Goal: Task Accomplishment & Management: Manage account settings

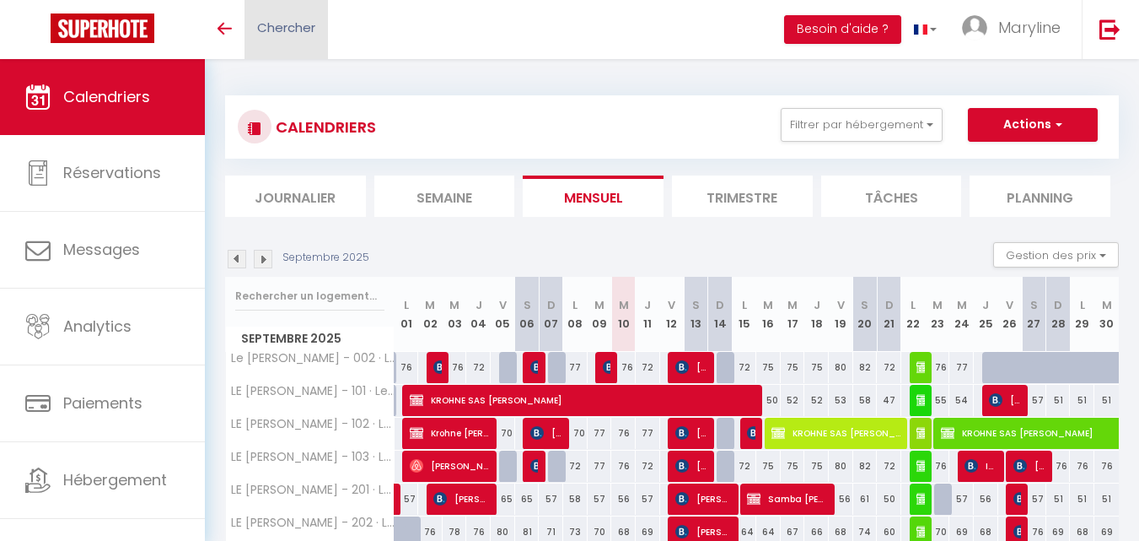
click at [299, 14] on link "Chercher" at bounding box center [286, 29] width 83 height 59
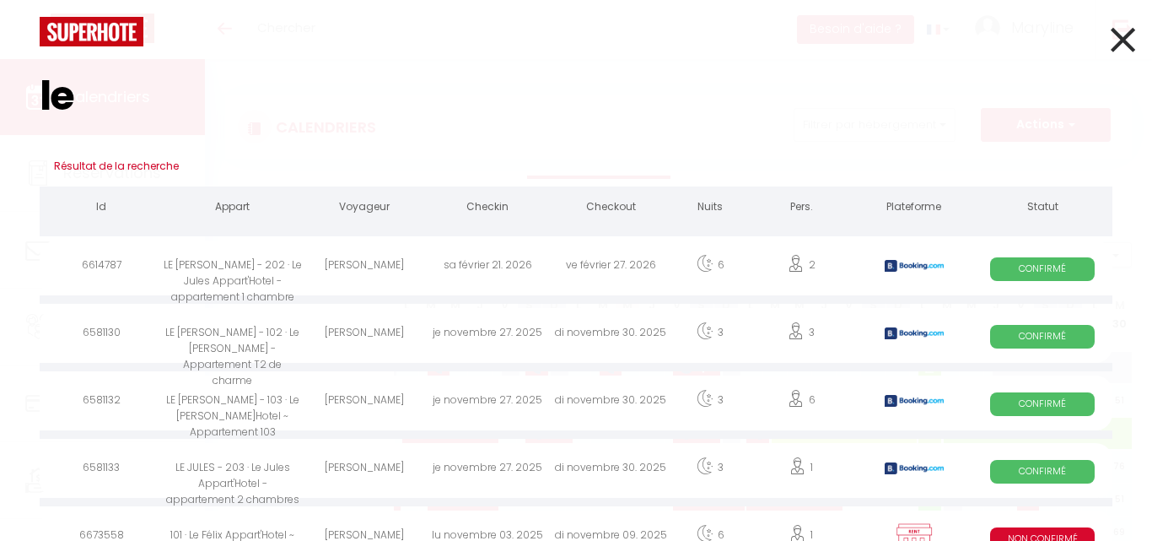
type input "l"
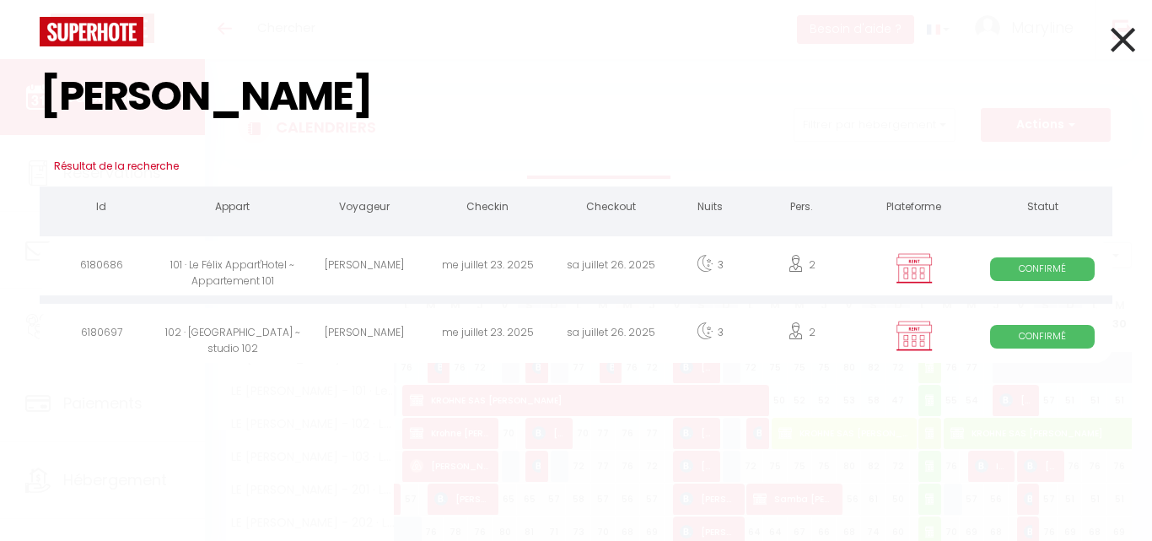
type input "chantal"
click at [197, 261] on div "101 · Le Félix Appart'Hotel ~ Appartement 101" at bounding box center [232, 267] width 139 height 55
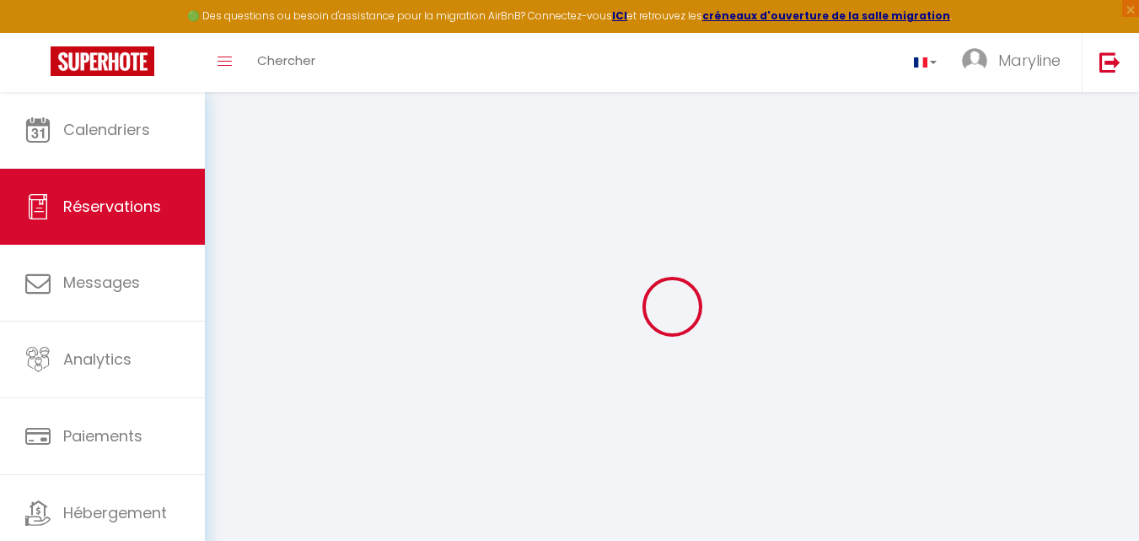
select select
checkbox input "true"
select select
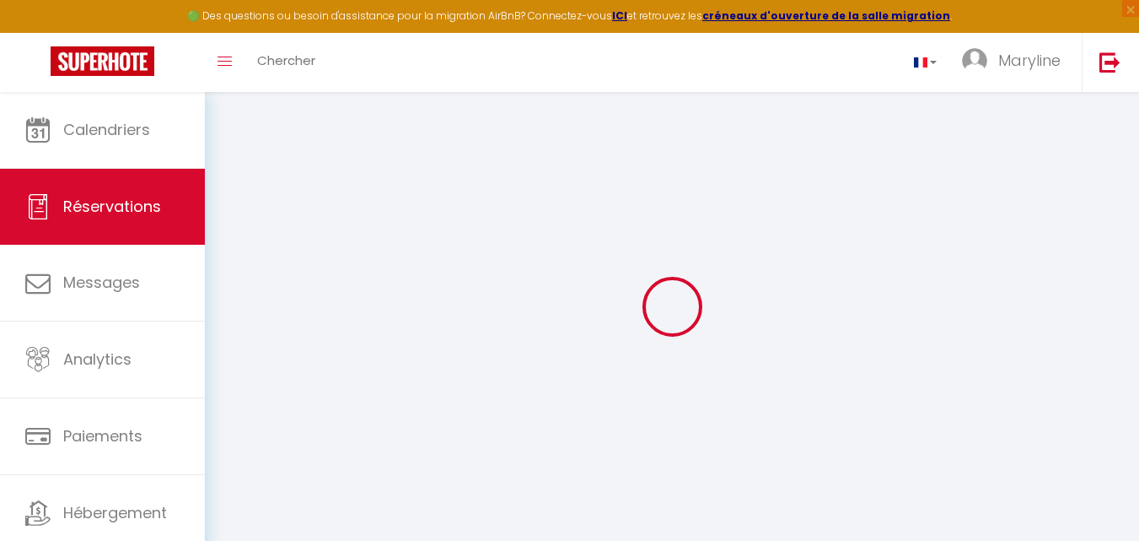
checkbox input "true"
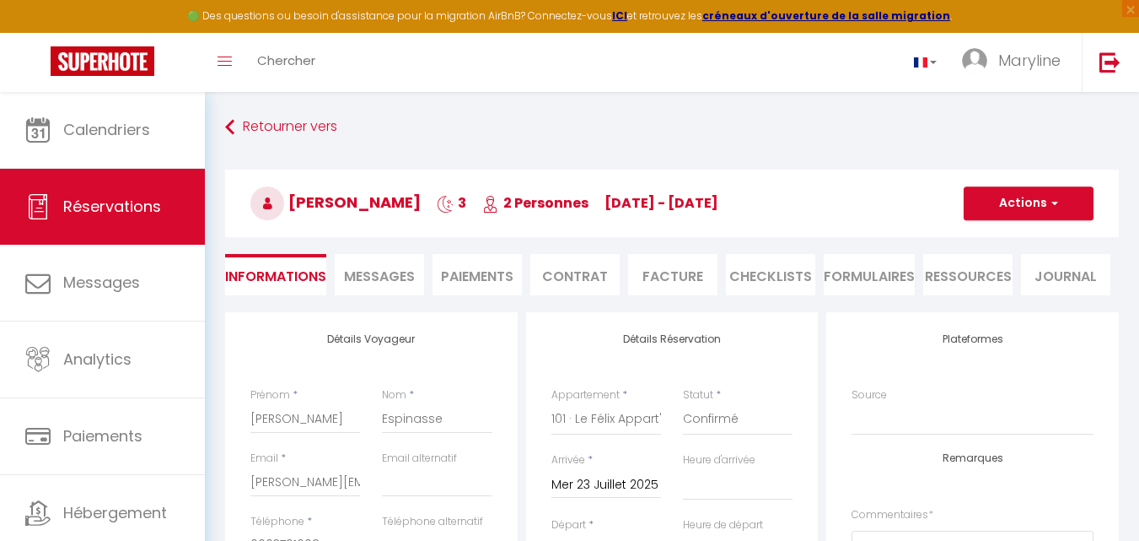
select select
checkbox input "true"
type input "40"
select select
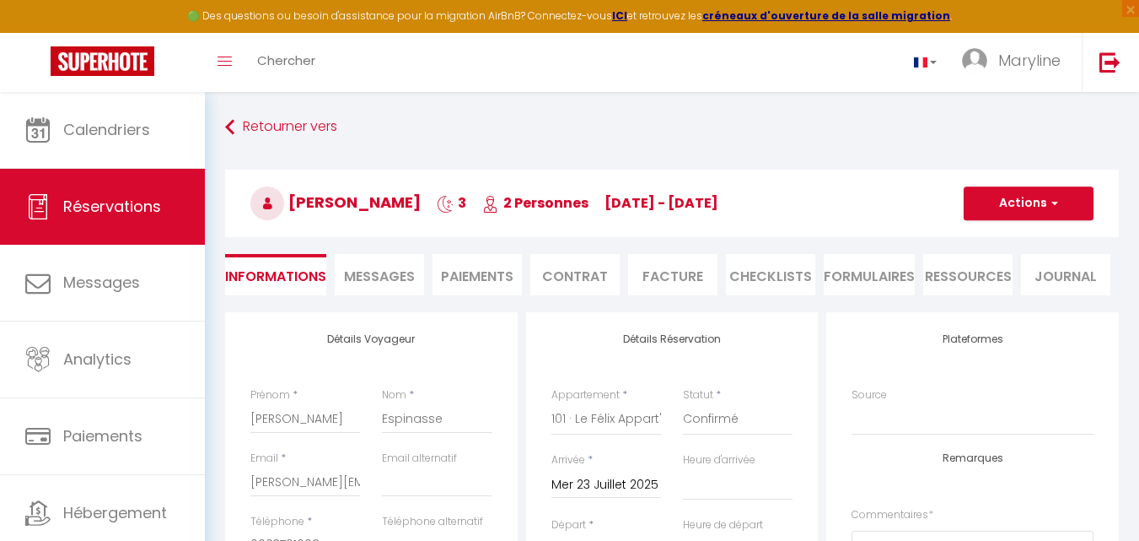
select select
checkbox input "true"
select select
click at [686, 272] on li "Facture" at bounding box center [672, 274] width 89 height 41
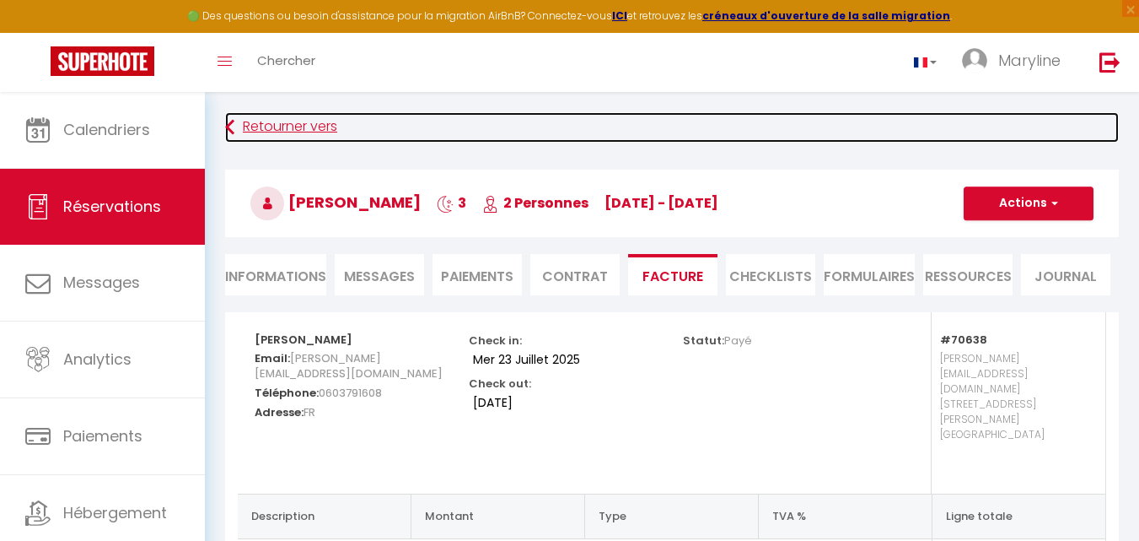
click at [268, 122] on link "Retourner vers" at bounding box center [672, 127] width 894 height 30
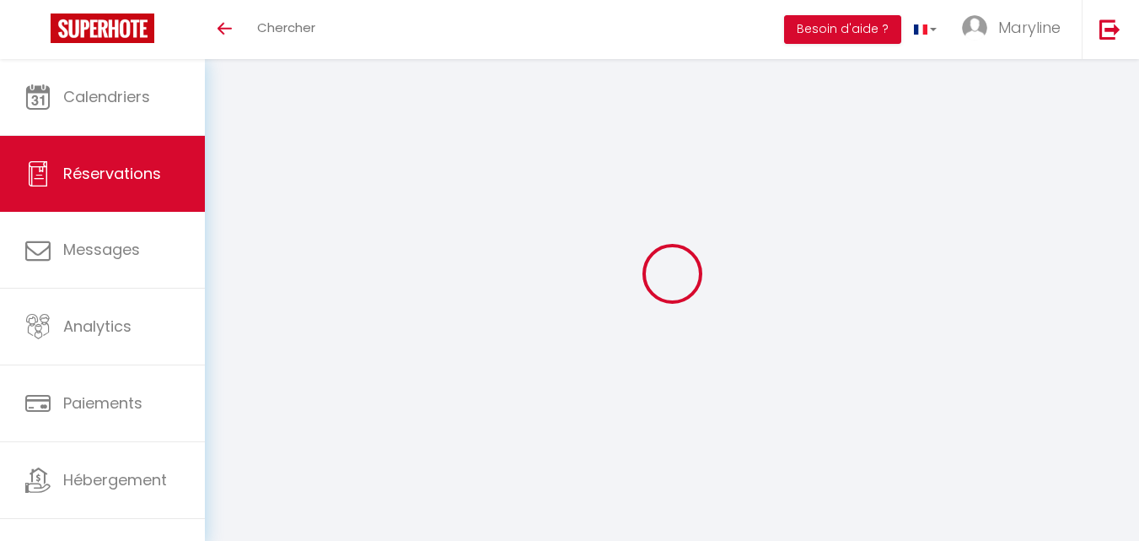
select select
checkbox input "true"
select select
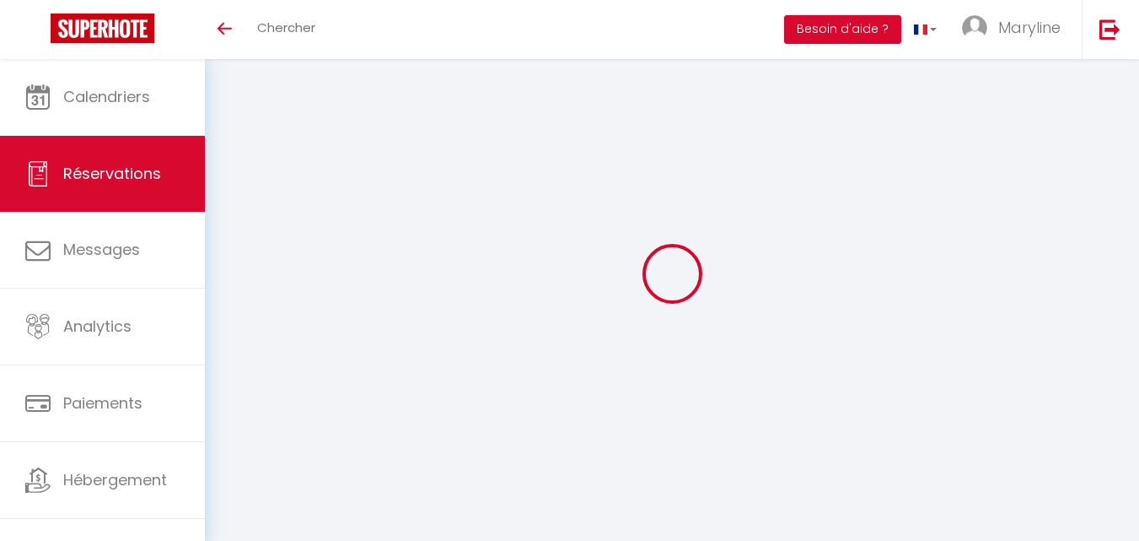
checkbox input "true"
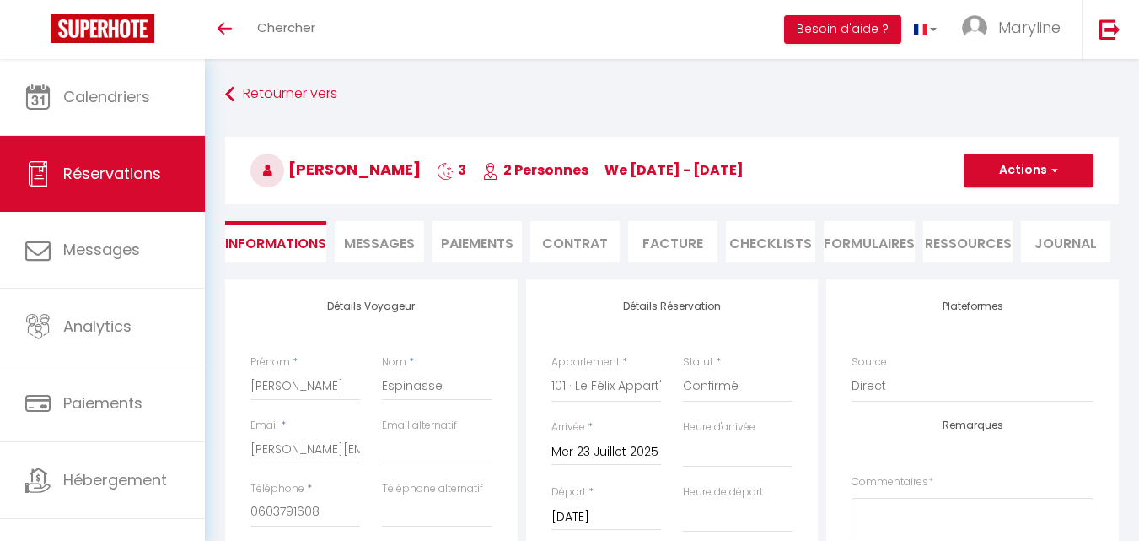
select select
checkbox input "true"
type input "40"
select select
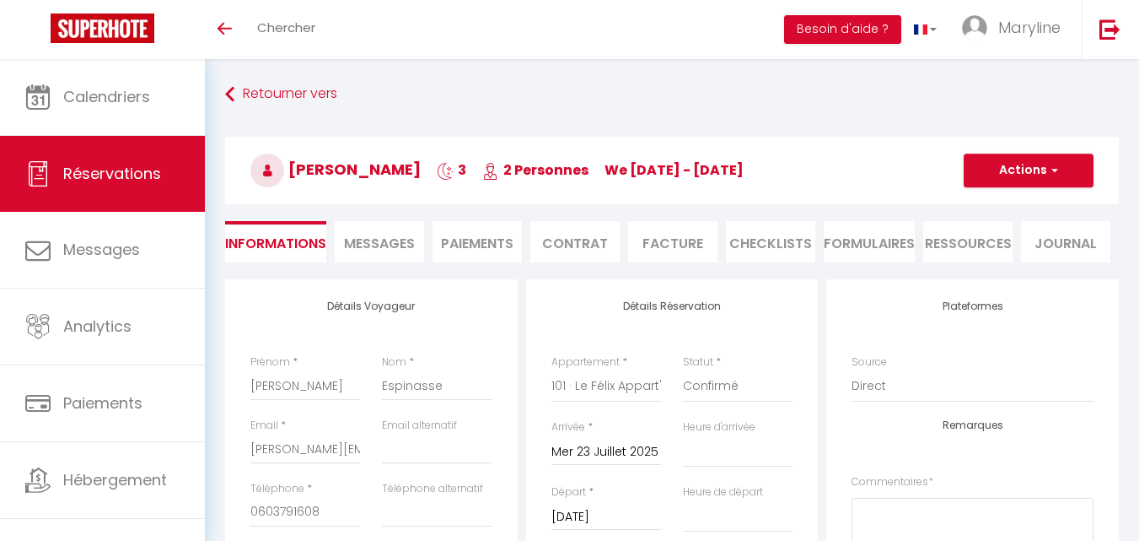
select select
checkbox input "true"
select select
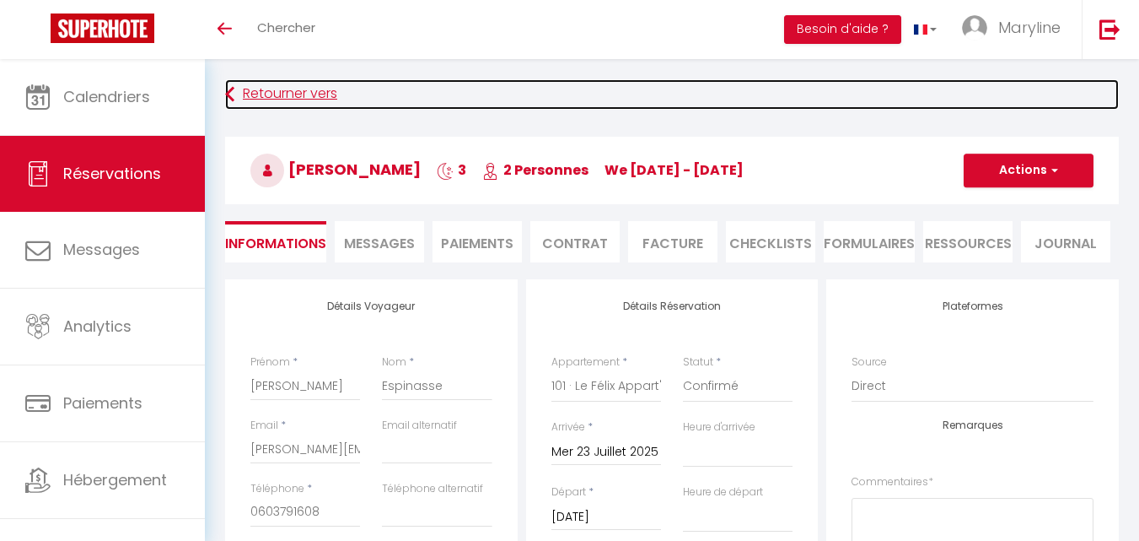
click at [246, 92] on link "Retourner vers" at bounding box center [672, 94] width 894 height 30
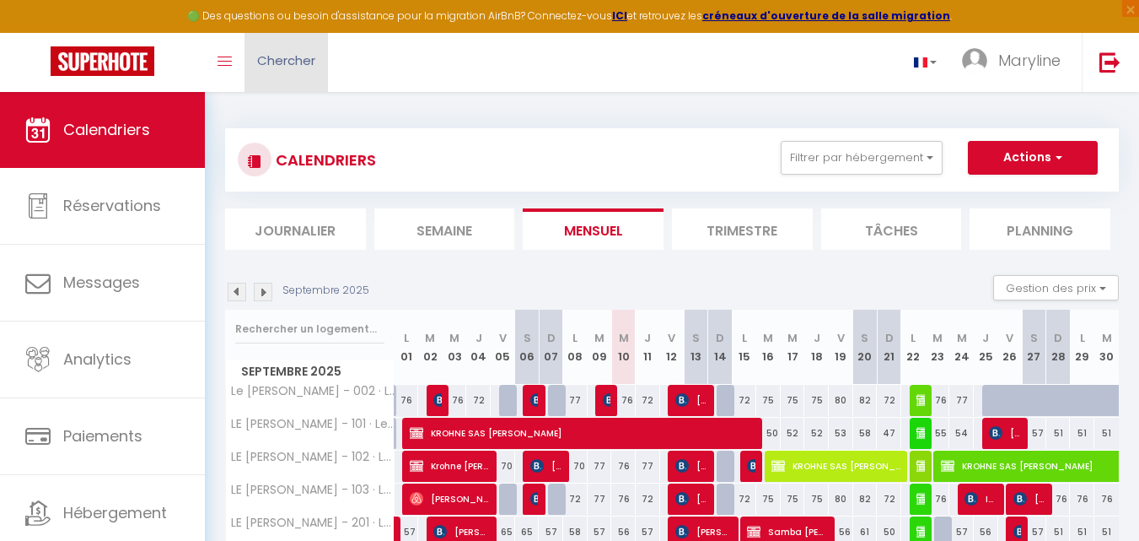
click at [285, 55] on span "Chercher" at bounding box center [286, 60] width 58 height 18
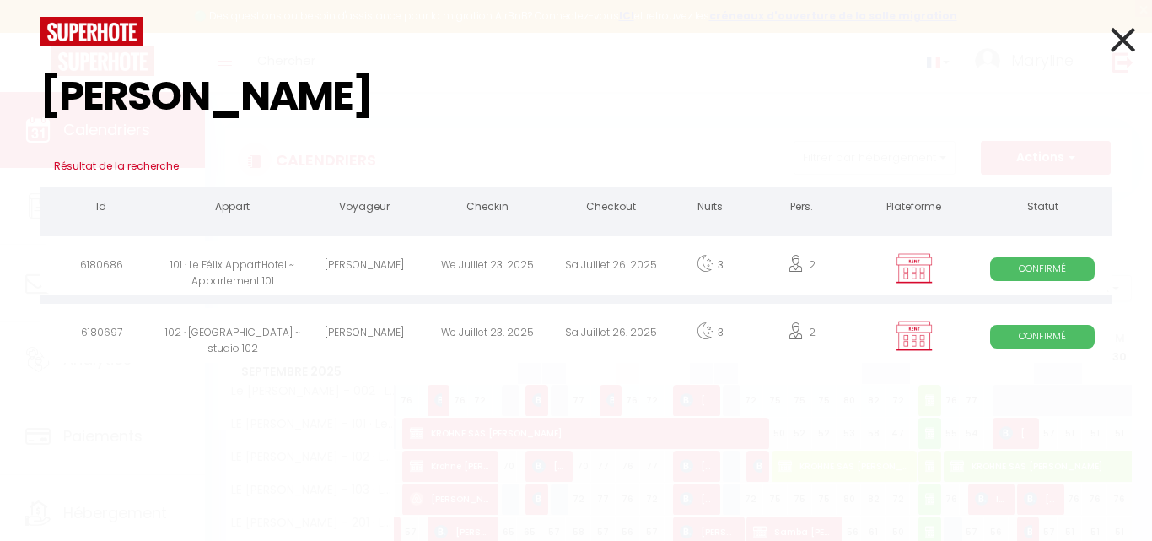
type input "chantal"
click at [304, 326] on div "[PERSON_NAME]" at bounding box center [364, 335] width 123 height 55
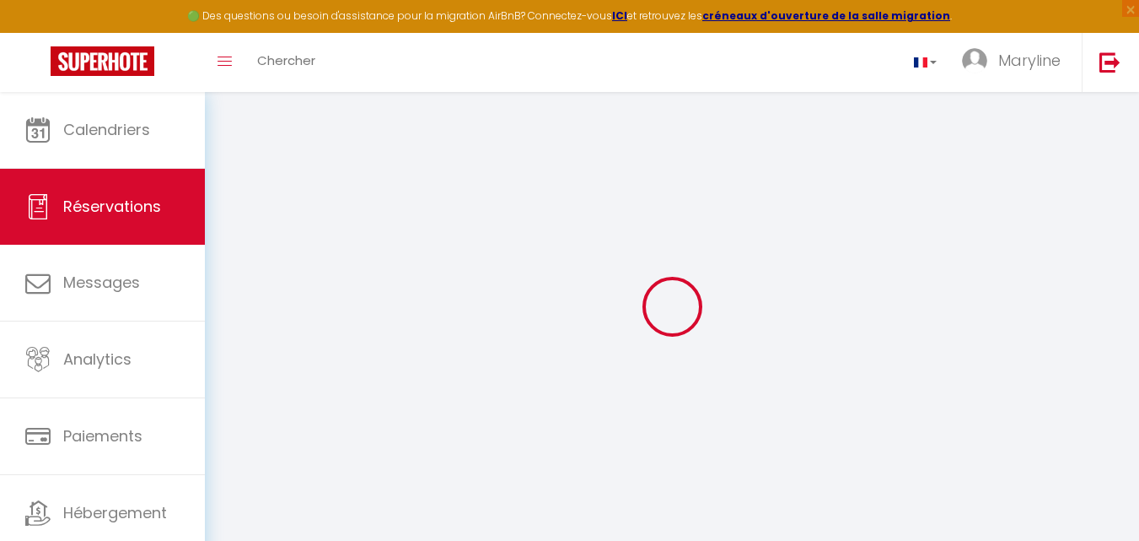
type input "[PERSON_NAME]"
type input "Espinasse"
type input "[PERSON_NAME][EMAIL_ADDRESS][DOMAIN_NAME]"
type input "0603791608"
select select "FR"
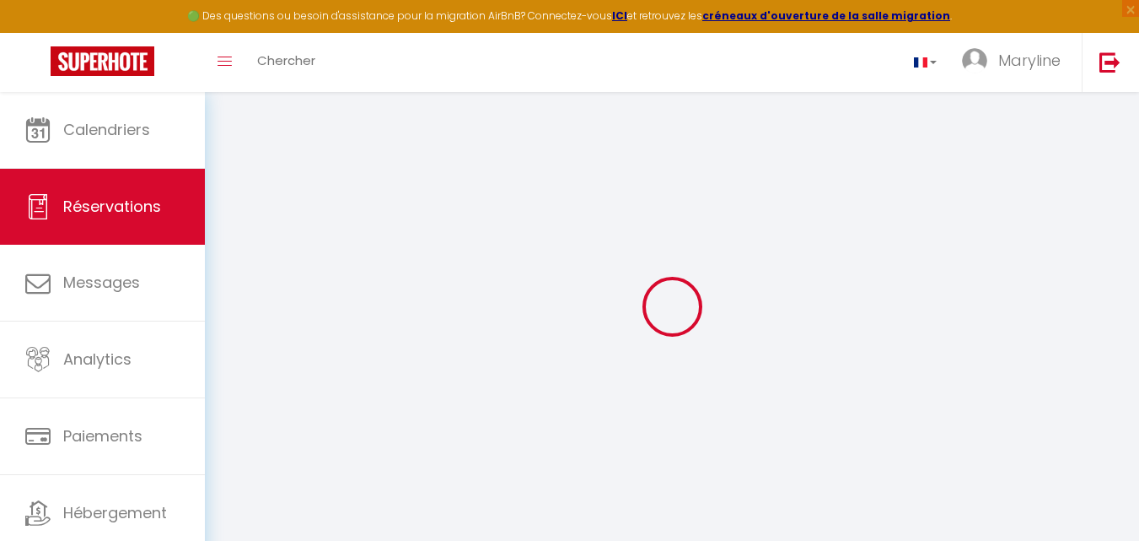
select select "70639"
select select "1"
type input "Mer 23 Juillet 2025"
select select
type input "[DATE]"
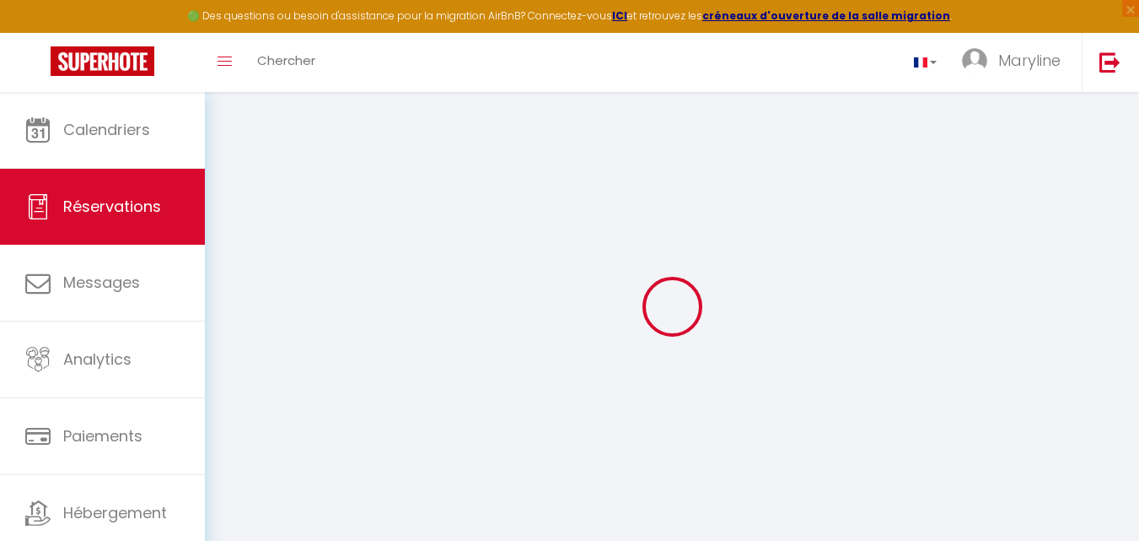
select select
type input "2"
select select "12"
select select
type input "180"
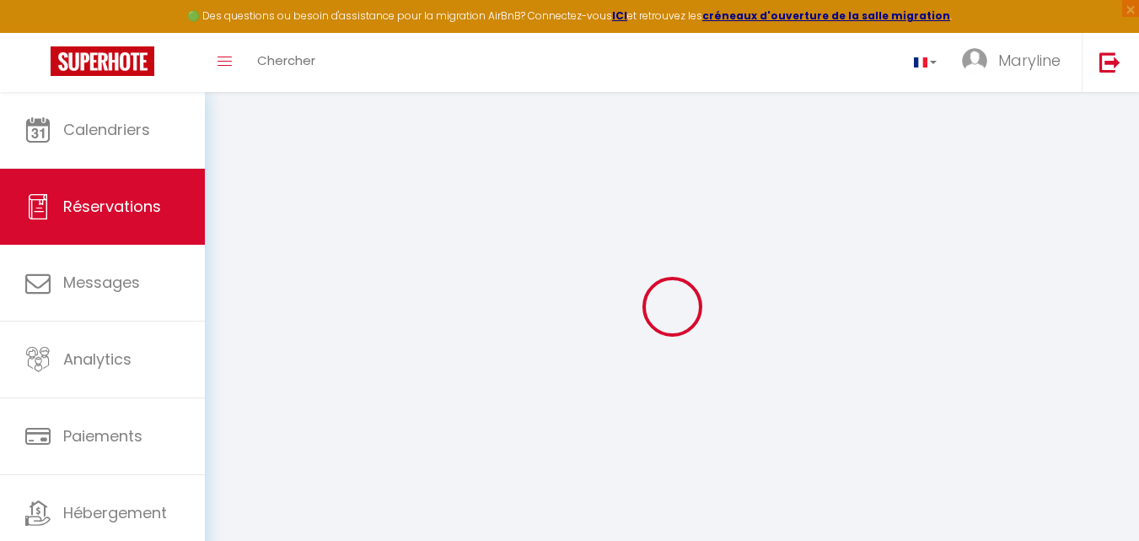
checkbox input "true"
type input "0"
select select
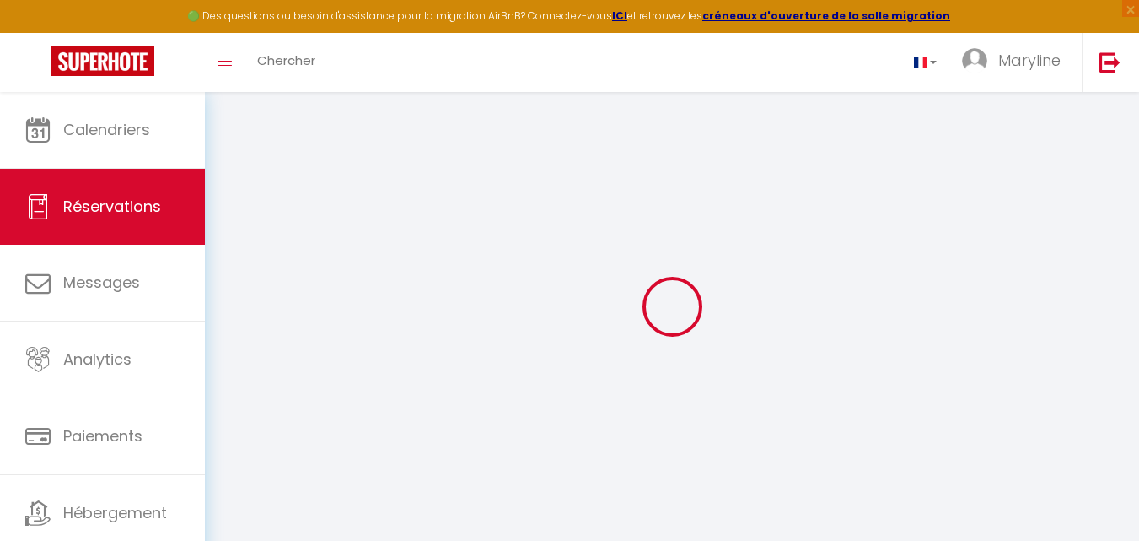
select select
select select "14"
checkbox input "true"
select select
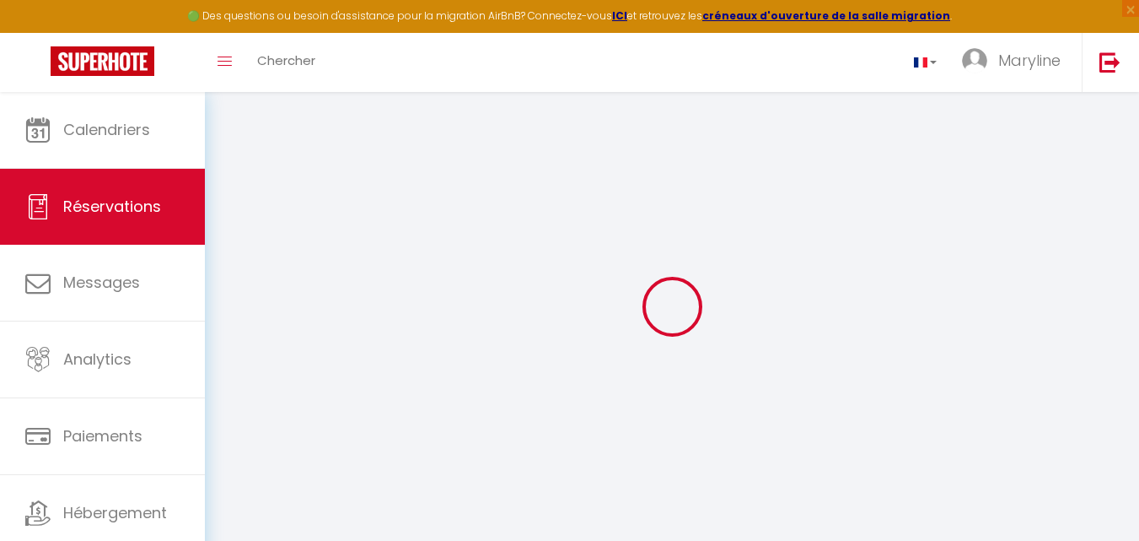
checkbox input "true"
select select
checkbox input "true"
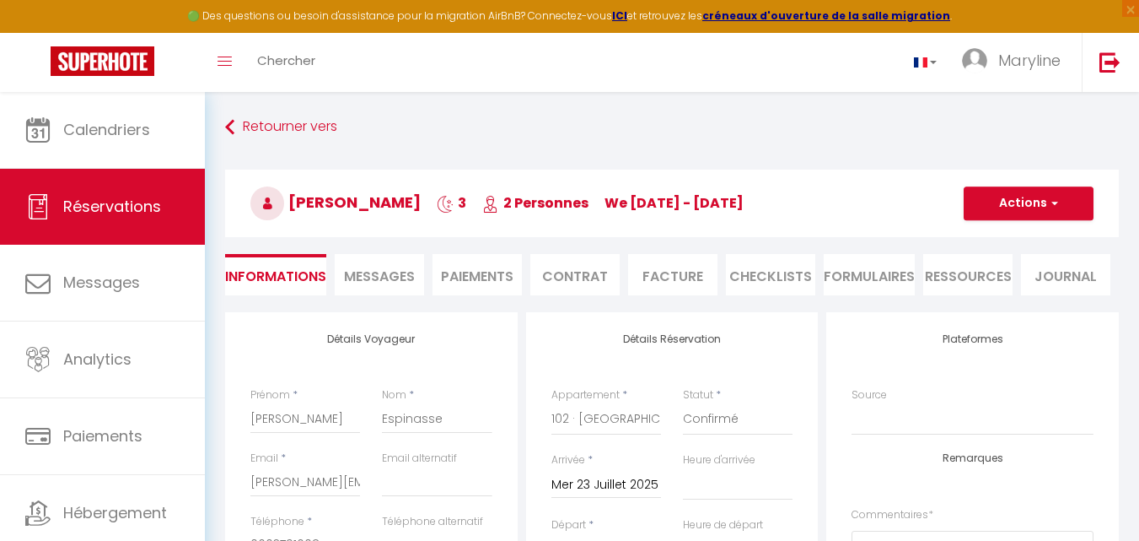
select select
checkbox input "true"
type input "40"
select select
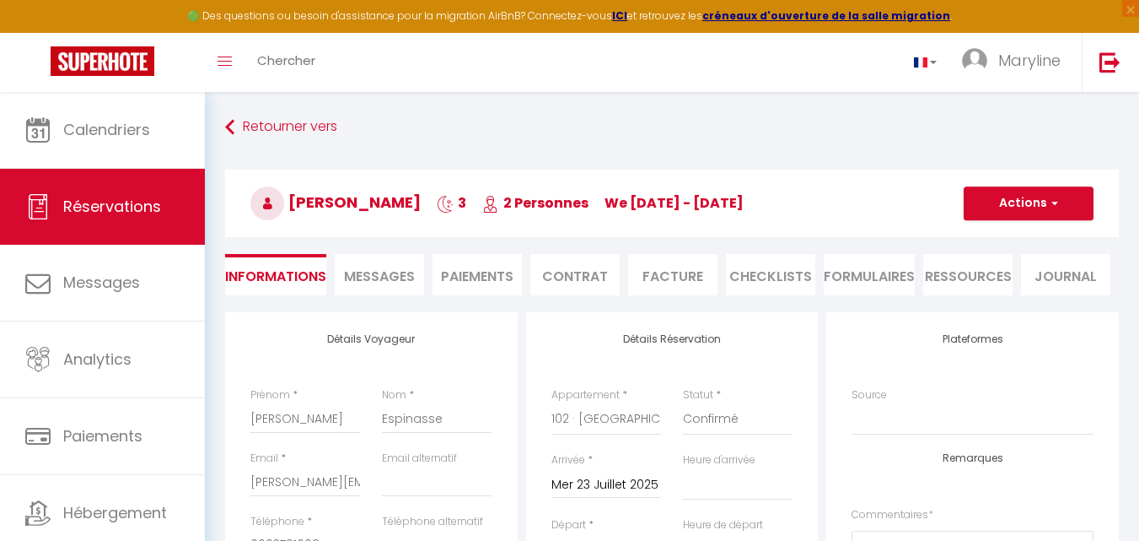
select select
checkbox input "true"
select select
click at [671, 270] on li "Facture" at bounding box center [672, 274] width 89 height 41
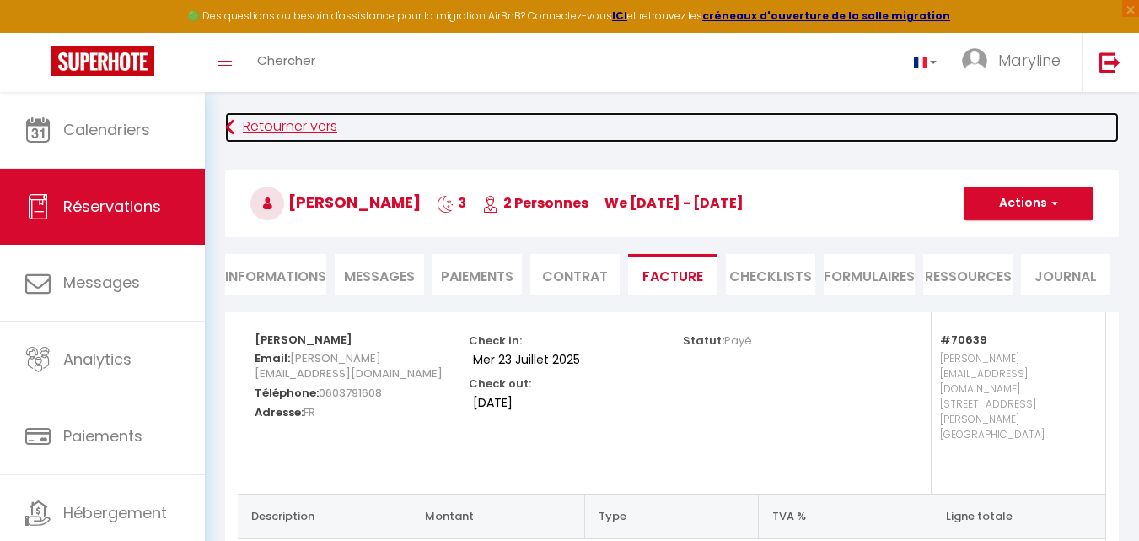
click at [245, 122] on link "Retourner vers" at bounding box center [672, 127] width 894 height 30
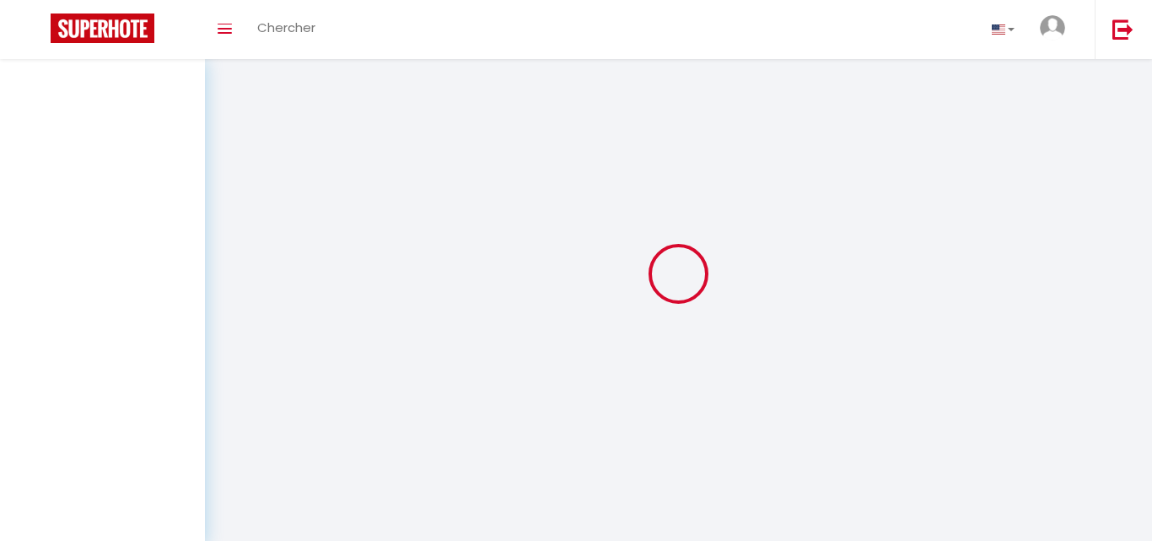
select select
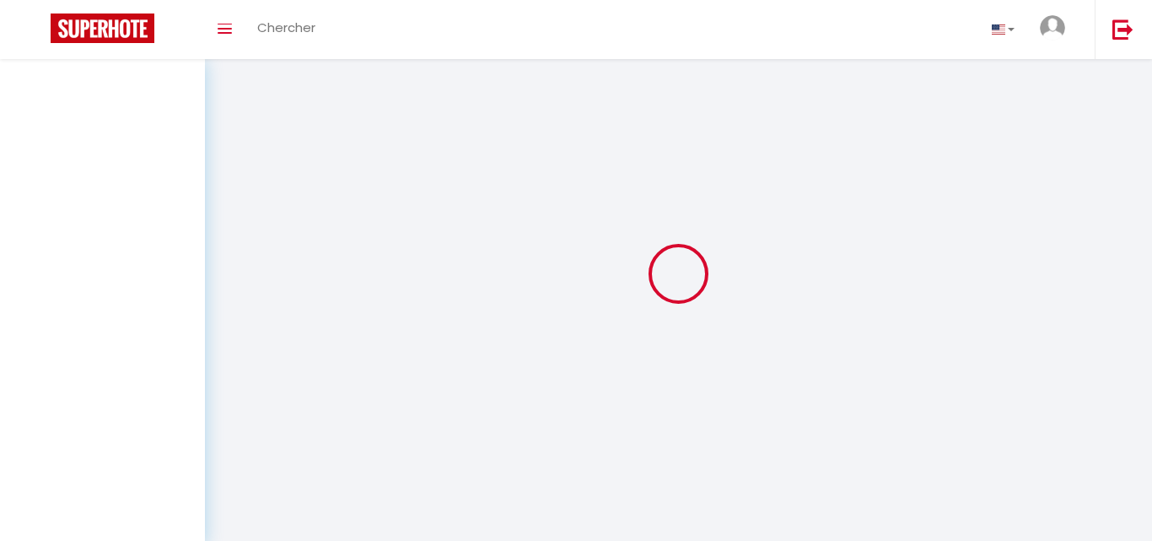
select select
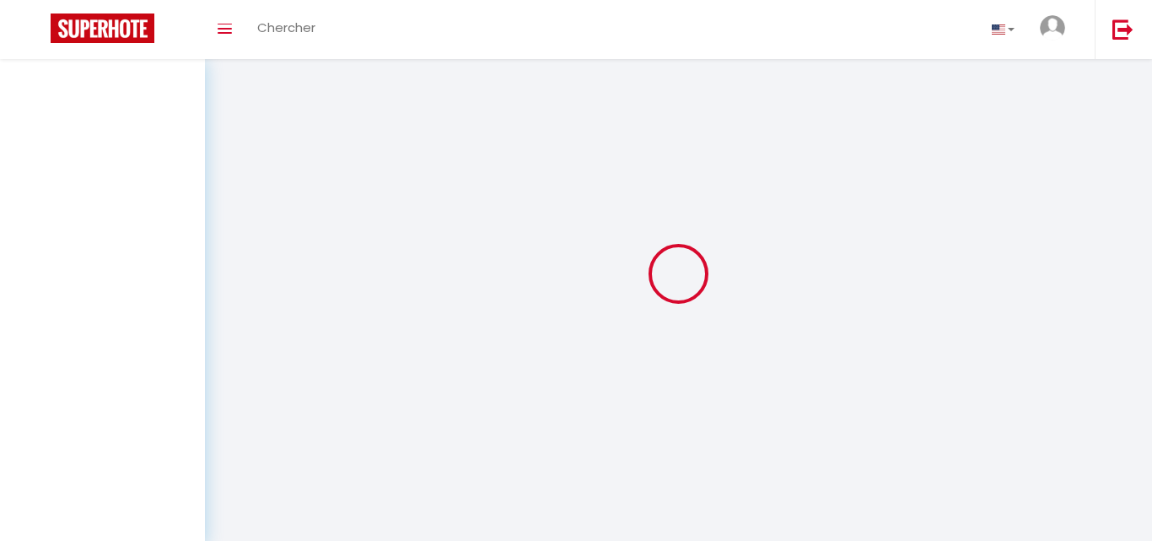
select select
checkbox input "false"
select select
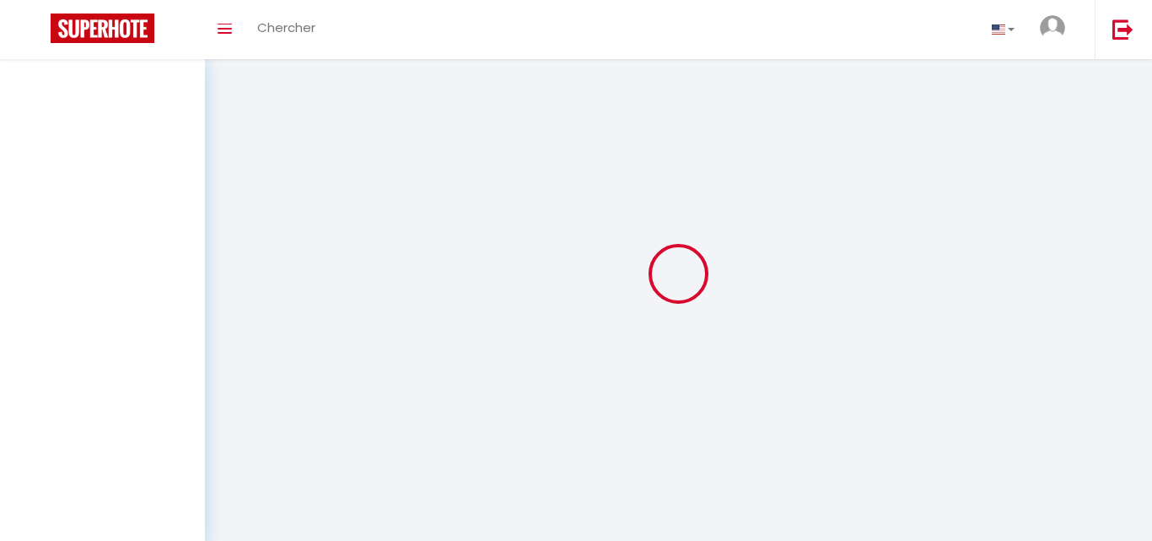
select select
checkbox input "false"
select select
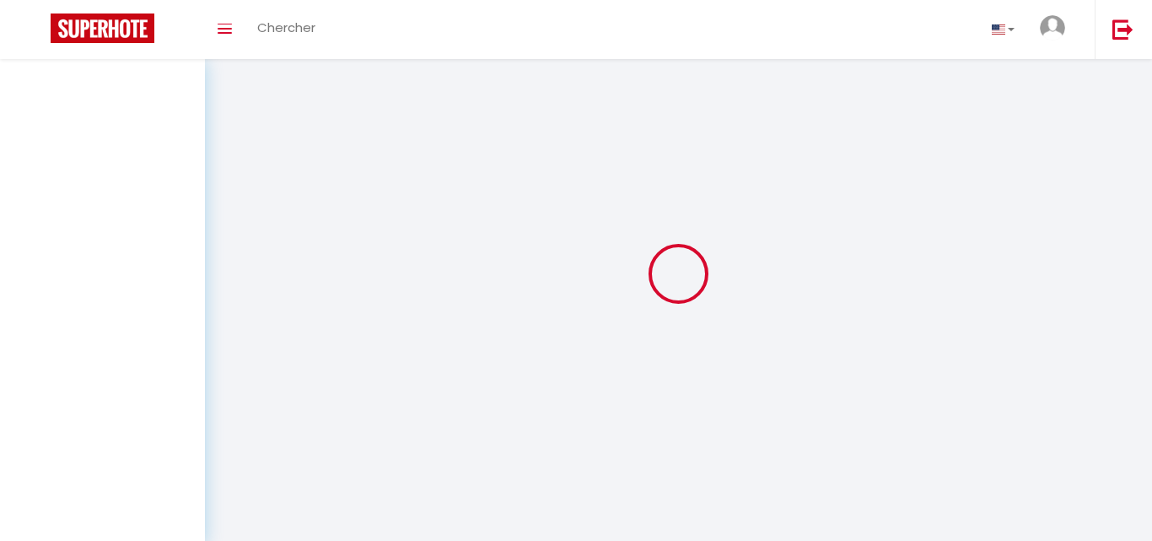
select select
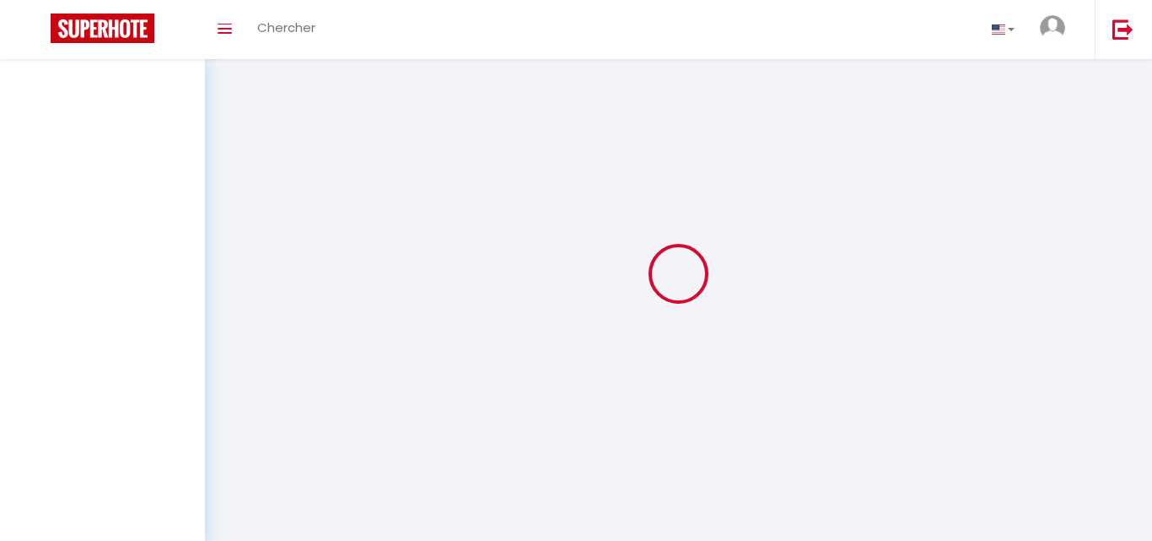
checkbox input "false"
select select
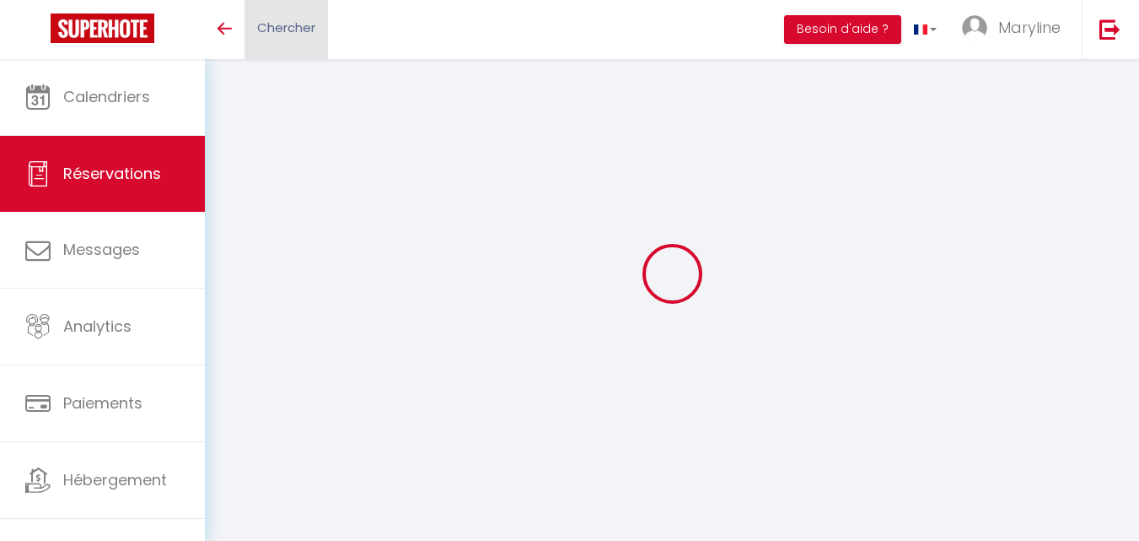
click at [281, 18] on link "Chercher" at bounding box center [286, 29] width 83 height 59
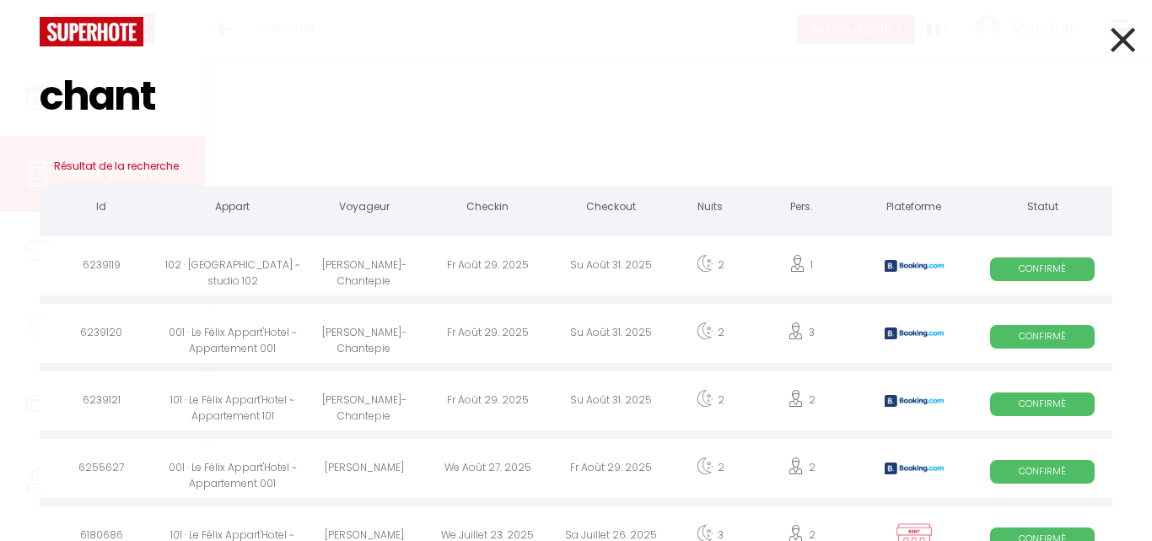
type input "chanta"
type input "[PERSON_NAME]"
type input "Espinasse"
type input "[PERSON_NAME][EMAIL_ADDRESS][DOMAIN_NAME]"
type input "0603791608"
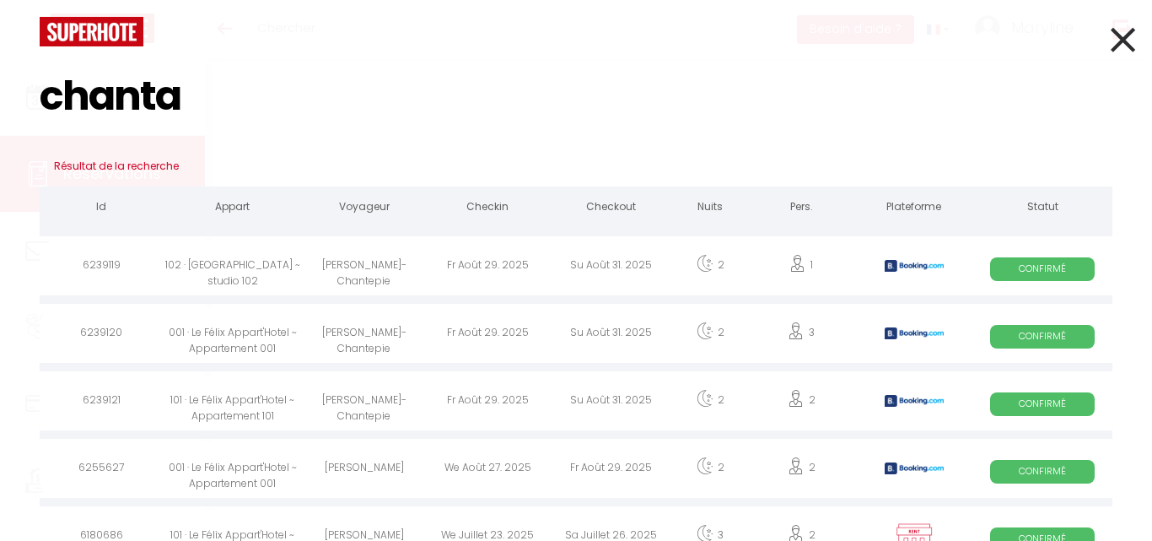
select select "FR"
select select "70639"
select select "1"
type input "Mer 23 Juillet 2025"
select select
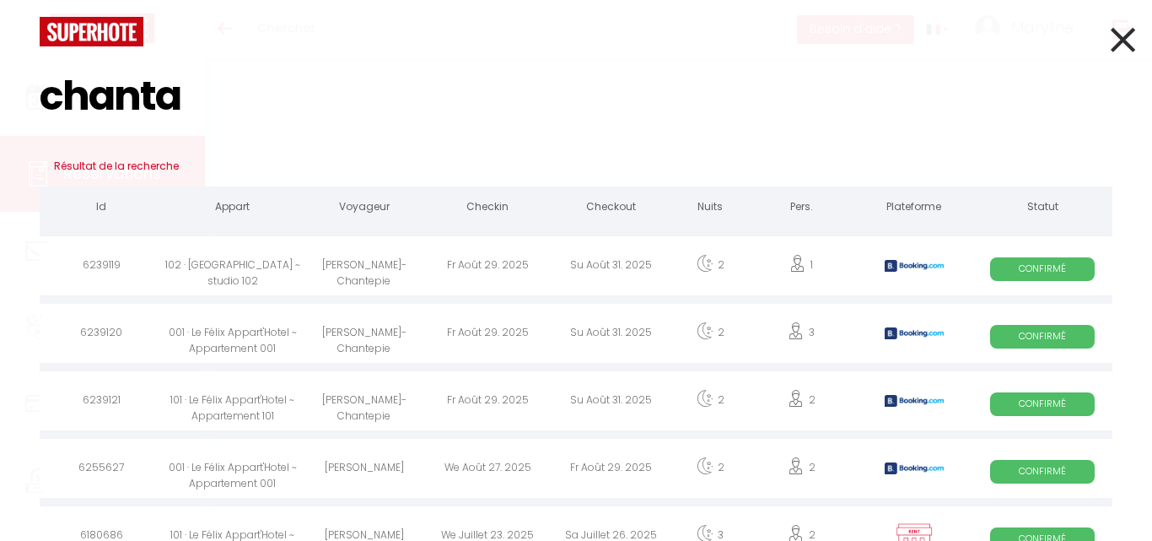
type input "[DATE]"
select select
type input "2"
select select "12"
select select
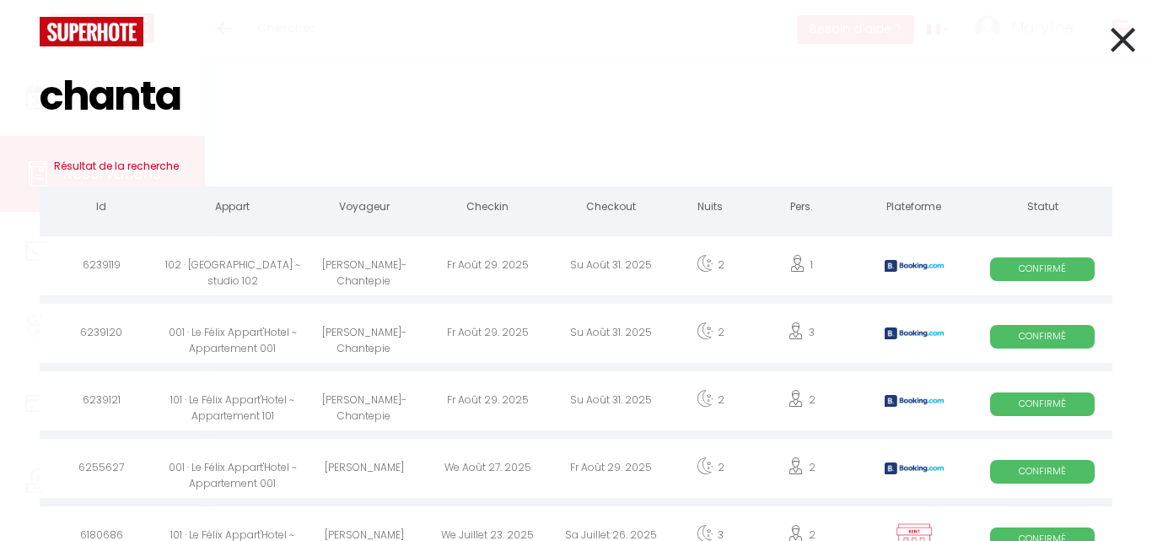
type input "180"
checkbox input "true"
type input "0"
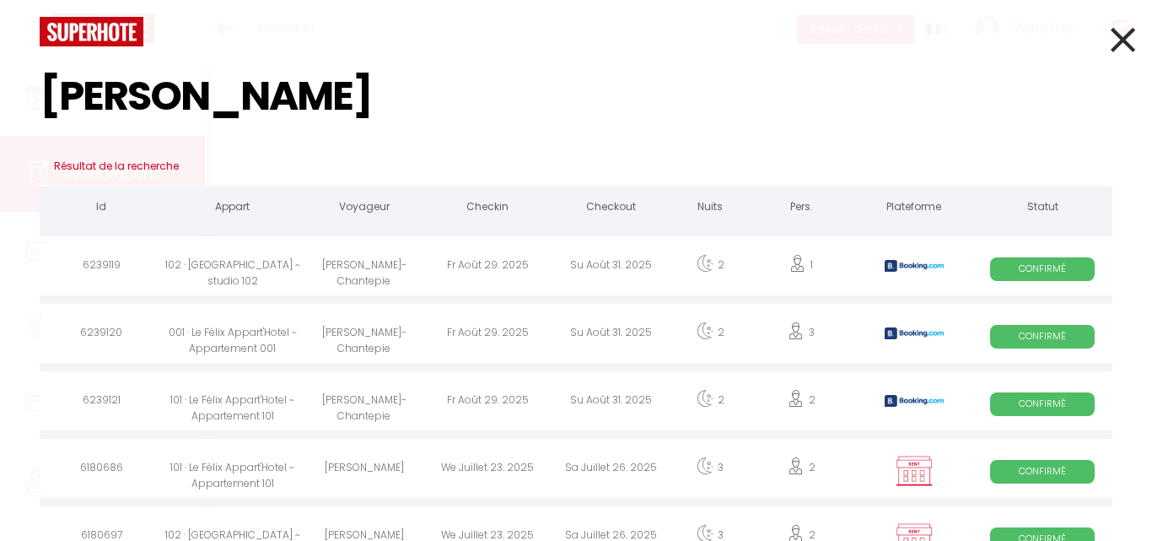
type input "chantal"
select select
select select "14"
checkbox input "true"
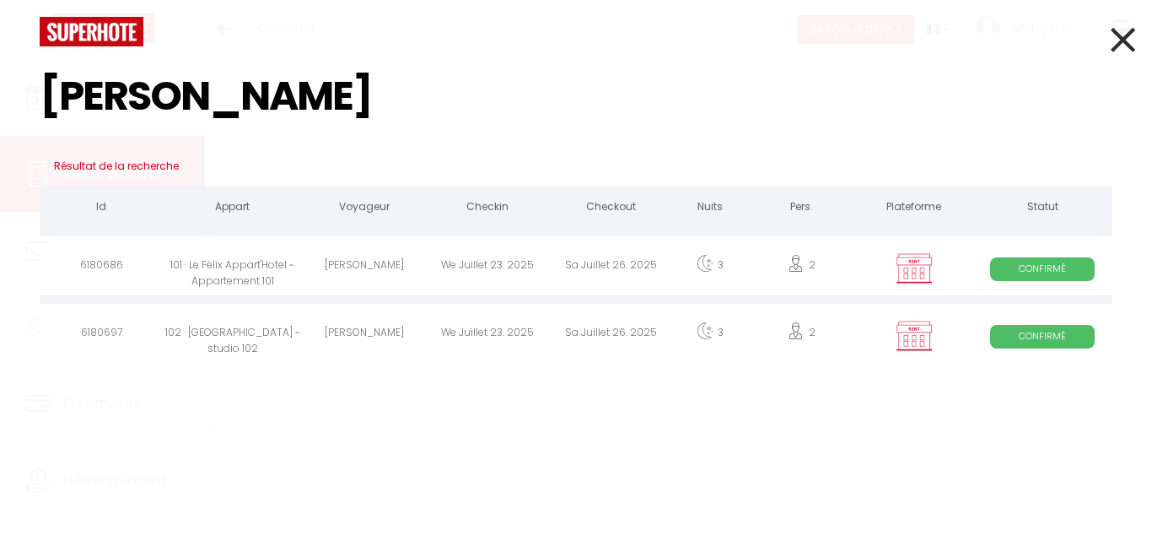
select select
checkbox input "true"
select select
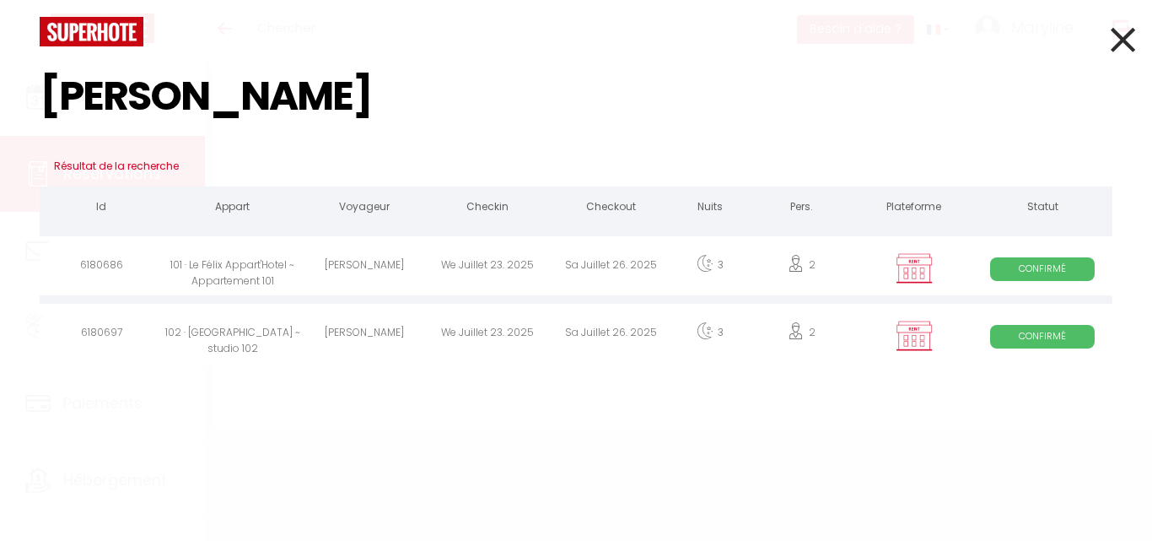
checkbox input "true"
select select
checkbox input "true"
type input "40"
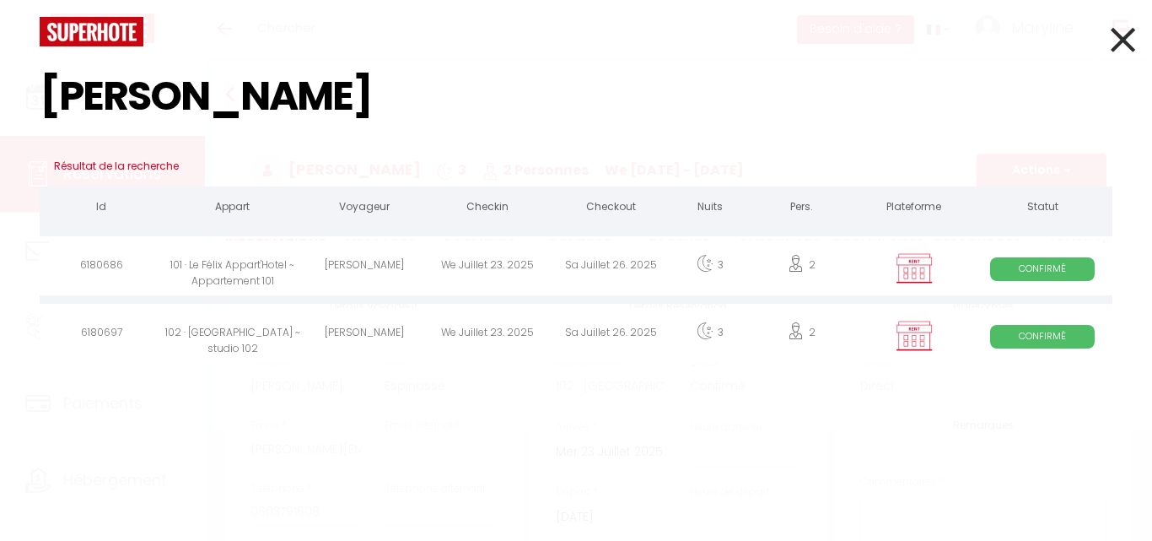
select select
checkbox input "true"
select select
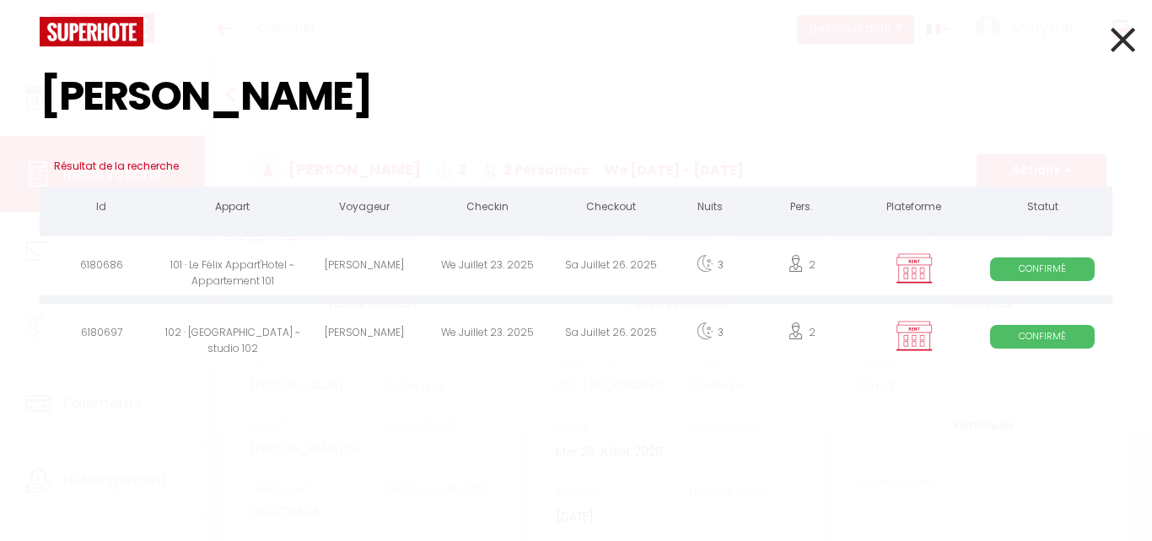
click at [234, 264] on div "101 · Le Félix Appart'Hotel ~ Appartement 101" at bounding box center [232, 267] width 139 height 55
select select
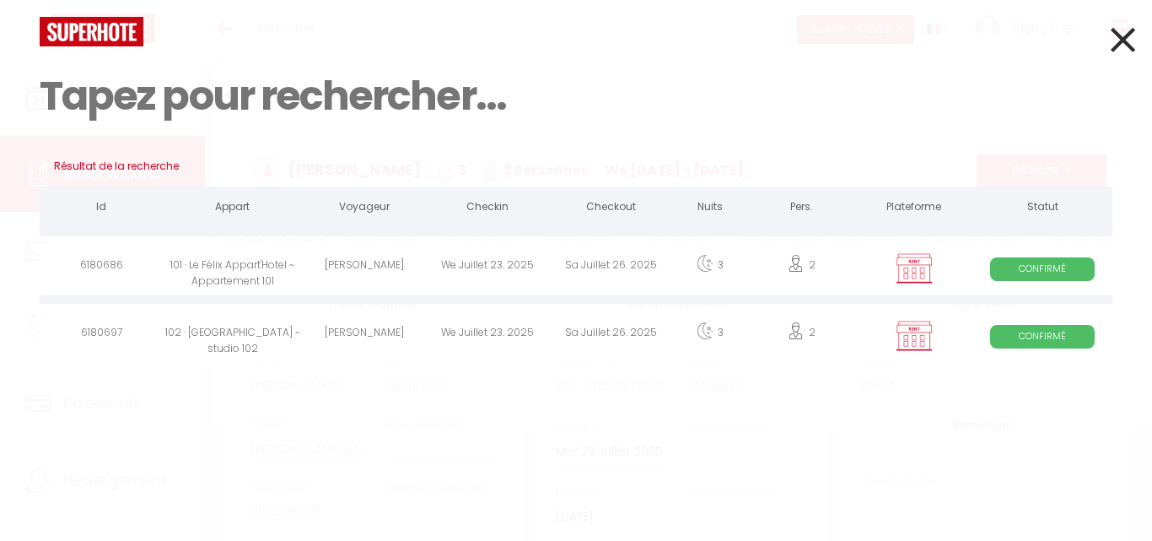
select select
checkbox input "true"
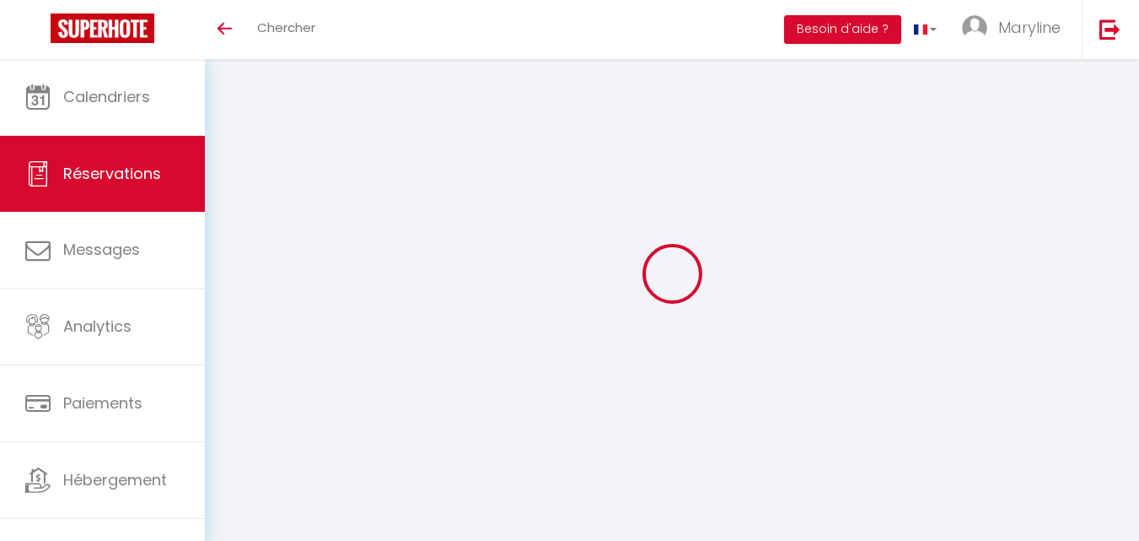
select select
checkbox input "true"
select select
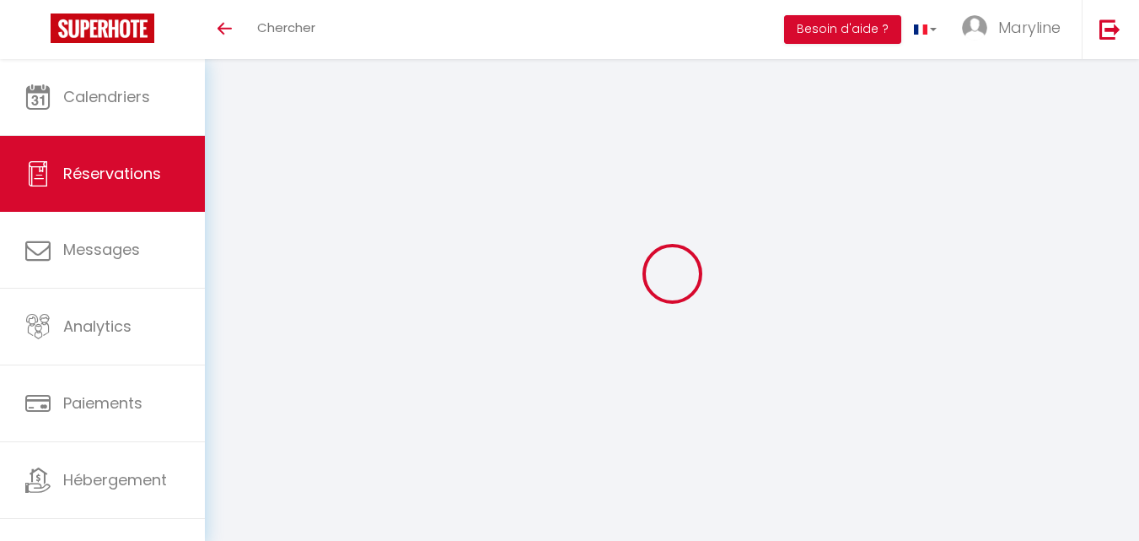
checkbox input "true"
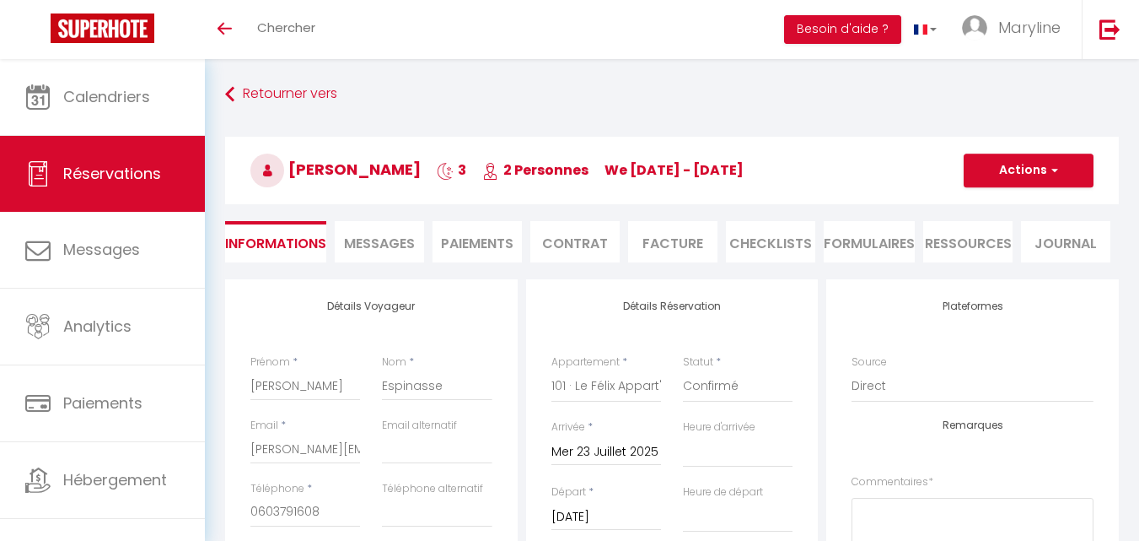
select select
checkbox input "true"
type input "40"
select select
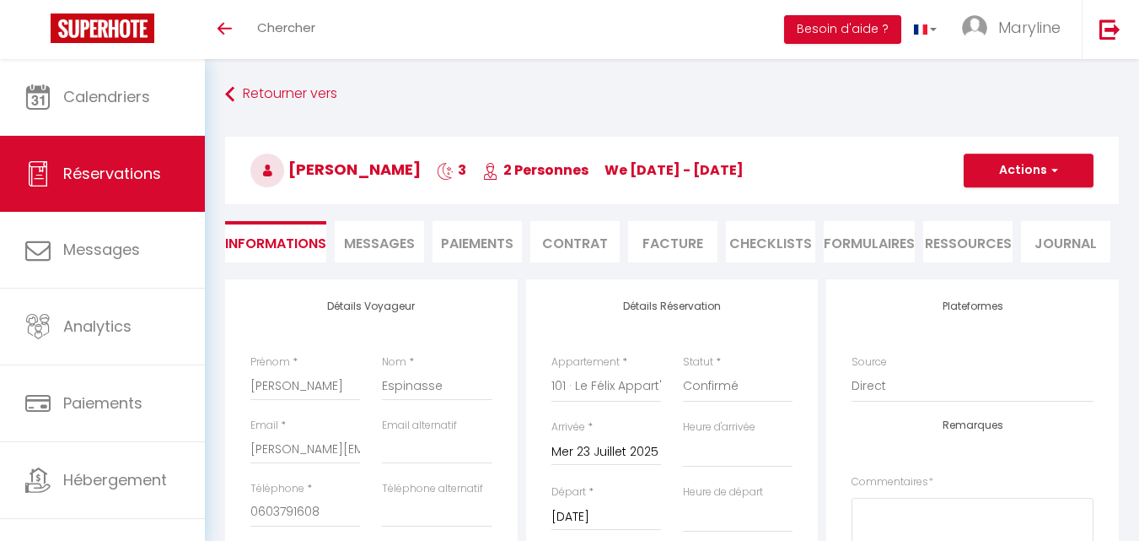
select select
checkbox input "true"
select select
click at [622, 384] on select "LE JULES - 201 · Le [PERSON_NAME]Hotel - studio LE [PERSON_NAME] - 102 · Le [PE…" at bounding box center [607, 386] width 110 height 32
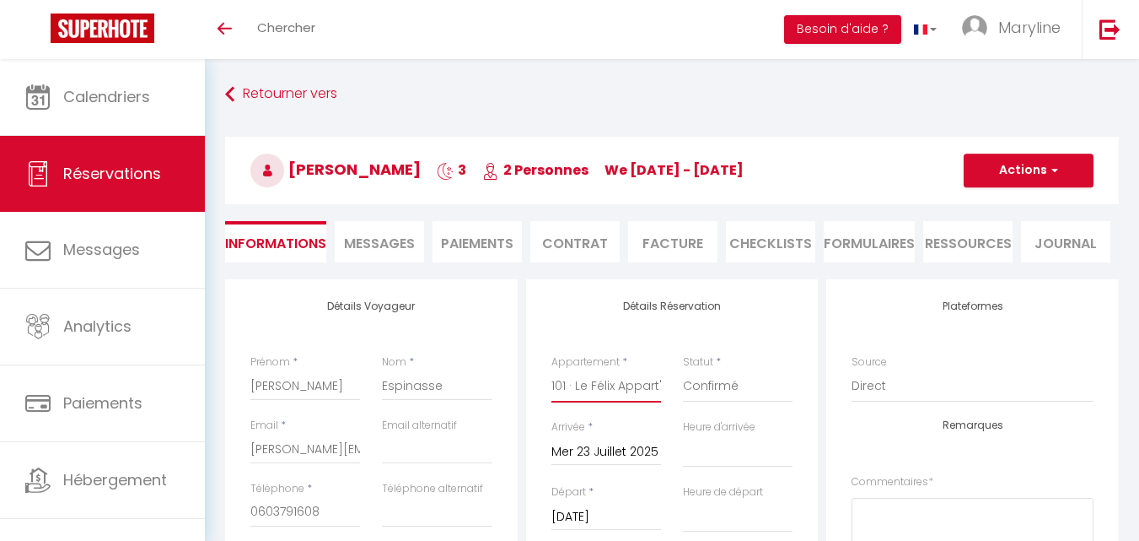
click at [622, 385] on select "LE JULES - 201 · Le [PERSON_NAME]Hotel - studio LE [PERSON_NAME] - 102 · Le [PE…" at bounding box center [607, 386] width 110 height 32
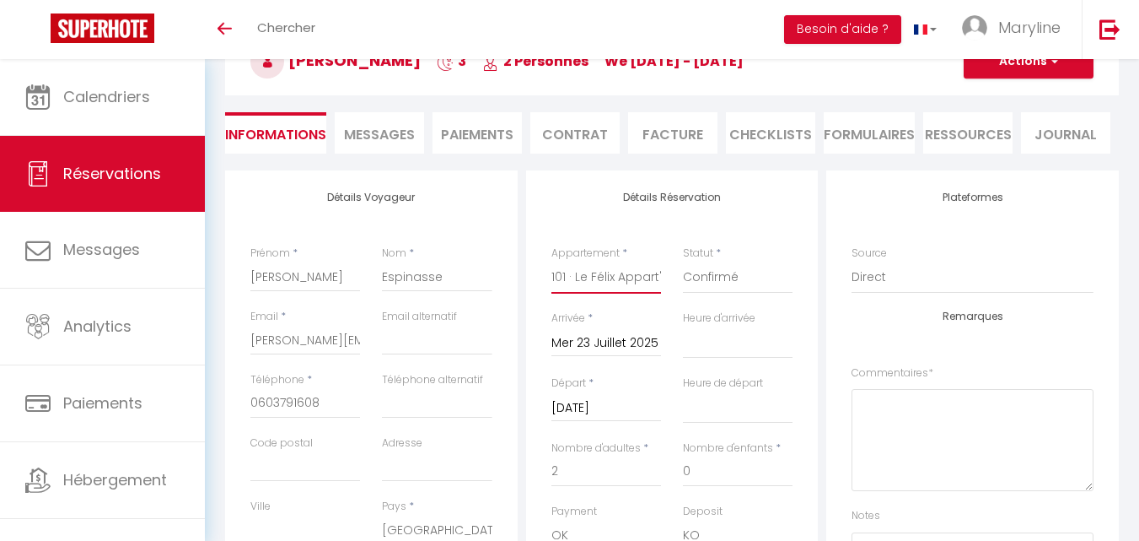
scroll to position [84, 0]
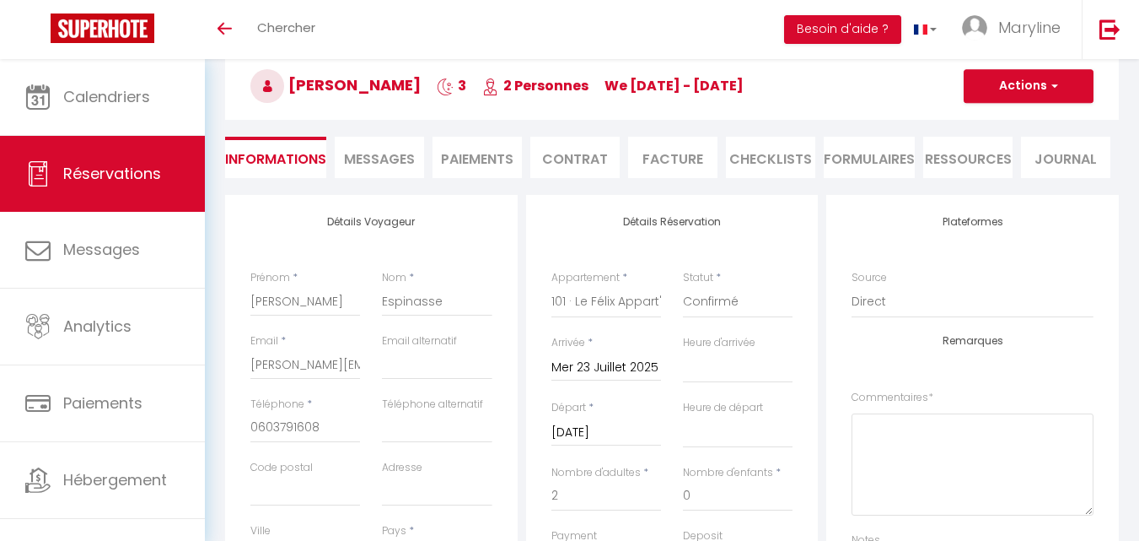
click at [655, 149] on li "Facture" at bounding box center [672, 157] width 89 height 41
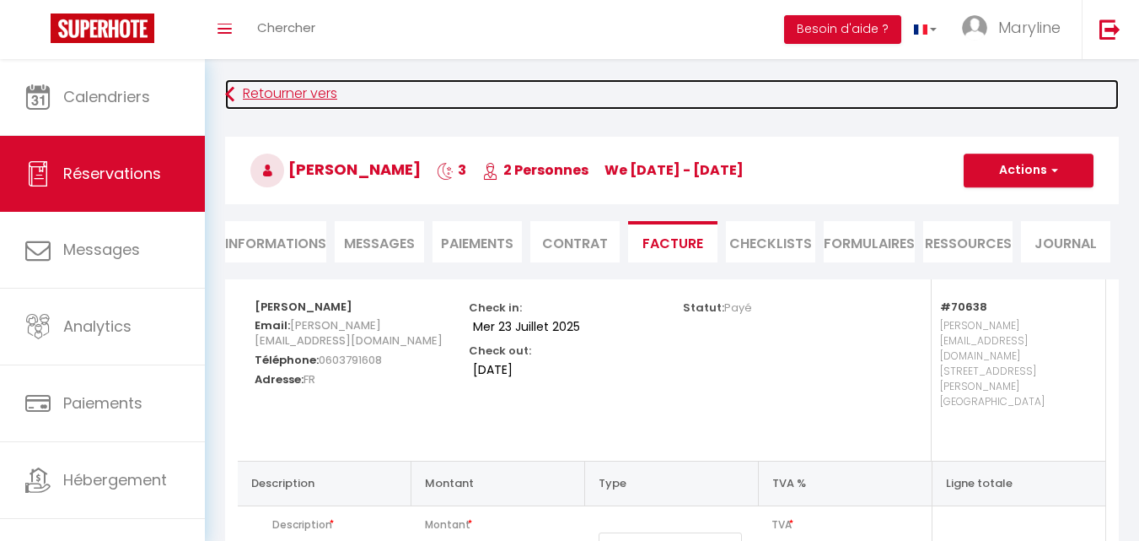
click at [250, 89] on link "Retourner vers" at bounding box center [672, 94] width 894 height 30
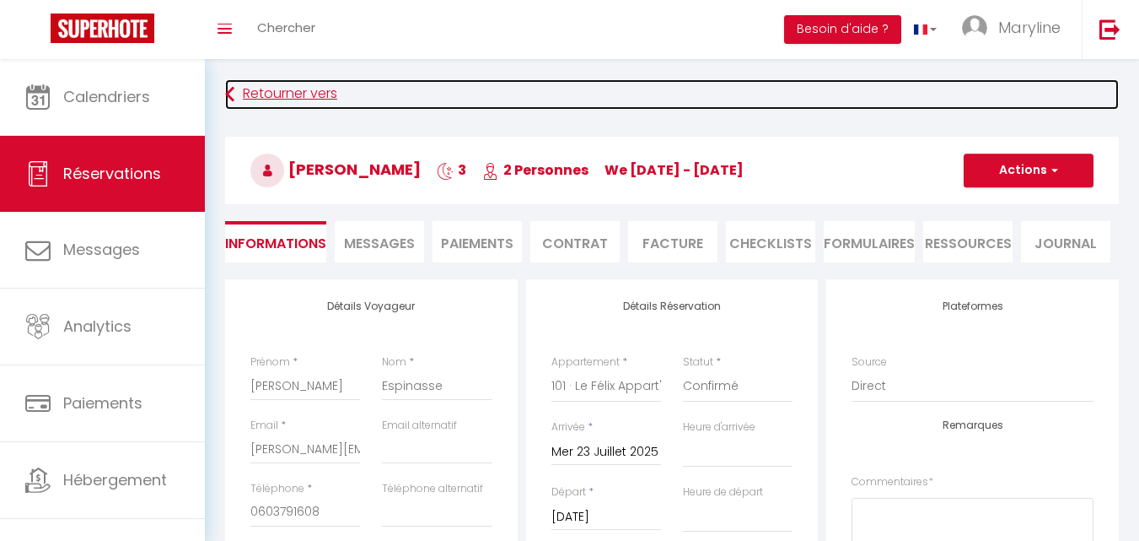
select select
click at [261, 89] on link "Retourner vers" at bounding box center [672, 94] width 894 height 30
select select
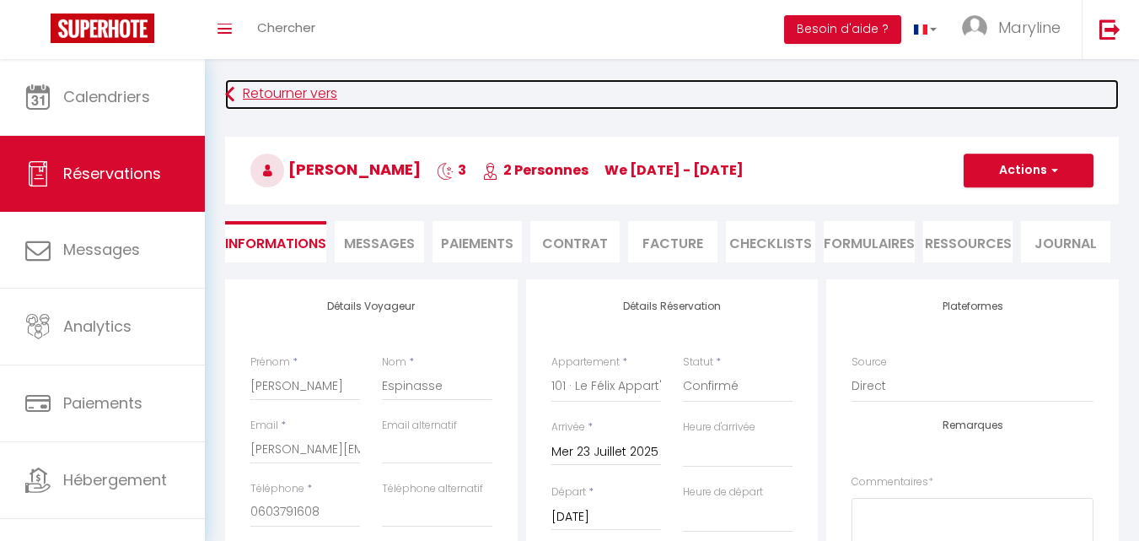
checkbox input "true"
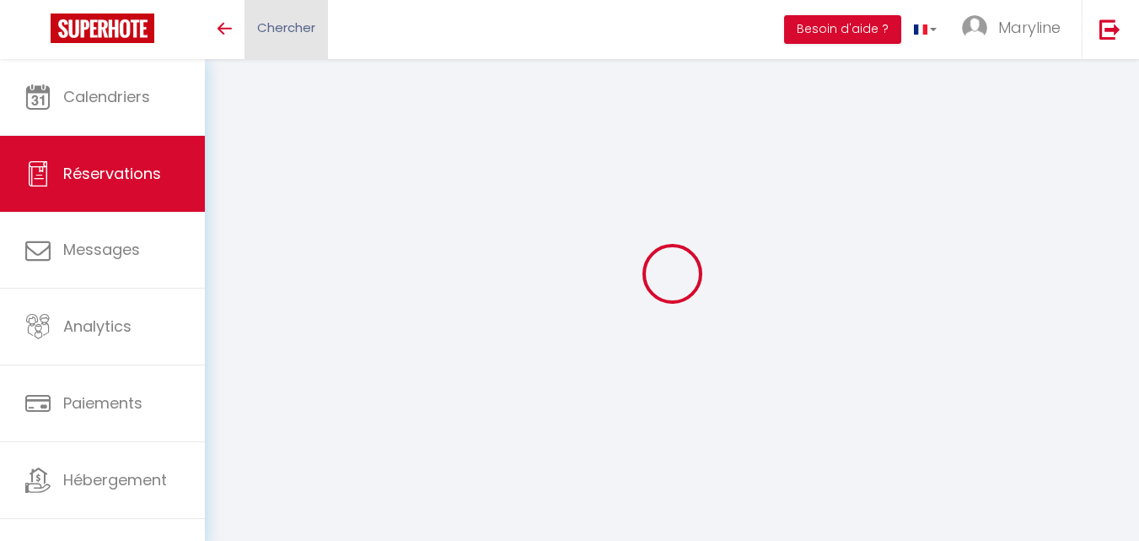
click at [290, 34] on span "Chercher" at bounding box center [286, 28] width 58 height 18
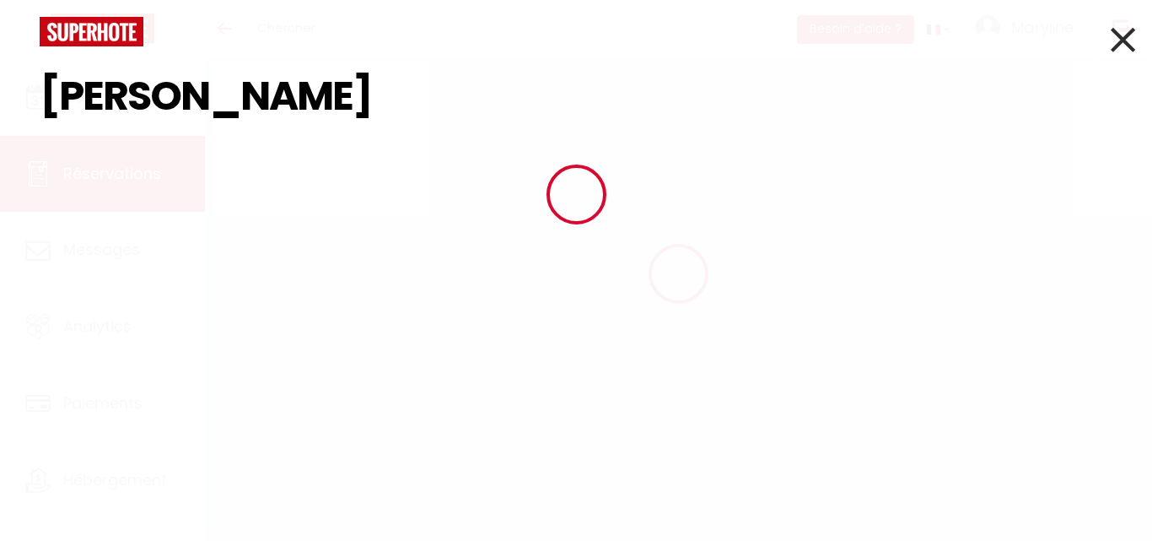
type input "[PERSON_NAME]"
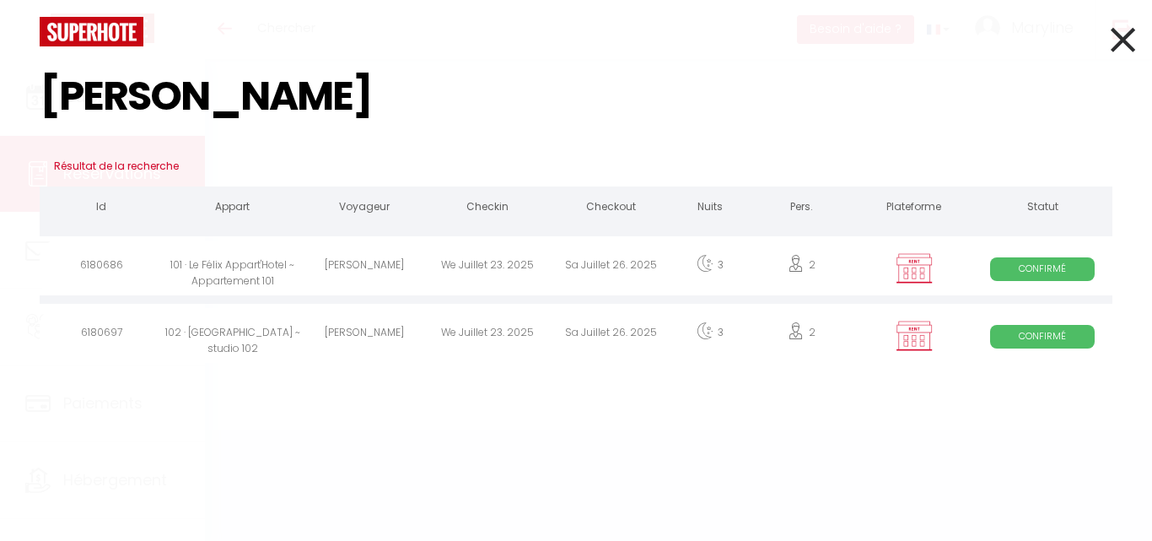
type input "[PERSON_NAME]"
type input "Espinasse"
type input "[PERSON_NAME][EMAIL_ADDRESS][DOMAIN_NAME]"
type input "0603791608"
select select "FR"
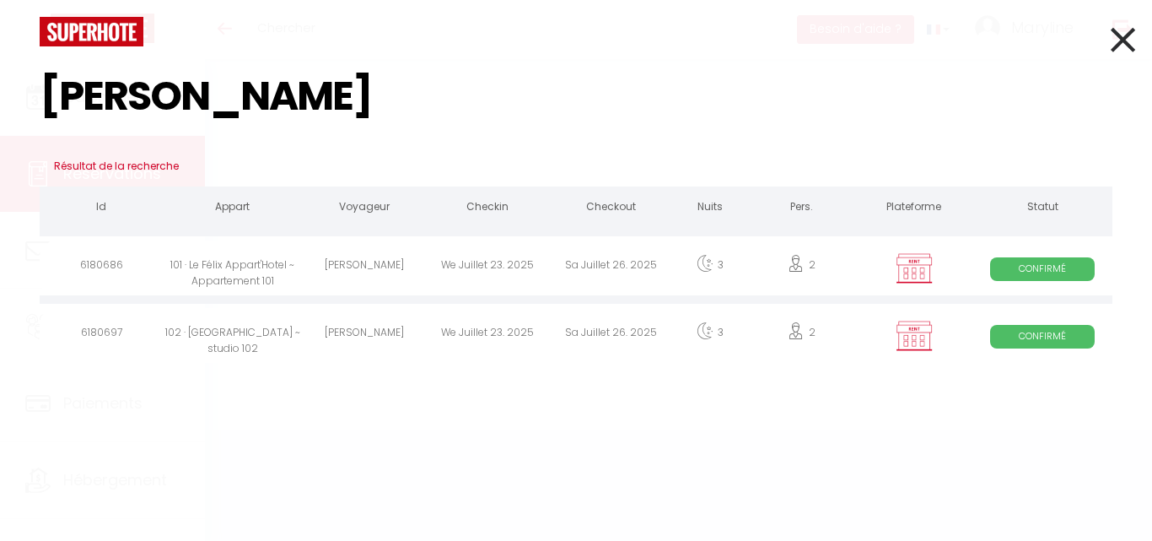
select select "70639"
select select "1"
type input "Mer 23 Juillet 2025"
select select
type input "[DATE]"
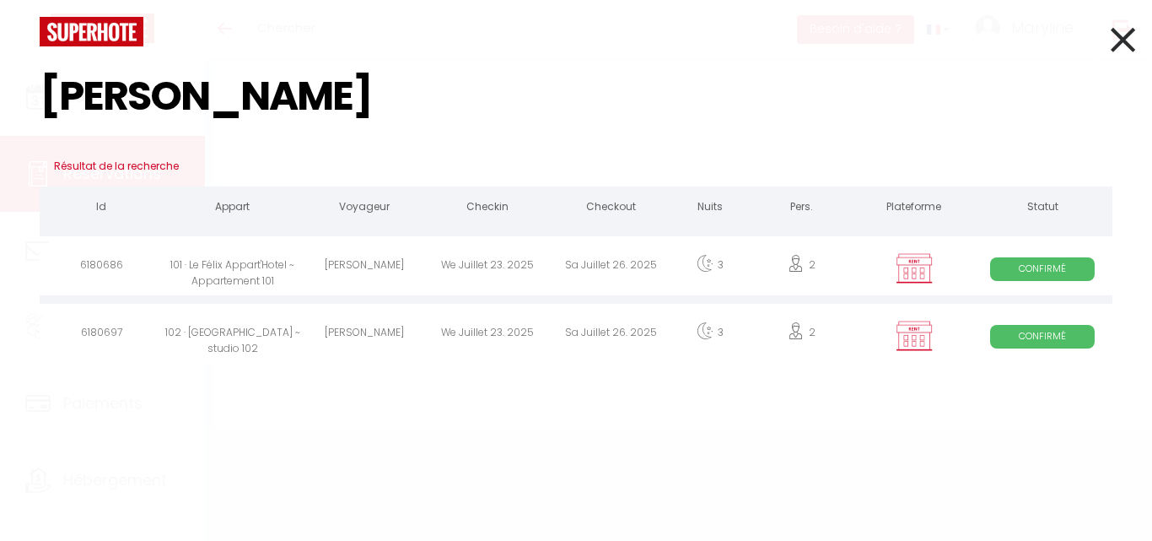
select select
type input "2"
select select "12"
select select
type input "180"
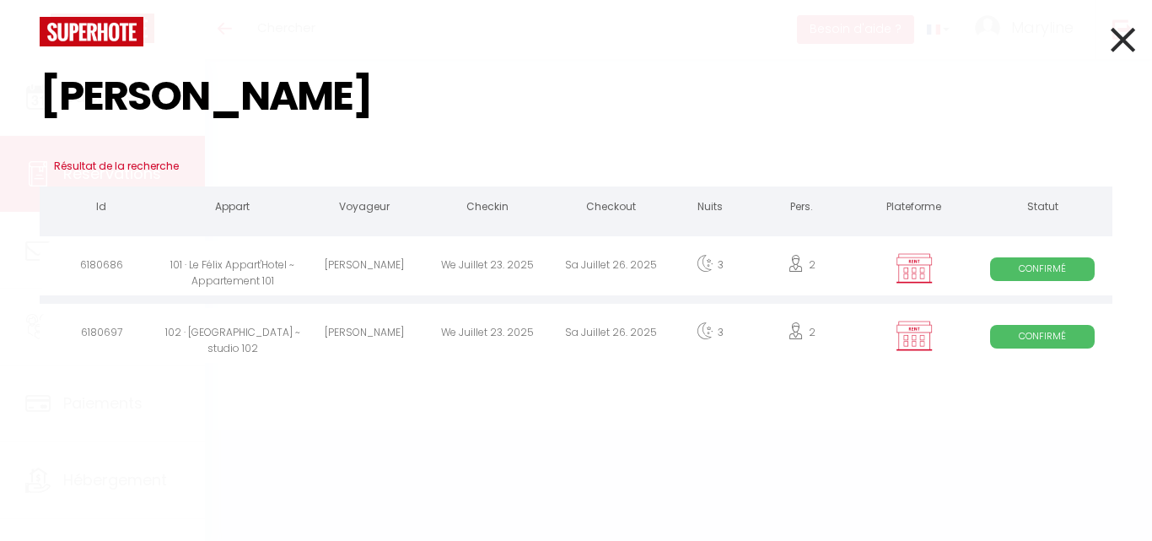
checkbox input "true"
type input "0"
click at [256, 331] on div "102 · [GEOGRAPHIC_DATA] ~ studio 102" at bounding box center [232, 335] width 139 height 55
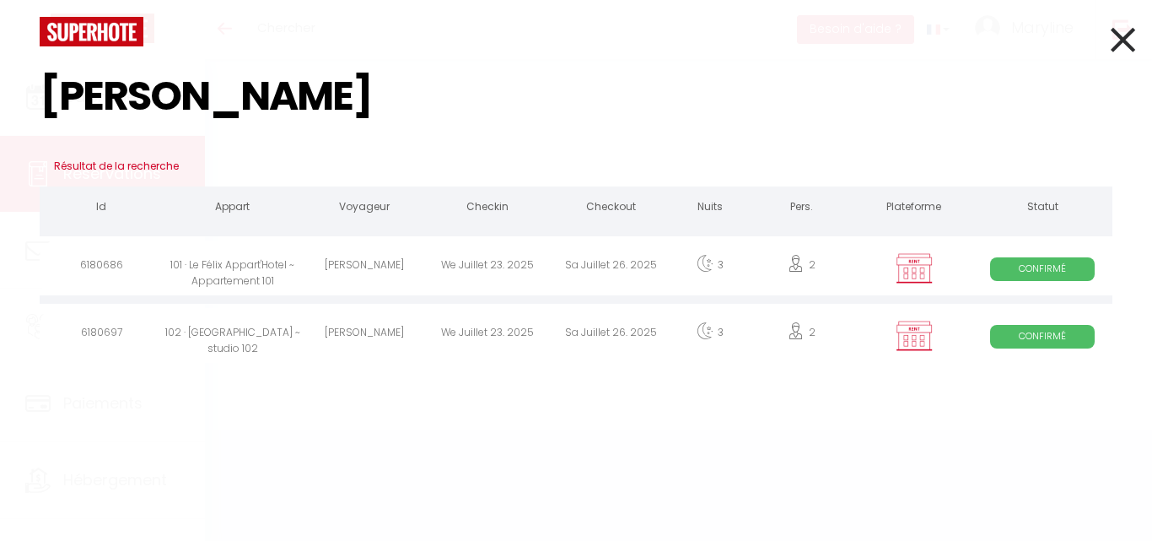
select select
select select "14"
checkbox input "true"
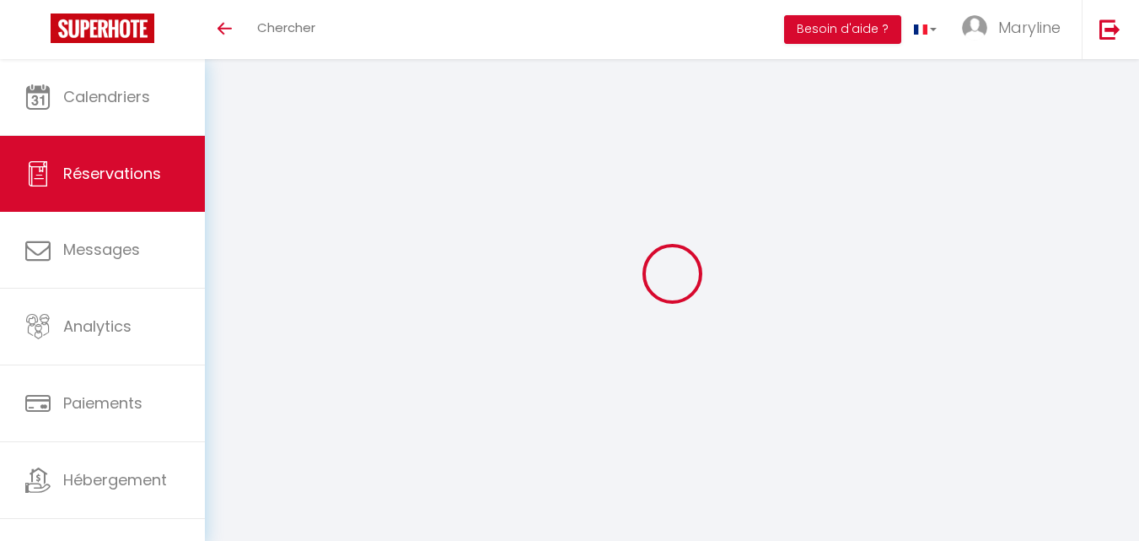
select select
checkbox input "true"
select select
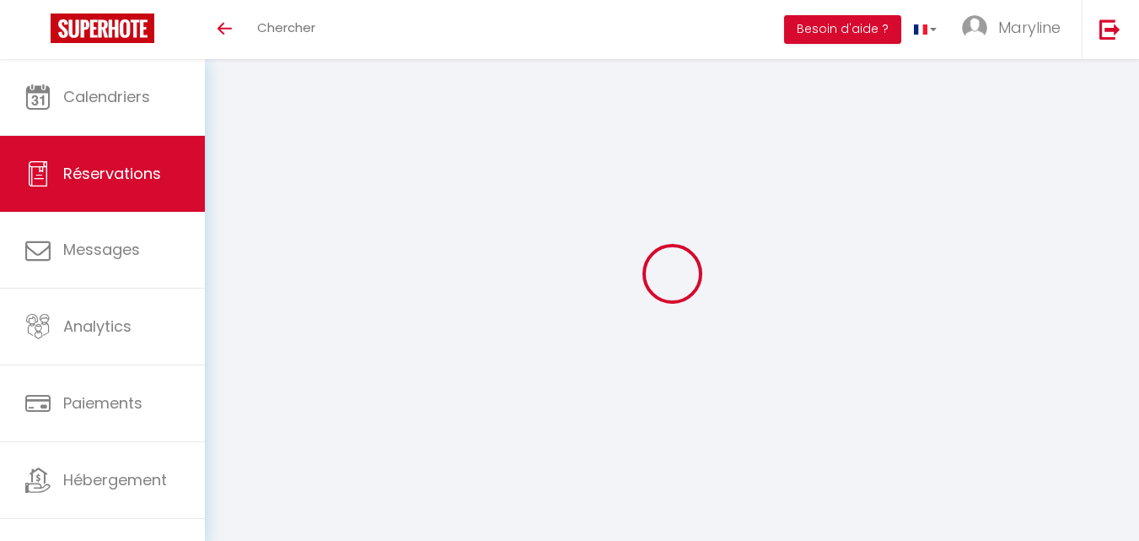
checkbox input "true"
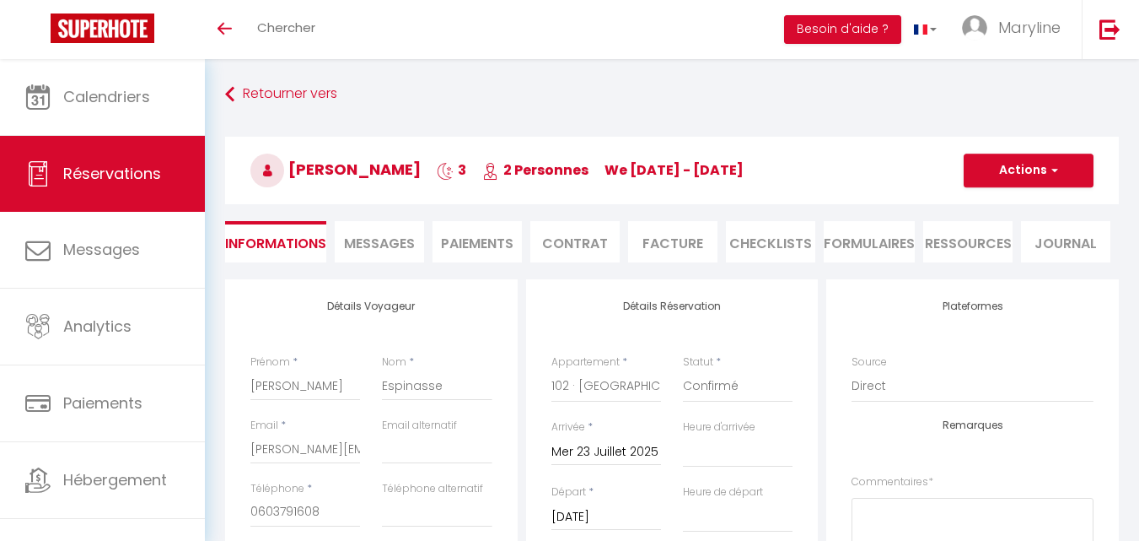
select select
checkbox input "true"
type input "40"
select select
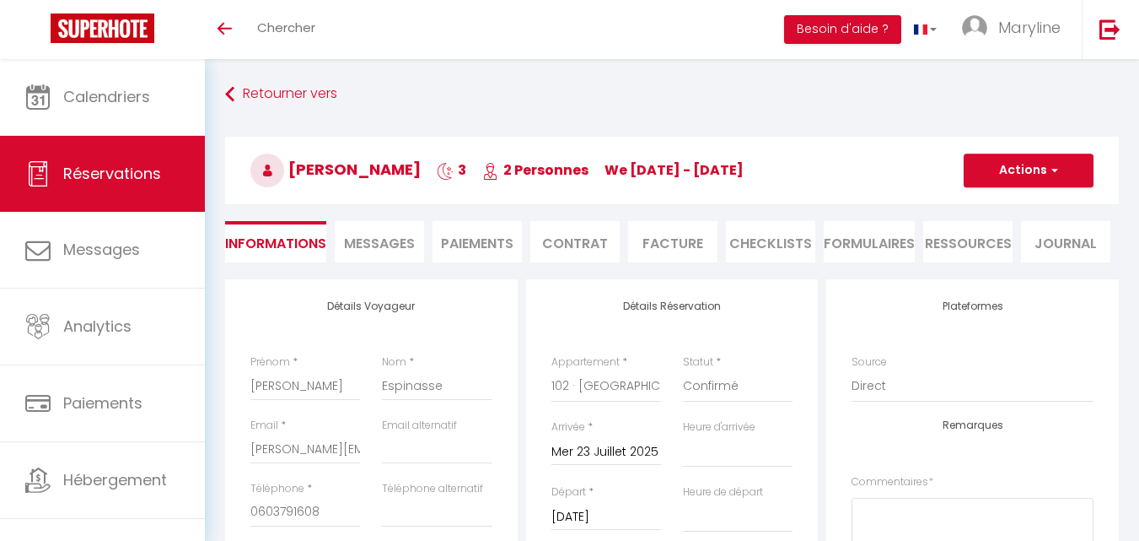
select select
checkbox input "true"
select select
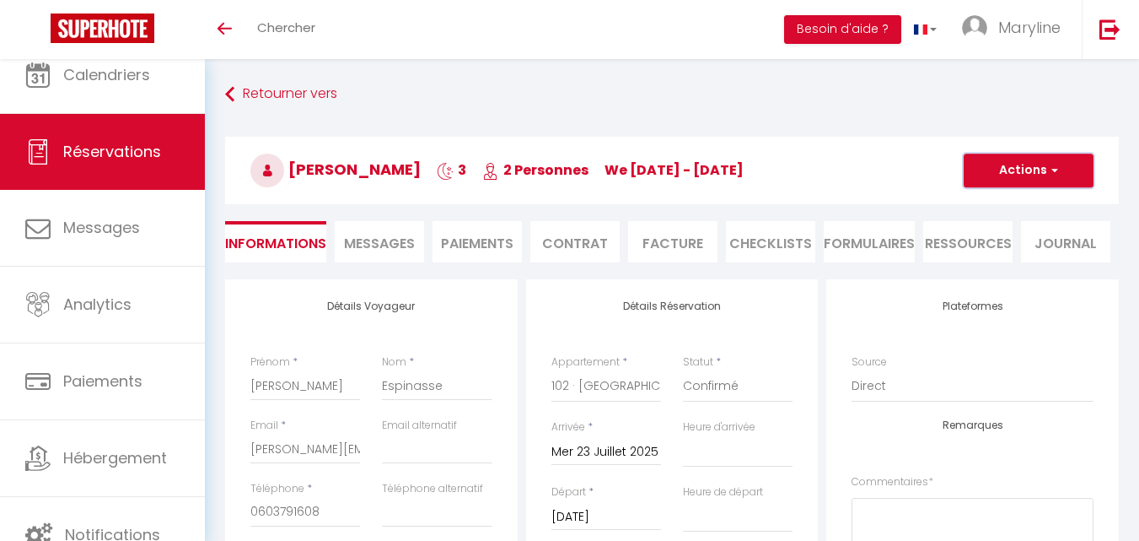
click at [1017, 164] on button "Actions" at bounding box center [1029, 170] width 130 height 34
click at [1004, 226] on link "Dupliquer" at bounding box center [1011, 229] width 133 height 22
select select
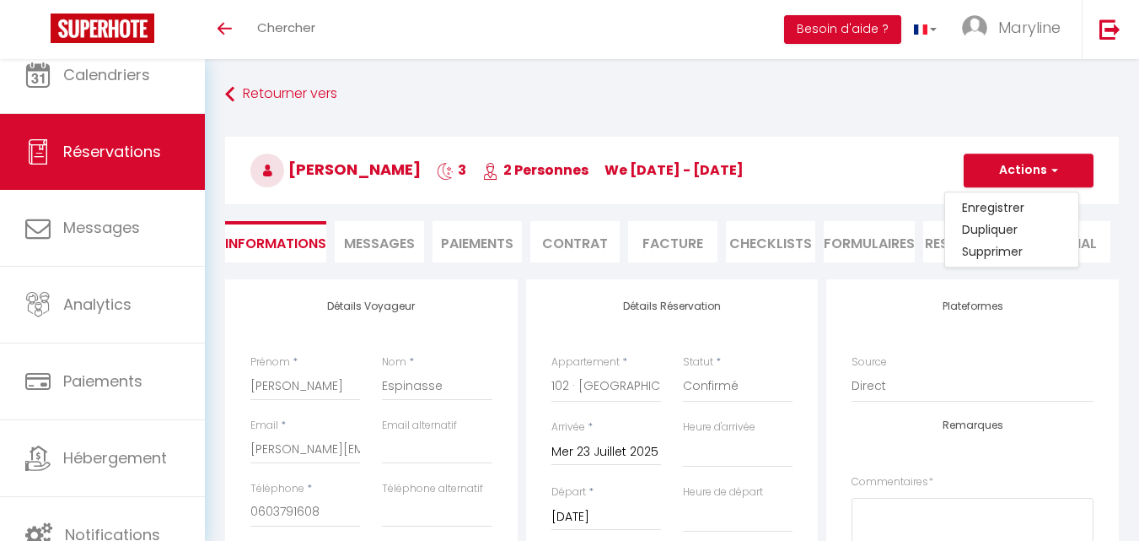
select select
checkbox input "false"
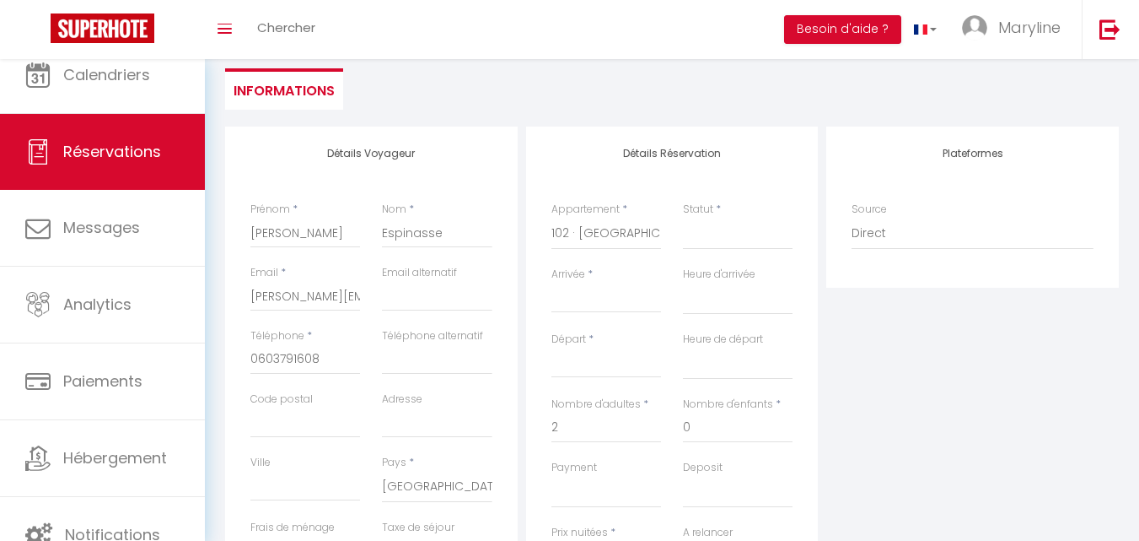
scroll to position [169, 0]
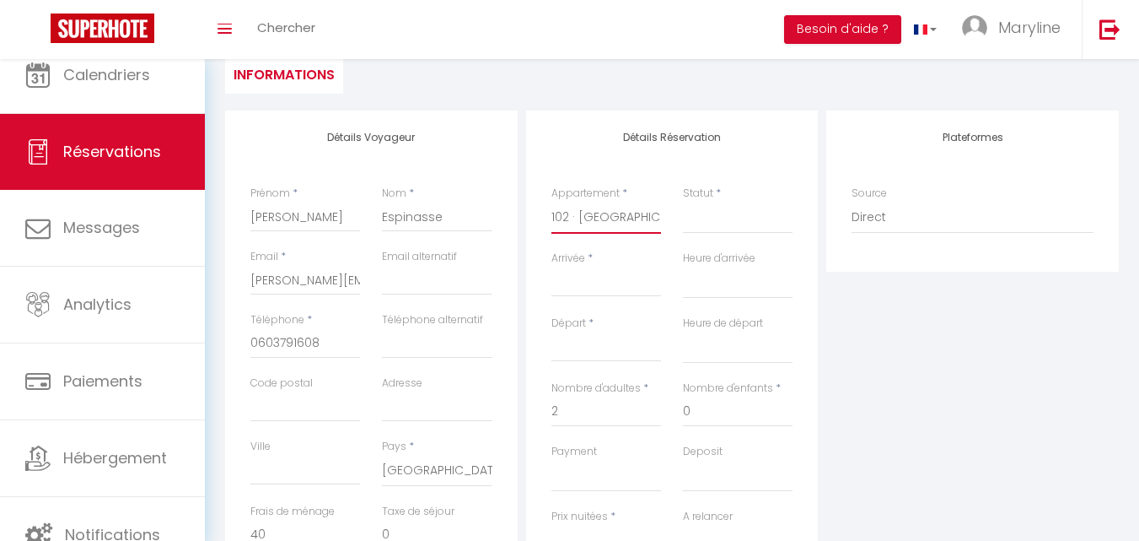
click at [594, 208] on select "LE JULES - 201 · Le [PERSON_NAME]Hotel - studio LE [PERSON_NAME] - 102 · Le [PE…" at bounding box center [607, 218] width 110 height 32
select select "70629"
click at [552, 202] on select "LE JULES - 201 · Le [PERSON_NAME]Hotel - studio LE [PERSON_NAME] - 102 · Le [PE…" at bounding box center [607, 218] width 110 height 32
select select
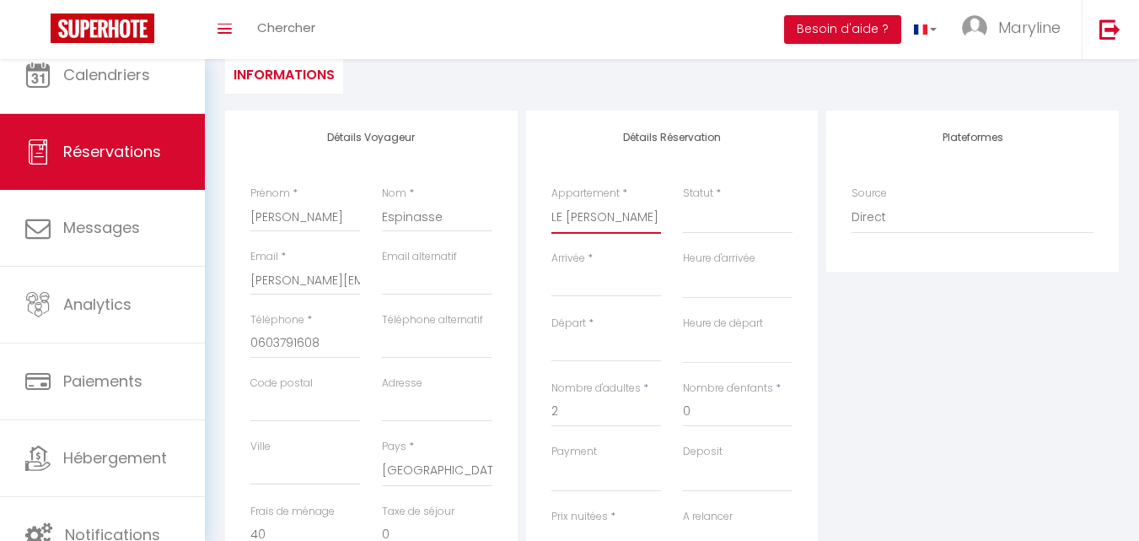
select select
type input "0"
select select
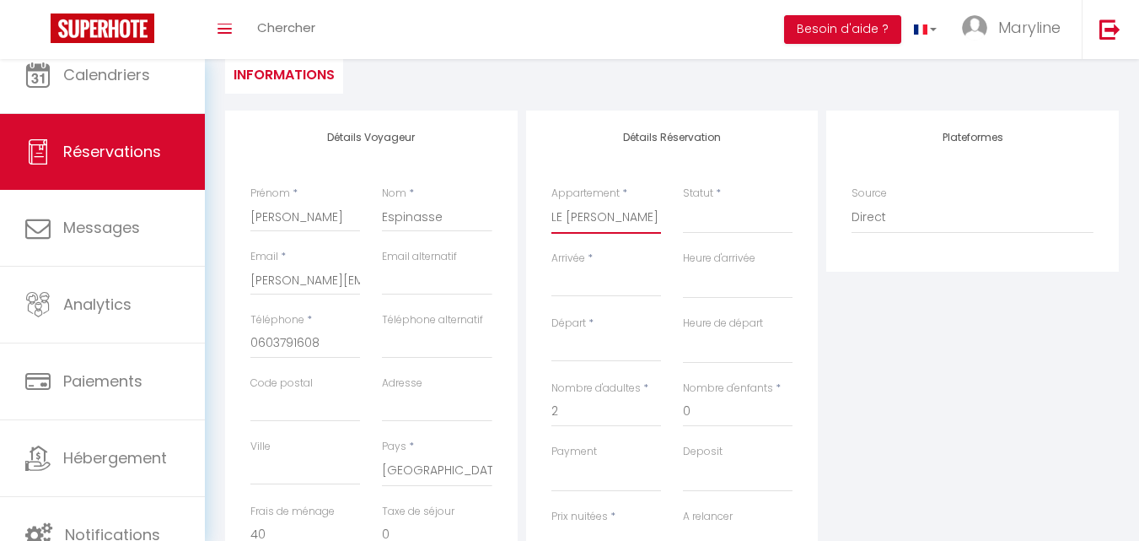
checkbox input "false"
select select
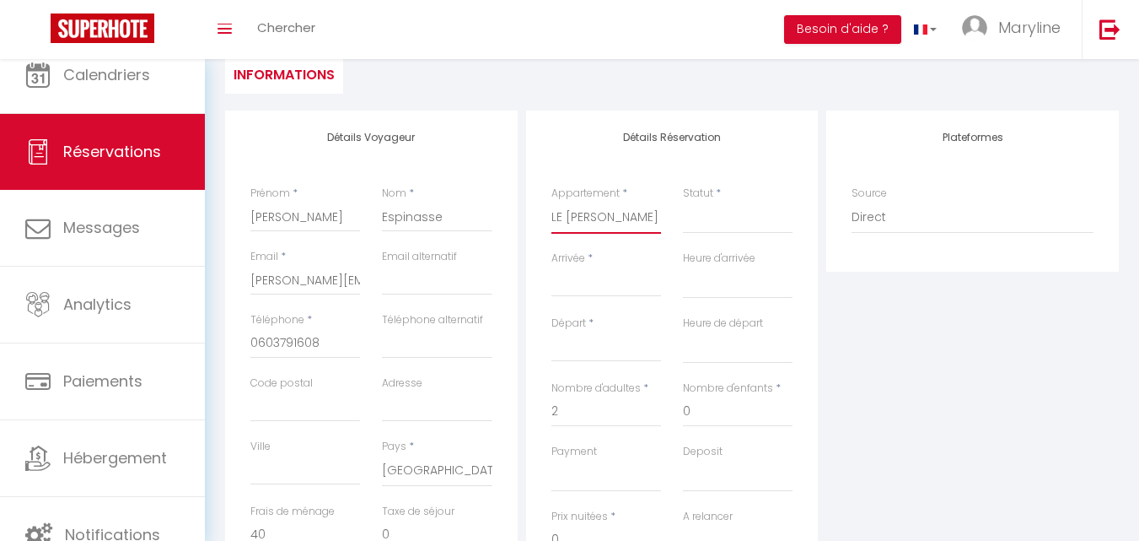
select select
checkbox input "false"
click at [699, 214] on select "Confirmé Non Confirmé [PERSON_NAME] par le voyageur No Show Request" at bounding box center [738, 218] width 110 height 32
select select "1"
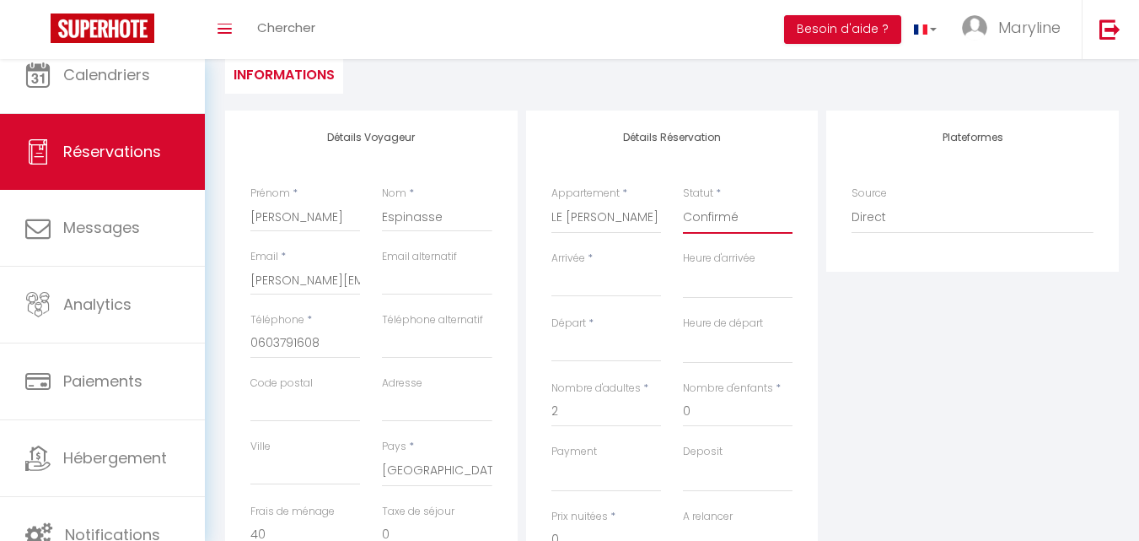
click at [683, 202] on select "Confirmé Non Confirmé [PERSON_NAME] par le voyageur No Show Request" at bounding box center [738, 218] width 110 height 32
select select
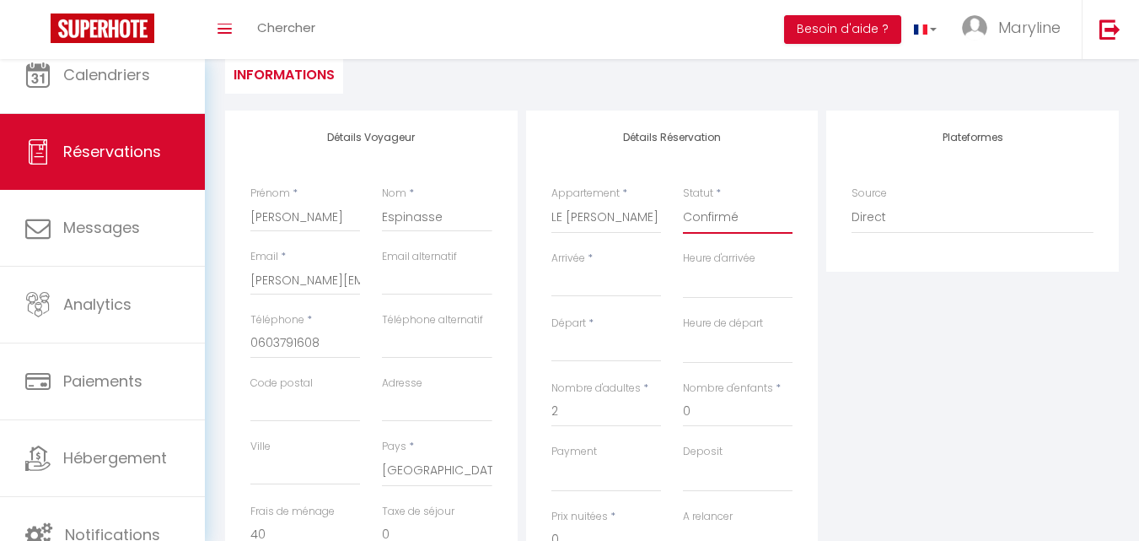
select select
checkbox input "false"
click at [608, 281] on input "Arrivée" at bounding box center [607, 283] width 110 height 22
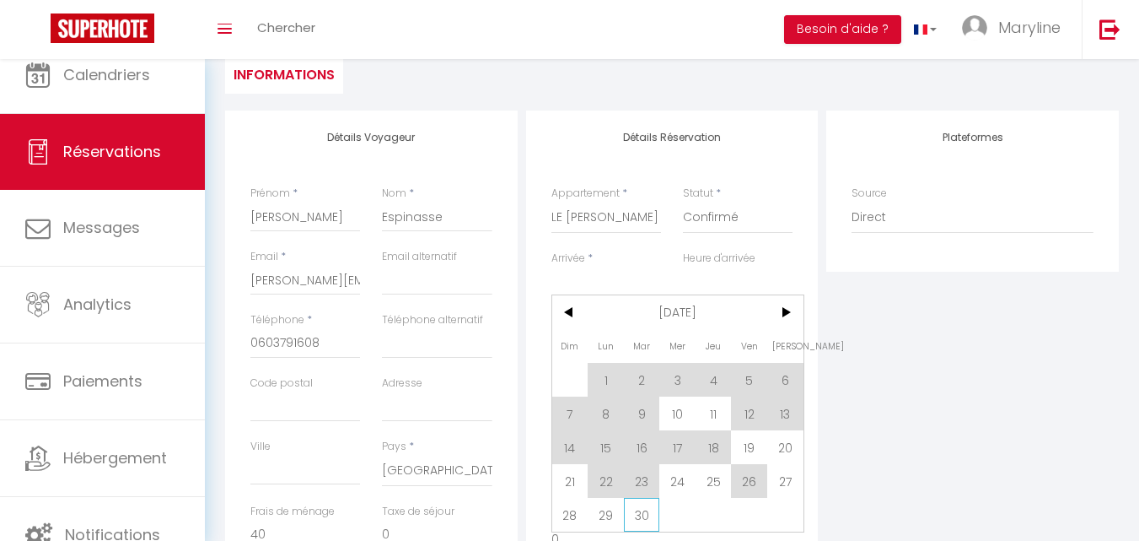
click at [643, 509] on span "30" at bounding box center [642, 515] width 36 height 34
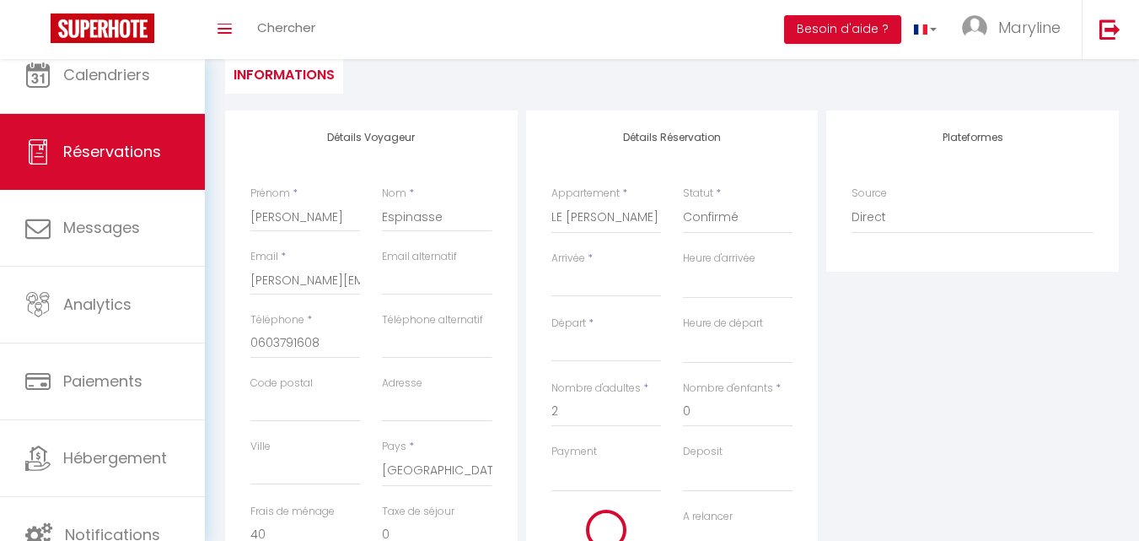
type input "[DATE]"
select select
type input "Mer 01 Octobre 2025"
select select
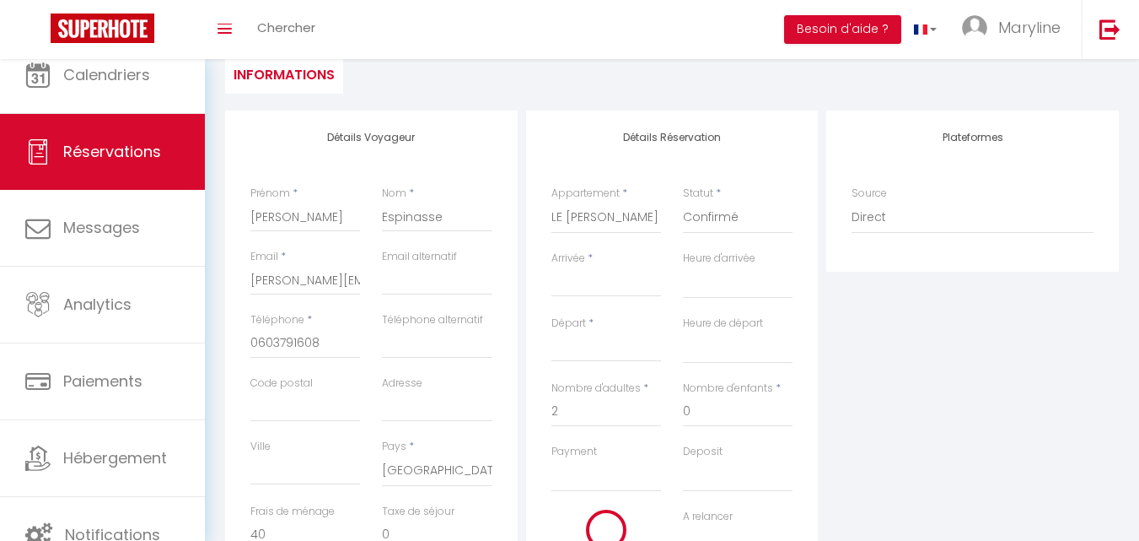
select select
checkbox input "false"
type input "0"
select select
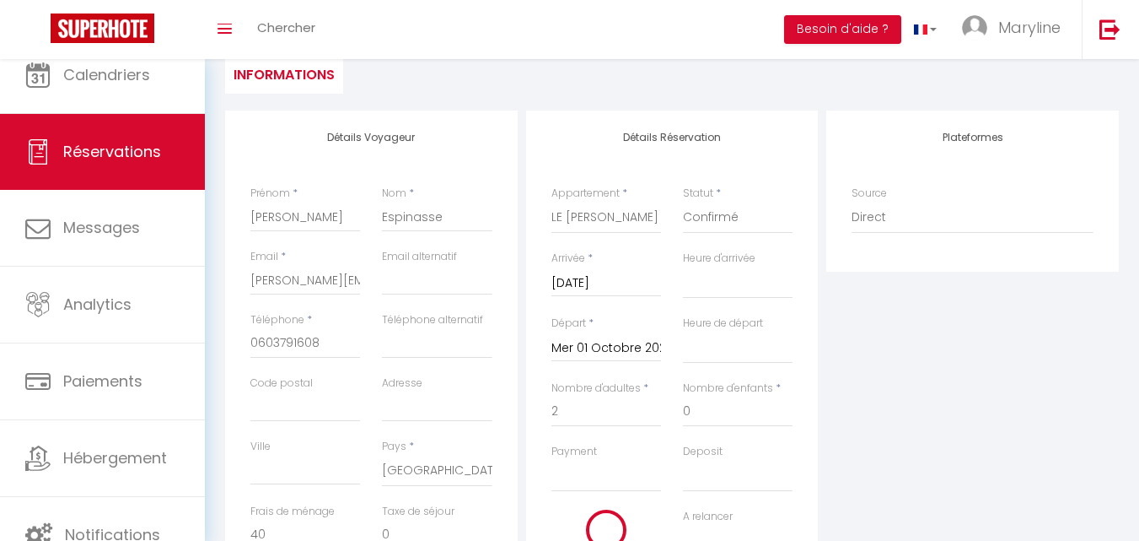
select select
checkbox input "false"
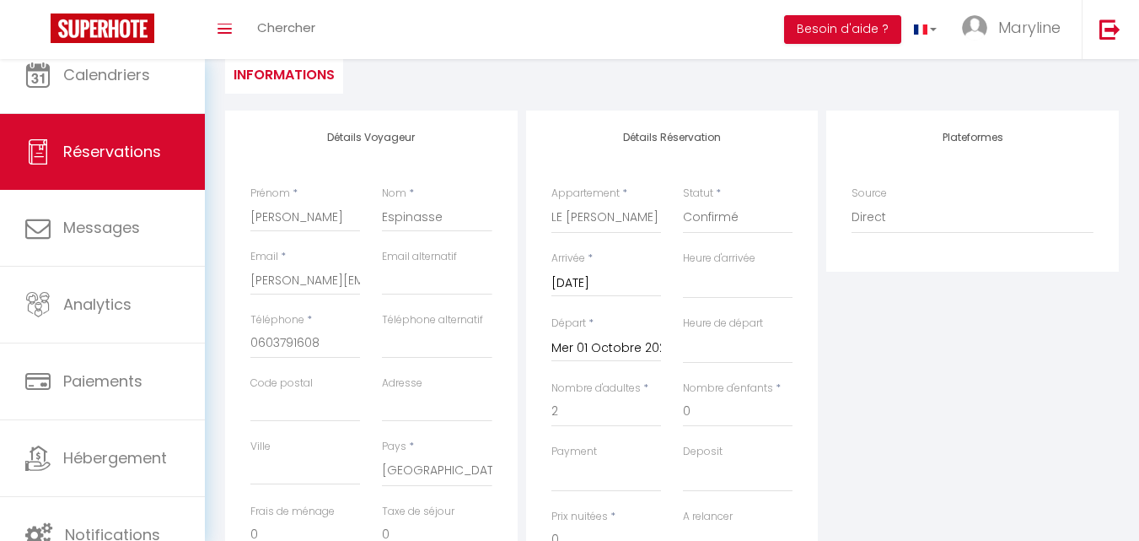
click at [622, 343] on input "Mer 01 Octobre 2025" at bounding box center [607, 348] width 110 height 22
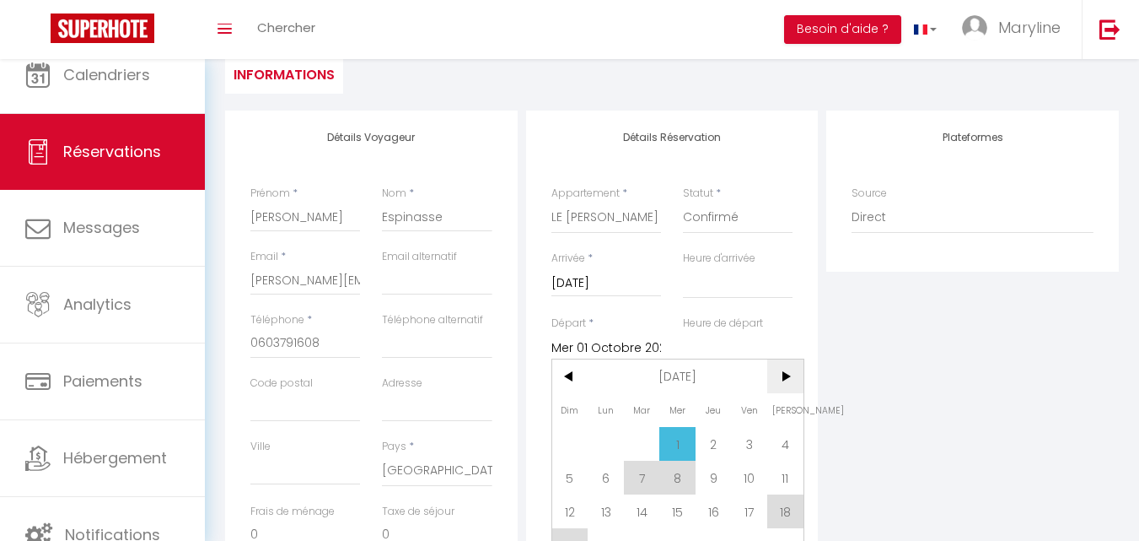
click at [793, 371] on span ">" at bounding box center [785, 376] width 36 height 34
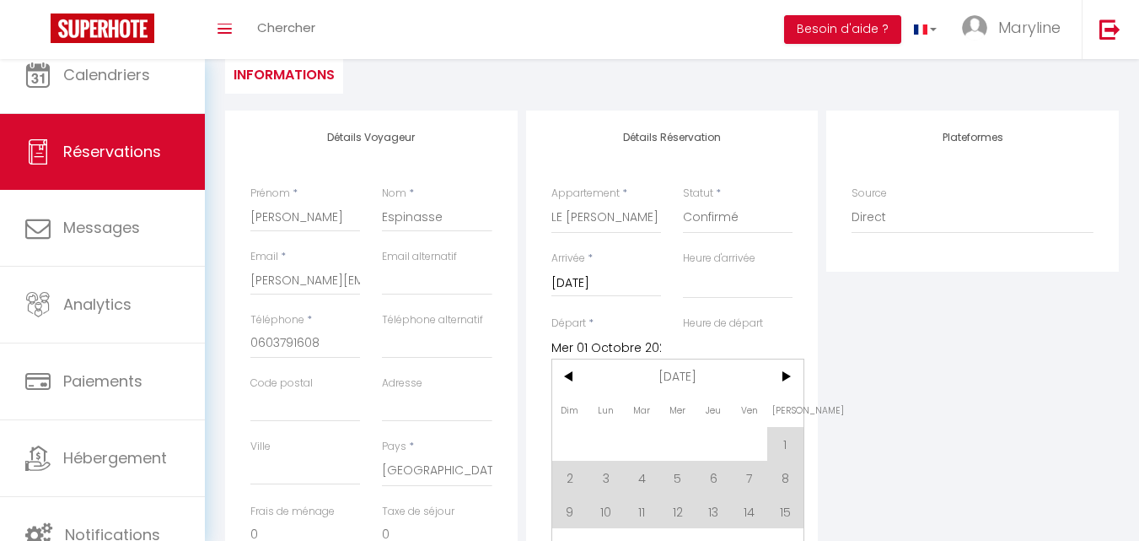
drag, startPoint x: 571, startPoint y: 375, endPoint x: 684, endPoint y: 417, distance: 120.3
click at [571, 379] on span "<" at bounding box center [570, 376] width 36 height 34
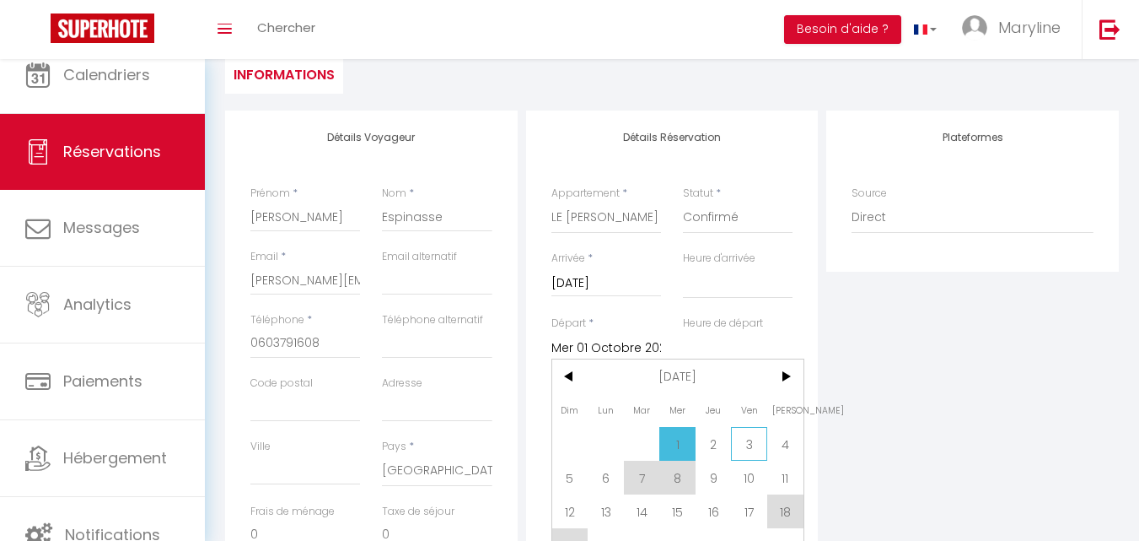
click at [744, 439] on span "3" at bounding box center [749, 444] width 36 height 34
select select
type input "Ven 03 Octobre 2025"
select select
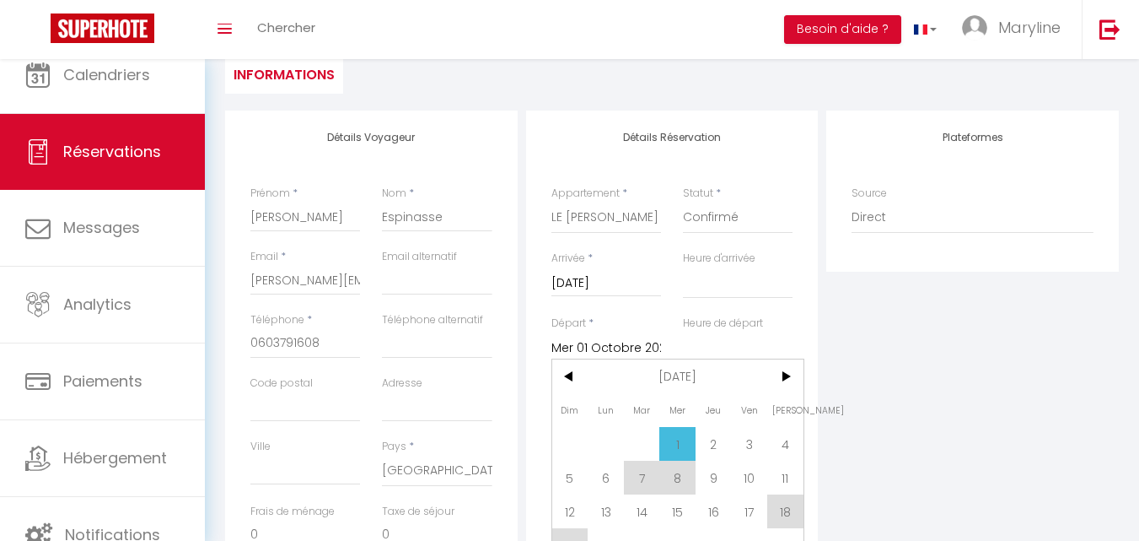
select select
checkbox input "false"
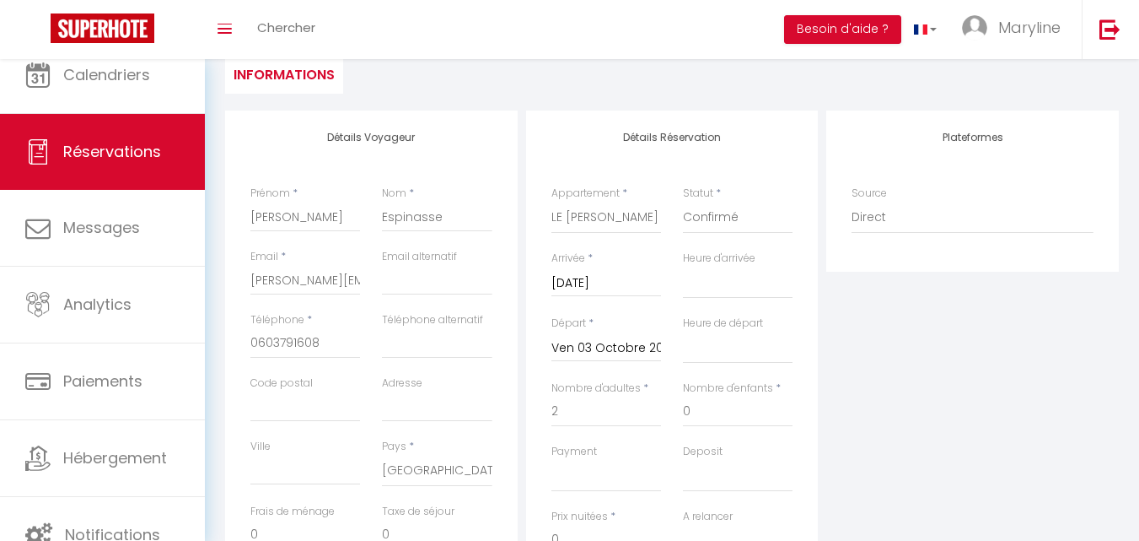
type input "40"
select select
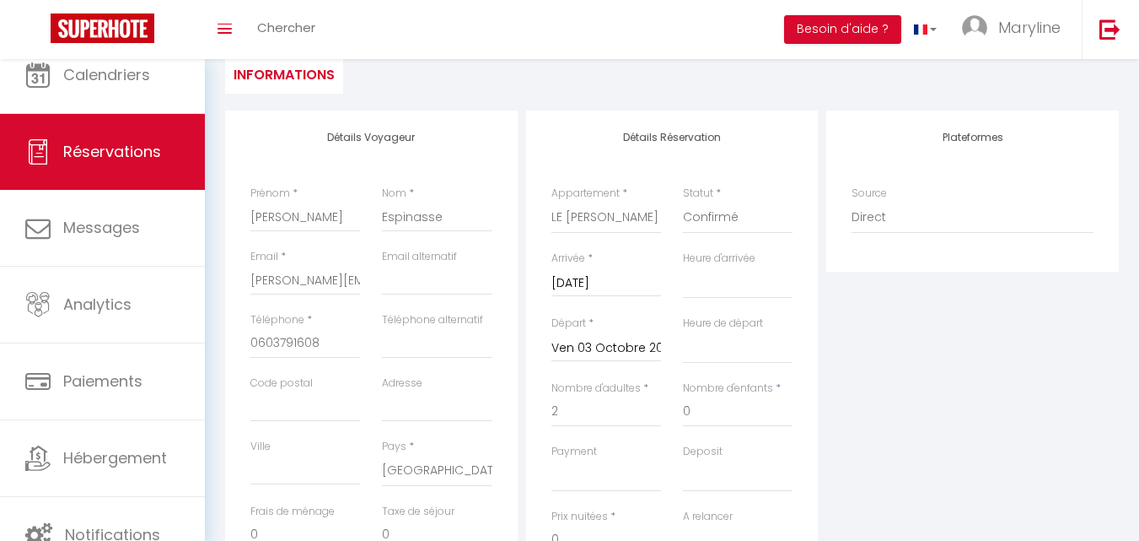
type input "148"
select select
checkbox input "false"
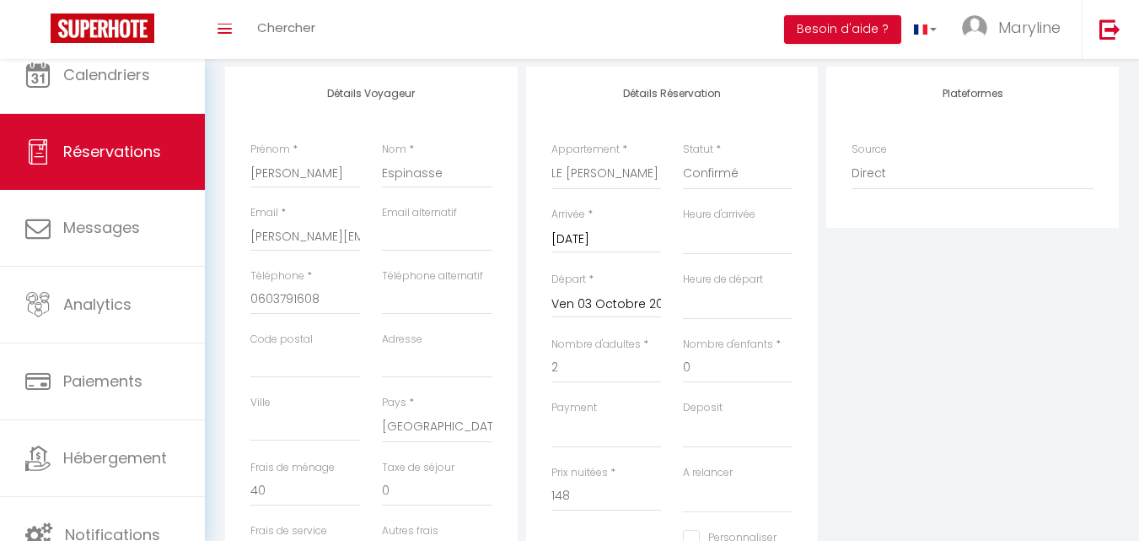
scroll to position [253, 0]
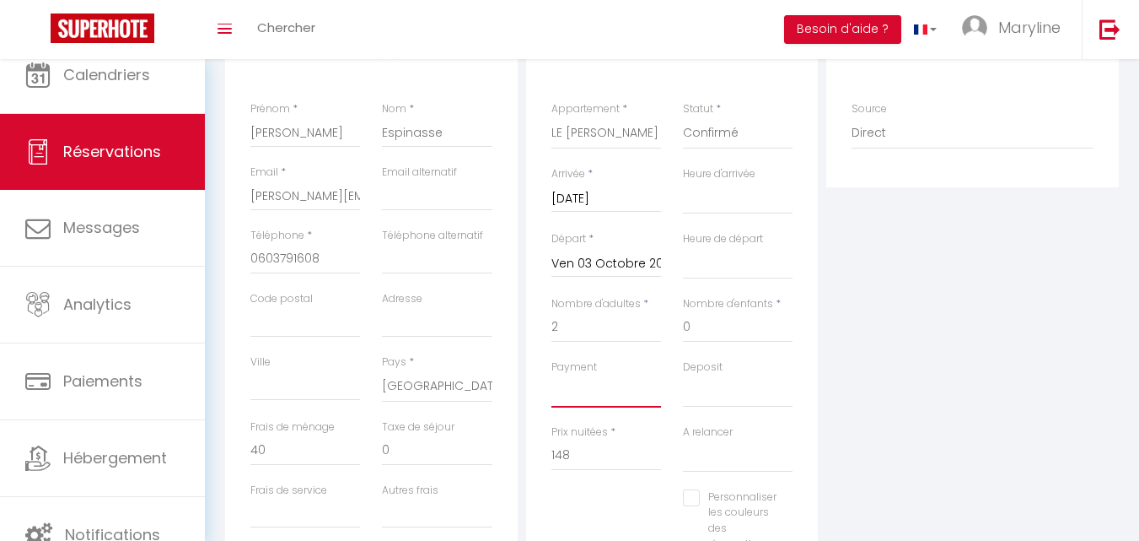
click at [611, 386] on select "OK KO" at bounding box center [607, 391] width 110 height 32
select select "10"
click at [552, 375] on select "OK KO" at bounding box center [607, 391] width 110 height 32
select select
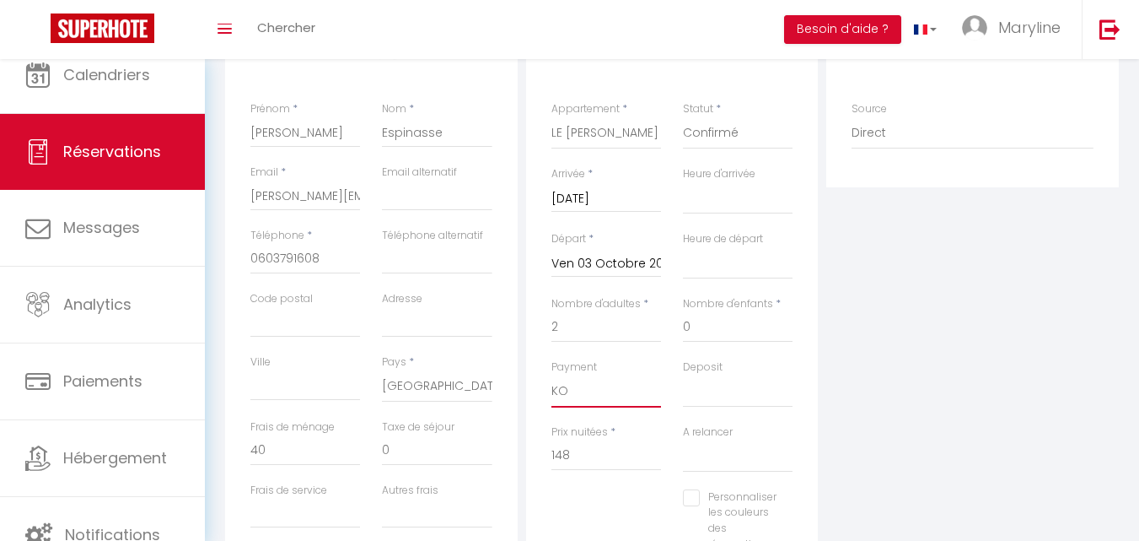
select select
checkbox input "false"
click at [616, 378] on select "OK KO" at bounding box center [607, 391] width 110 height 32
click at [552, 375] on select "OK KO" at bounding box center [607, 391] width 110 height 32
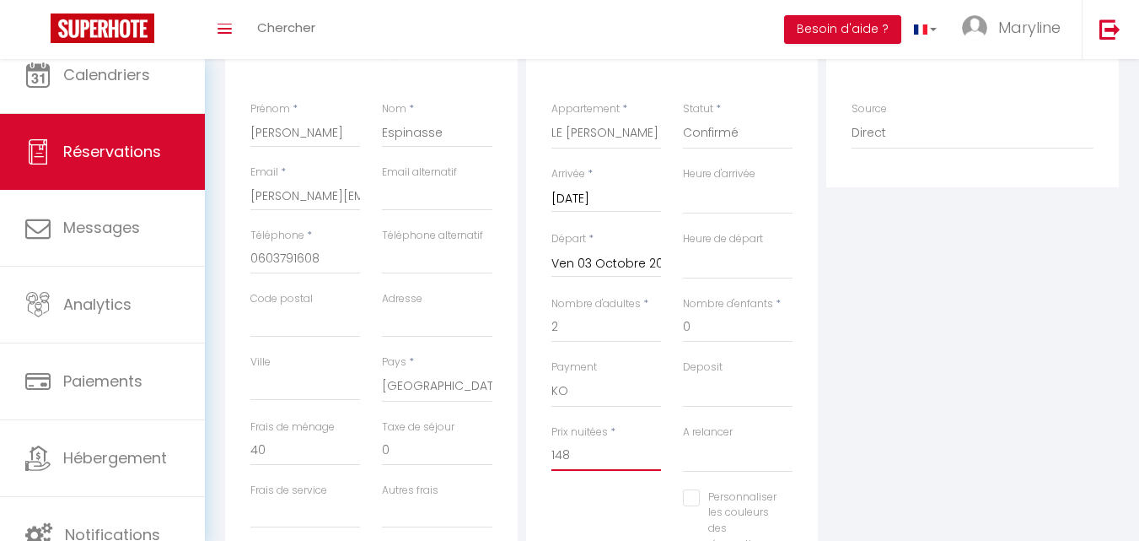
click at [603, 459] on input "148" at bounding box center [607, 455] width 110 height 30
drag, startPoint x: 599, startPoint y: 455, endPoint x: 507, endPoint y: 452, distance: 92.0
click at [507, 452] on div "Détails Voyageur Prénom * [PERSON_NAME] * Espinasse Email * [PERSON_NAME][EMAIL…" at bounding box center [672, 327] width 902 height 603
type input "180"
type input "0"
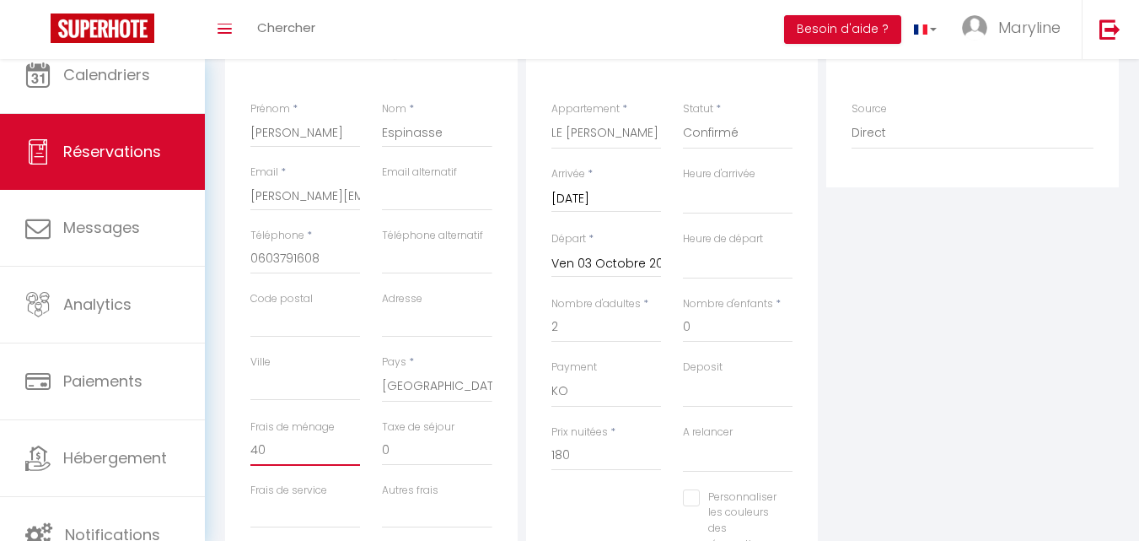
select select
checkbox input "false"
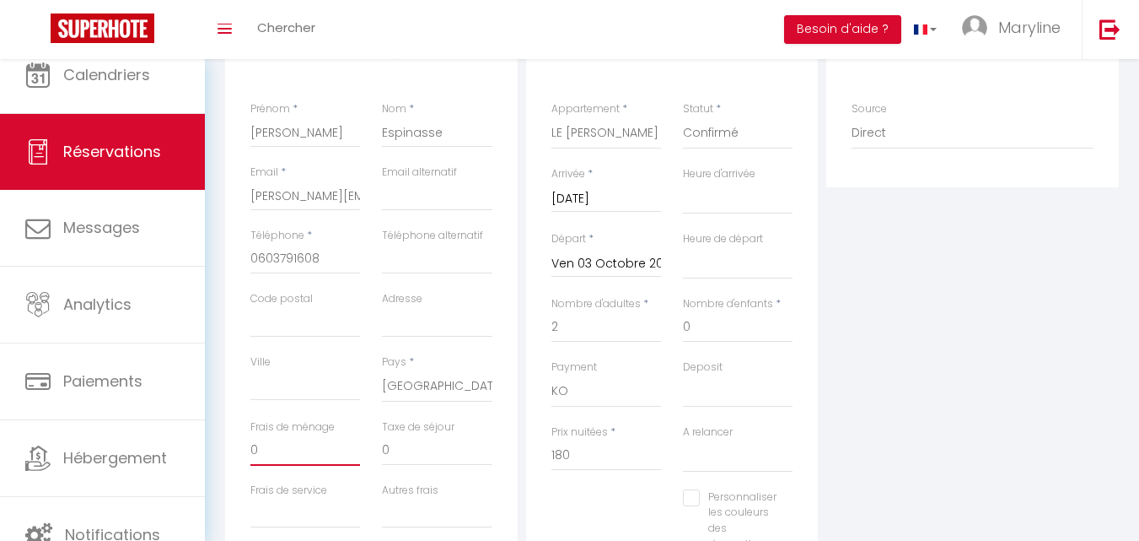
drag, startPoint x: 304, startPoint y: 456, endPoint x: 283, endPoint y: 453, distance: 22.2
click at [283, 453] on input "0" at bounding box center [305, 450] width 110 height 30
select select
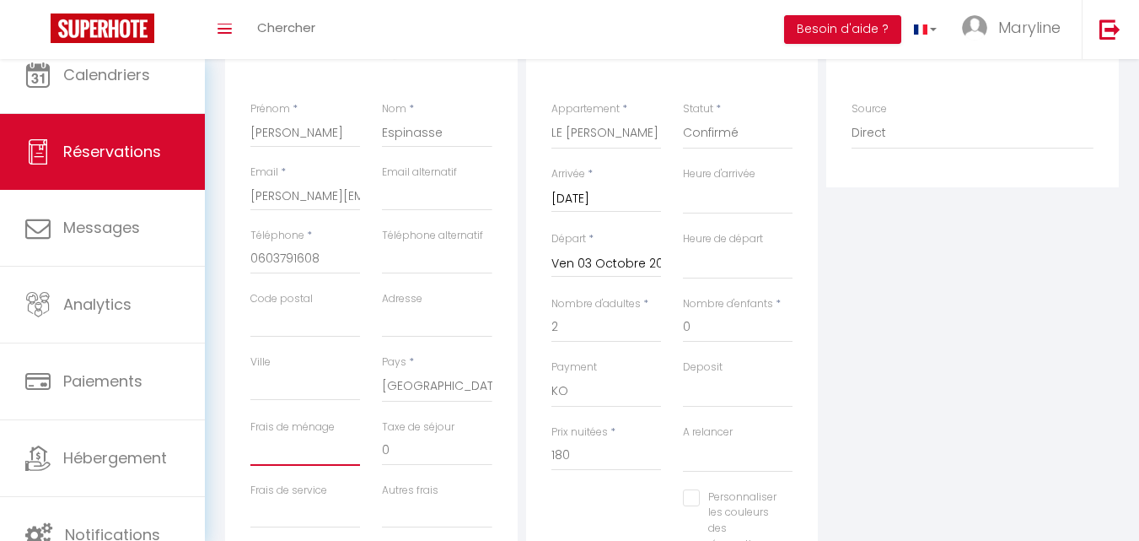
select select
checkbox input "false"
type input "4"
select select
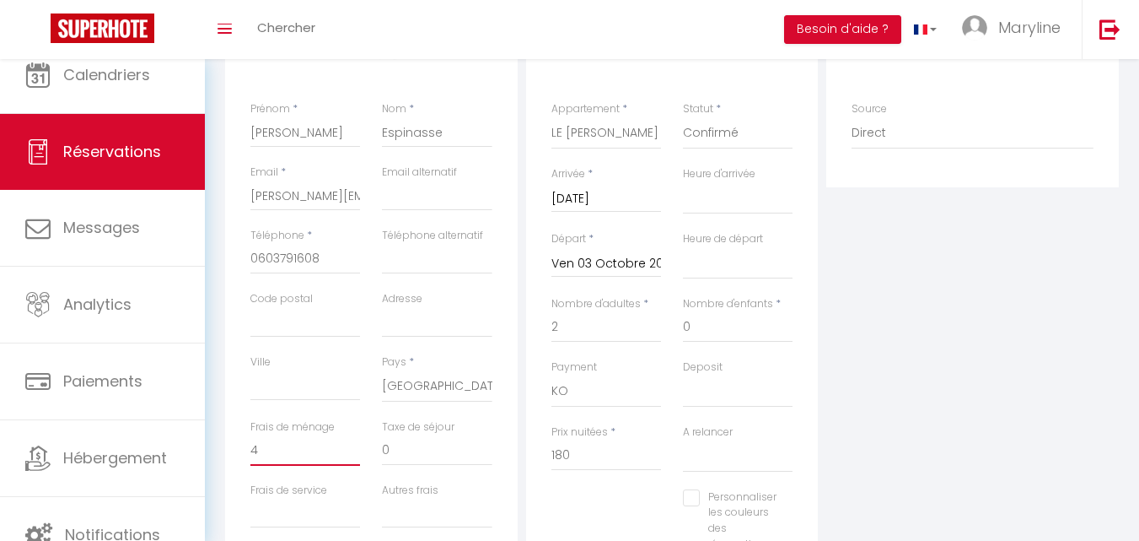
select select
checkbox input "false"
type input "42"
select select
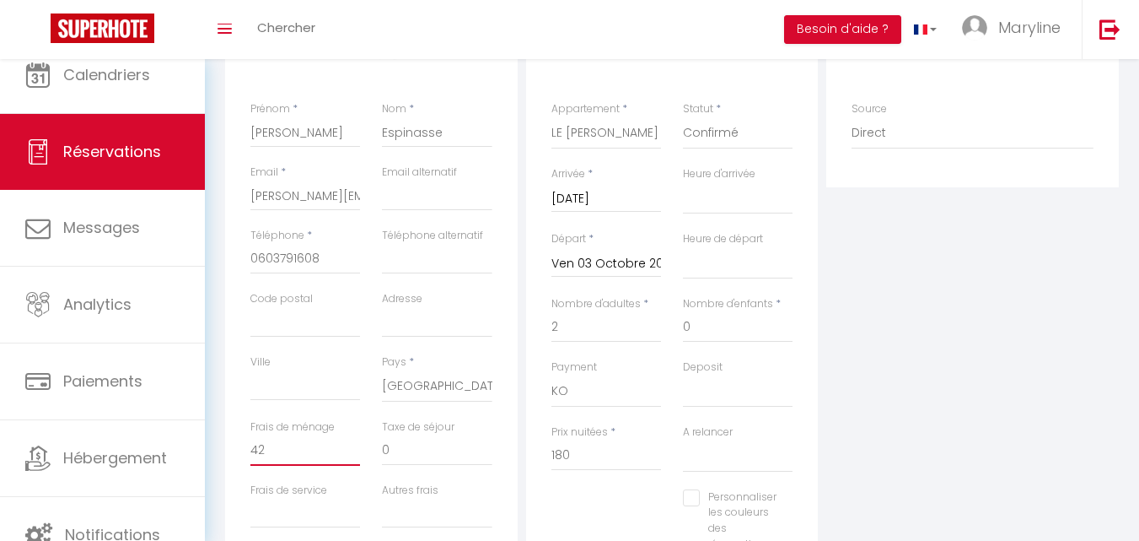
select select
checkbox input "false"
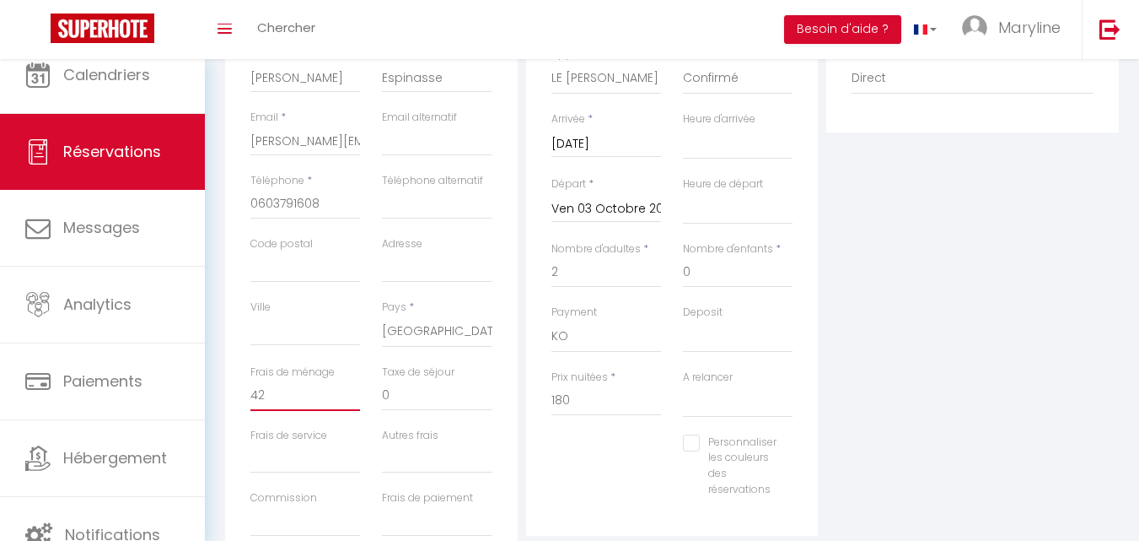
scroll to position [337, 0]
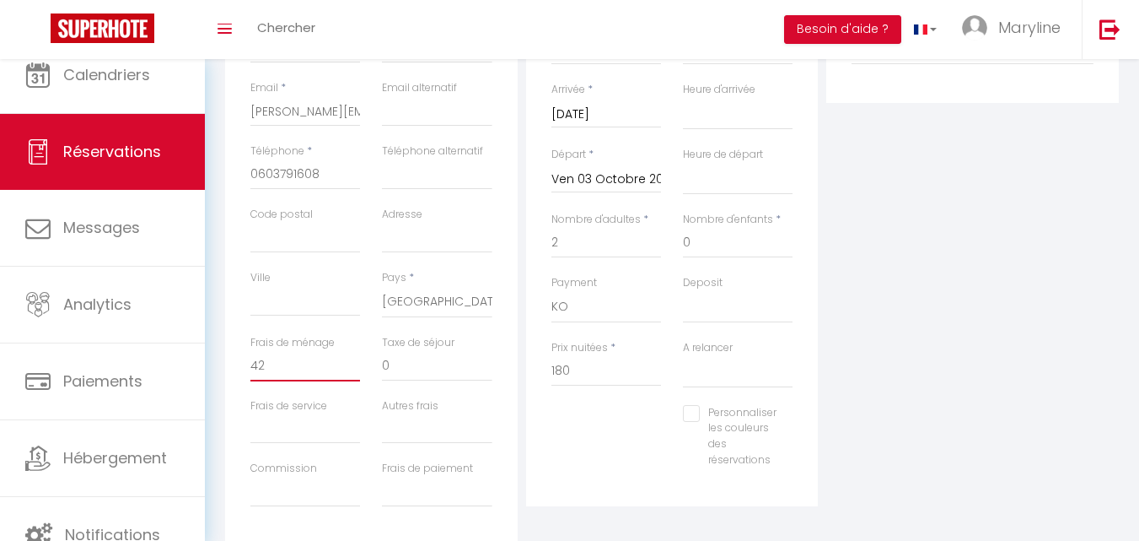
type input "42"
click at [693, 409] on input "Personnaliser les couleurs des réservations" at bounding box center [730, 413] width 94 height 17
checkbox input "true"
select select
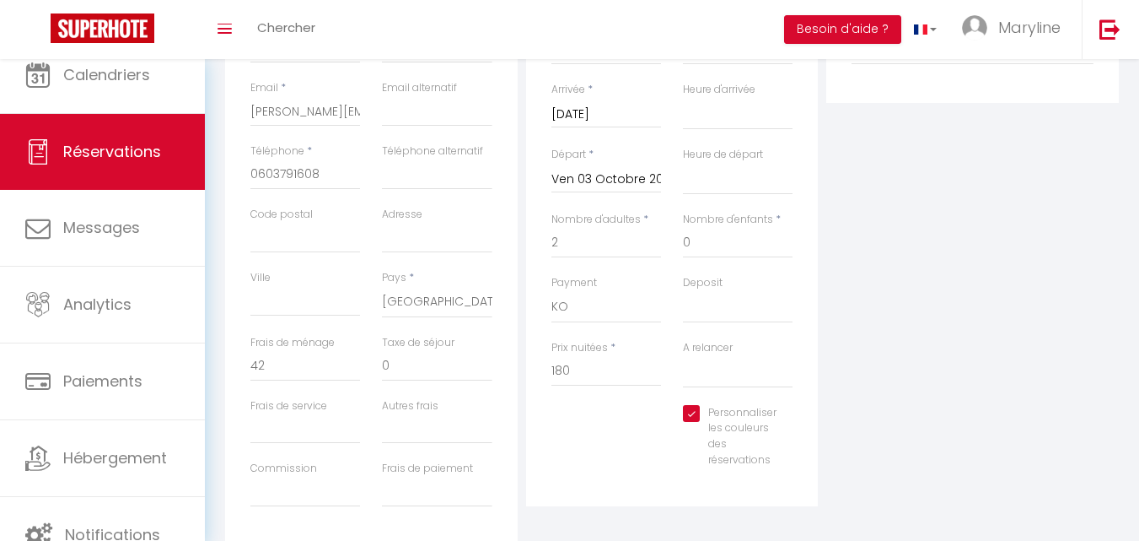
select select
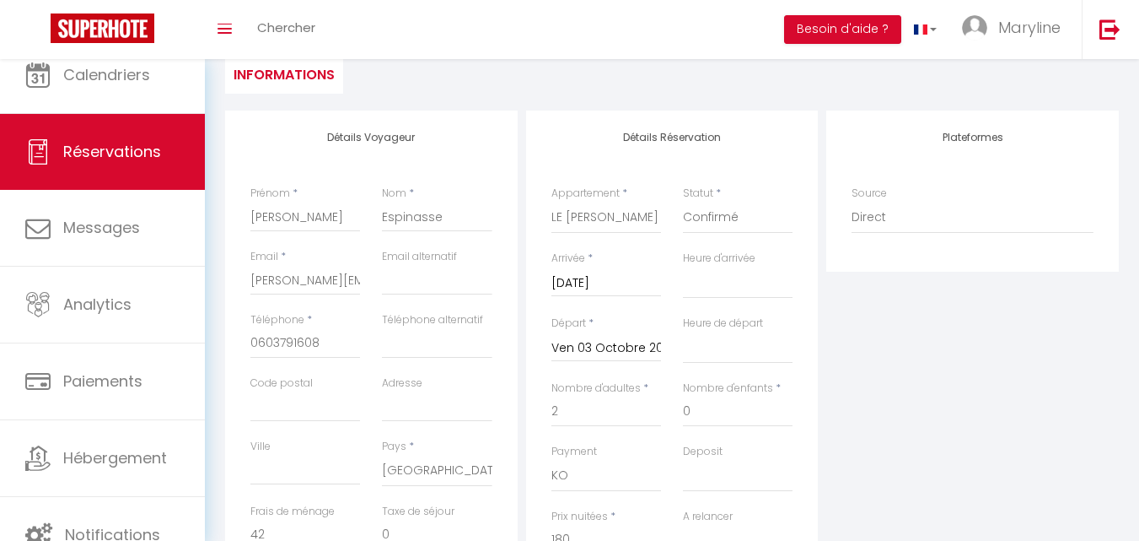
scroll to position [0, 0]
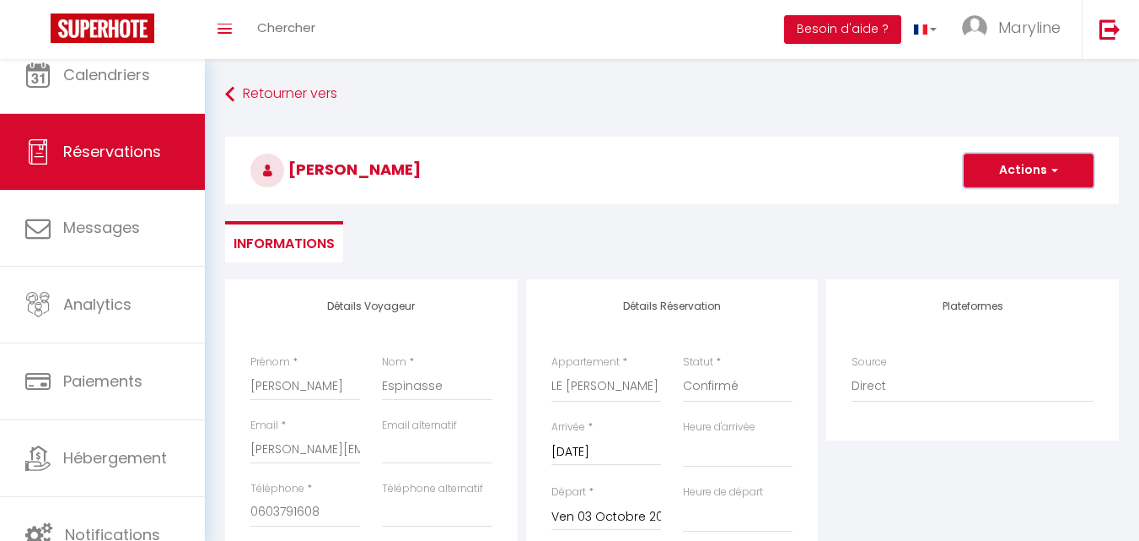
click at [1038, 167] on button "Actions" at bounding box center [1029, 170] width 130 height 34
click at [1009, 200] on link "Enregistrer" at bounding box center [1011, 207] width 133 height 22
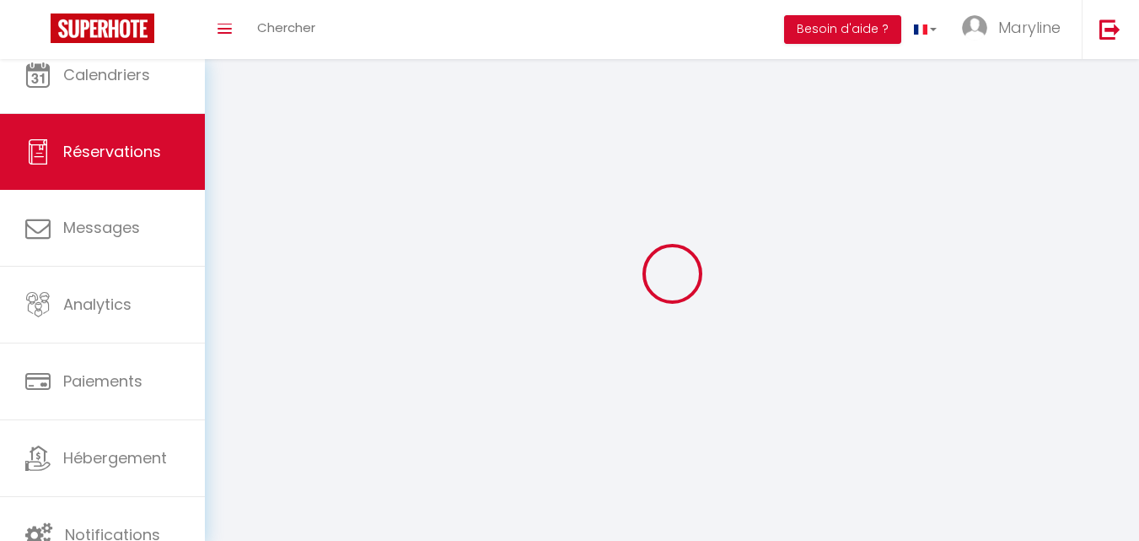
select select "not_cancelled"
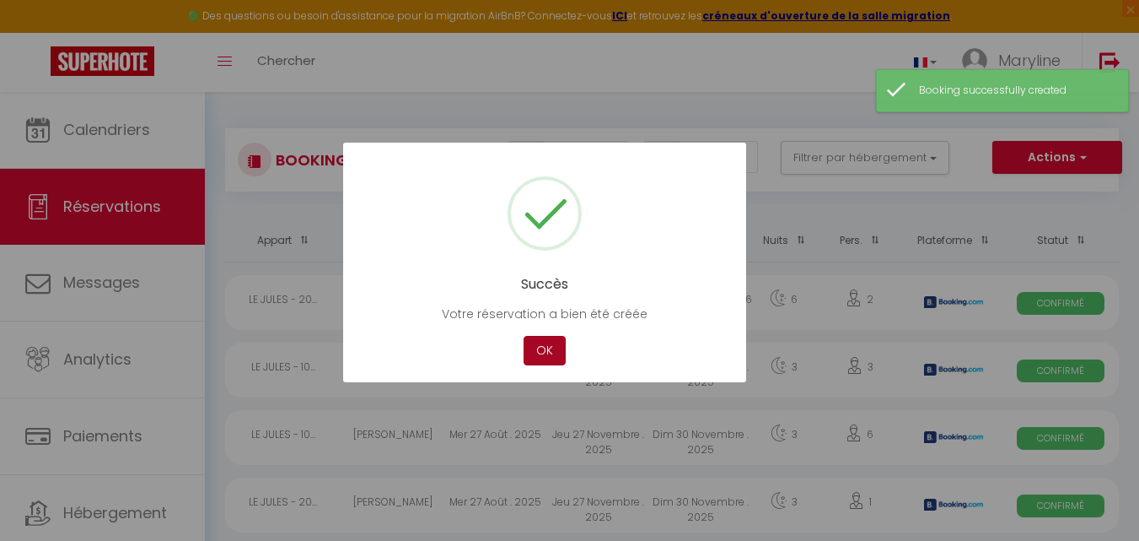
click at [546, 348] on button "OK" at bounding box center [545, 351] width 42 height 30
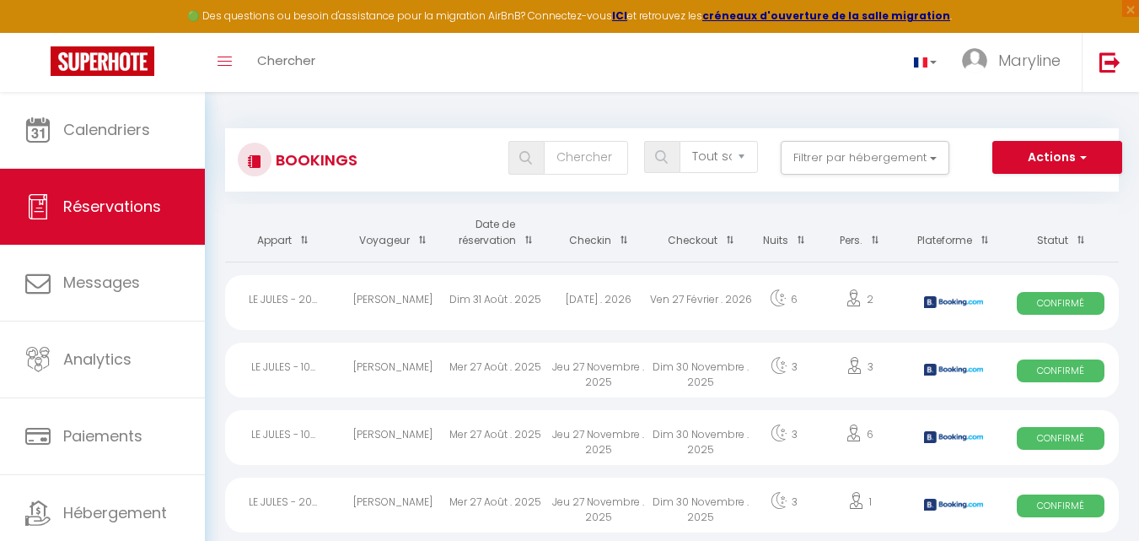
click at [525, 239] on span at bounding box center [524, 239] width 17 height 31
click at [399, 293] on div "[PERSON_NAME]" at bounding box center [393, 302] width 103 height 55
select select "OK"
select select "KO"
select select "0"
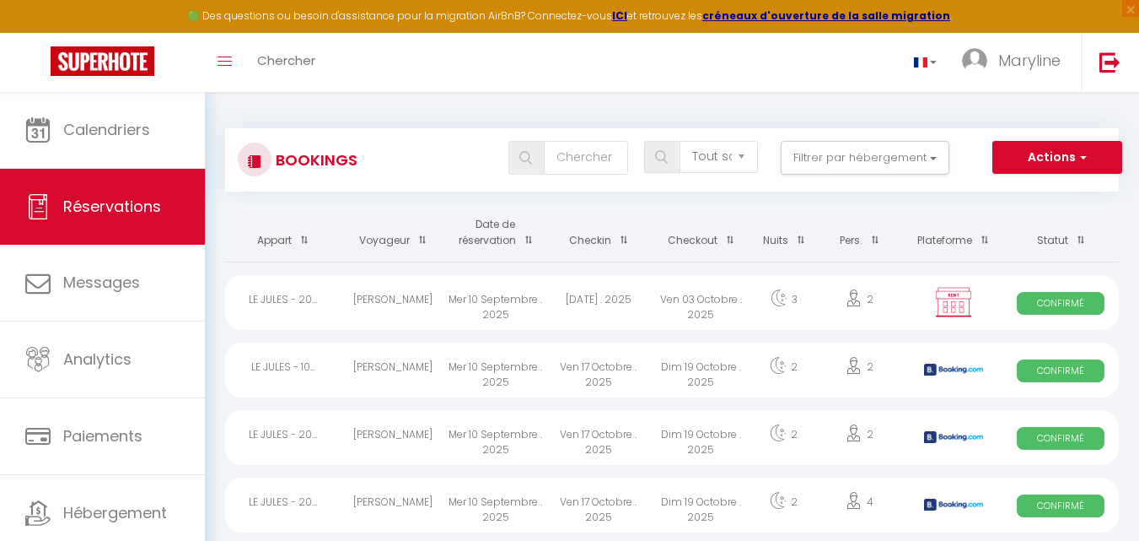
select select "0"
select select "1"
select select
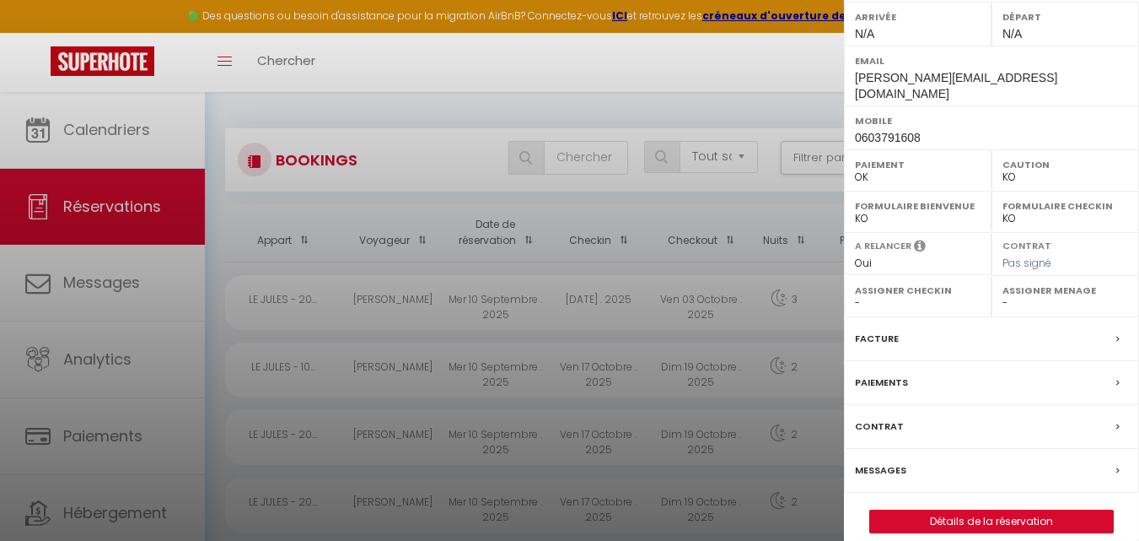
scroll to position [262, 0]
click at [882, 328] on label "Facture" at bounding box center [877, 337] width 44 height 18
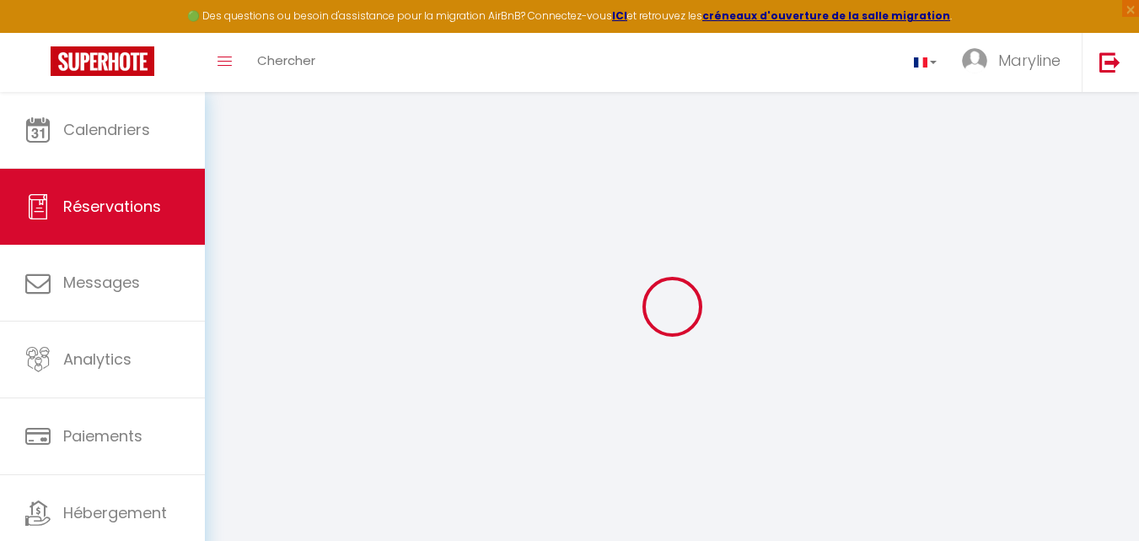
select select "cleaning"
select select
checkbox input "true"
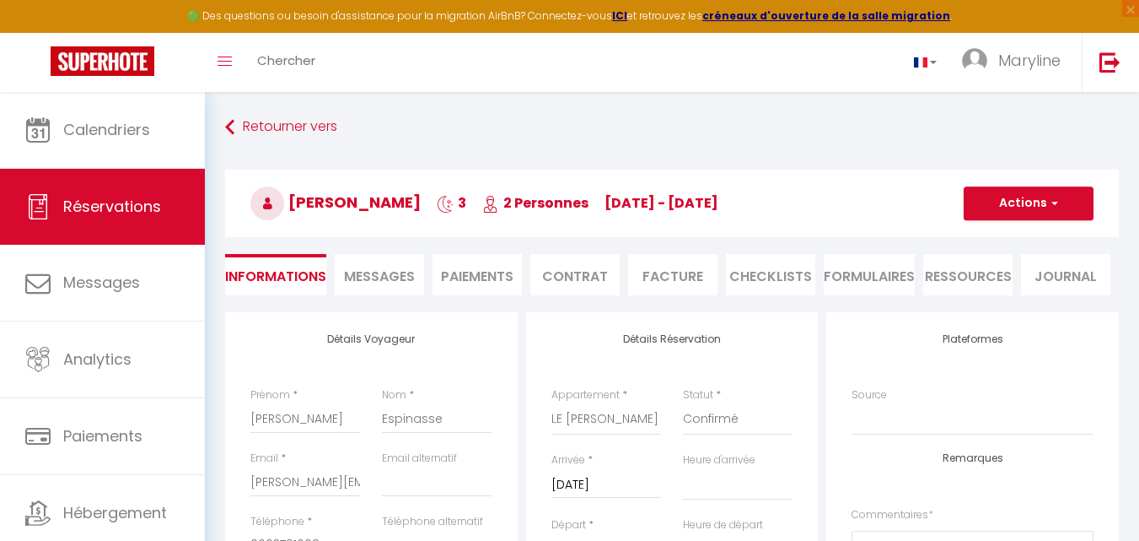
select select
checkbox input "true"
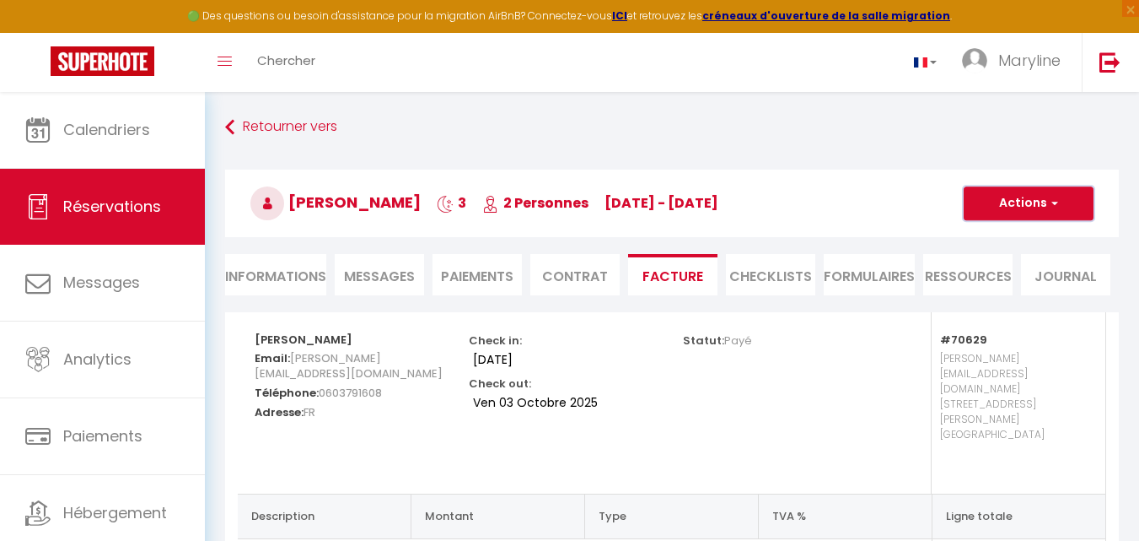
click at [1031, 202] on button "Actions" at bounding box center [1029, 203] width 130 height 34
click at [1042, 280] on link "Envoyer la facture" at bounding box center [1016, 284] width 142 height 22
type input "[PERSON_NAME][EMAIL_ADDRESS][DOMAIN_NAME]"
select select "fr"
type input "Votre facture 6711481 - LE JULES - 201 · Le [PERSON_NAME]Hotel - studio"
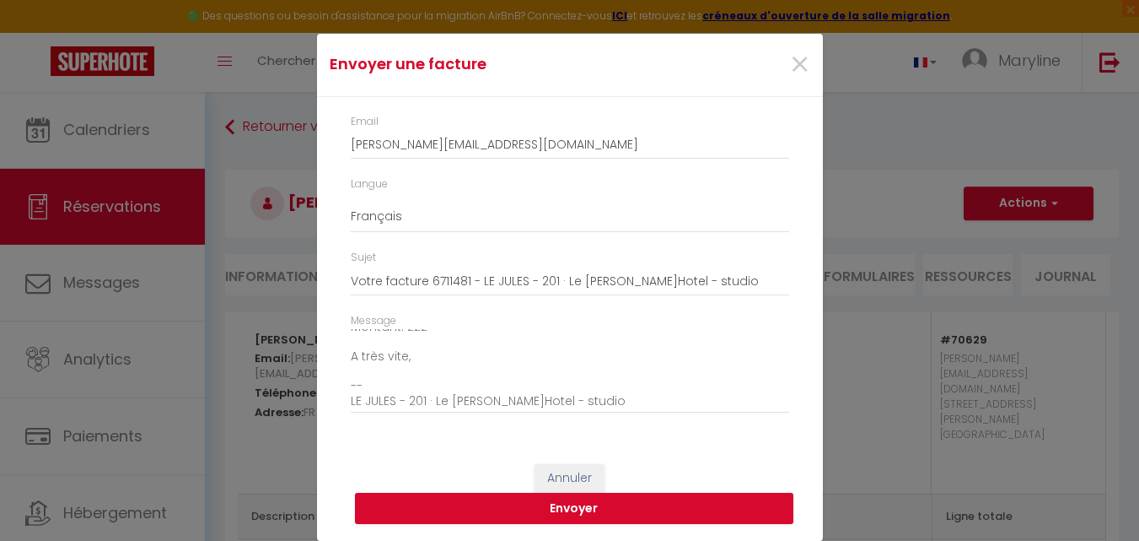
scroll to position [191, 0]
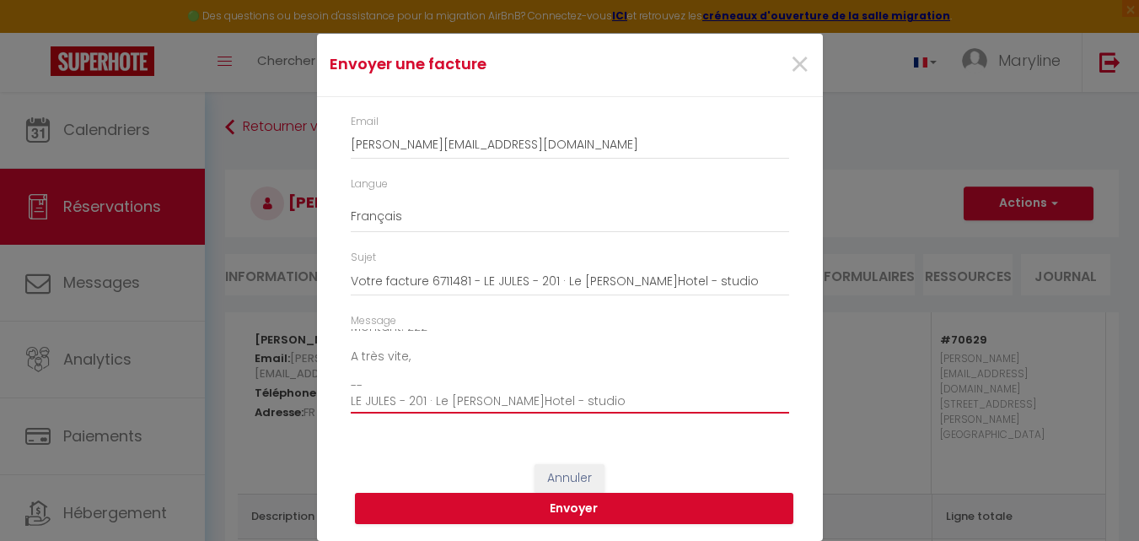
click at [476, 366] on textarea "Bonjour, Voici le lien pour télécharger votre facture : [URL][DOMAIN_NAME] Déta…" at bounding box center [570, 371] width 439 height 85
click at [411, 358] on textarea "Bonjour, Voici le lien pour télécharger votre facture : [URL][DOMAIN_NAME] Déta…" at bounding box center [570, 371] width 439 height 85
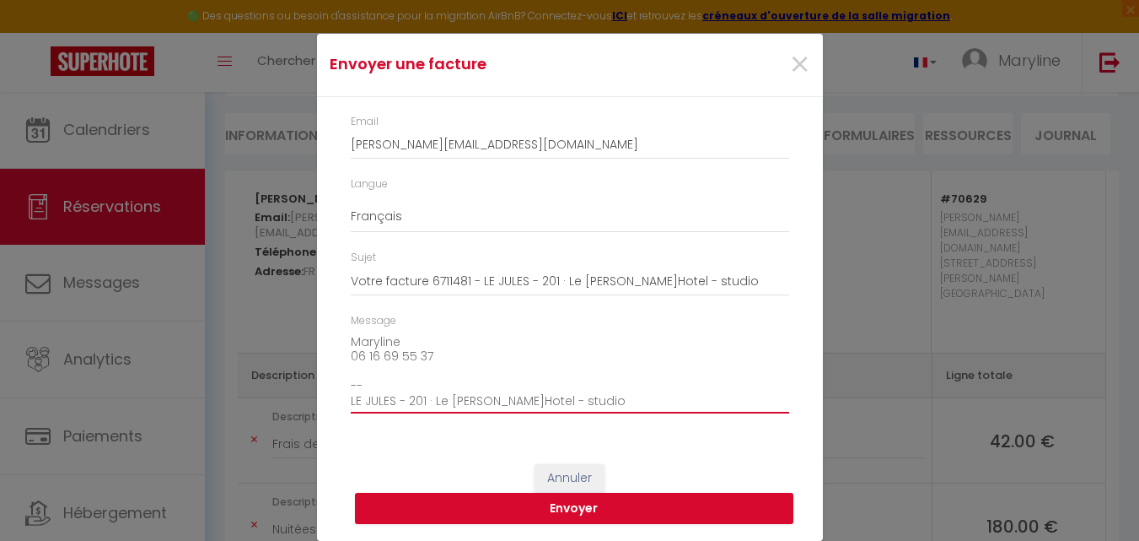
scroll to position [169, 0]
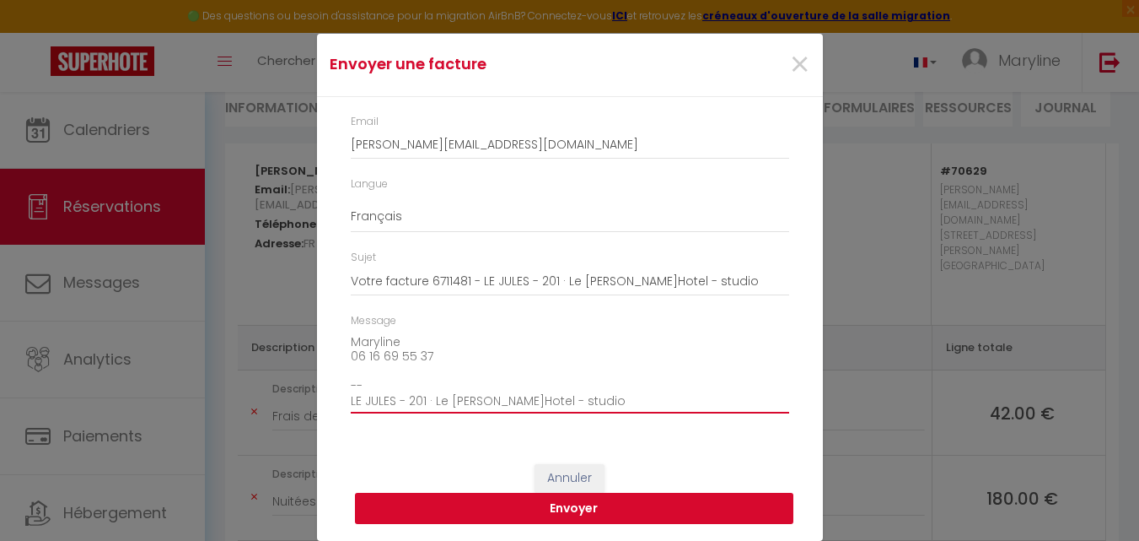
type textarea "Bonjour, Voici le lien pour télécharger votre facture : [URL][DOMAIN_NAME] Déta…"
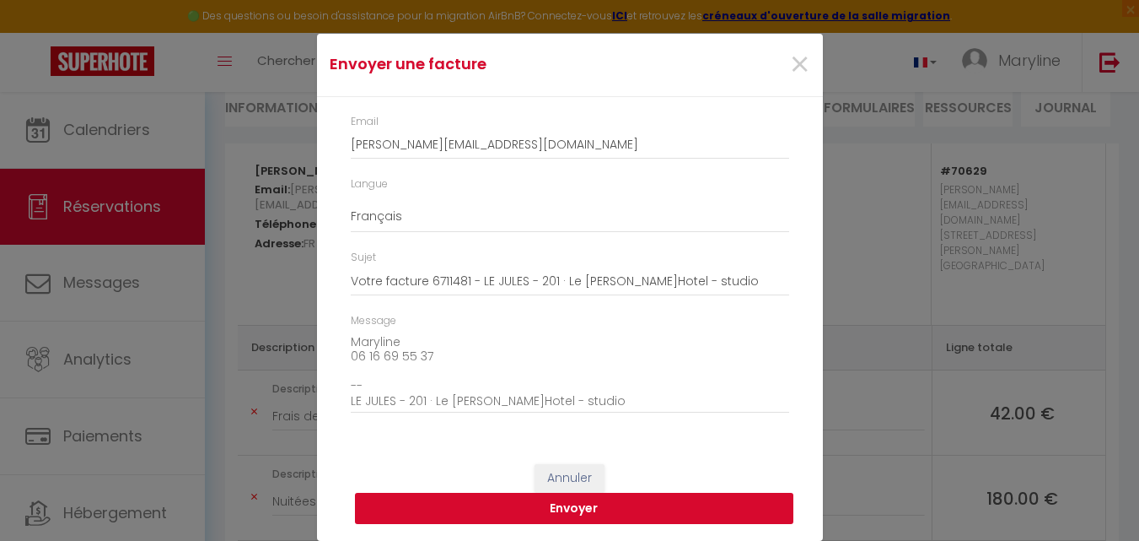
click at [567, 506] on button "Envoyer" at bounding box center [574, 508] width 439 height 32
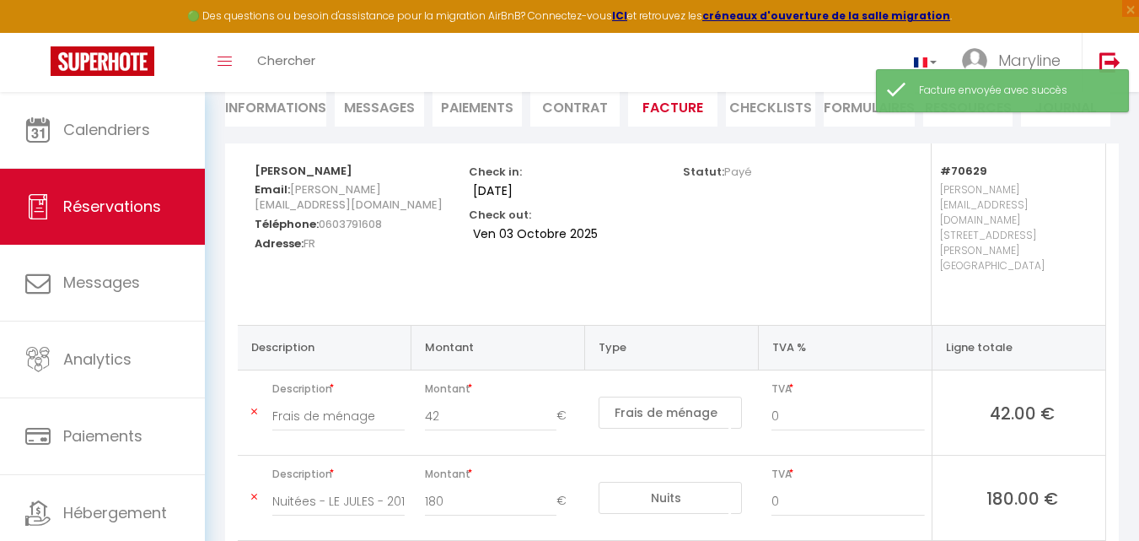
scroll to position [84, 0]
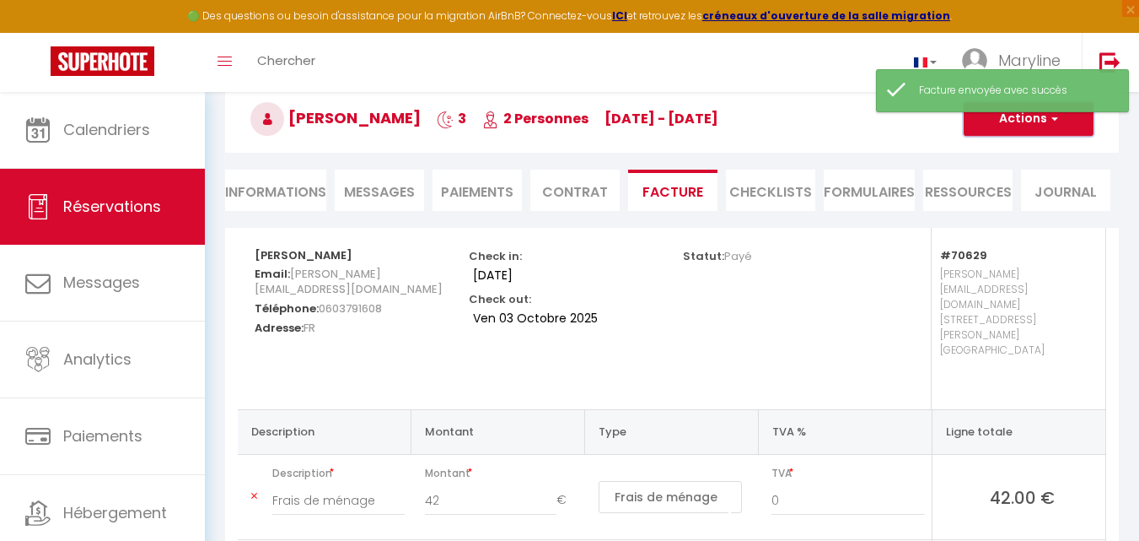
click at [1005, 116] on button "Actions" at bounding box center [1029, 119] width 130 height 34
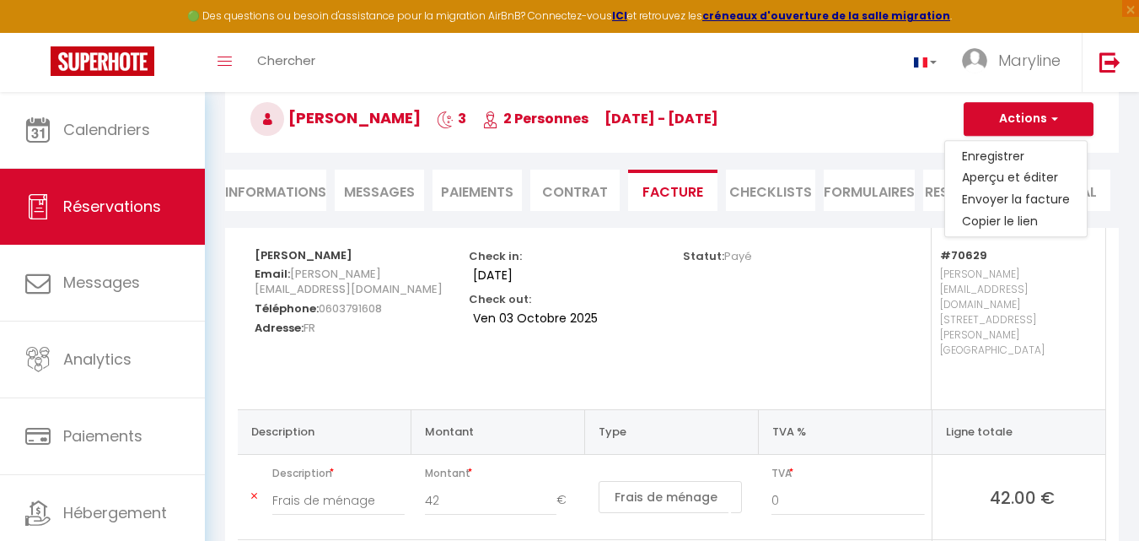
click at [487, 187] on li "Paiements" at bounding box center [477, 190] width 89 height 41
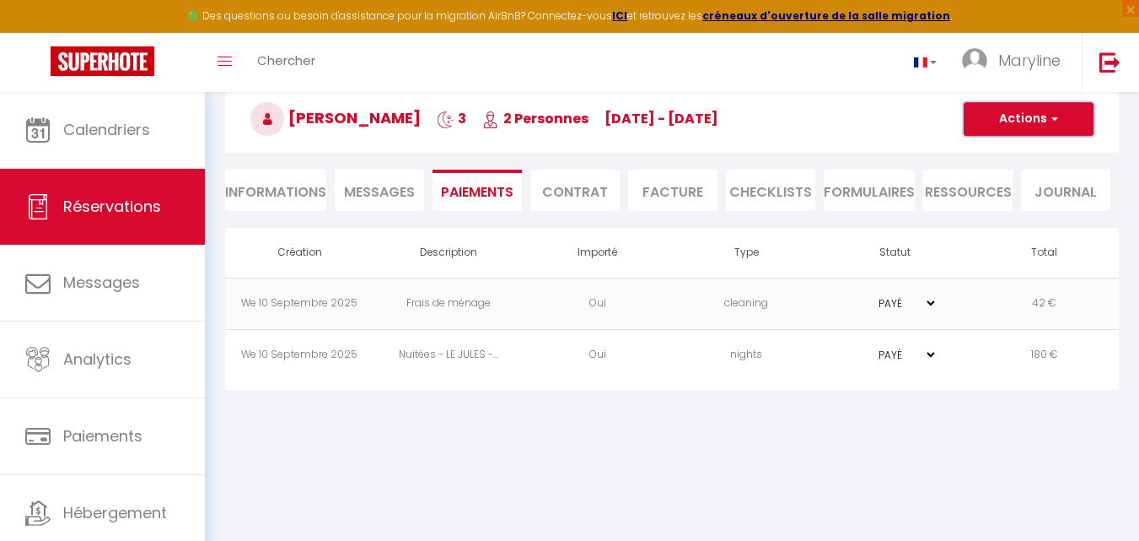
click at [1017, 116] on button "Actions" at bounding box center [1029, 119] width 130 height 34
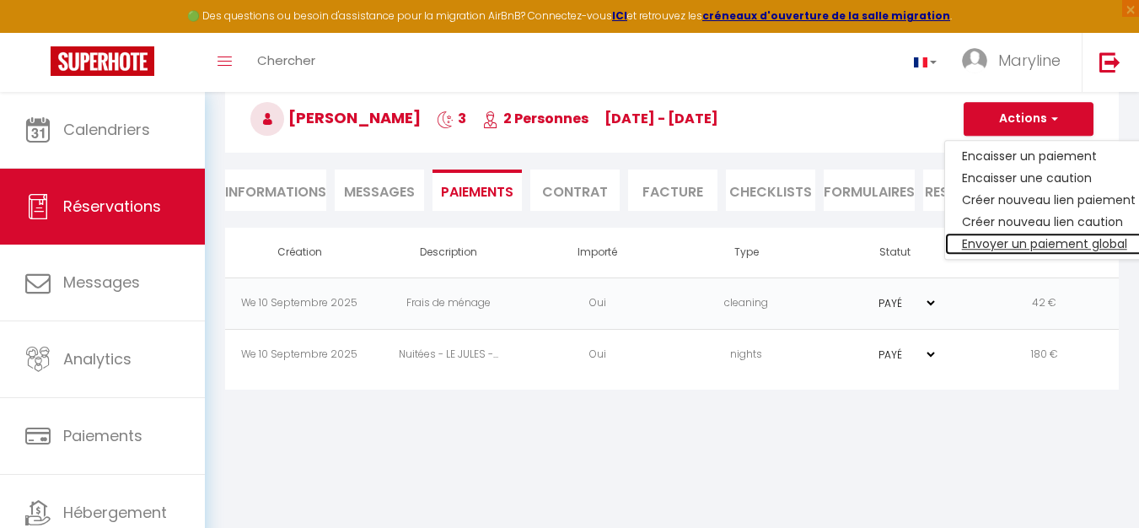
click at [1016, 242] on link "Envoyer un paiement global" at bounding box center [1048, 244] width 207 height 22
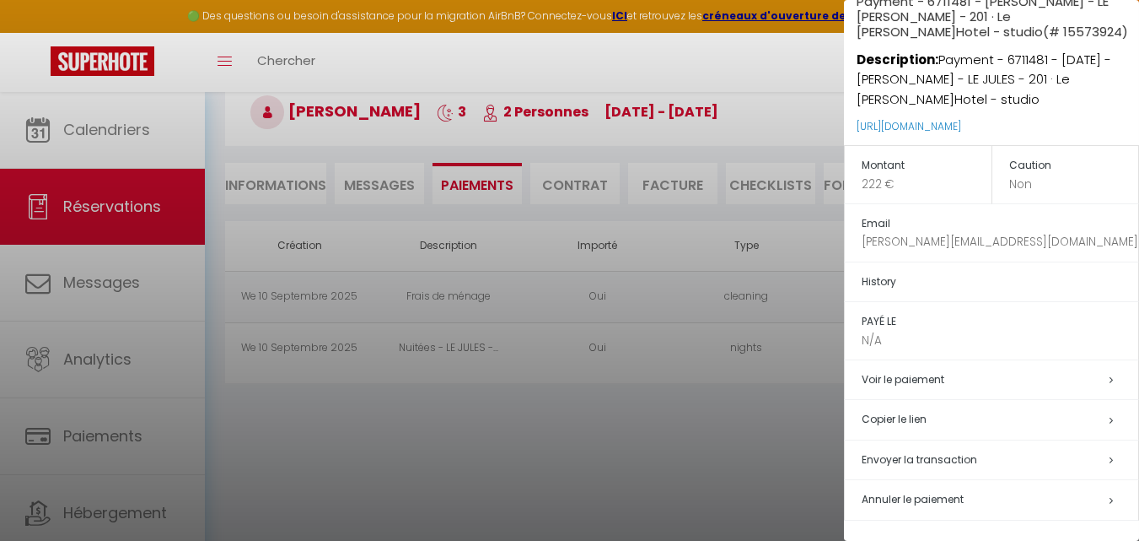
scroll to position [92, 0]
click at [907, 457] on span "Envoyer la transaction" at bounding box center [920, 459] width 116 height 14
select select "fr"
type input "[PERSON_NAME][EMAIL_ADDRESS][DOMAIN_NAME]"
type input "Demande de paiement"
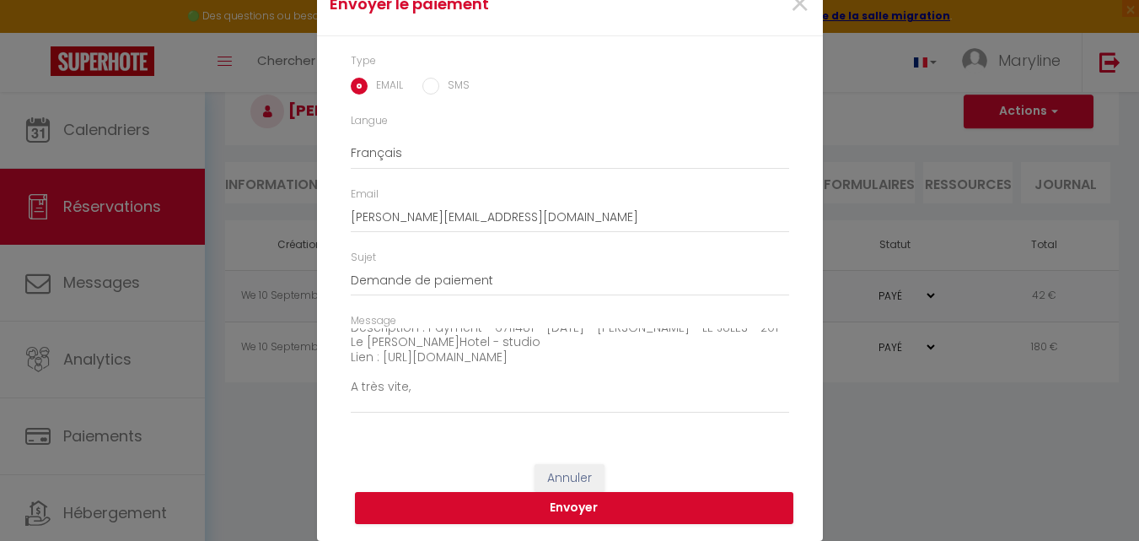
scroll to position [148, 0]
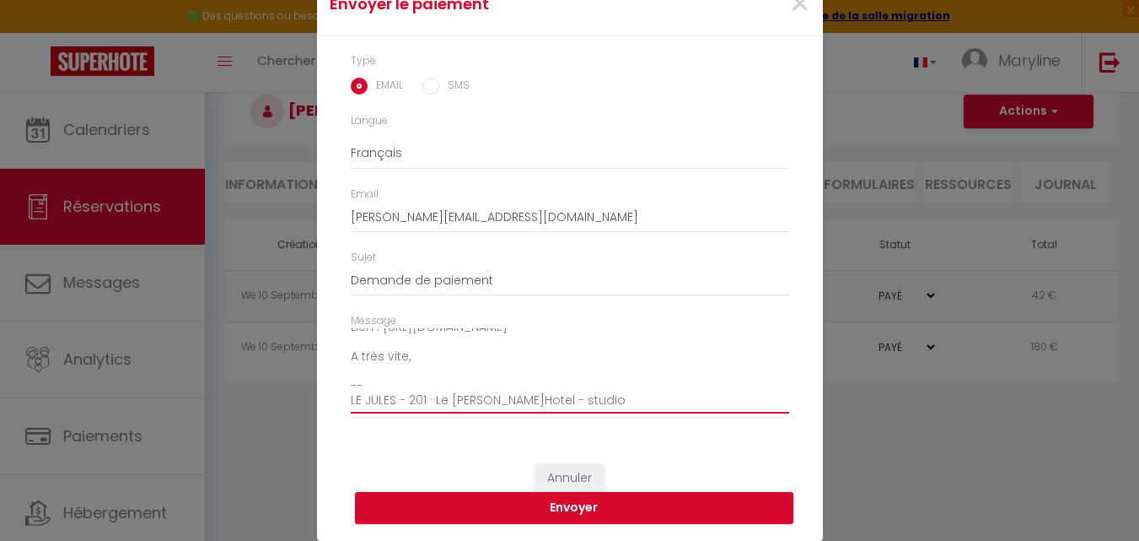
click at [433, 361] on textarea "Bonjour, Nous vous invitons à cliquer sur le lien ci-dessous pour effectuer le …" at bounding box center [570, 370] width 439 height 85
type textarea "Bonjour, Nous vous invitons à cliquer sur le lien ci-dessous pour effectuer le …"
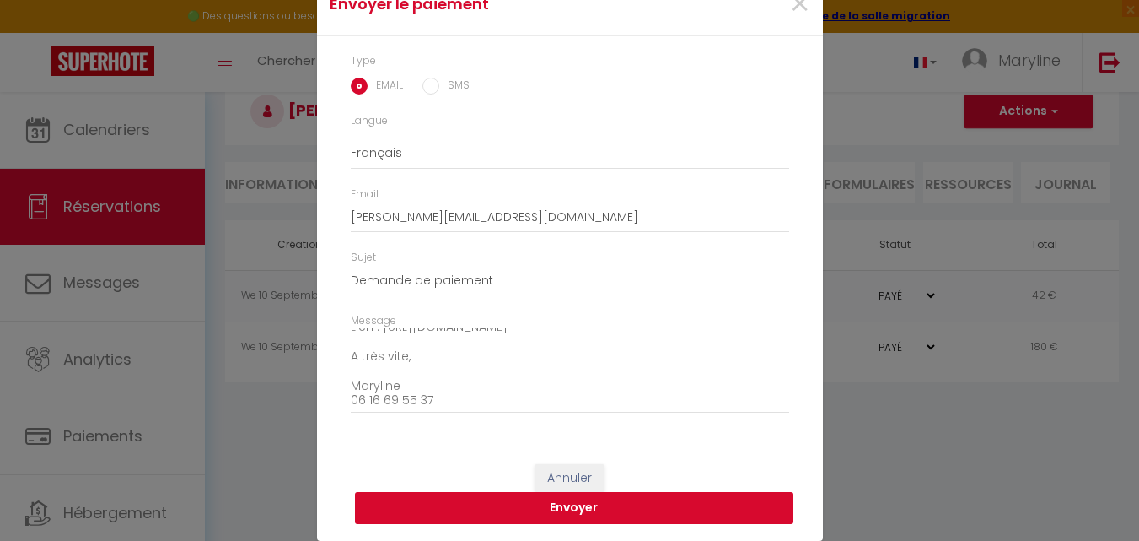
click at [563, 502] on button "Envoyer" at bounding box center [574, 508] width 439 height 32
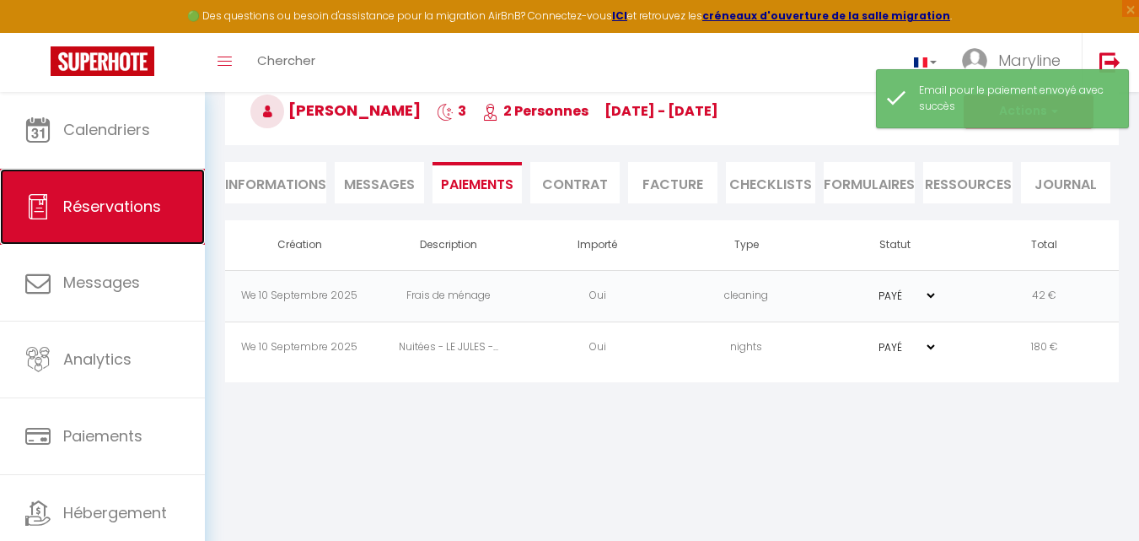
click at [110, 205] on span "Réservations" at bounding box center [112, 206] width 98 height 21
select select "not_cancelled"
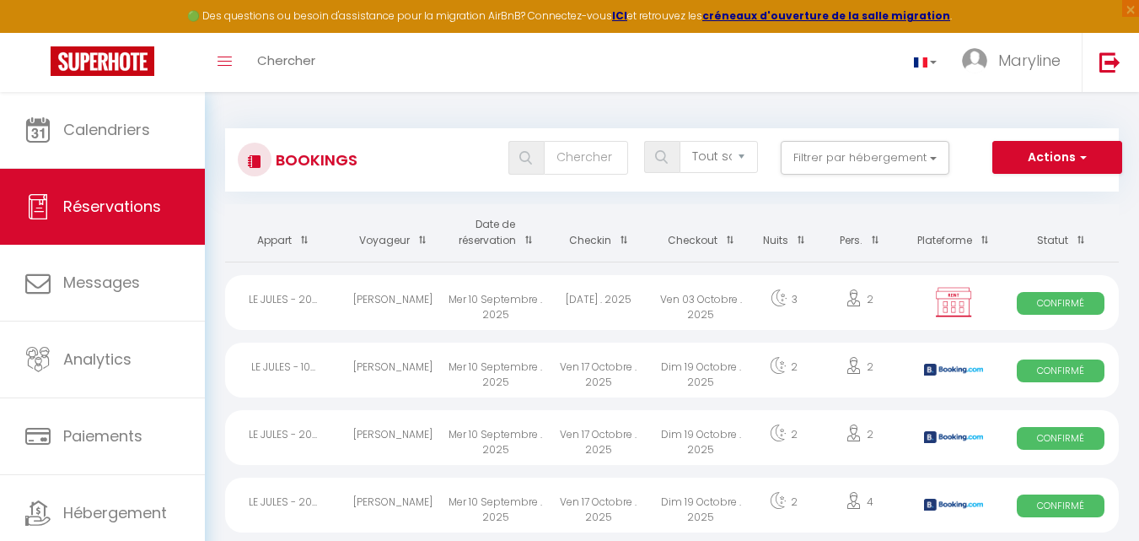
click at [272, 294] on div "LE JULES - 20..." at bounding box center [283, 302] width 116 height 55
select select "OK"
select select "KO"
select select "0"
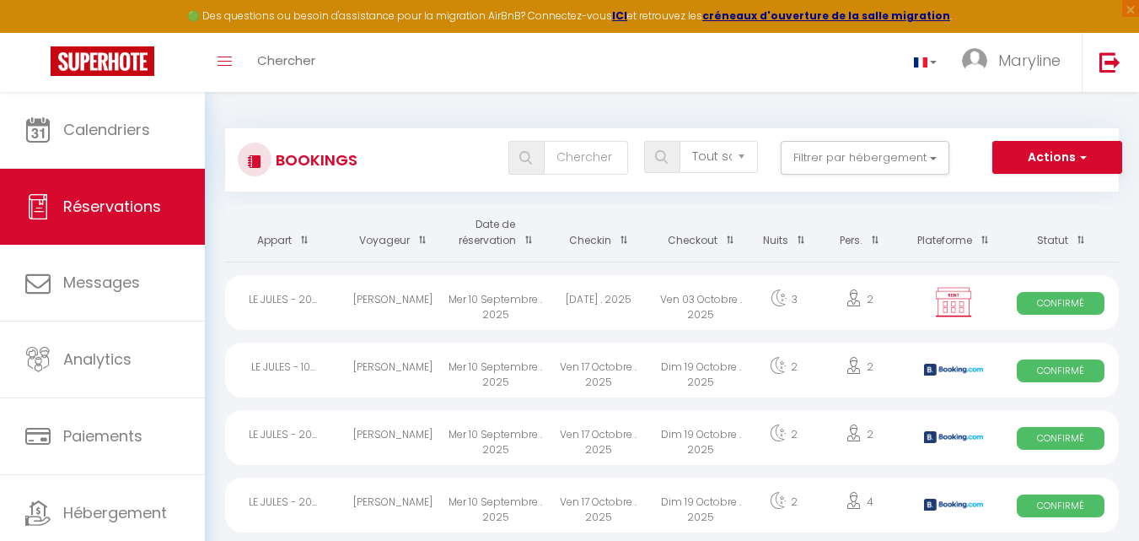
select select "1"
select select
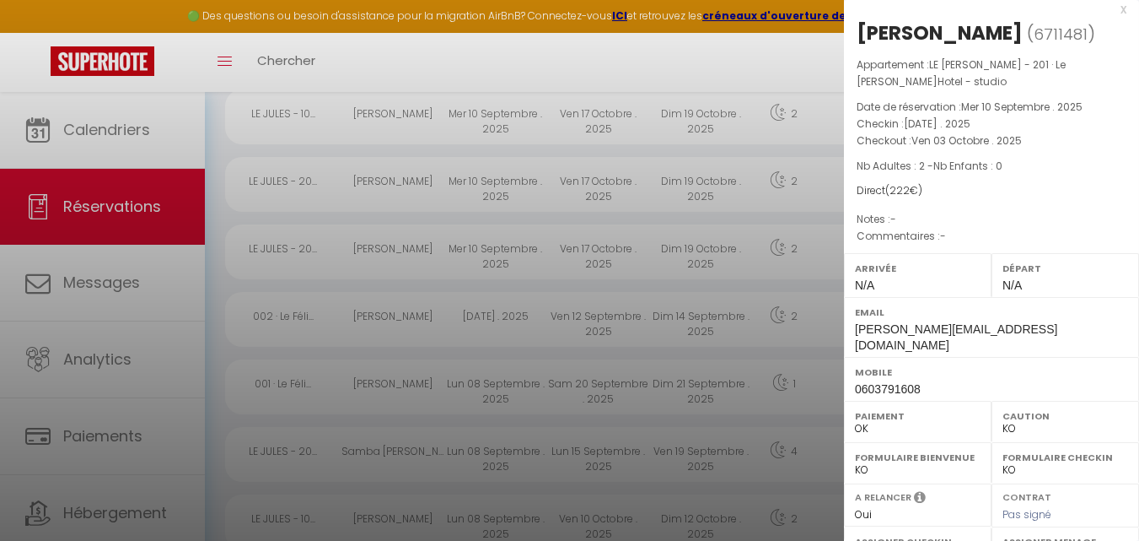
scroll to position [262, 0]
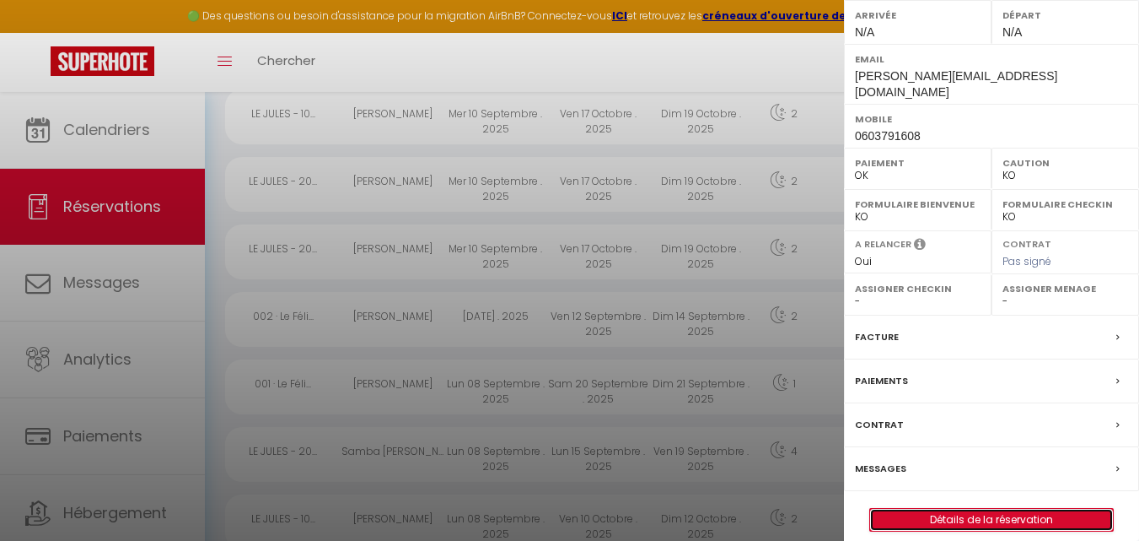
click at [979, 509] on link "Détails de la réservation" at bounding box center [991, 520] width 243 height 22
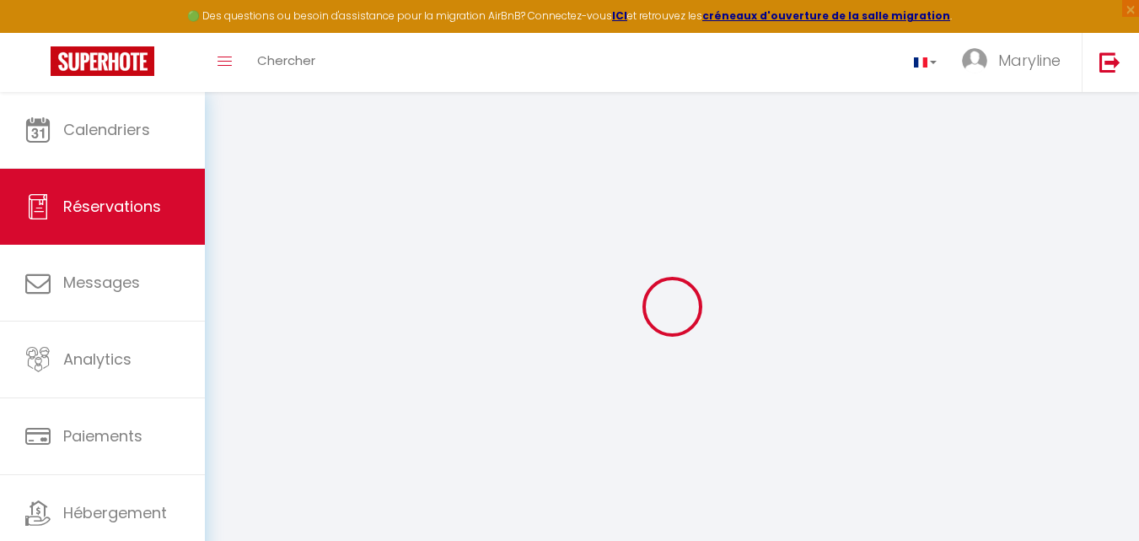
select select
checkbox input "true"
select select
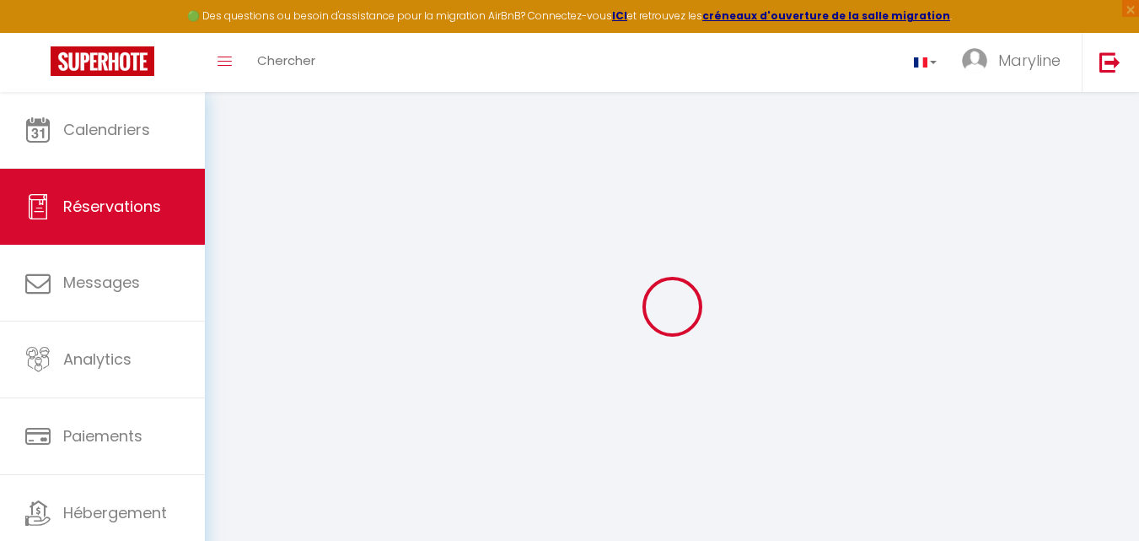
checkbox input "true"
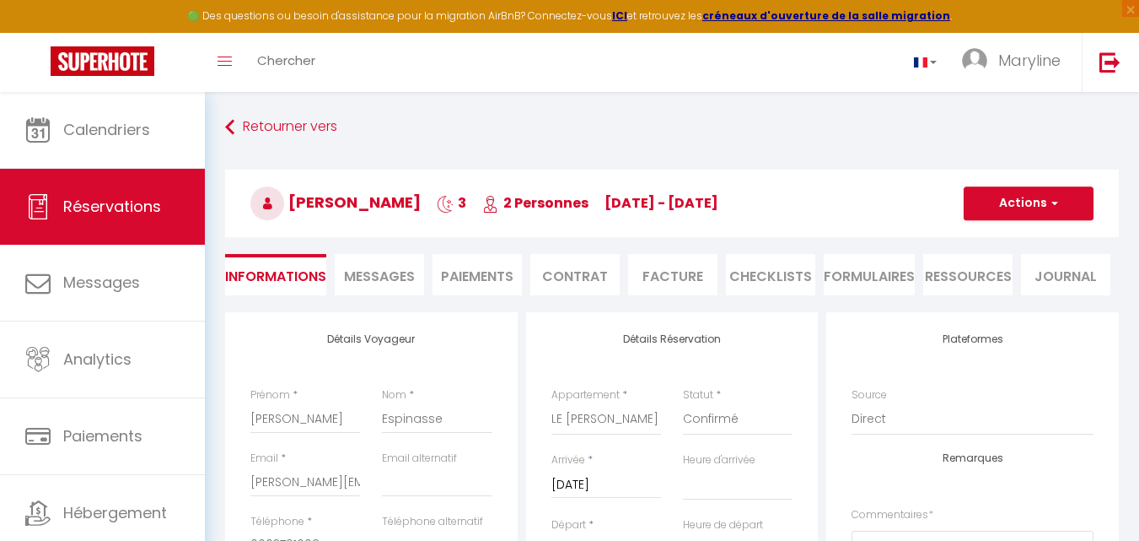
select select
checkbox input "true"
type input "42"
select select
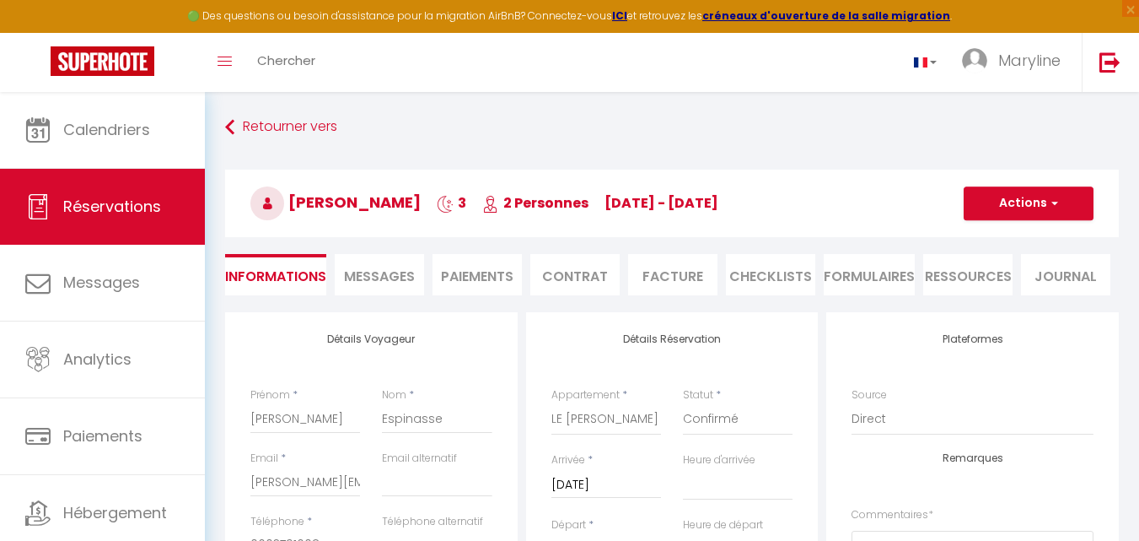
select select
checkbox input "true"
select select
click at [1029, 199] on button "Actions" at bounding box center [1029, 203] width 130 height 34
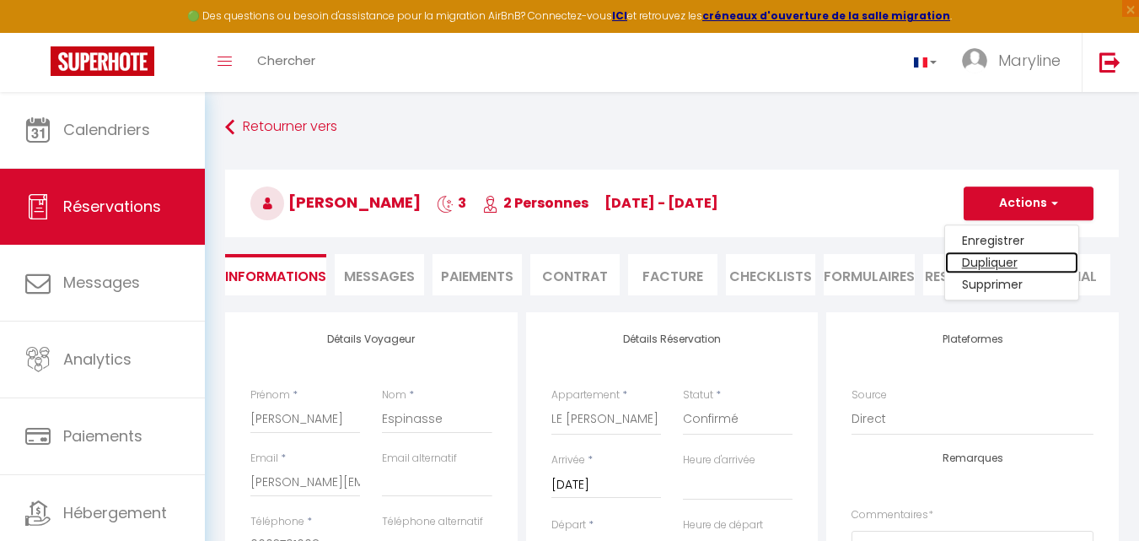
click at [1007, 256] on link "Dupliquer" at bounding box center [1011, 262] width 133 height 22
select select
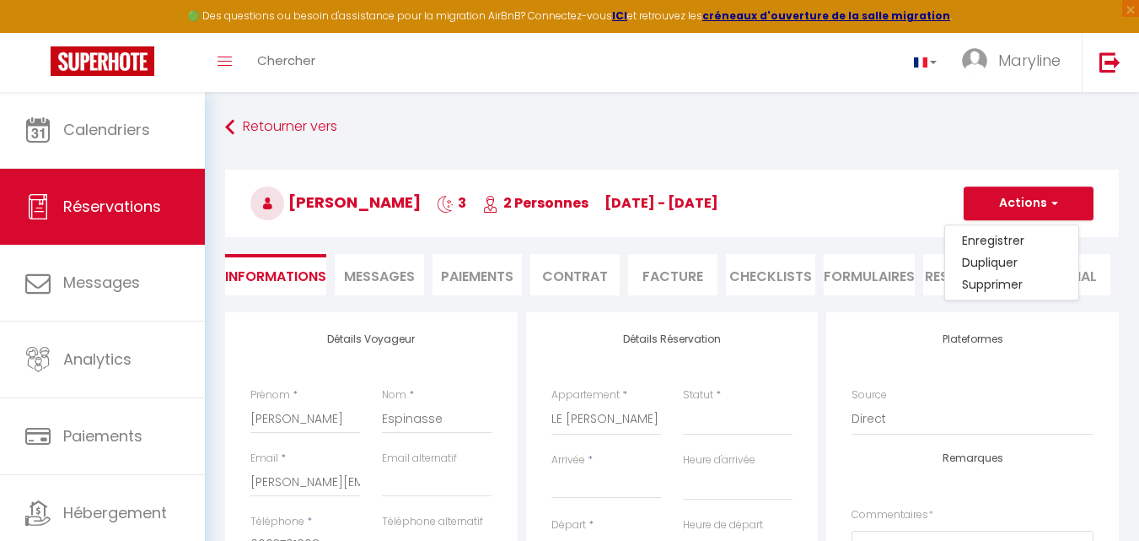
select select
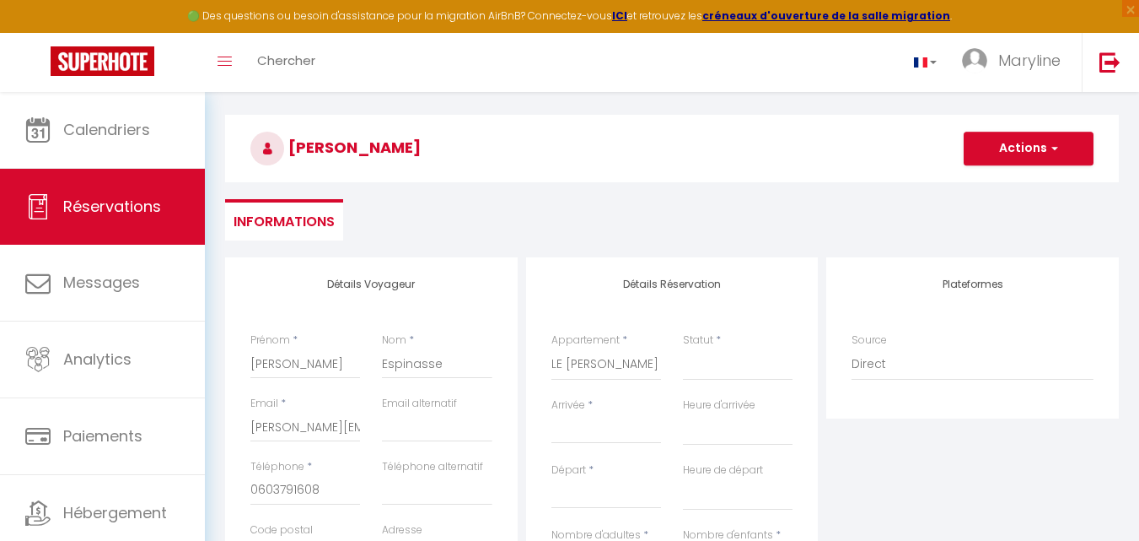
scroll to position [84, 0]
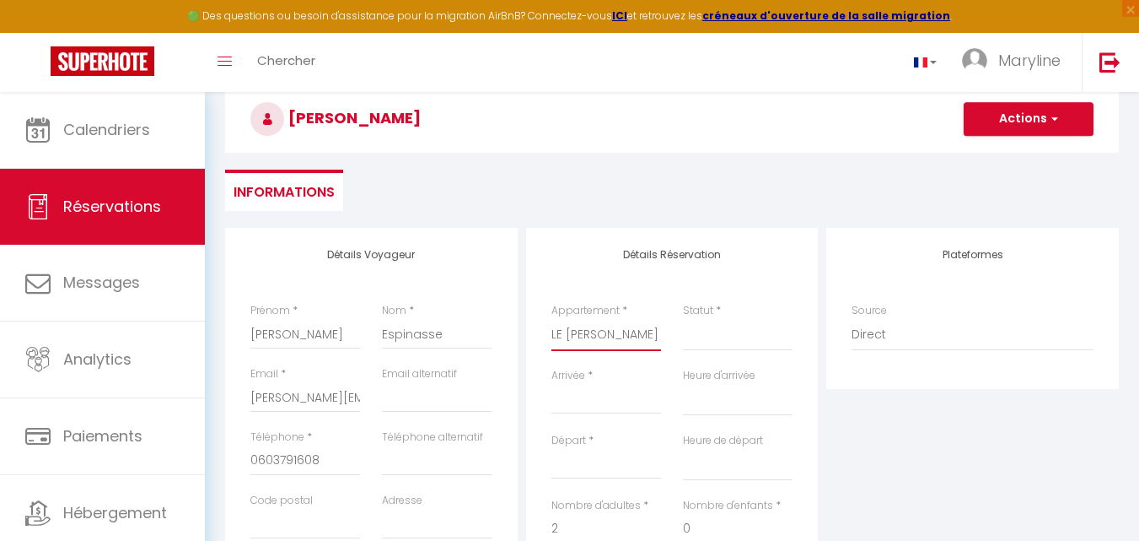
click at [619, 332] on select "LE JULES - 201 · Le [PERSON_NAME]Hotel - studio LE [PERSON_NAME] - 102 · Le [PE…" at bounding box center [607, 335] width 110 height 32
click at [552, 319] on select "LE JULES - 201 · Le [PERSON_NAME]Hotel - studio LE [PERSON_NAME] - 102 · Le [PE…" at bounding box center [607, 335] width 110 height 32
click at [611, 389] on div "< [DATE] > Dim Lun Mar Mer Jeu Ven Sam 1 2 3 4 5 6 7 8 9 10 11 12 13 14 15 16 1…" at bounding box center [607, 399] width 110 height 30
click at [576, 401] on input "Arrivée" at bounding box center [607, 401] width 110 height 22
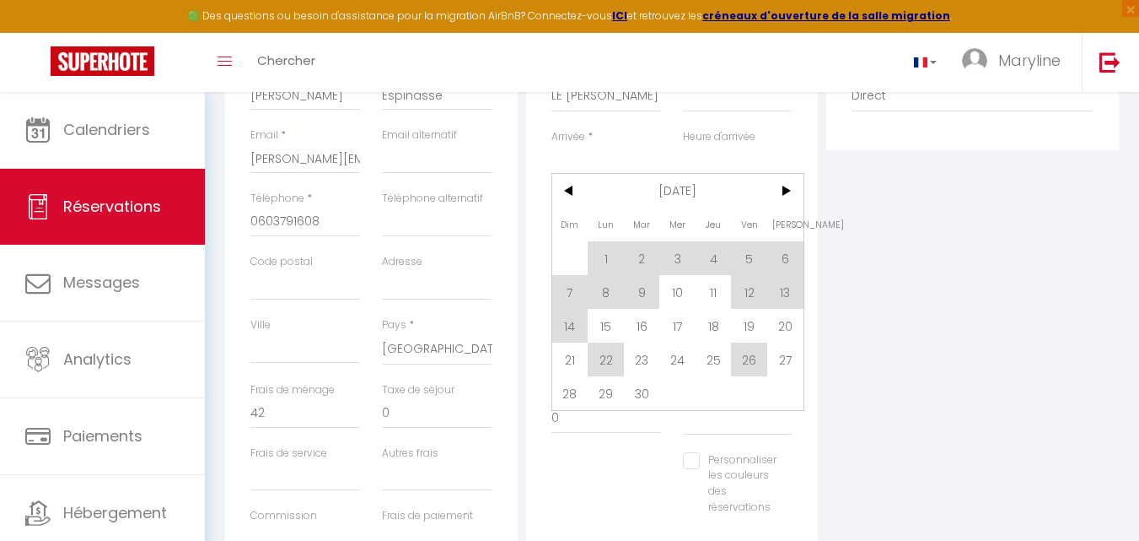
scroll to position [337, 0]
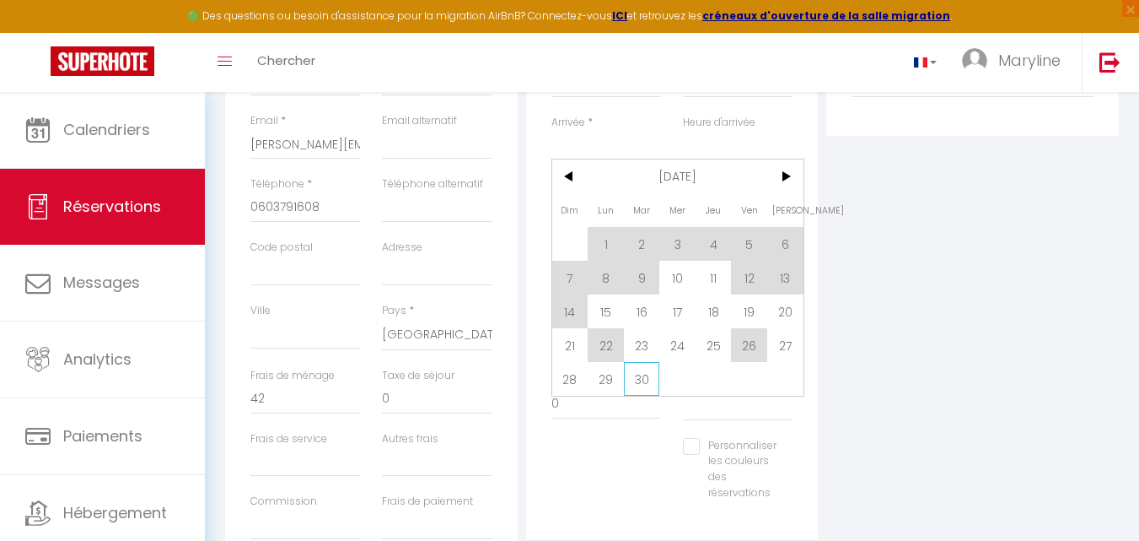
click at [639, 379] on span "30" at bounding box center [642, 379] width 36 height 34
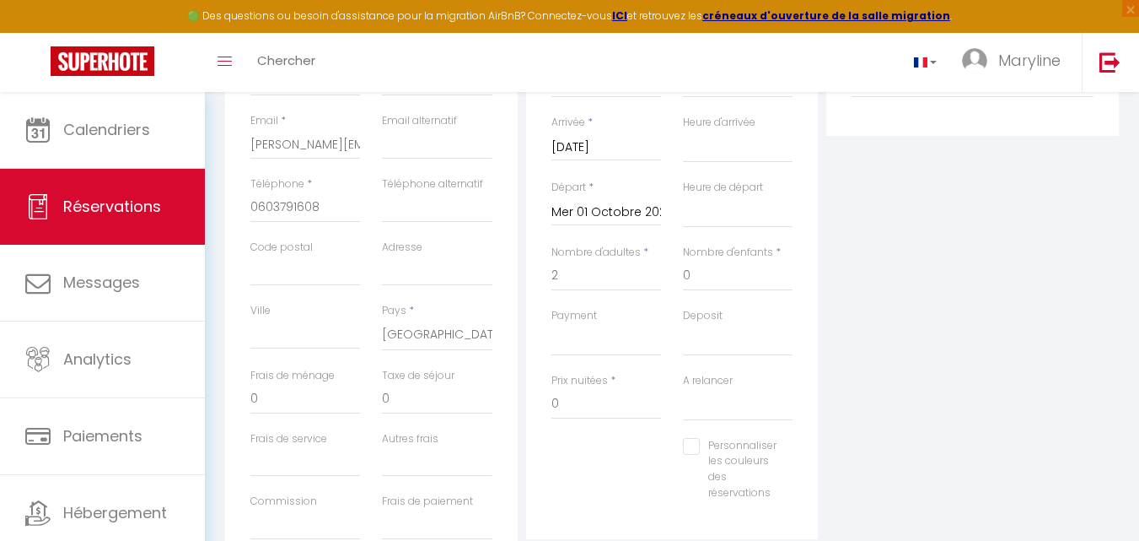
click at [641, 211] on input "Mer 01 Octobre 2025" at bounding box center [607, 213] width 110 height 22
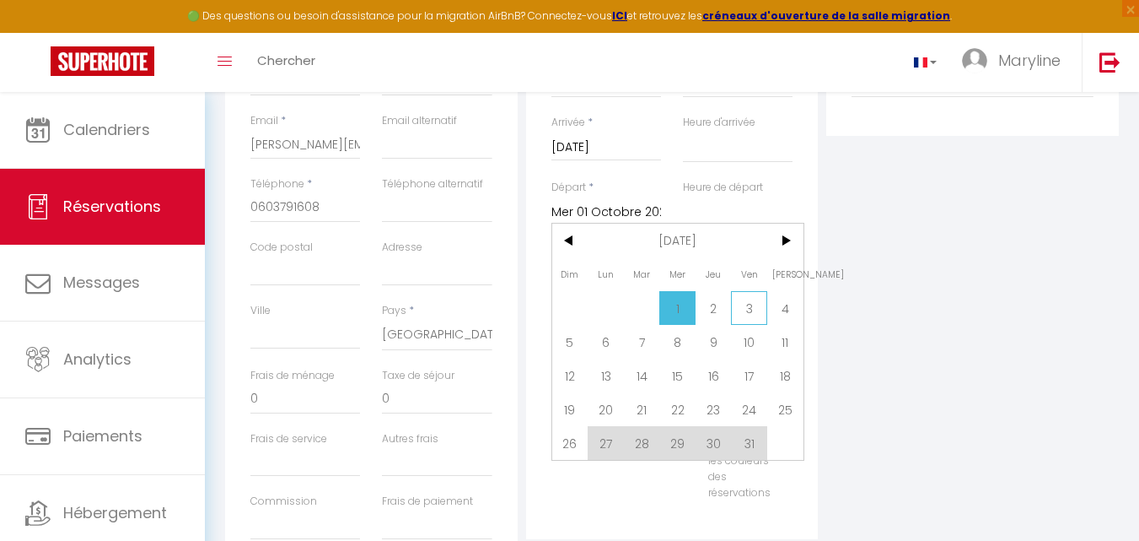
click at [754, 308] on span "3" at bounding box center [749, 308] width 36 height 34
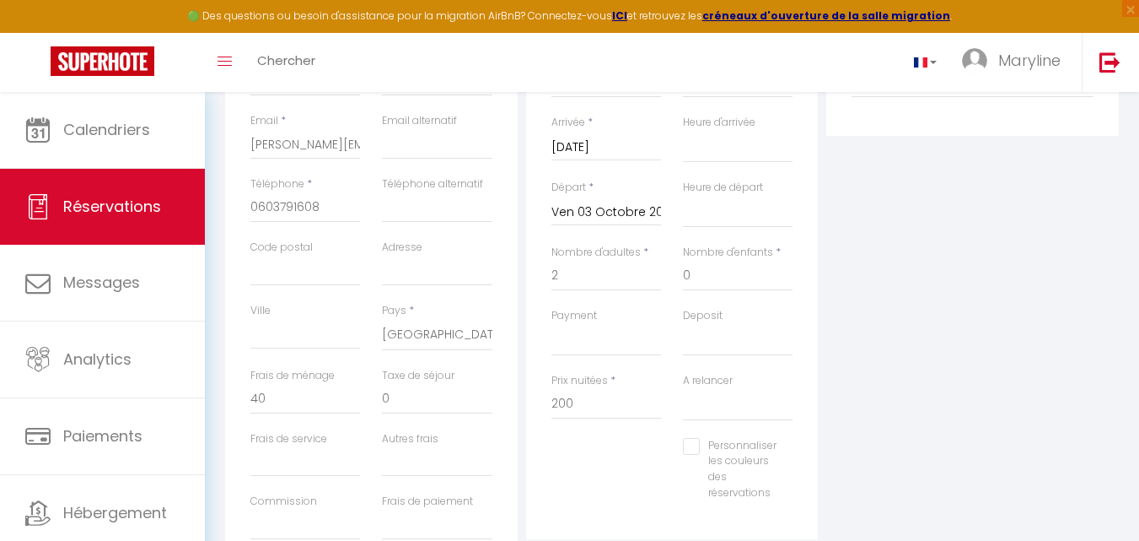
click at [753, 308] on div "Deposit OK KO" at bounding box center [738, 332] width 110 height 48
click at [899, 292] on div "Plateformes Source Direct [DOMAIN_NAME] [DOMAIN_NAME] Chalet montagne Expedia G…" at bounding box center [972, 276] width 301 height 603
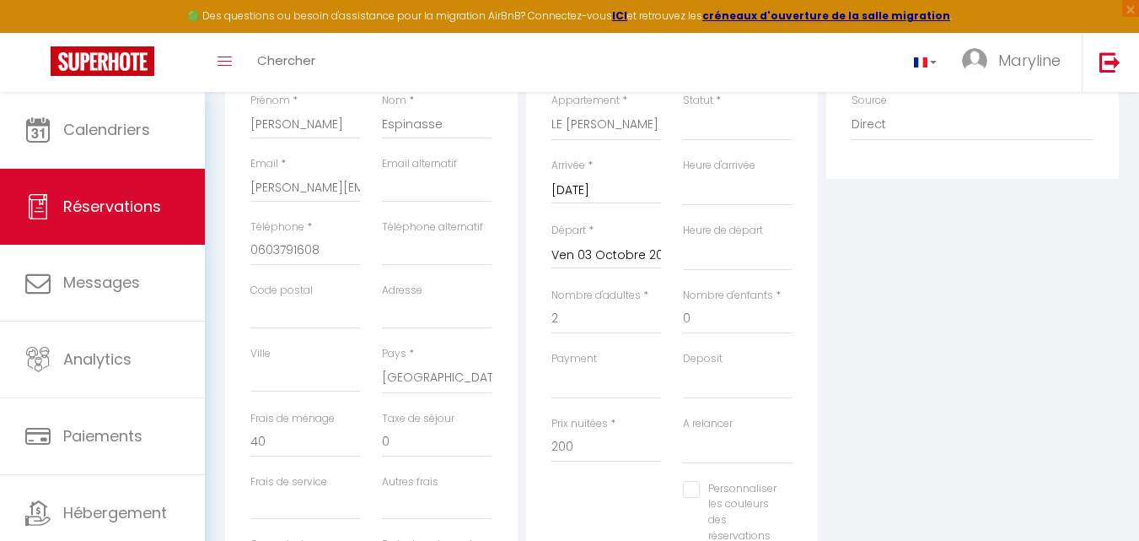
scroll to position [253, 0]
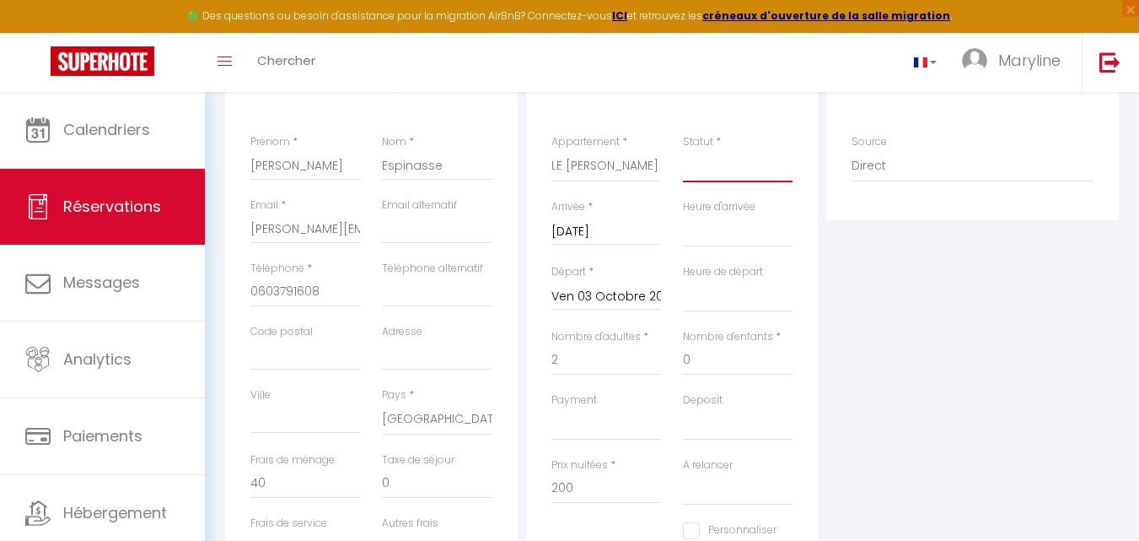
click at [726, 165] on select "Confirmé Non Confirmé [PERSON_NAME] par le voyageur No Show Request" at bounding box center [738, 166] width 110 height 32
click at [683, 150] on select "Confirmé Non Confirmé [PERSON_NAME] par le voyageur No Show Request" at bounding box center [738, 166] width 110 height 32
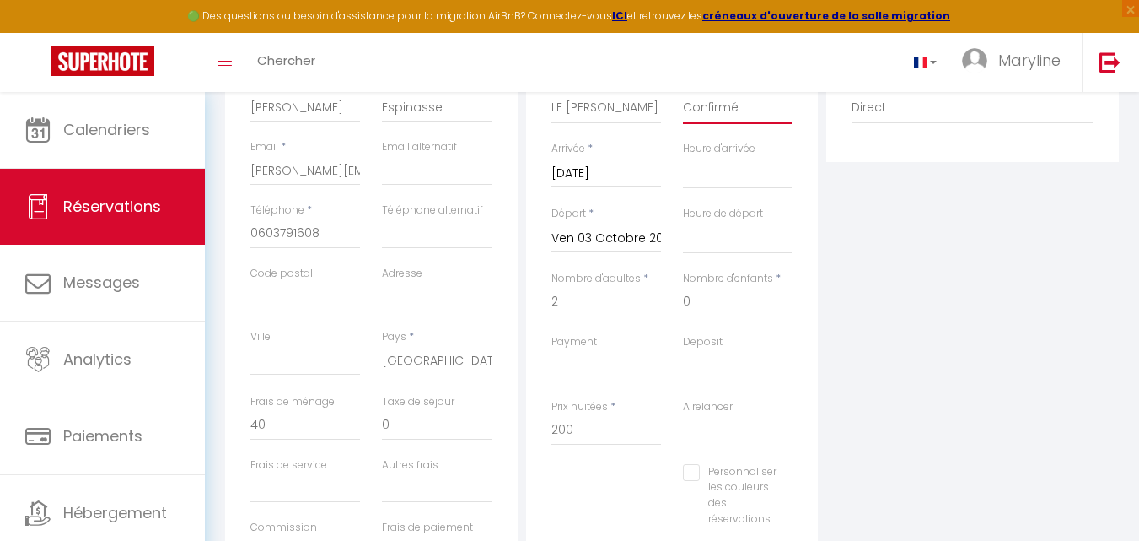
scroll to position [337, 0]
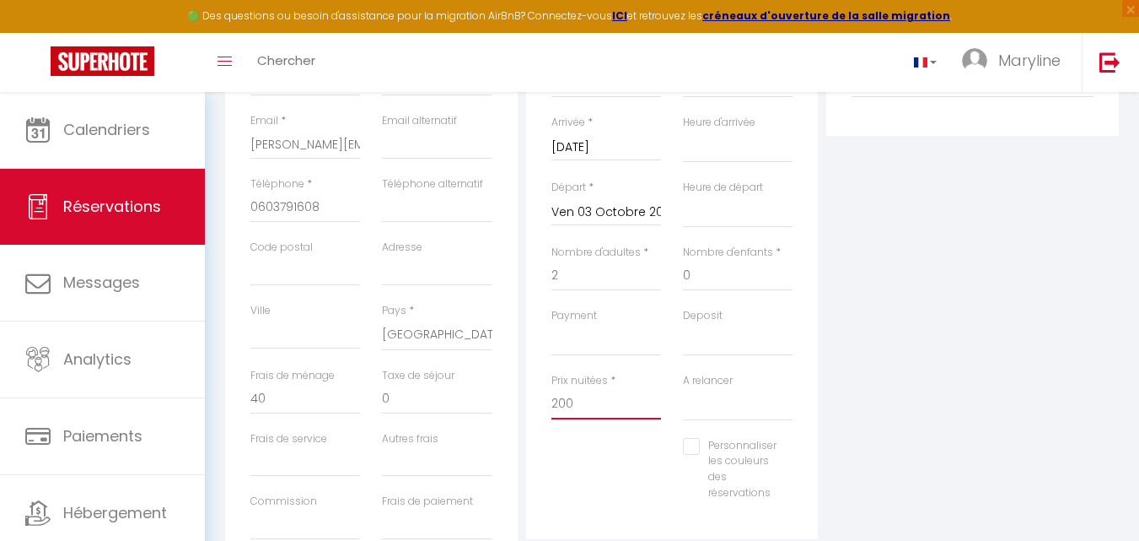
click at [589, 400] on input "200" at bounding box center [607, 404] width 110 height 30
click at [272, 391] on input "0" at bounding box center [305, 399] width 110 height 30
click at [692, 442] on input "Personnaliser les couleurs des réservations" at bounding box center [730, 446] width 94 height 17
click at [579, 340] on select "OK KO" at bounding box center [607, 340] width 110 height 32
click at [552, 324] on select "OK KO" at bounding box center [607, 340] width 110 height 32
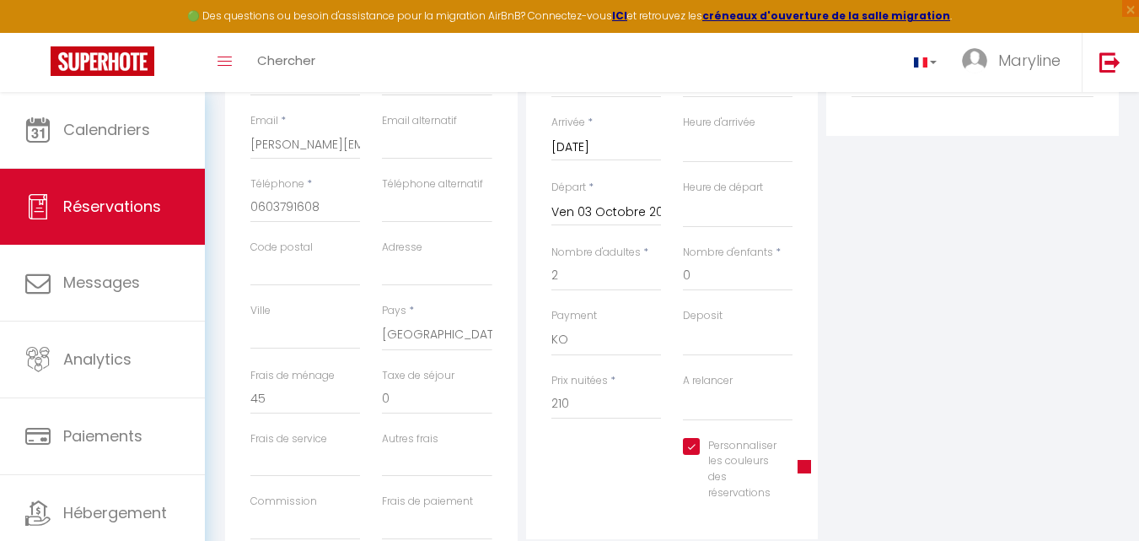
click at [807, 466] on span at bounding box center [804, 466] width 13 height 13
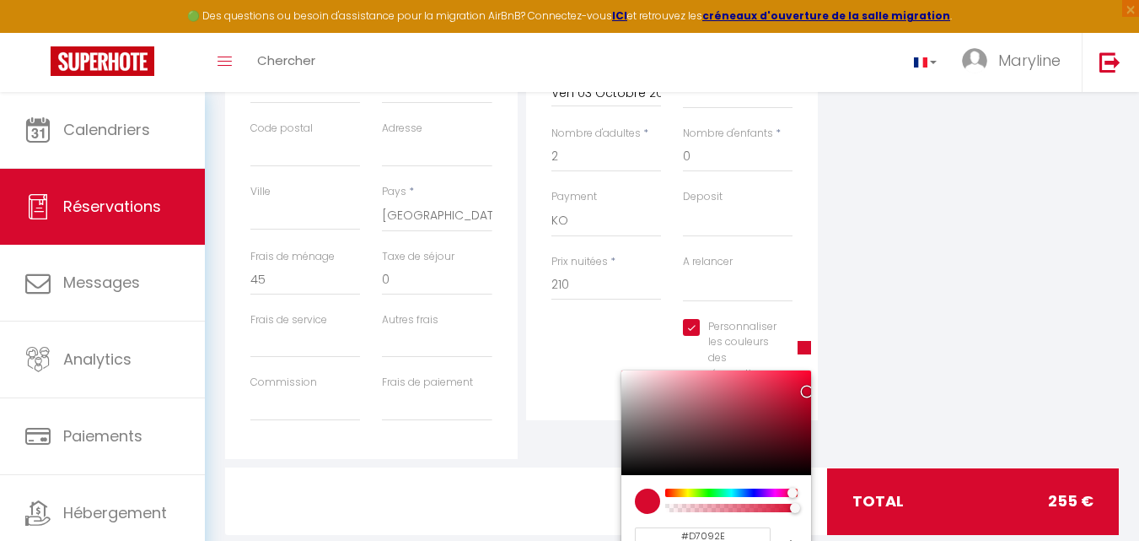
scroll to position [492, 0]
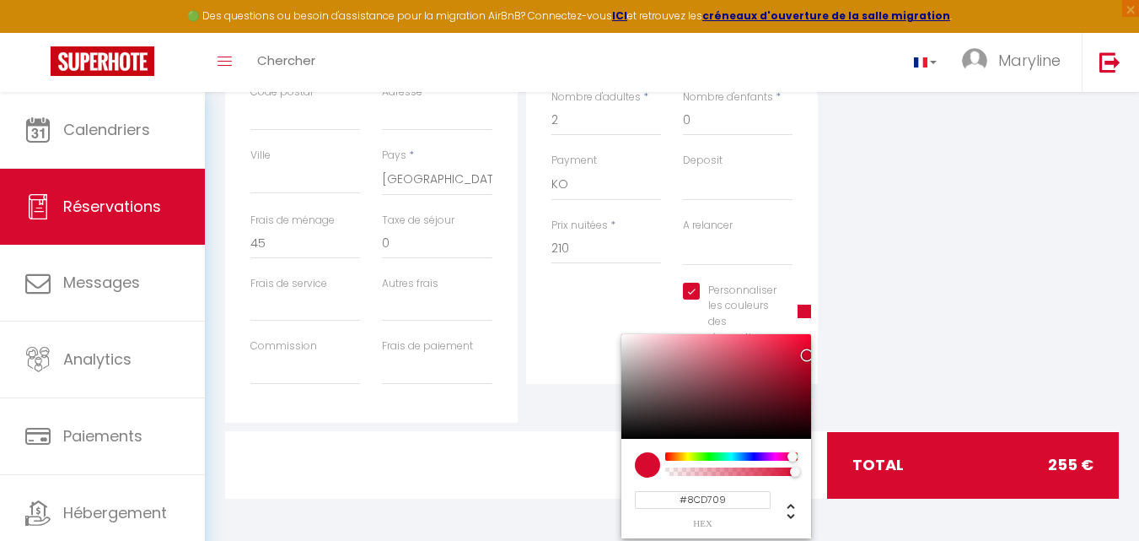
click at [695, 453] on div at bounding box center [731, 456] width 129 height 8
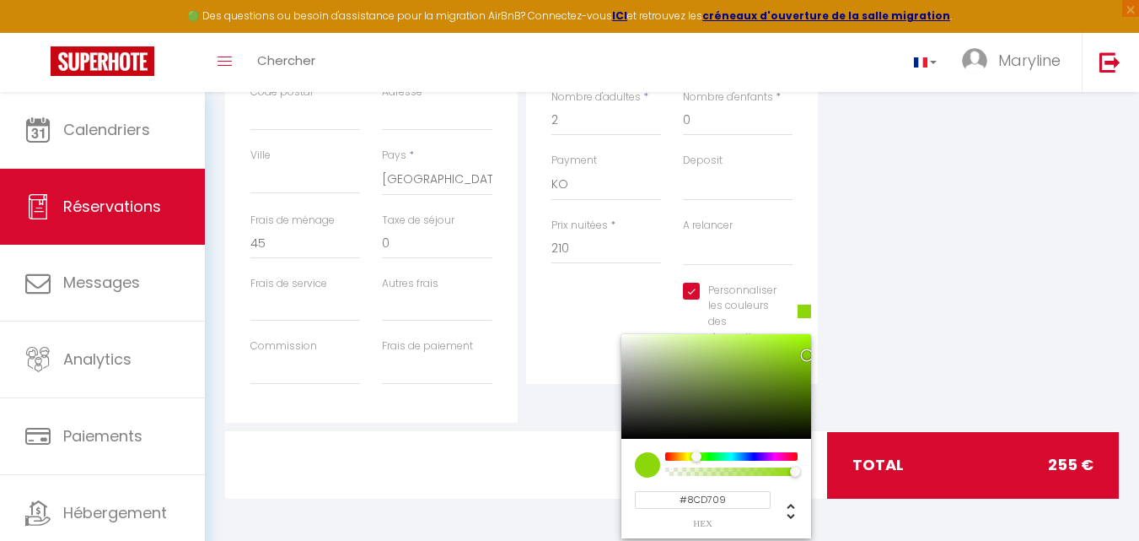
click at [916, 315] on div "Plateformes Source Direct [DOMAIN_NAME] [DOMAIN_NAME] Chalet montagne Expedia G…" at bounding box center [972, 121] width 301 height 603
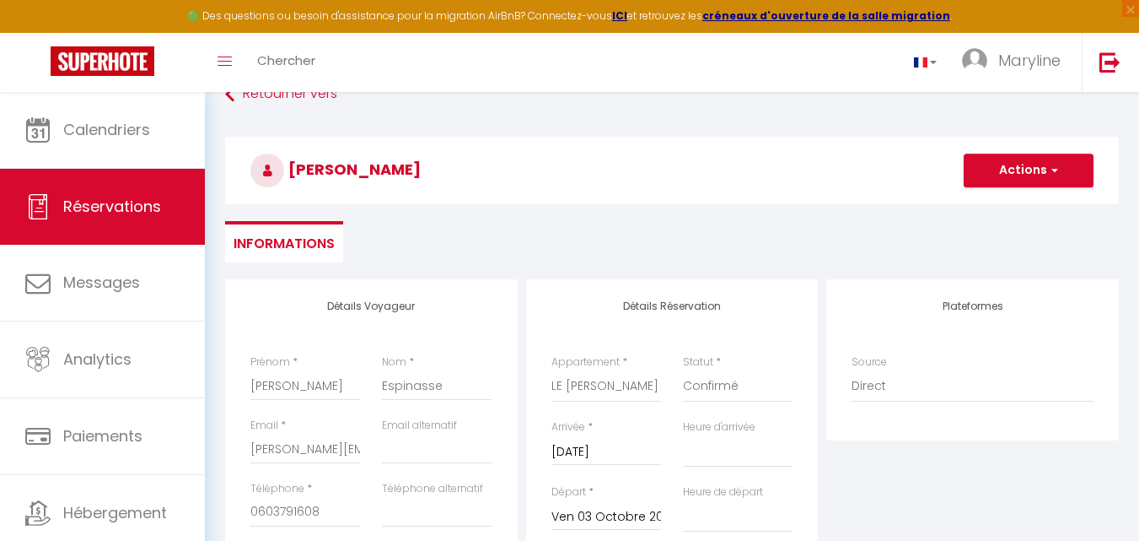
scroll to position [0, 0]
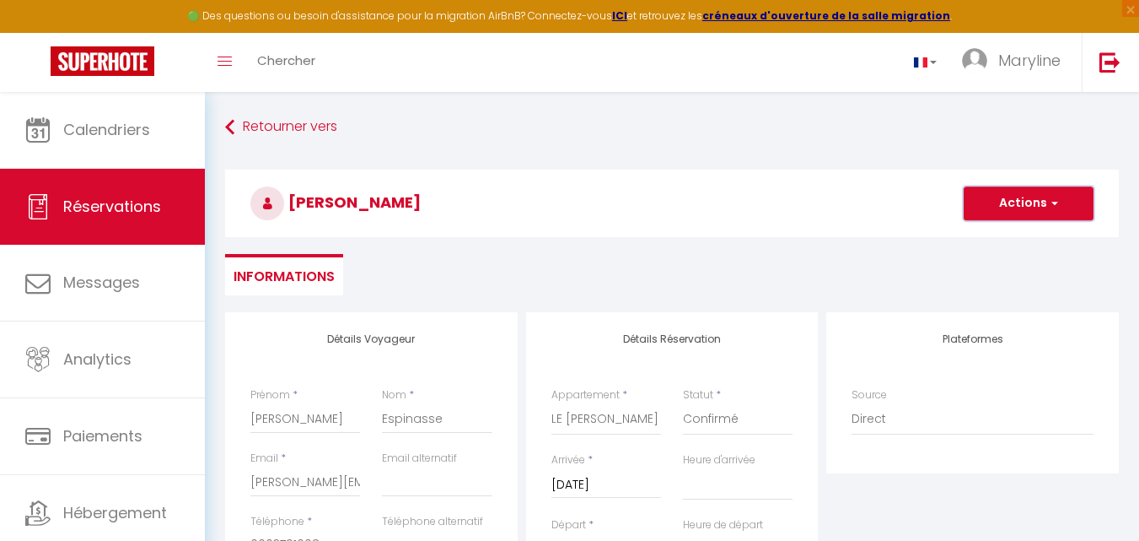
click at [1003, 201] on button "Actions" at bounding box center [1029, 203] width 130 height 34
click at [1004, 237] on link "Enregistrer" at bounding box center [1011, 240] width 133 height 22
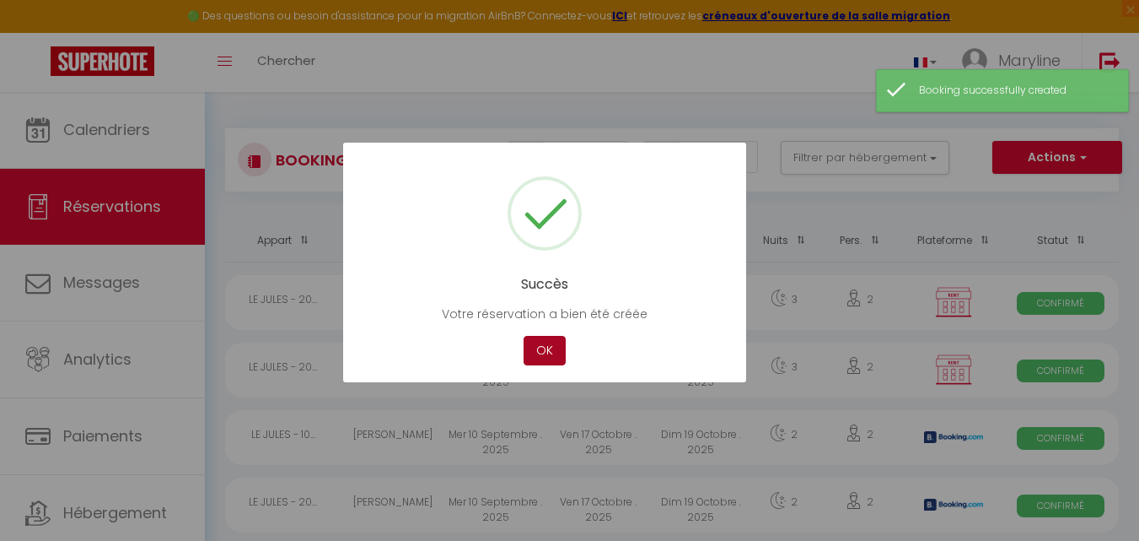
click at [541, 343] on button "OK" at bounding box center [545, 351] width 42 height 30
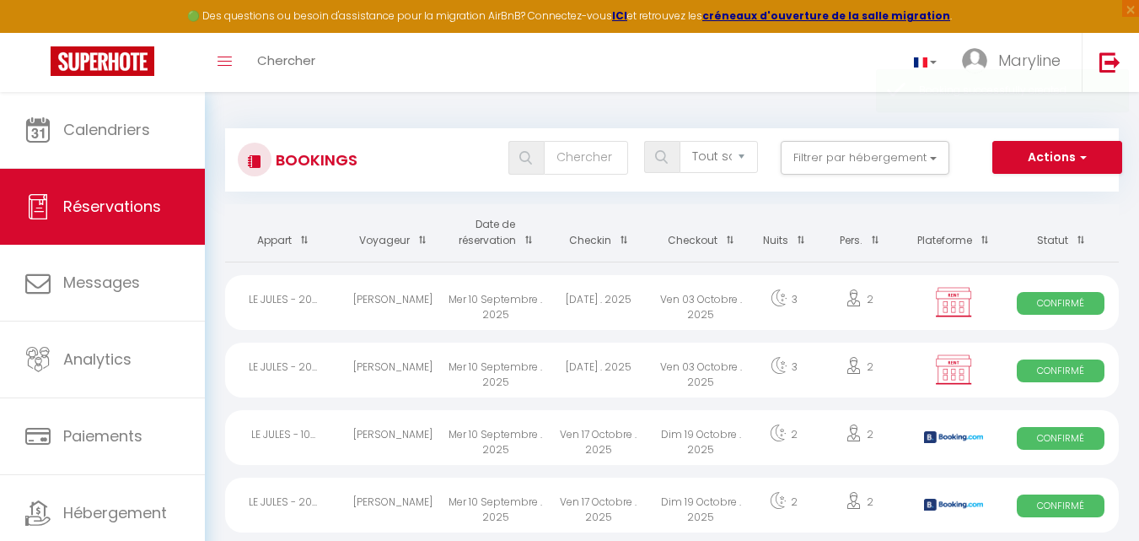
click at [487, 293] on div "Mer 10 Septembre . 2025" at bounding box center [495, 302] width 103 height 55
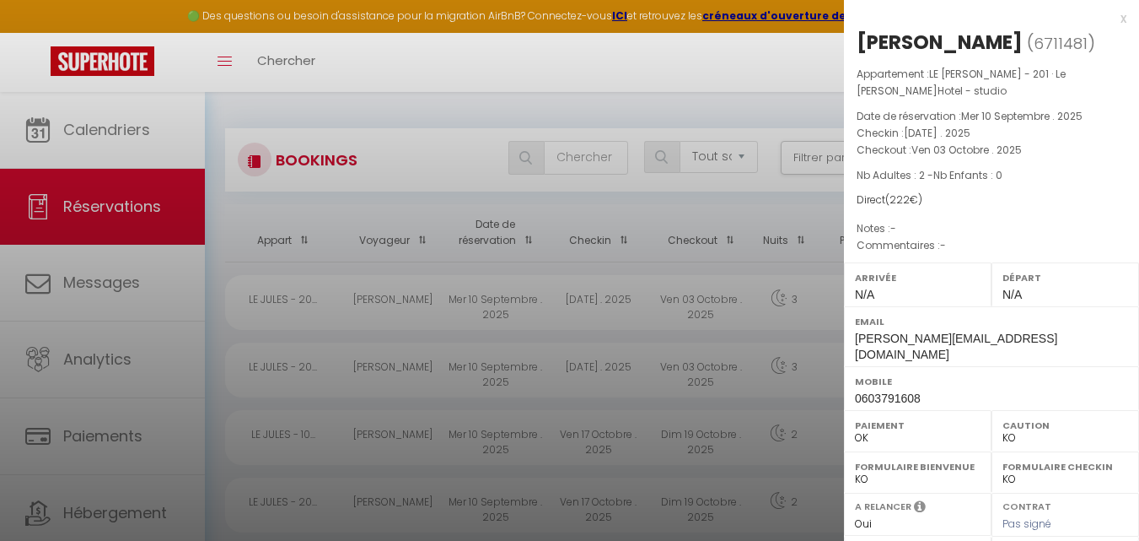
click at [1113, 15] on div "x" at bounding box center [985, 18] width 283 height 20
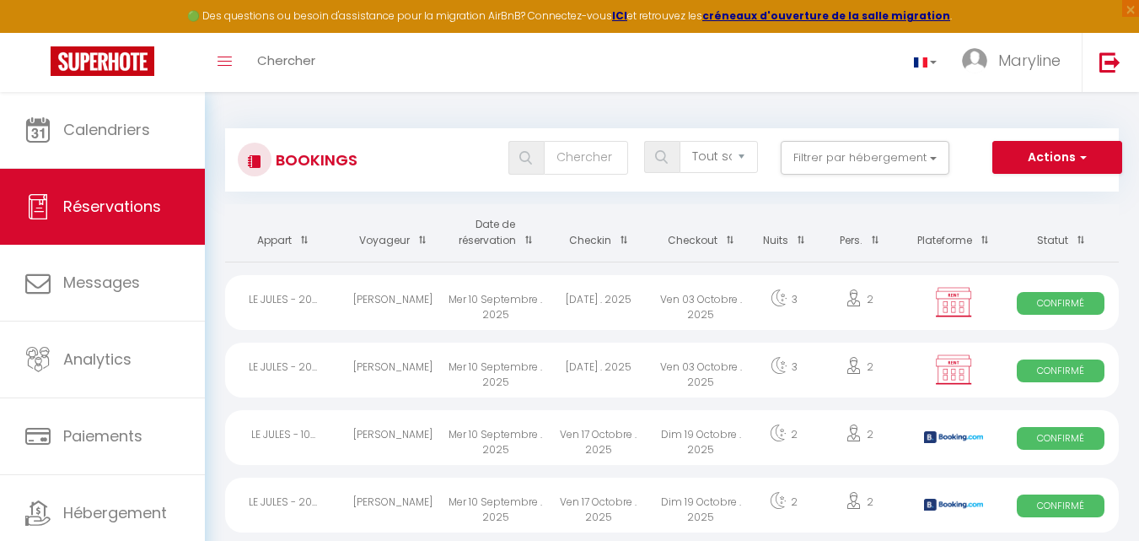
click at [290, 294] on div "LE JULES - 20..." at bounding box center [283, 302] width 116 height 55
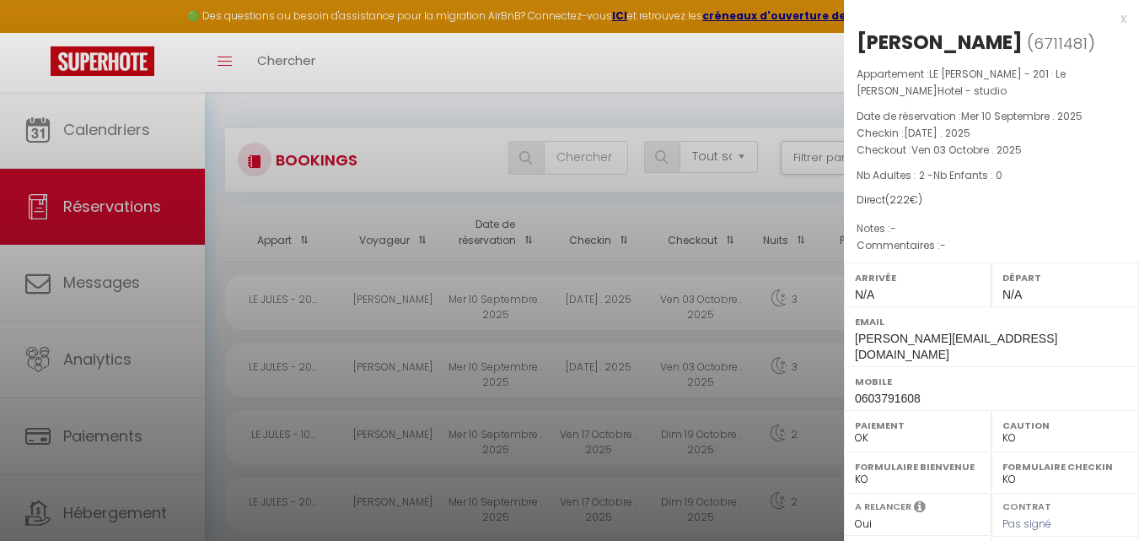
click at [278, 361] on div at bounding box center [569, 270] width 1139 height 541
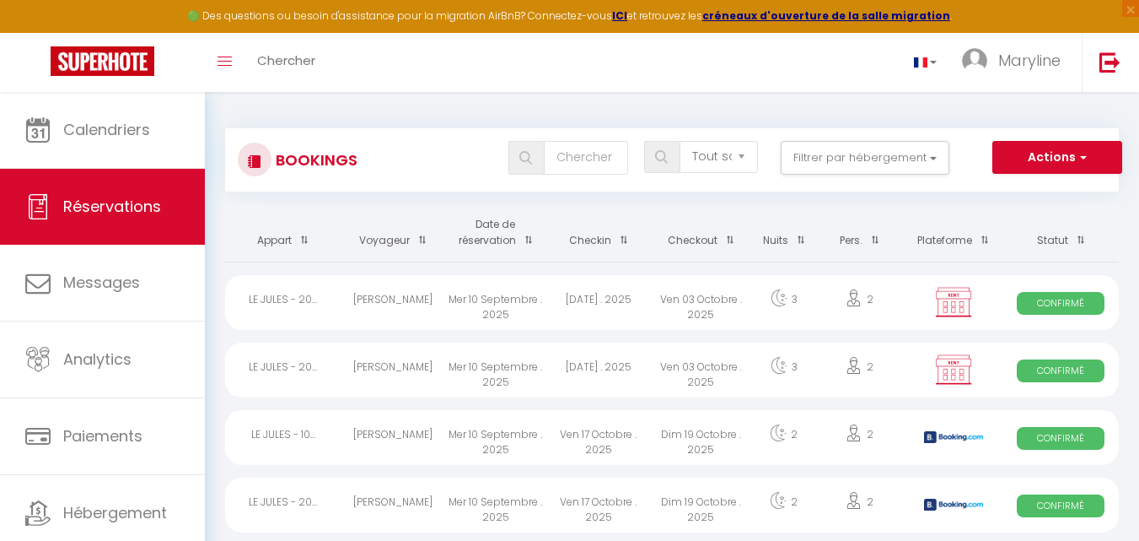
click at [278, 361] on div "LE JULES - 20..." at bounding box center [283, 369] width 116 height 55
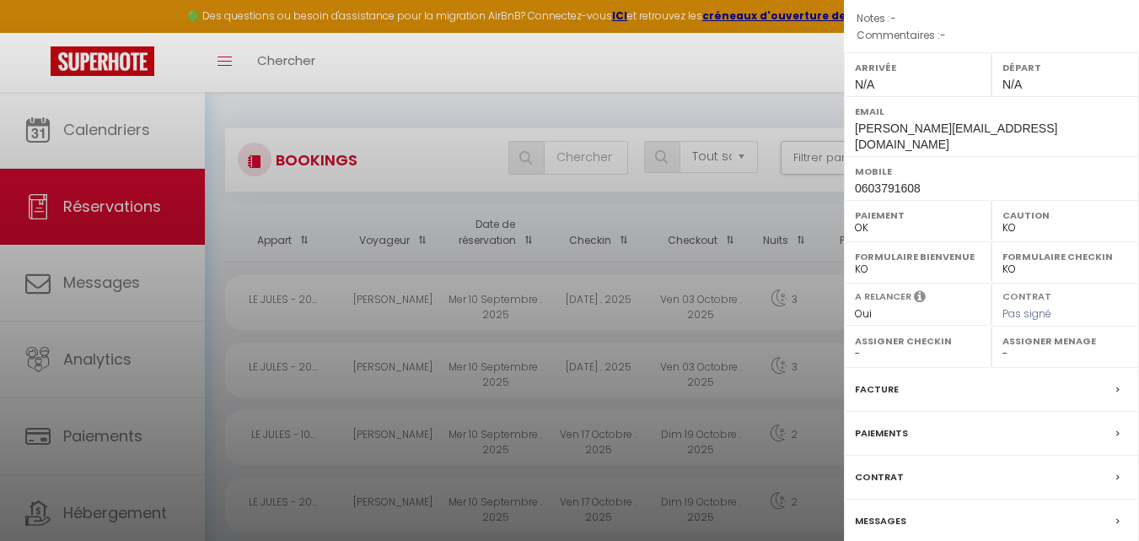
scroll to position [289, 0]
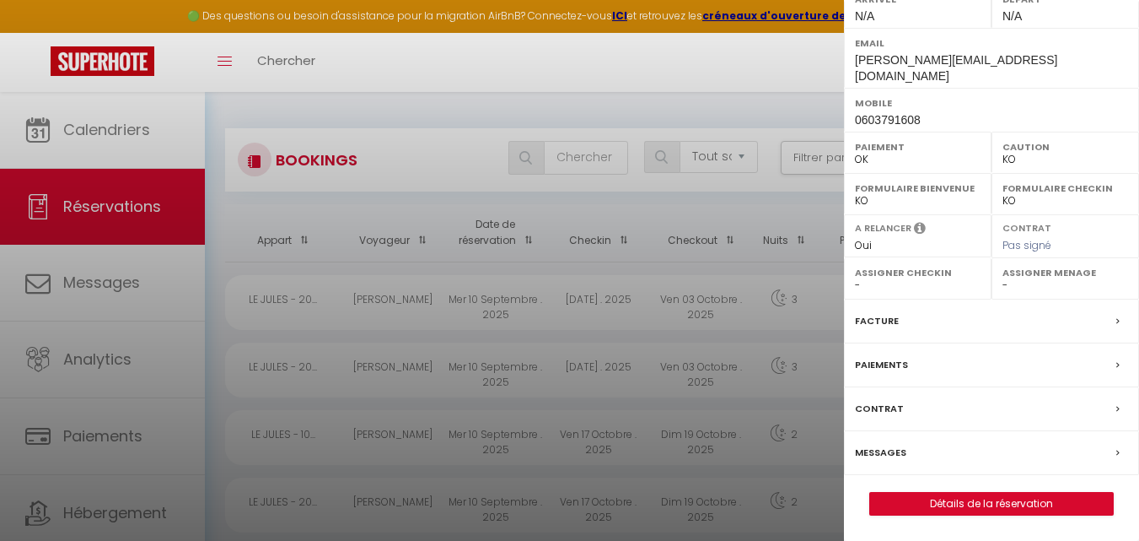
click at [878, 315] on label "Facture" at bounding box center [877, 321] width 44 height 18
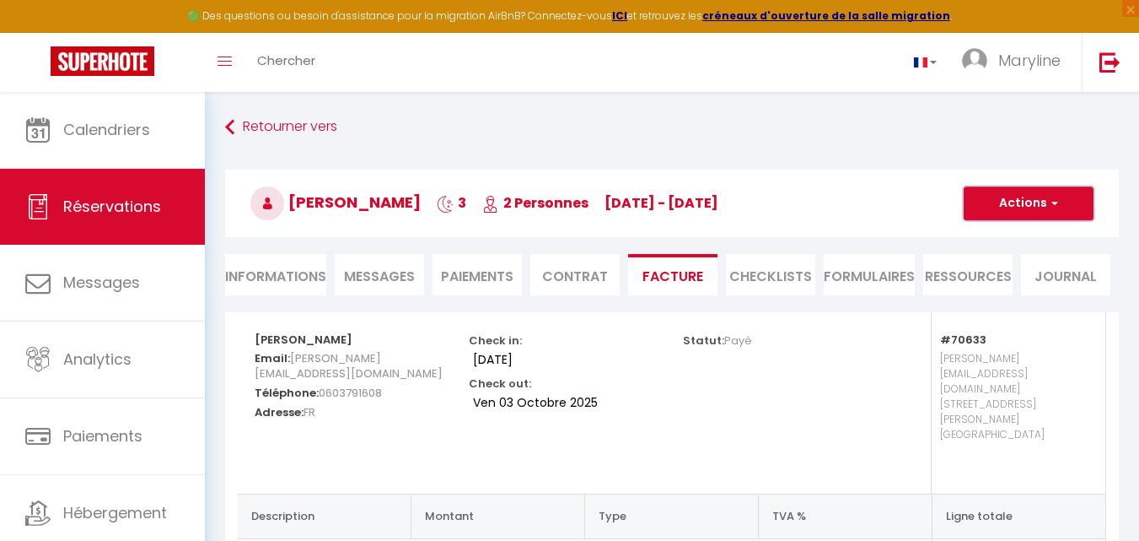
click at [1014, 193] on button "Actions" at bounding box center [1029, 203] width 130 height 34
click at [1030, 281] on link "Envoyer la facture" at bounding box center [1016, 284] width 142 height 22
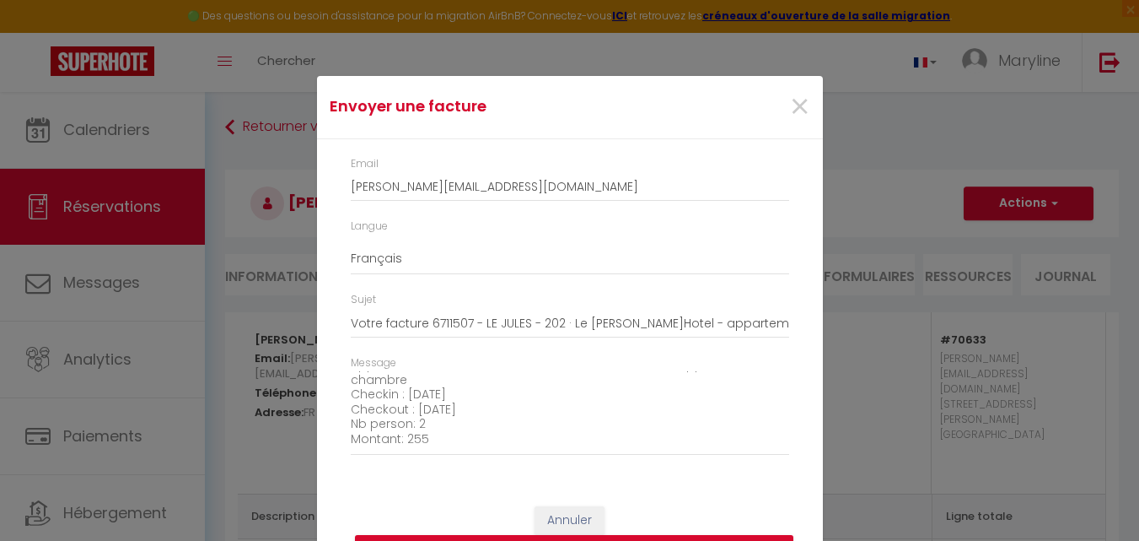
scroll to position [207, 0]
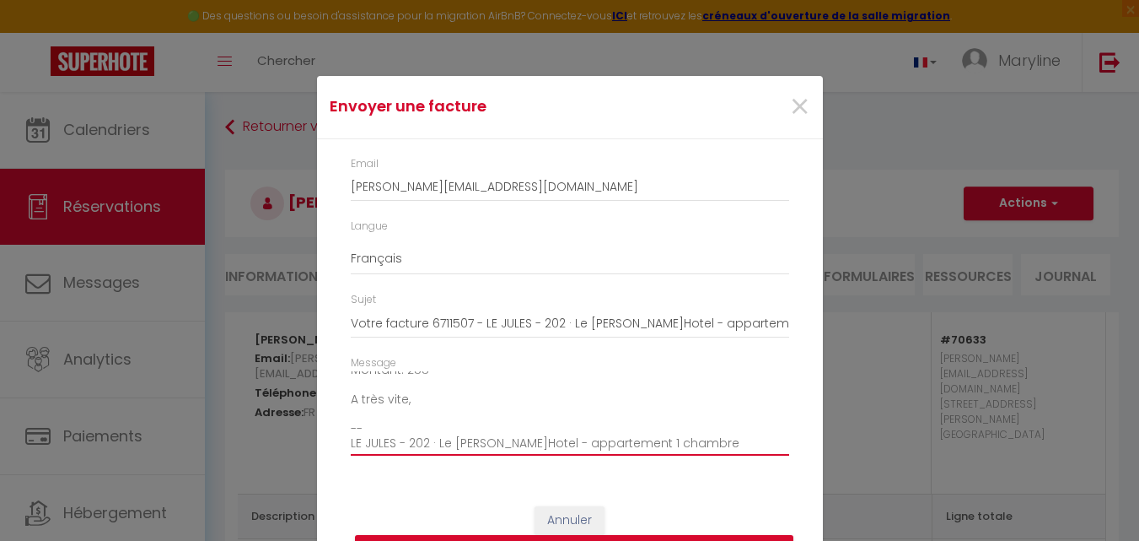
drag, startPoint x: 415, startPoint y: 399, endPoint x: 336, endPoint y: 402, distance: 78.5
click at [339, 402] on div "Message Bonjour, Voici le lien pour télécharger votre facture : [URL][DOMAIN_NA…" at bounding box center [569, 413] width 460 height 117
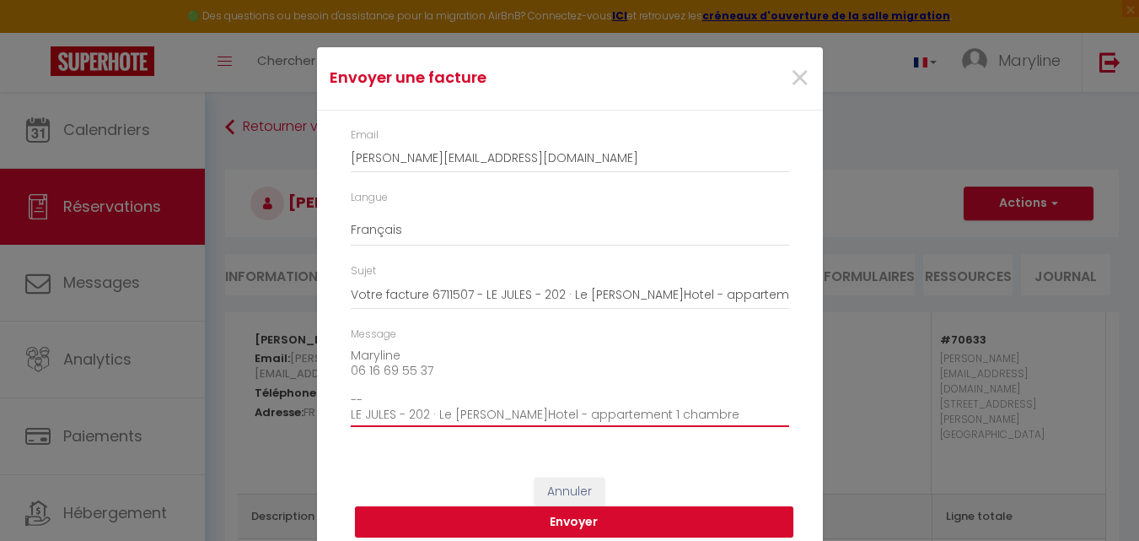
scroll to position [42, 0]
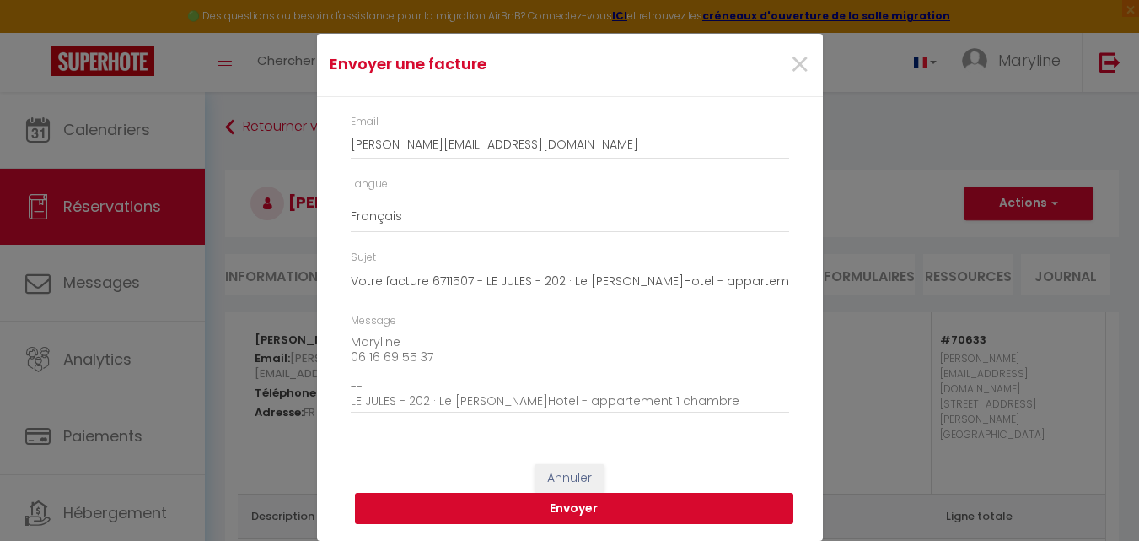
click at [591, 500] on button "Envoyer" at bounding box center [574, 508] width 439 height 32
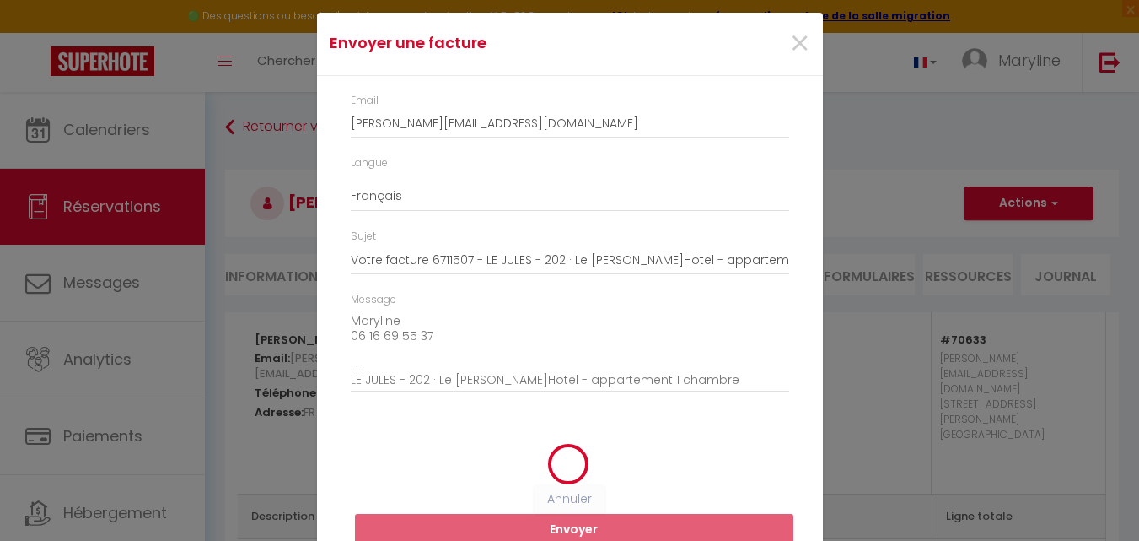
scroll to position [21, 0]
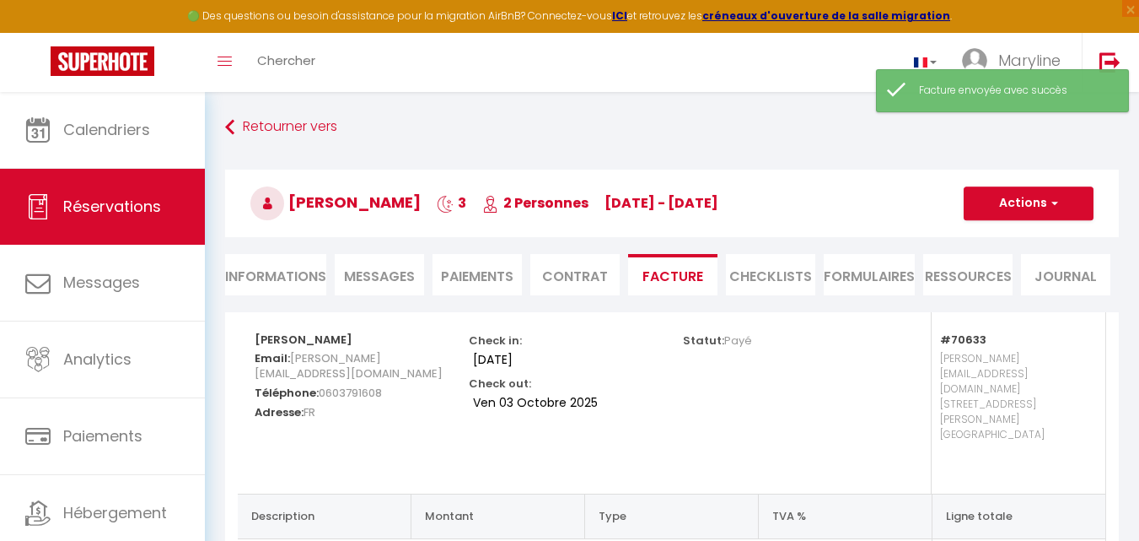
click at [476, 267] on li "Paiements" at bounding box center [477, 274] width 89 height 41
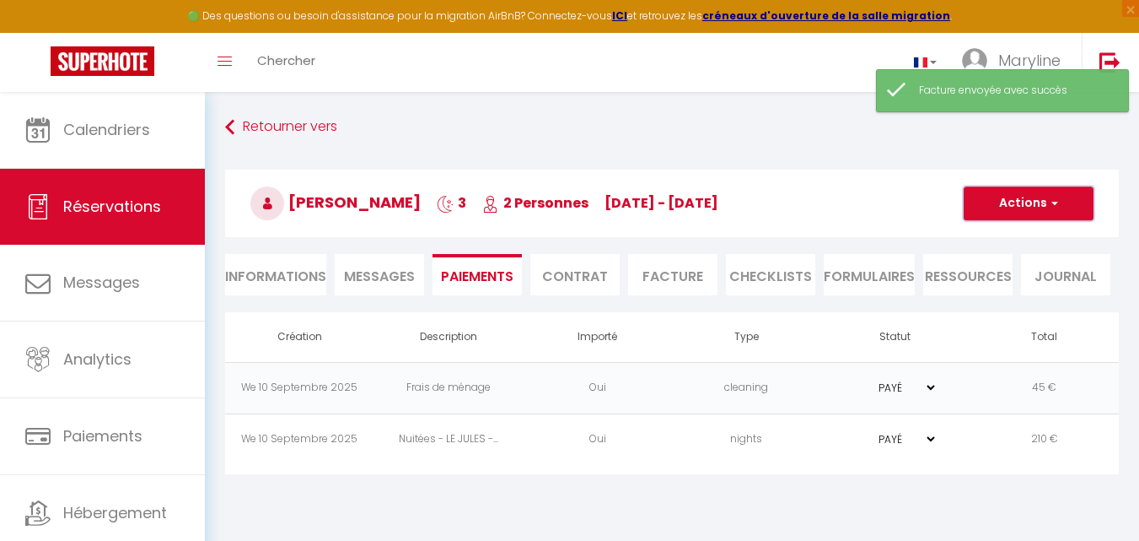
click at [1006, 192] on button "Actions" at bounding box center [1029, 203] width 130 height 34
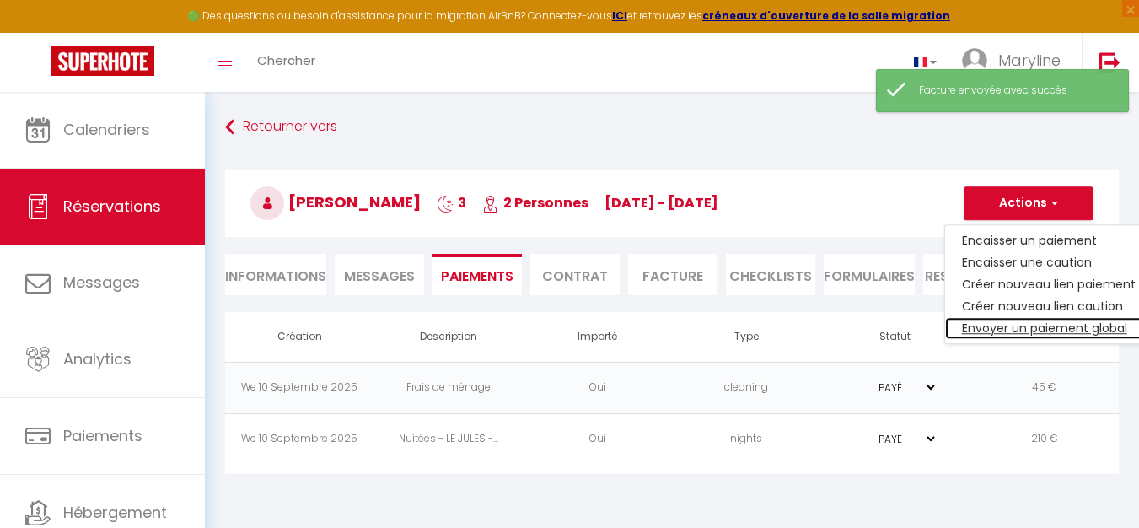
click at [1032, 324] on link "Envoyer un paiement global" at bounding box center [1048, 328] width 207 height 22
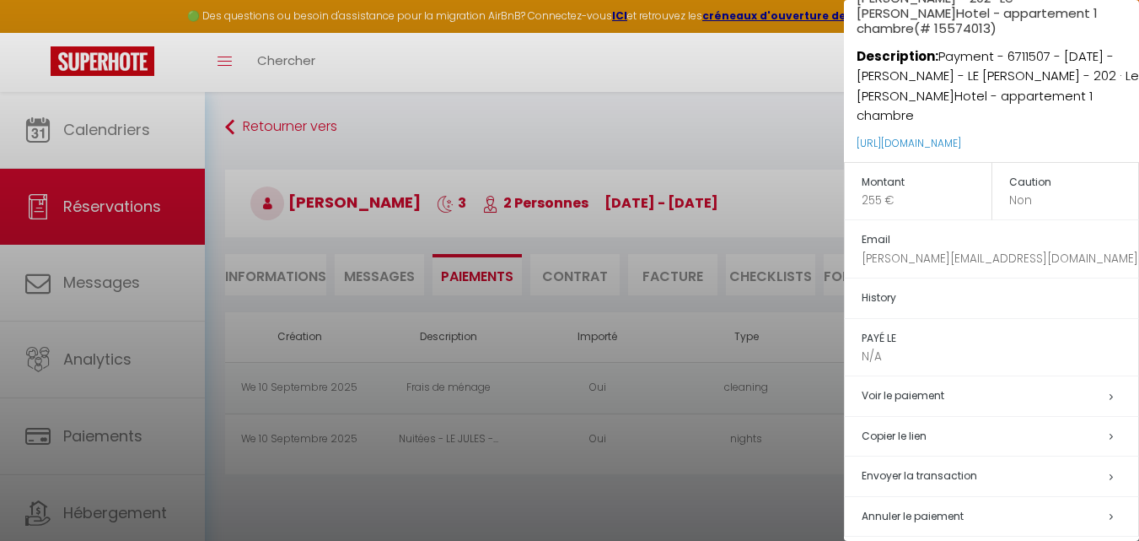
scroll to position [93, 0]
click at [930, 467] on span "Envoyer la transaction" at bounding box center [920, 474] width 116 height 14
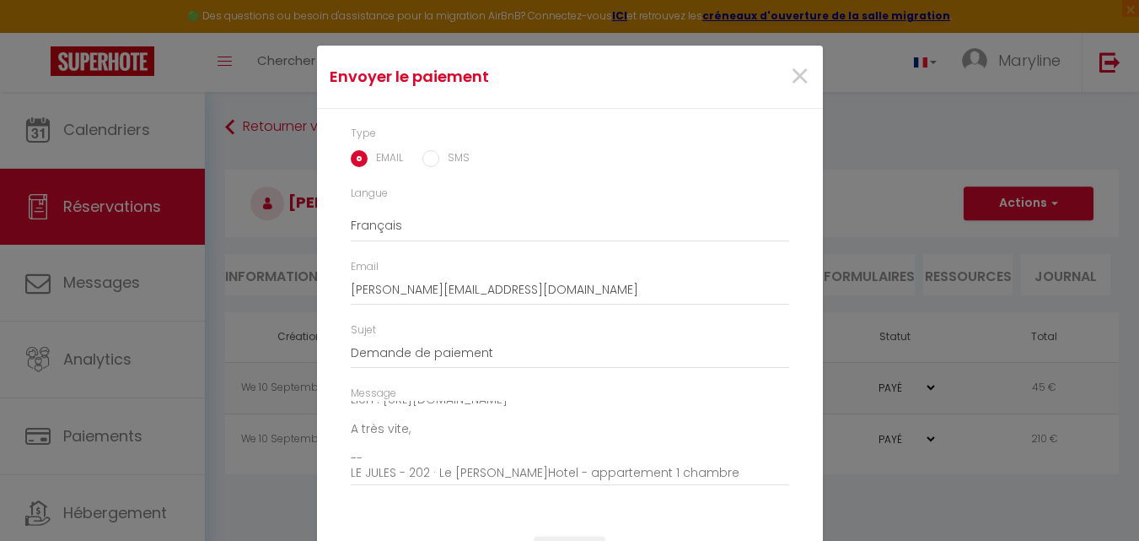
scroll to position [73, 0]
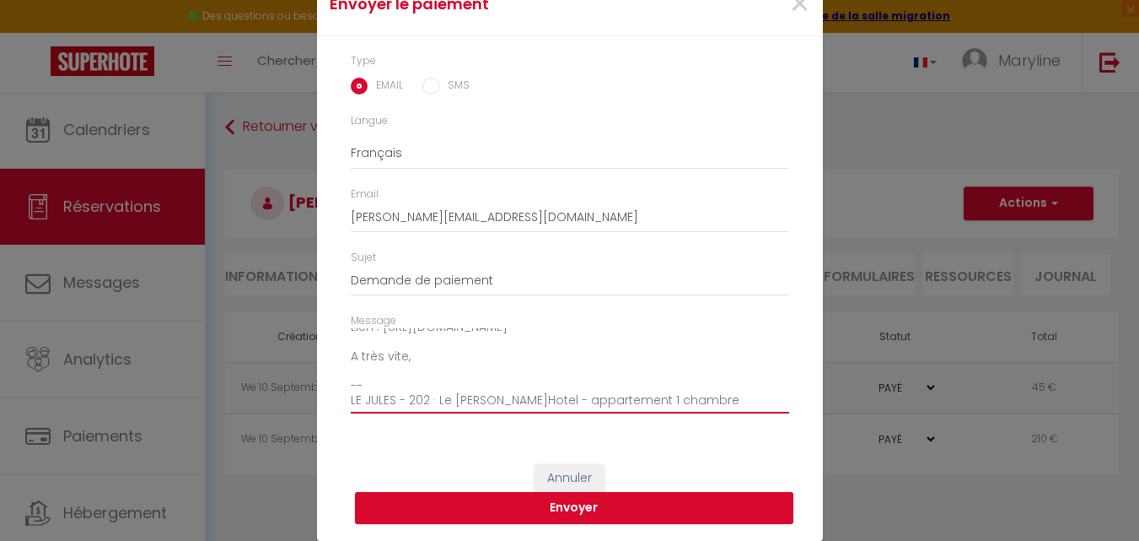
click at [429, 362] on textarea "Bonjour, Nous vous invitons à cliquer sur le lien ci-dessous pour effectuer le …" at bounding box center [570, 370] width 439 height 85
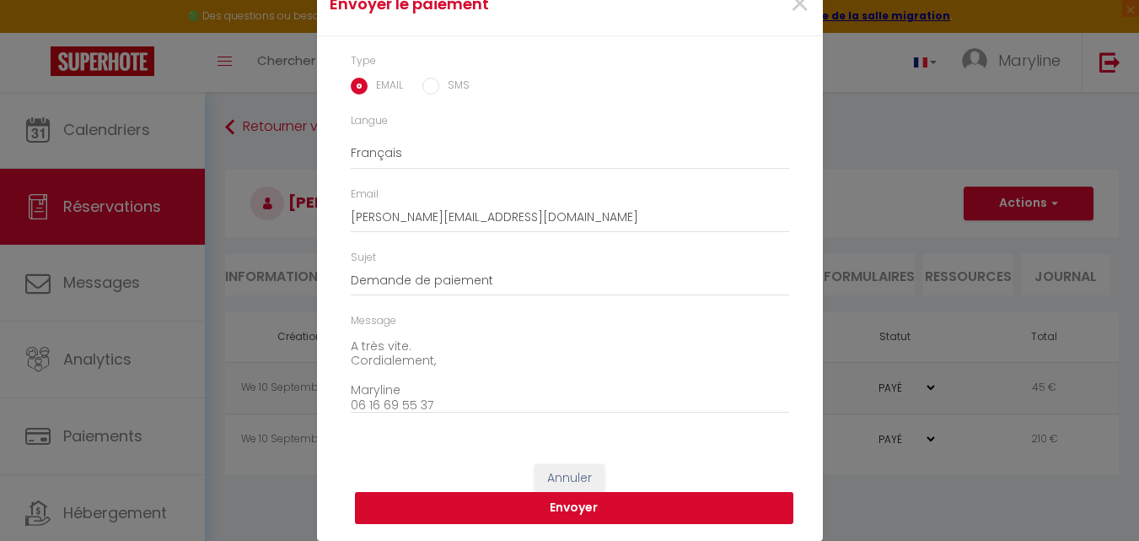
click at [515, 503] on button "Envoyer" at bounding box center [574, 508] width 439 height 32
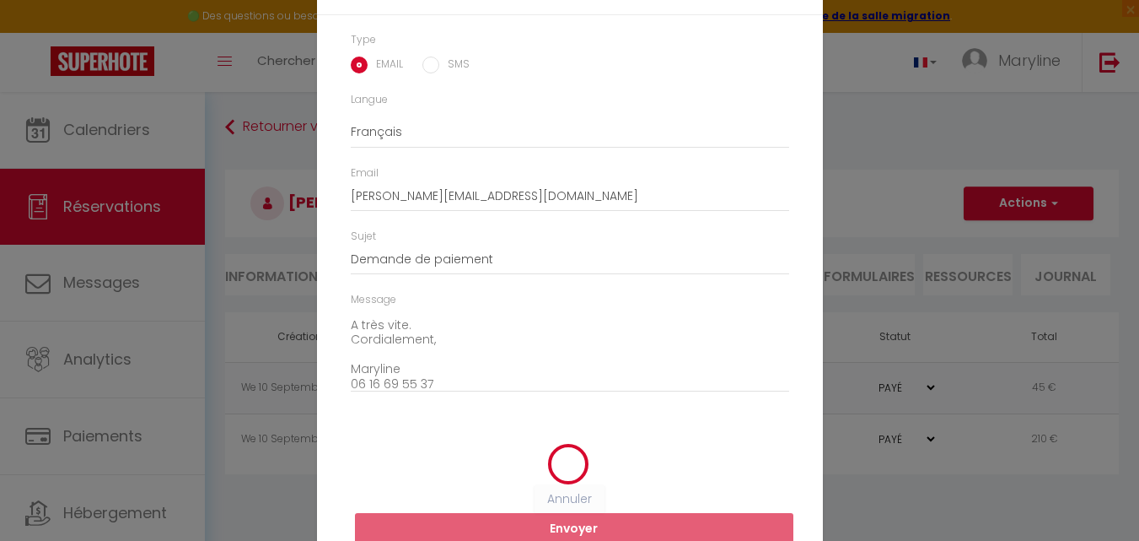
scroll to position [51, 0]
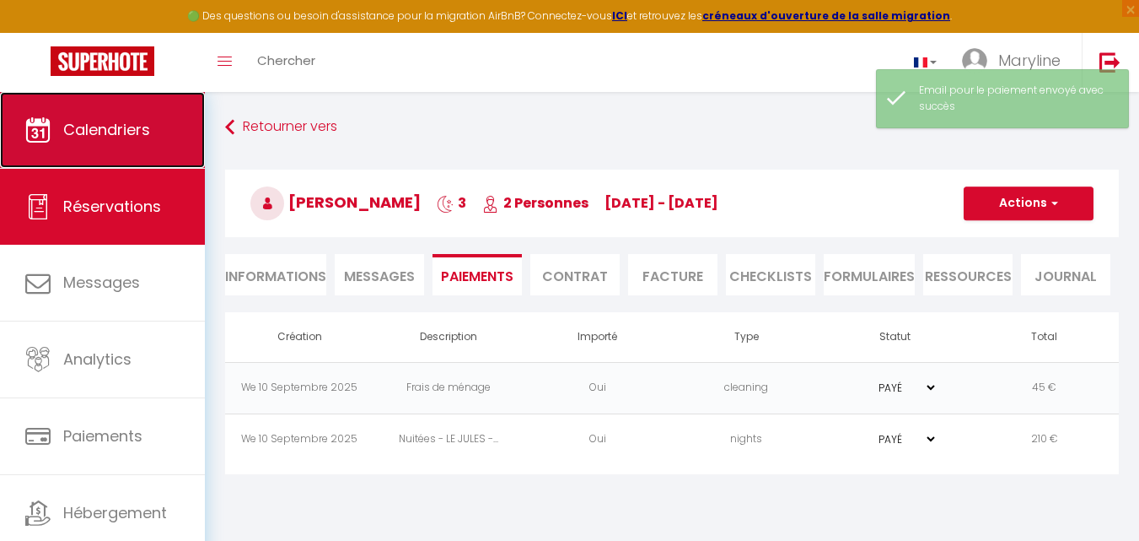
click at [119, 137] on span "Calendriers" at bounding box center [106, 129] width 87 height 21
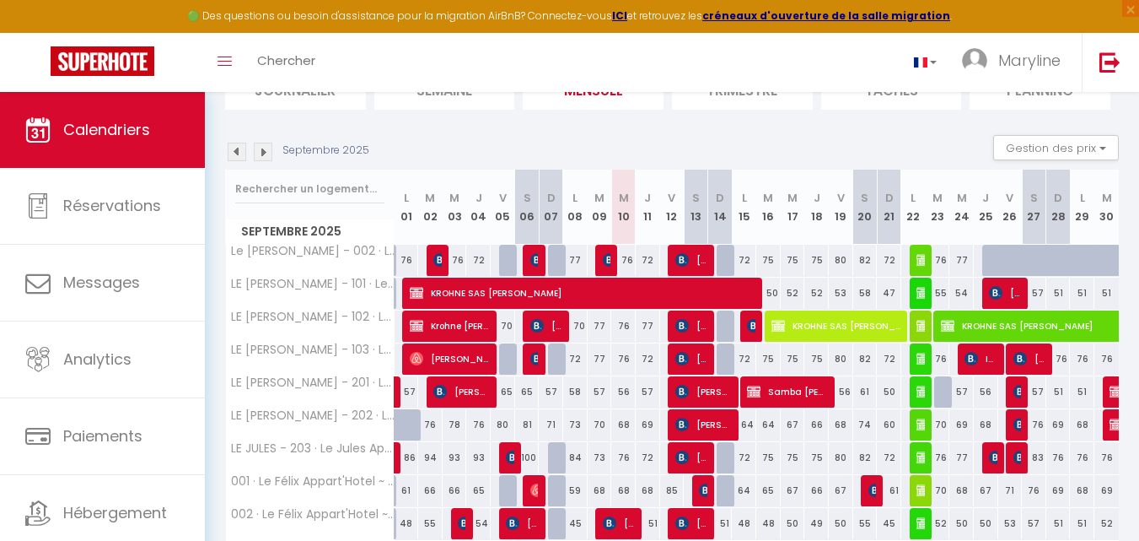
scroll to position [169, 0]
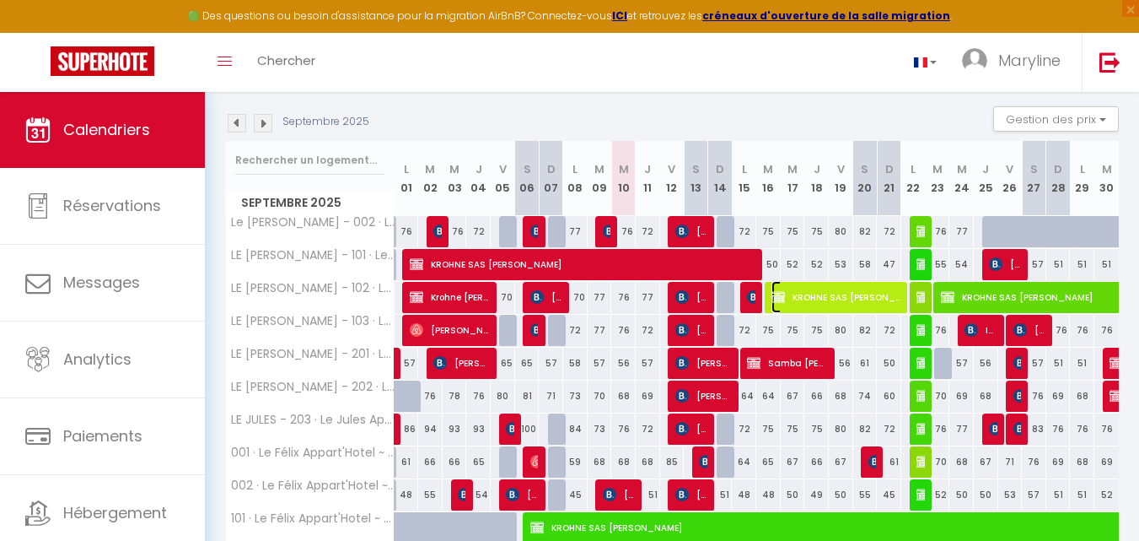
click at [856, 293] on span "KROHNE SAS [PERSON_NAME]" at bounding box center [837, 297] width 131 height 32
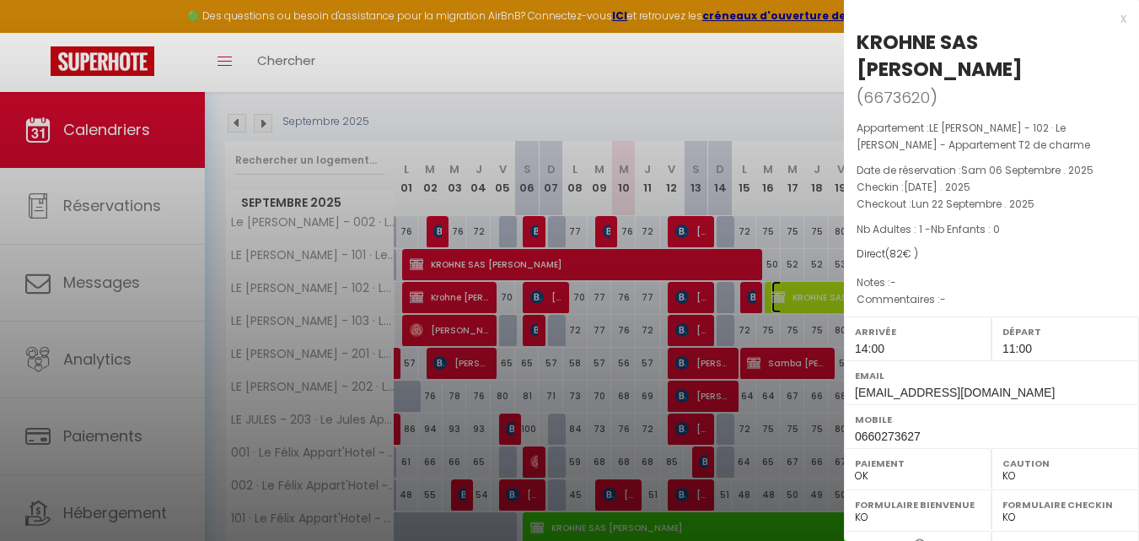
scroll to position [84, 0]
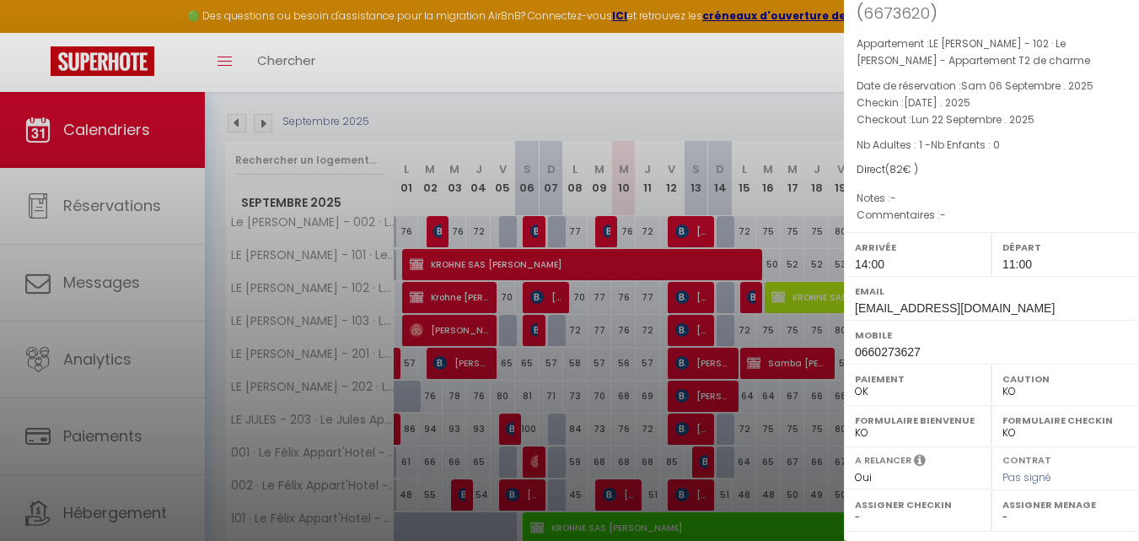
click at [869, 428] on select "OK KO" at bounding box center [918, 432] width 126 height 15
click at [855, 425] on select "OK KO" at bounding box center [918, 432] width 126 height 15
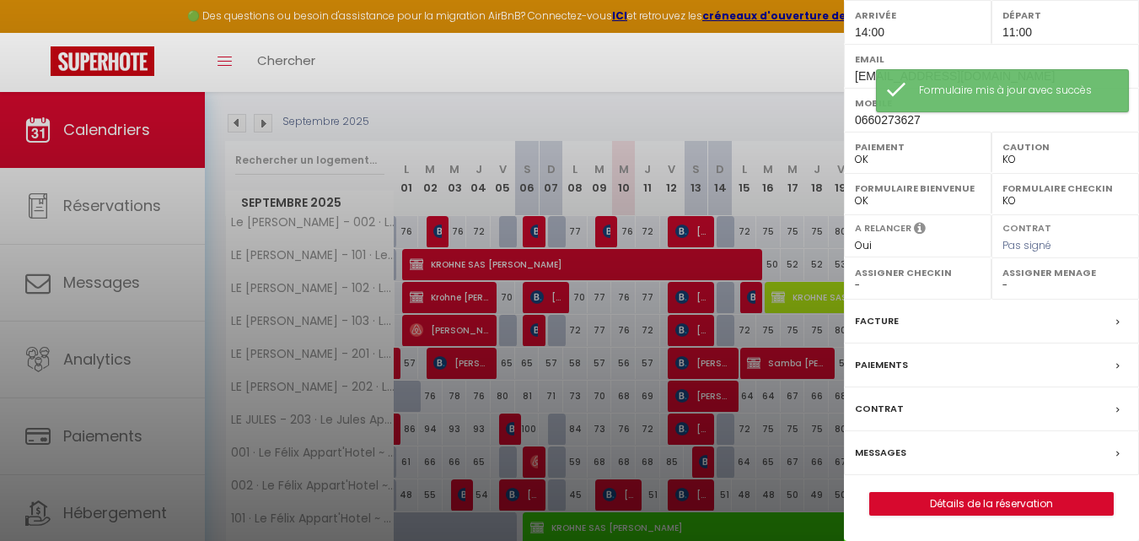
scroll to position [342, 0]
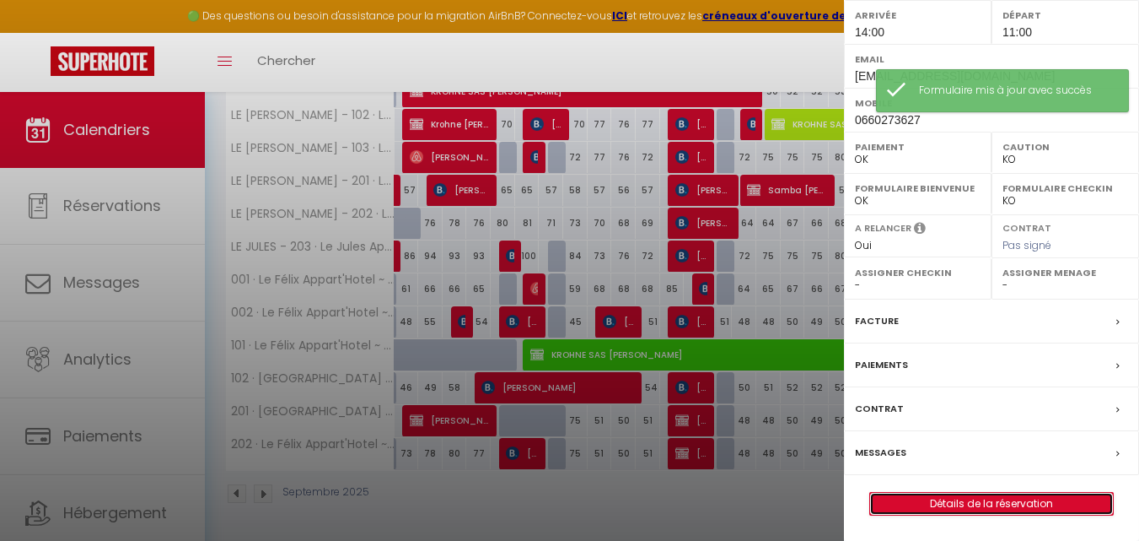
click at [966, 498] on link "Détails de la réservation" at bounding box center [991, 503] width 243 height 22
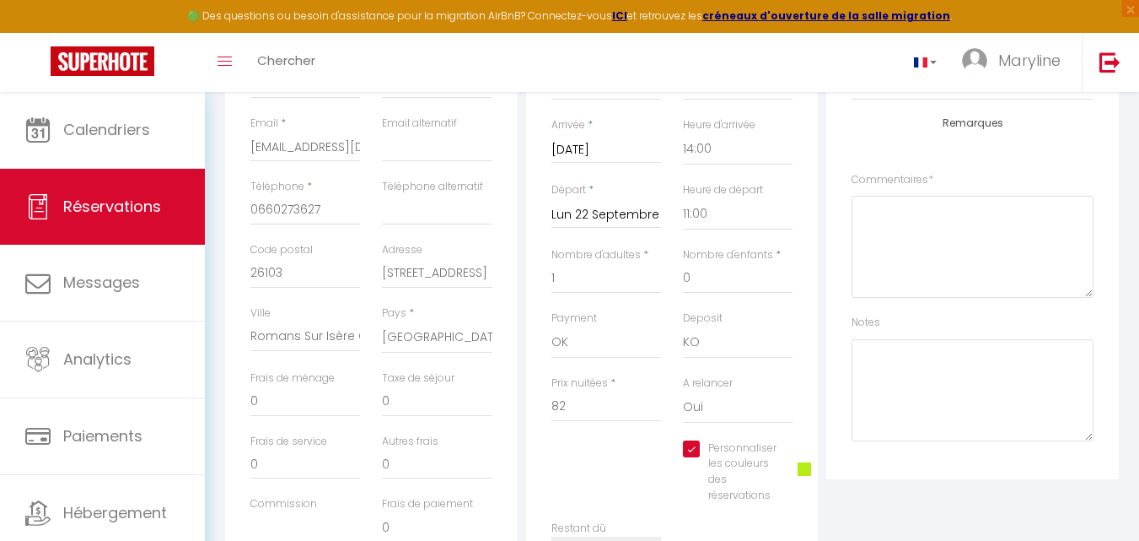
scroll to position [337, 0]
click at [690, 444] on input "Personnaliser les couleurs des réservations" at bounding box center [730, 446] width 94 height 17
click at [697, 445] on input "Personnaliser les couleurs des réservations" at bounding box center [730, 446] width 94 height 17
click at [807, 467] on span at bounding box center [804, 466] width 13 height 13
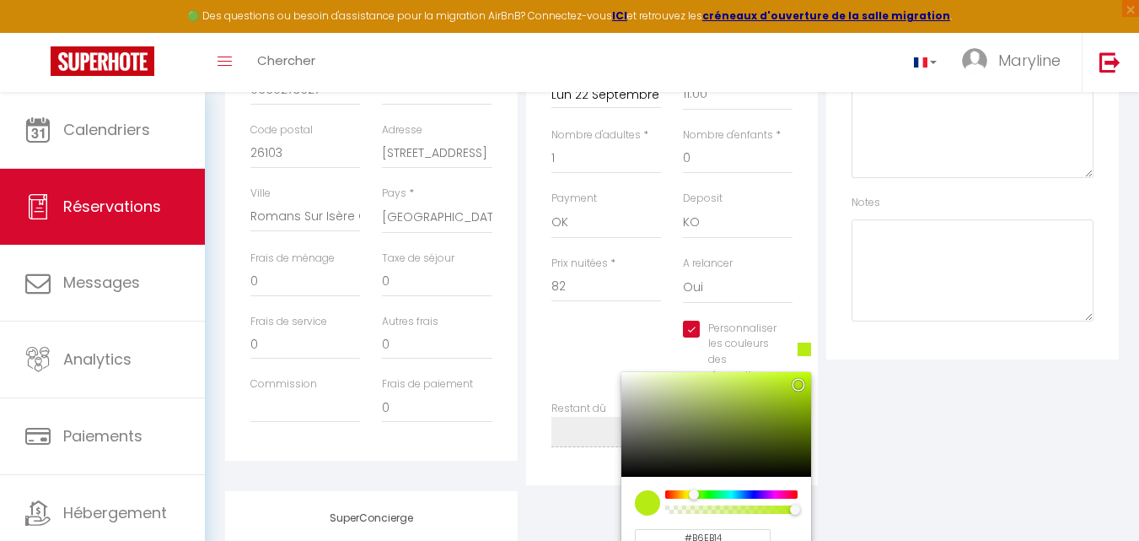
scroll to position [506, 0]
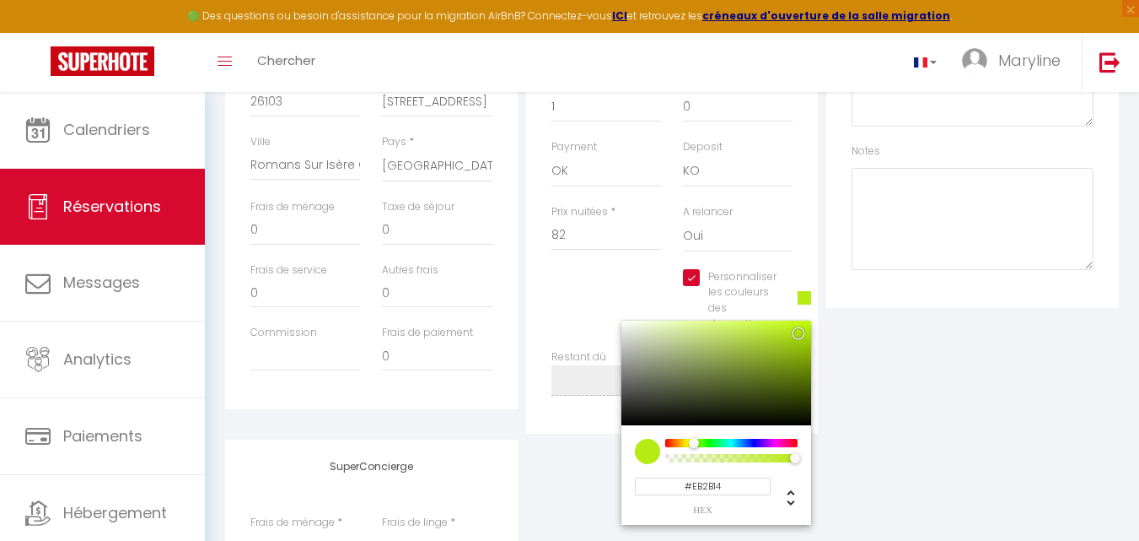
click at [668, 444] on div at bounding box center [731, 443] width 129 height 8
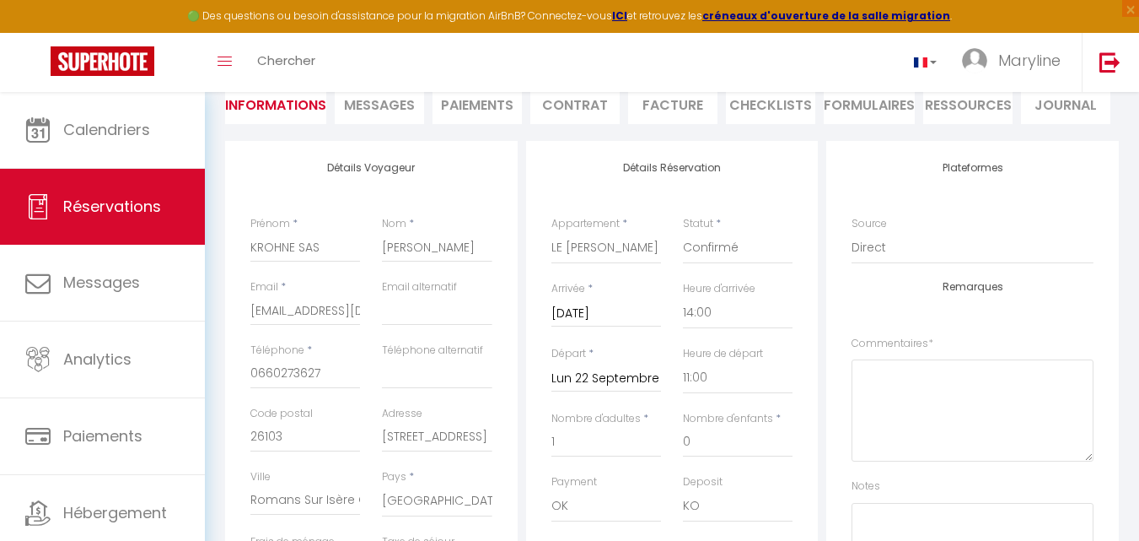
scroll to position [84, 0]
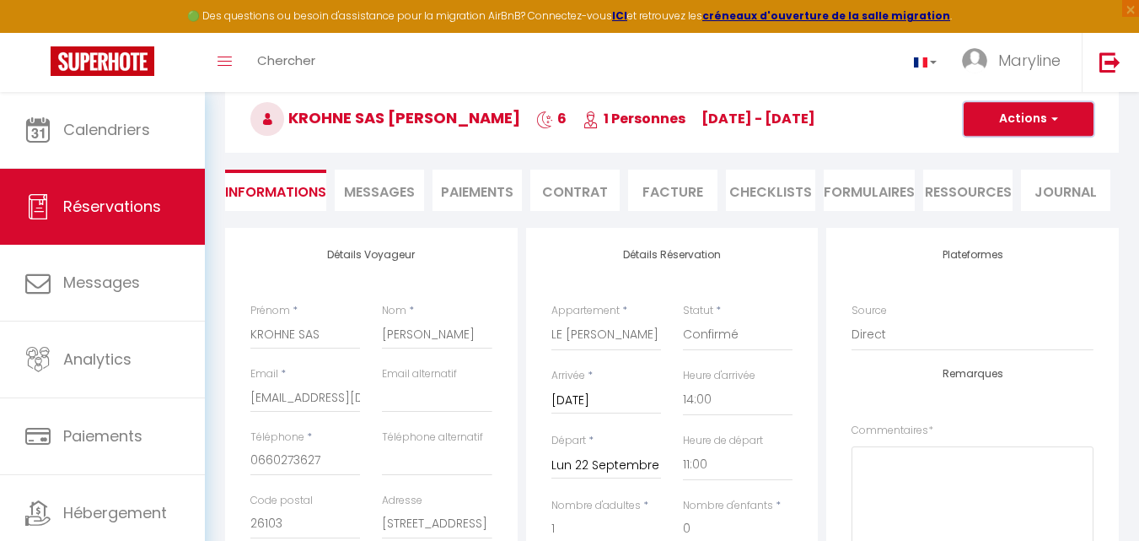
click at [1017, 112] on button "Actions" at bounding box center [1029, 119] width 130 height 34
click at [1014, 153] on link "Enregistrer" at bounding box center [1011, 156] width 133 height 22
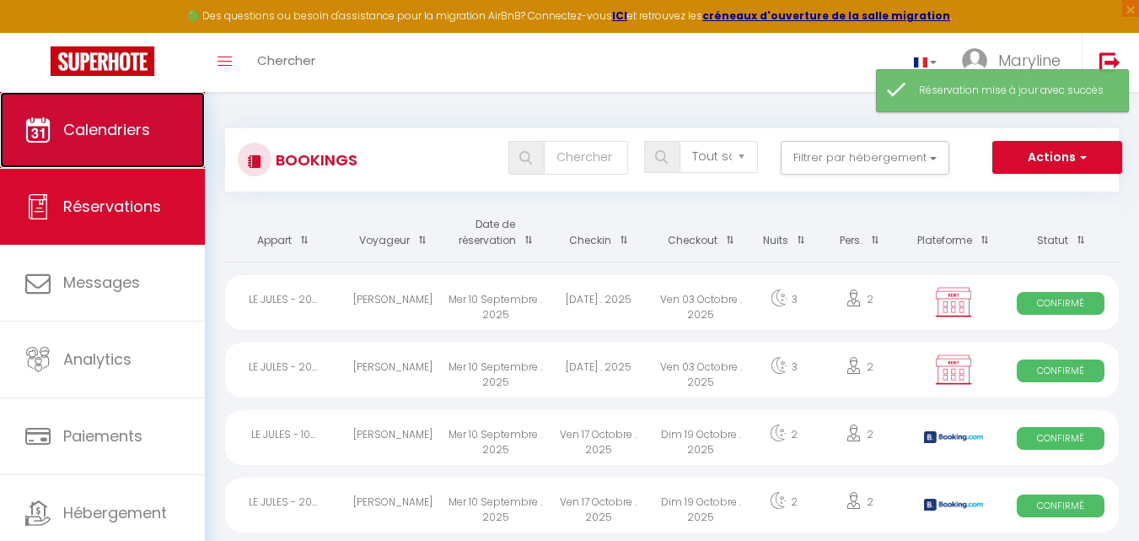
click at [130, 134] on span "Calendriers" at bounding box center [106, 129] width 87 height 21
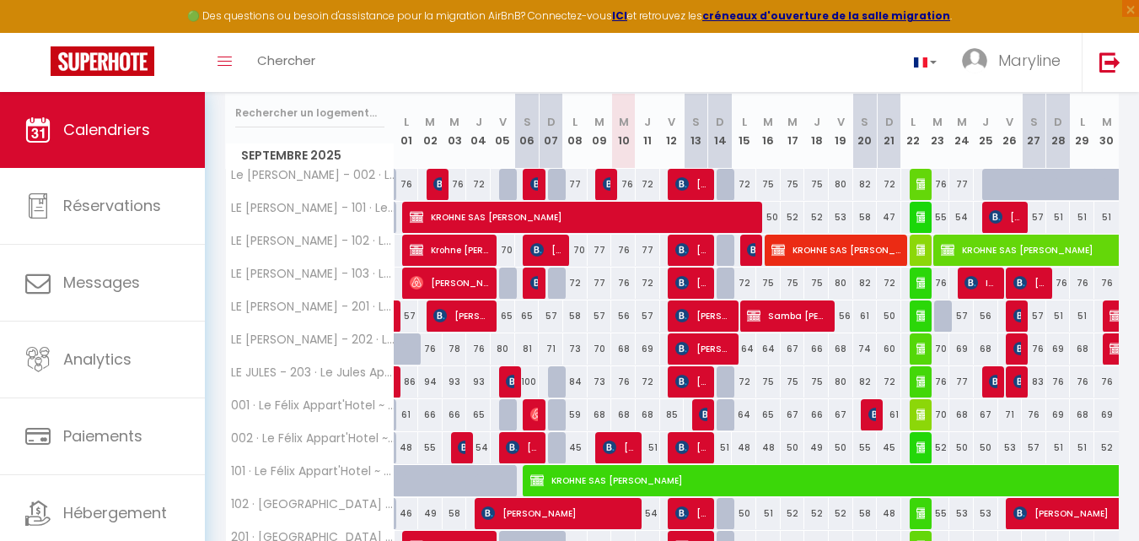
scroll to position [253, 0]
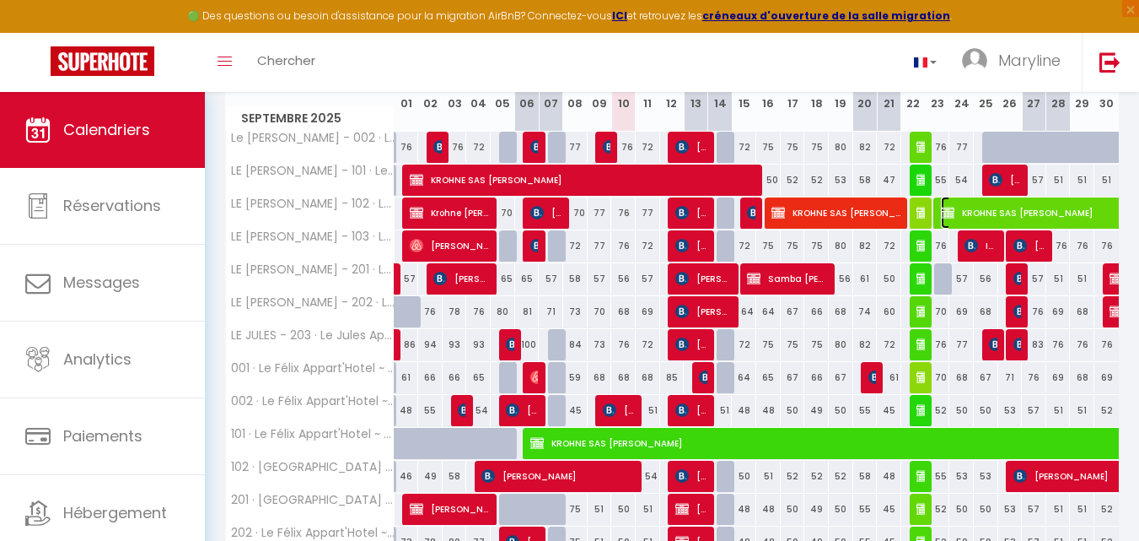
click at [983, 206] on span "KROHNE SAS [PERSON_NAME]" at bounding box center [1135, 212] width 388 height 32
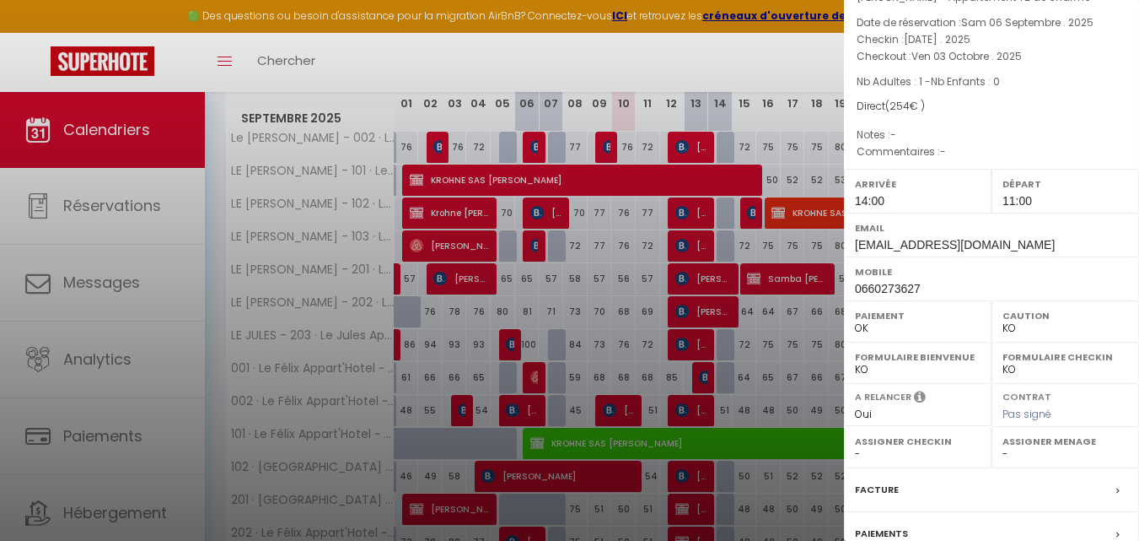
scroll to position [169, 0]
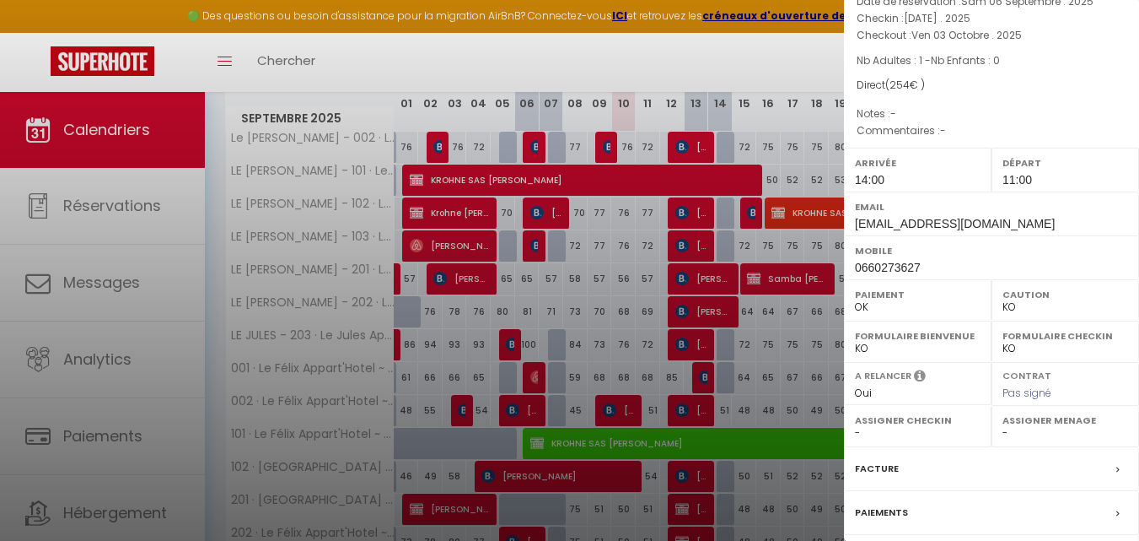
click at [887, 332] on label "Formulaire Bienvenue" at bounding box center [918, 335] width 126 height 17
click at [892, 342] on label "Formulaire Bienvenue" at bounding box center [918, 335] width 126 height 17
click at [858, 349] on select "OK KO" at bounding box center [918, 348] width 126 height 15
click at [855, 341] on select "OK KO" at bounding box center [918, 348] width 126 height 15
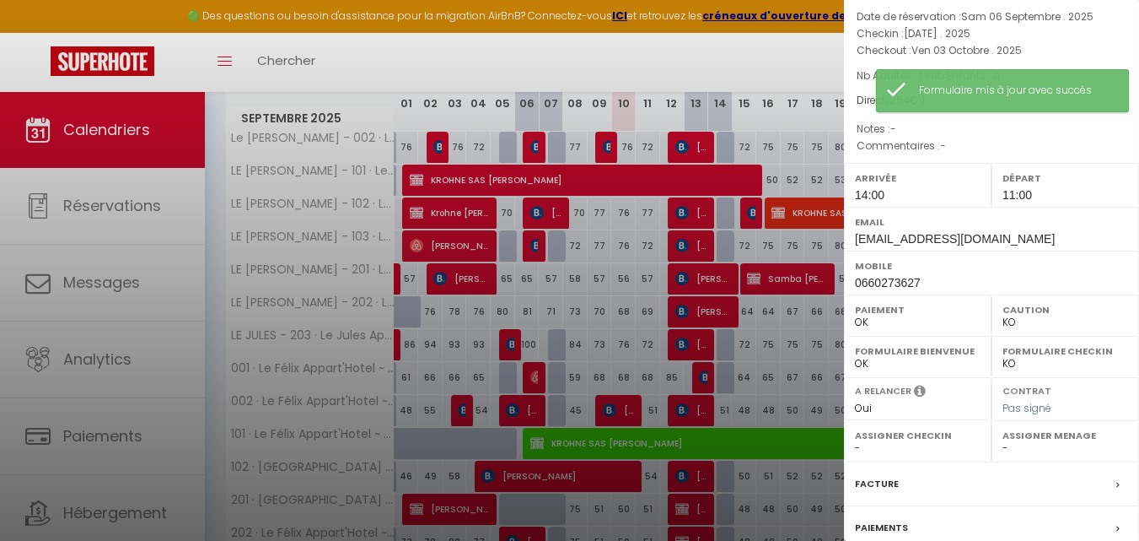
scroll to position [316, 0]
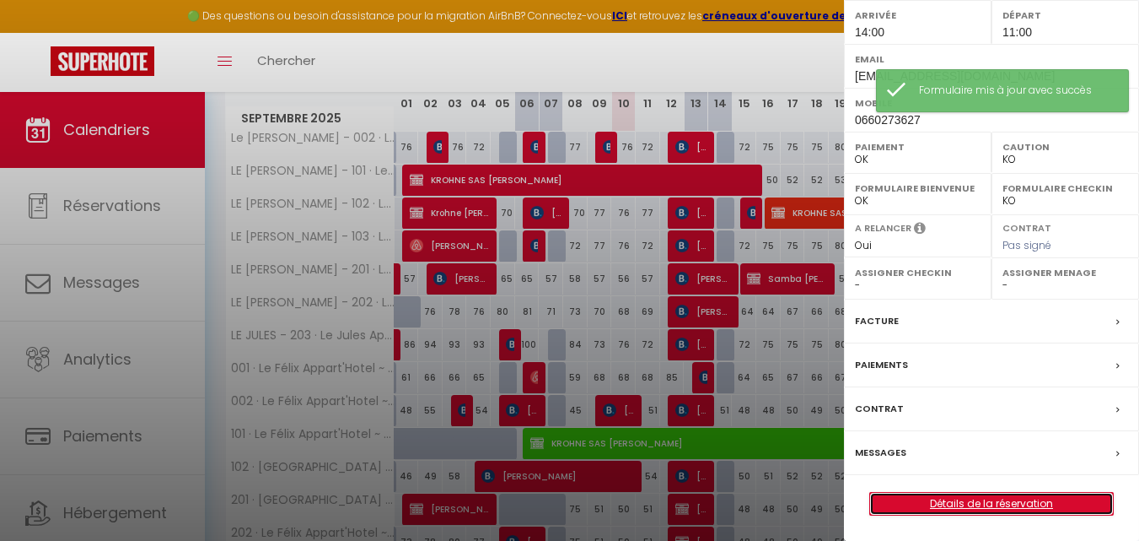
click at [974, 499] on link "Détails de la réservation" at bounding box center [991, 503] width 243 height 22
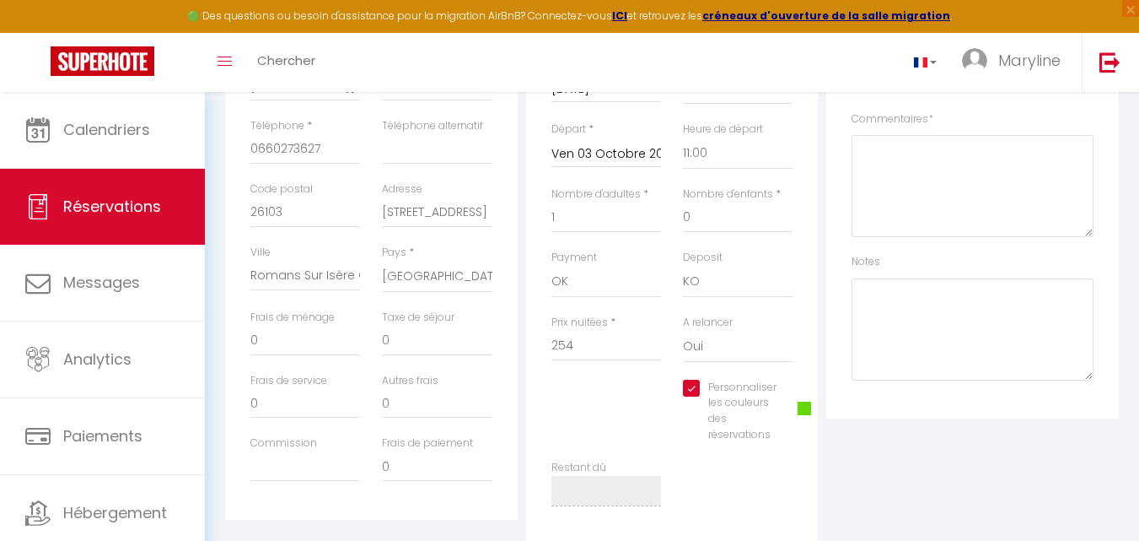
scroll to position [422, 0]
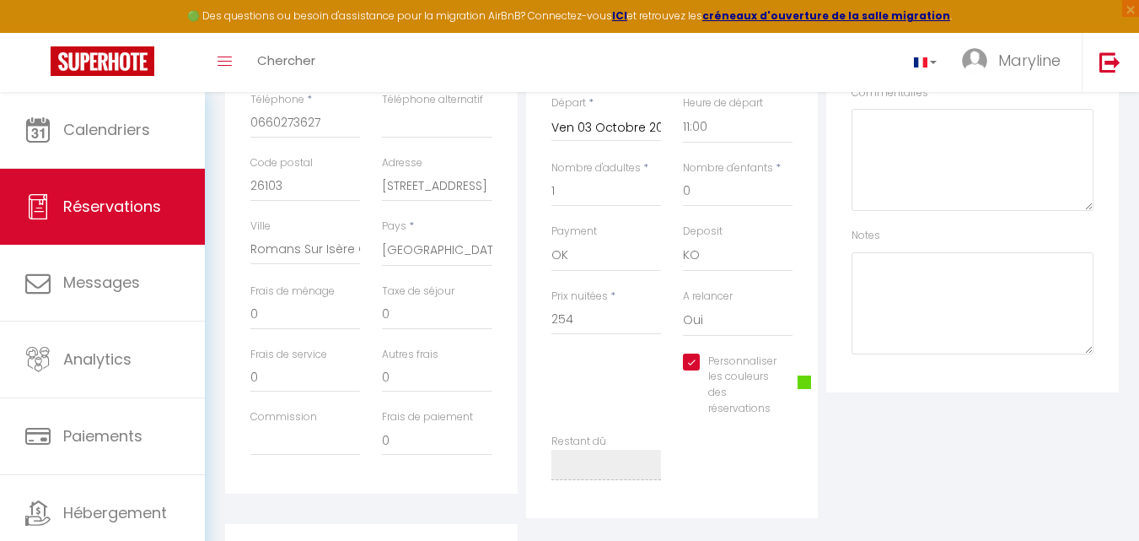
click at [804, 382] on span at bounding box center [804, 381] width 13 height 13
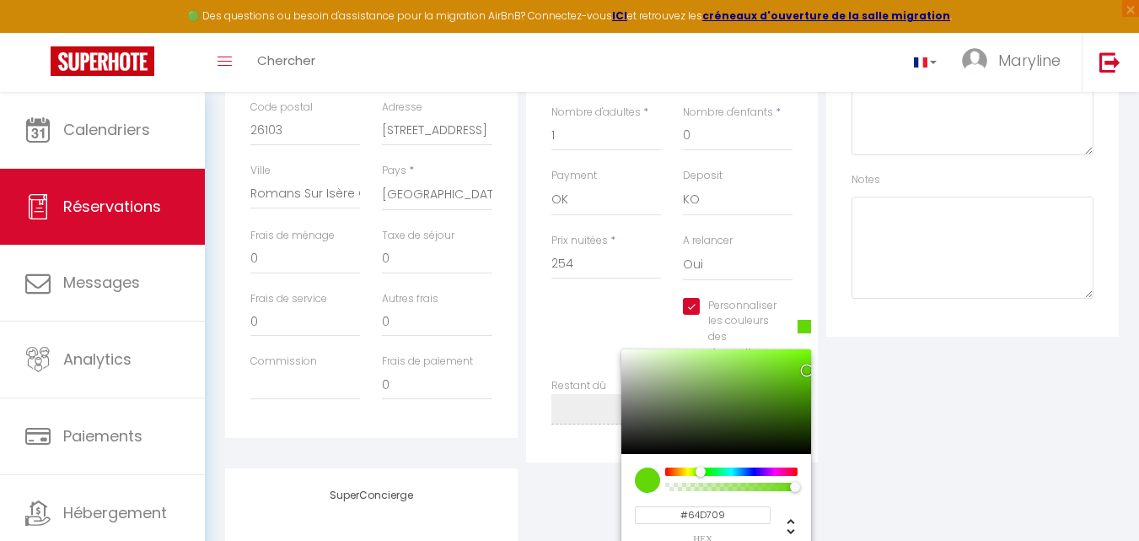
scroll to position [506, 0]
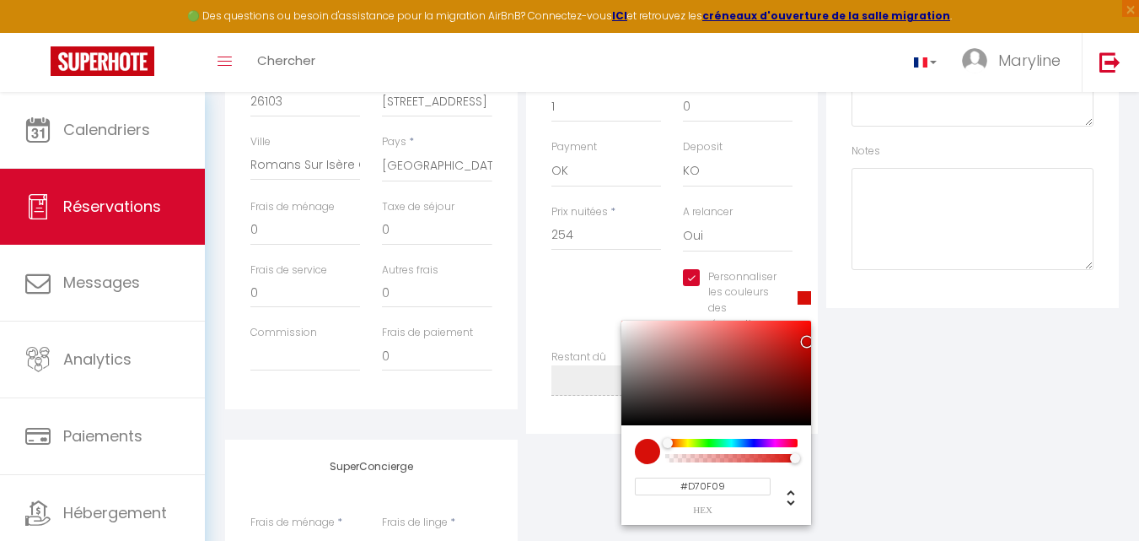
click at [667, 444] on div at bounding box center [731, 443] width 129 height 8
click at [919, 415] on div "Plateformes Source Direct [DOMAIN_NAME] [DOMAIN_NAME] Chalet montagne Expedia G…" at bounding box center [972, 119] width 301 height 627
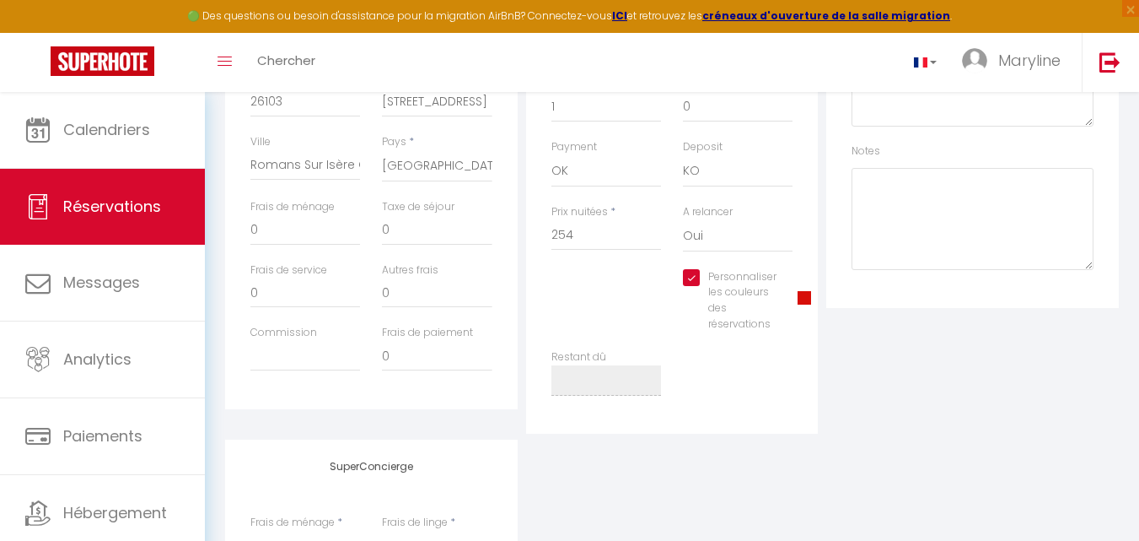
scroll to position [0, 0]
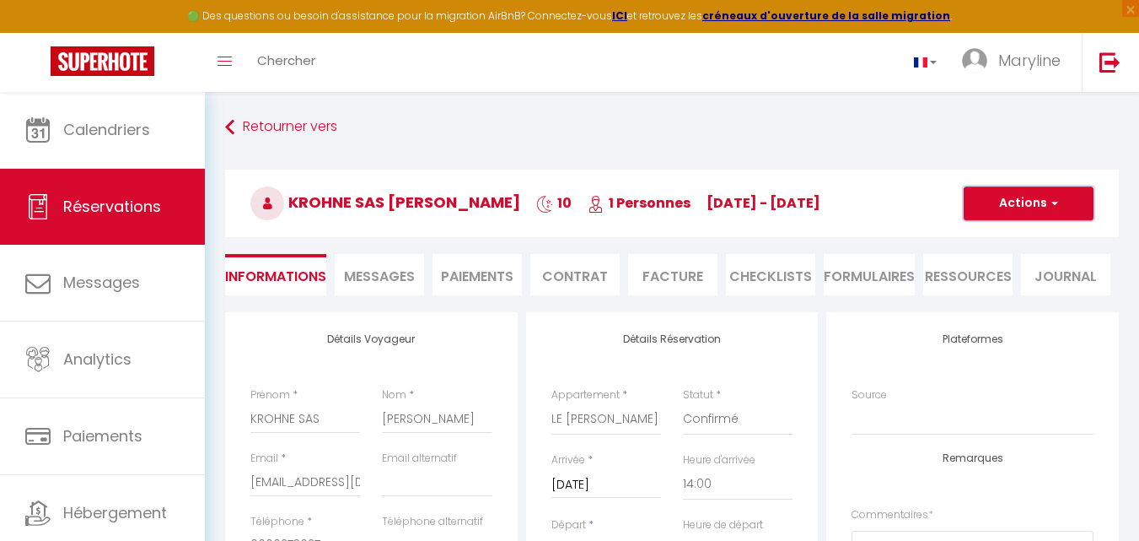
click at [980, 205] on button "Actions" at bounding box center [1029, 203] width 130 height 34
click at [989, 238] on link "Enregistrer" at bounding box center [1011, 240] width 133 height 22
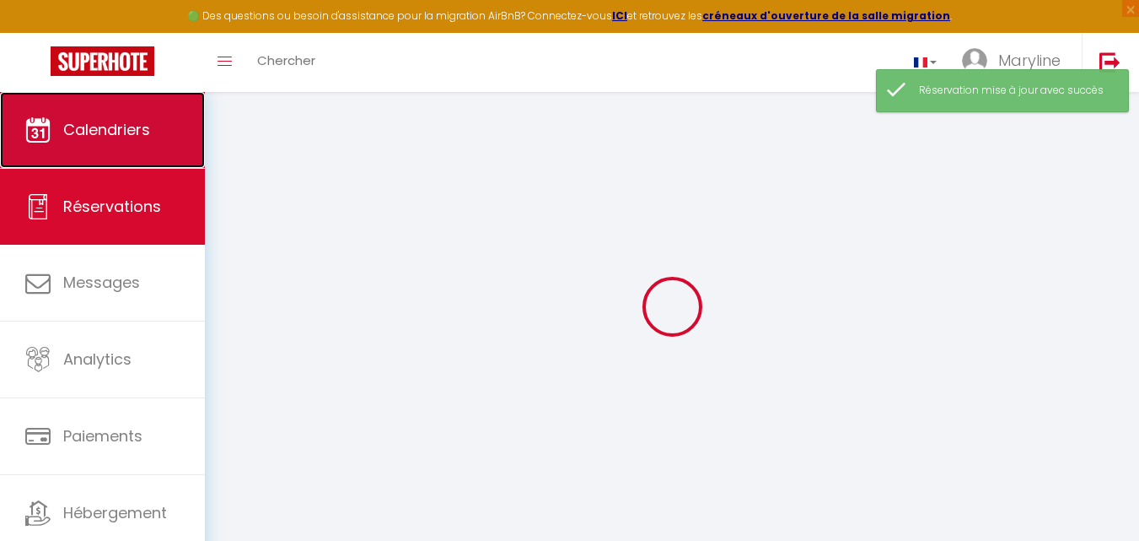
click at [132, 131] on span "Calendriers" at bounding box center [106, 129] width 87 height 21
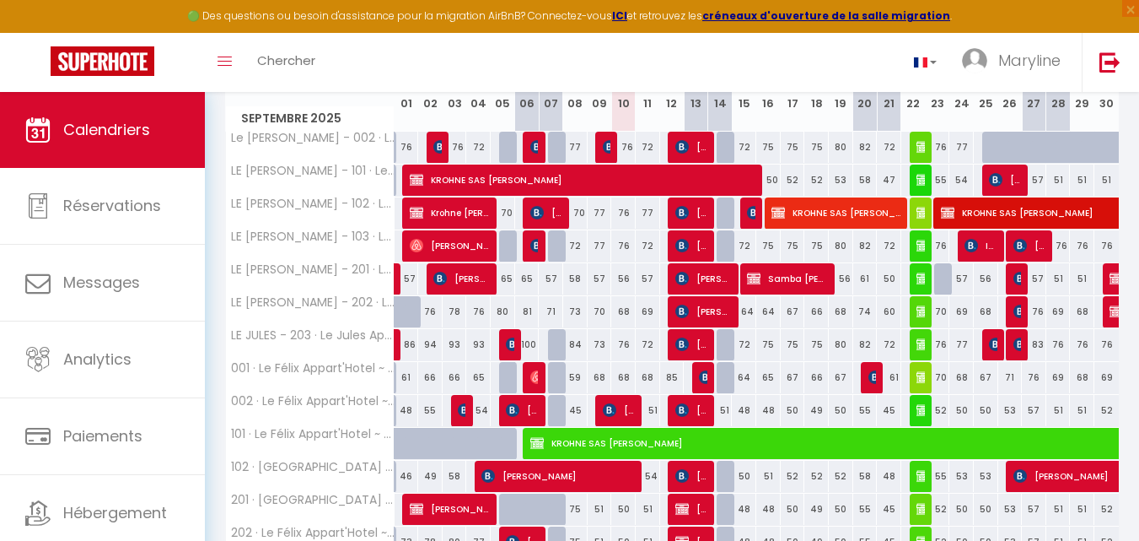
scroll to position [337, 0]
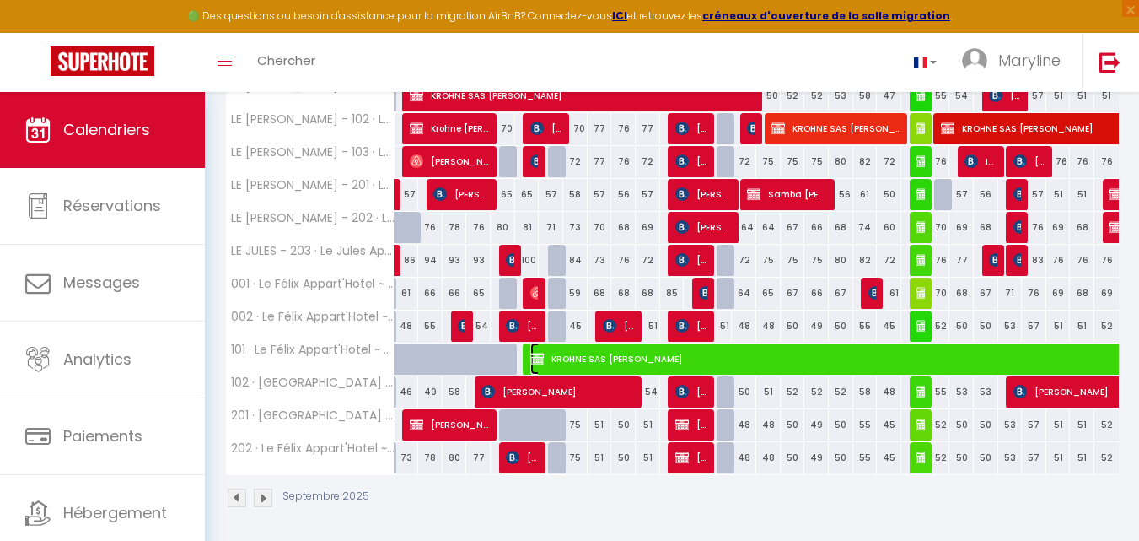
click at [691, 353] on span "KROHNE SAS [PERSON_NAME]" at bounding box center [1015, 358] width 970 height 32
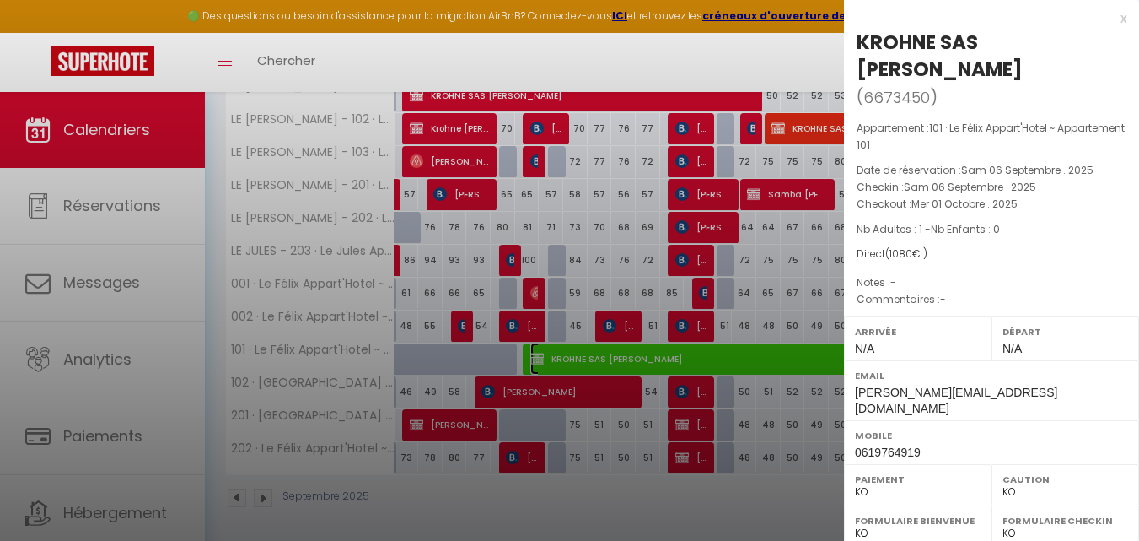
scroll to position [342, 0]
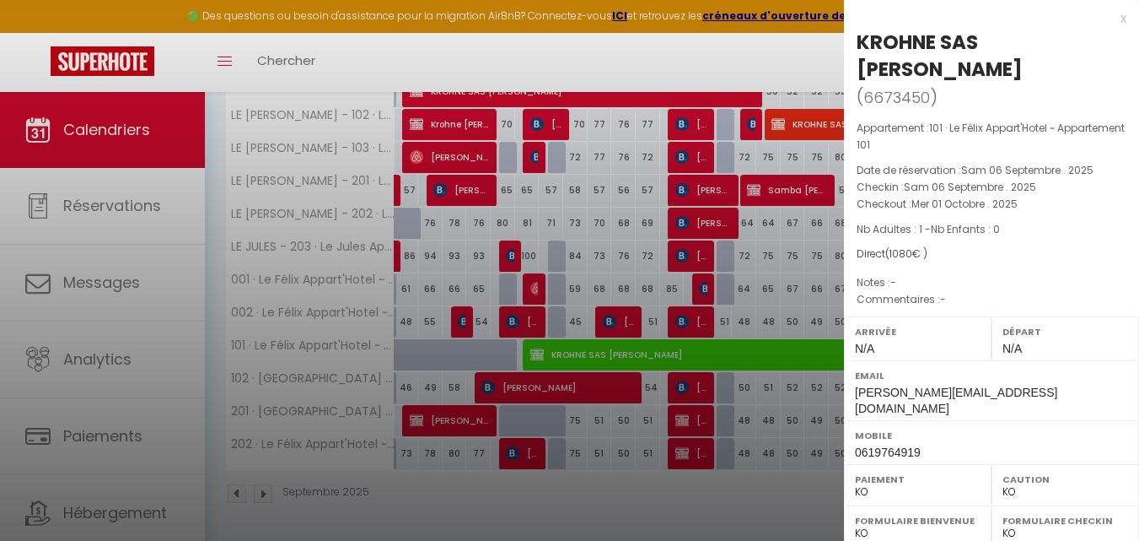
click at [1114, 19] on div "x KROHNE SAS [PERSON_NAME] ( 6673450 ) Appartement : 101 · Le Félix Appart'Hote…" at bounding box center [991, 436] width 295 height 873
click at [1111, 18] on div "x" at bounding box center [985, 18] width 283 height 20
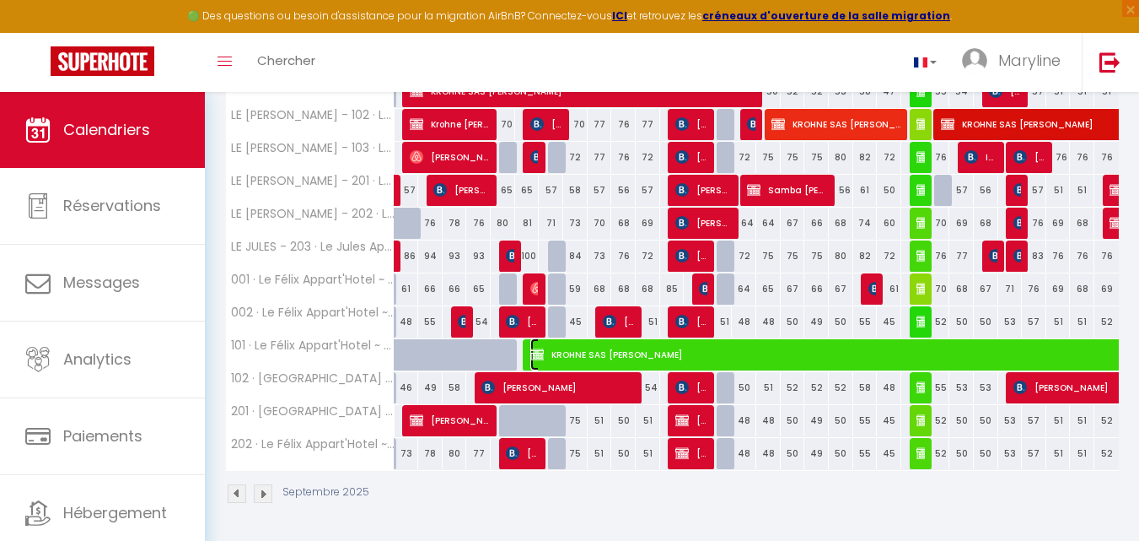
click at [692, 351] on span "KROHNE SAS [PERSON_NAME]" at bounding box center [1015, 354] width 970 height 32
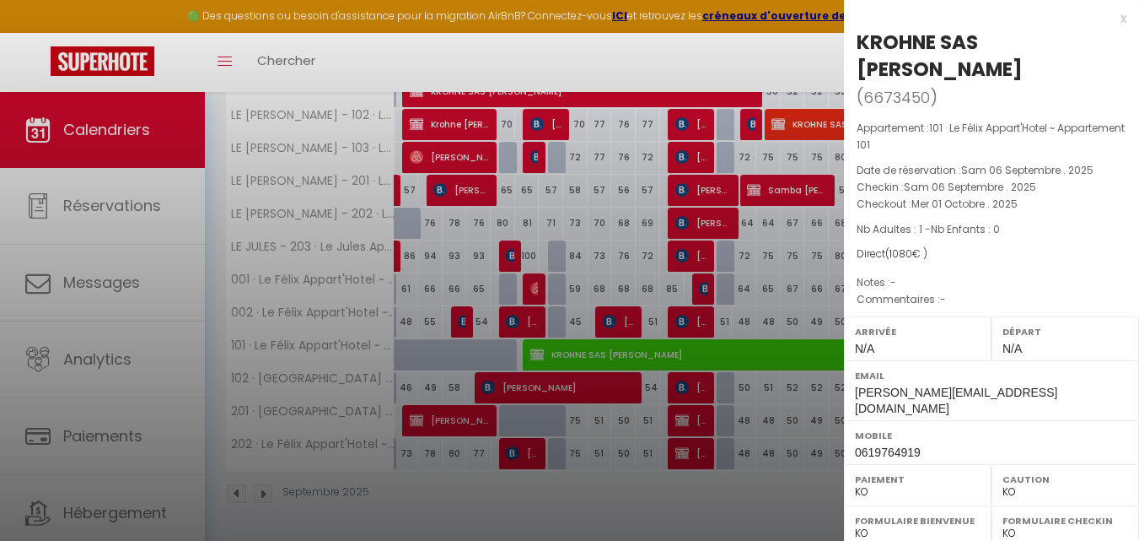
click at [1110, 19] on div "x" at bounding box center [985, 18] width 283 height 20
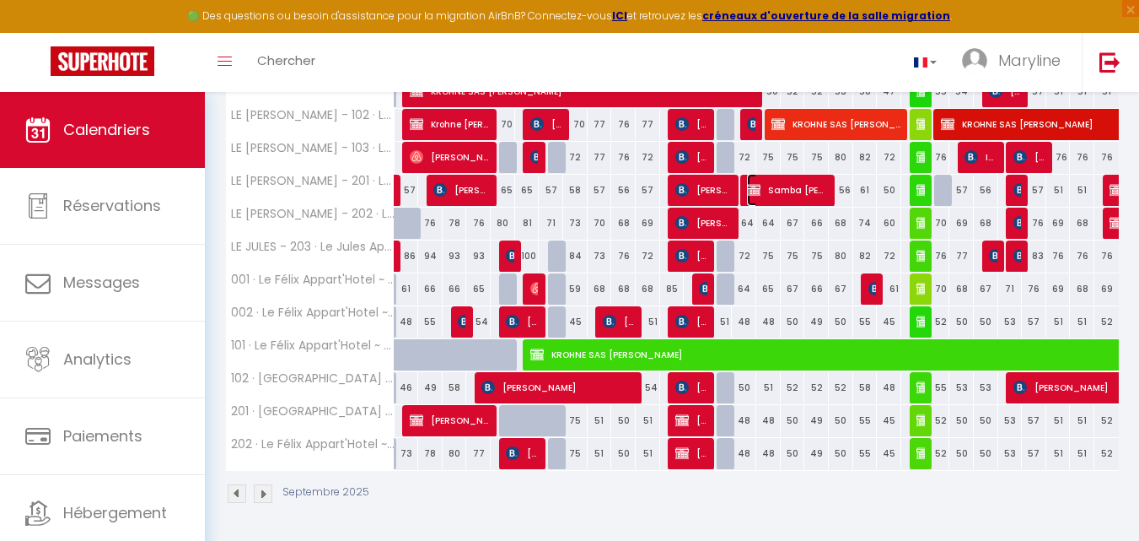
click at [799, 186] on span "Samba [PERSON_NAME]" at bounding box center [788, 190] width 82 height 32
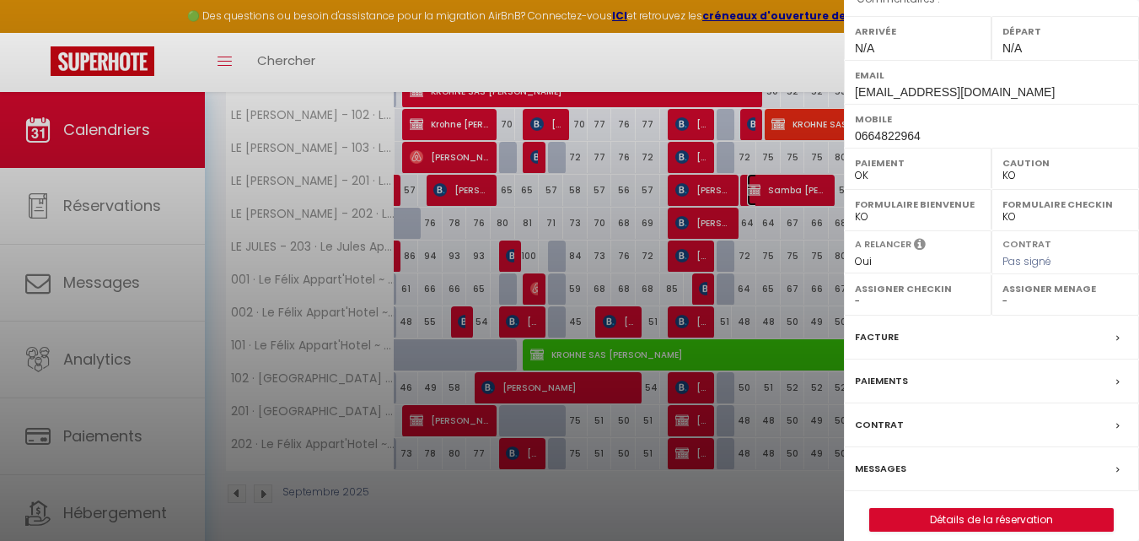
scroll to position [289, 0]
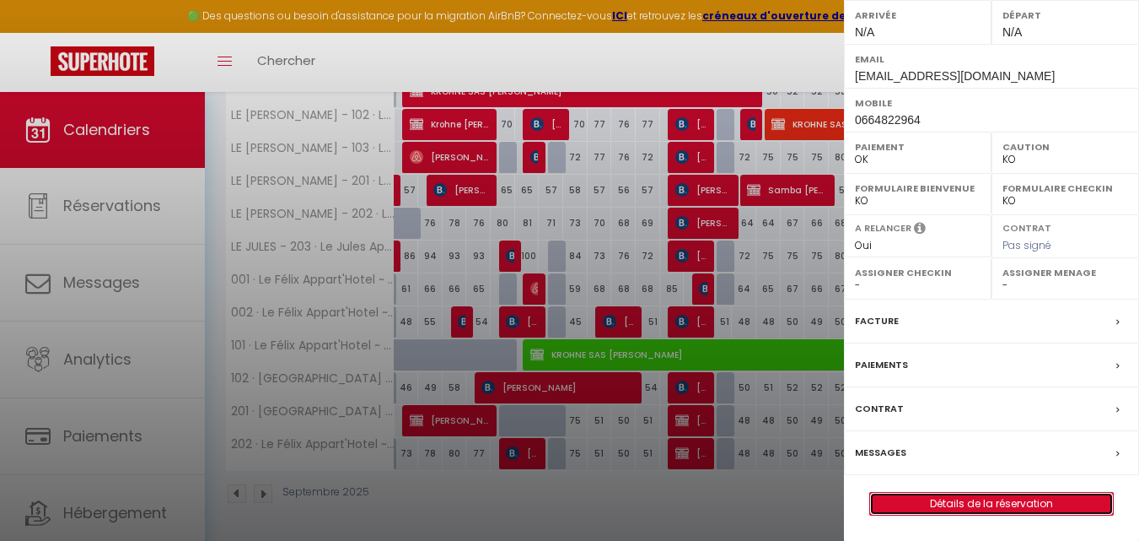
click at [984, 497] on link "Détails de la réservation" at bounding box center [991, 503] width 243 height 22
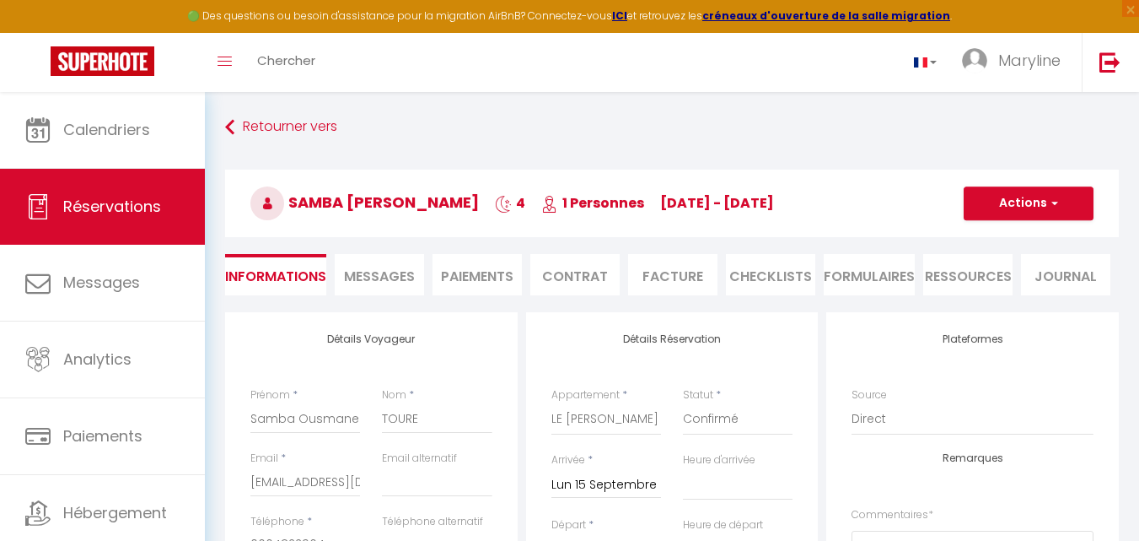
click at [381, 276] on span "Messages" at bounding box center [379, 275] width 71 height 19
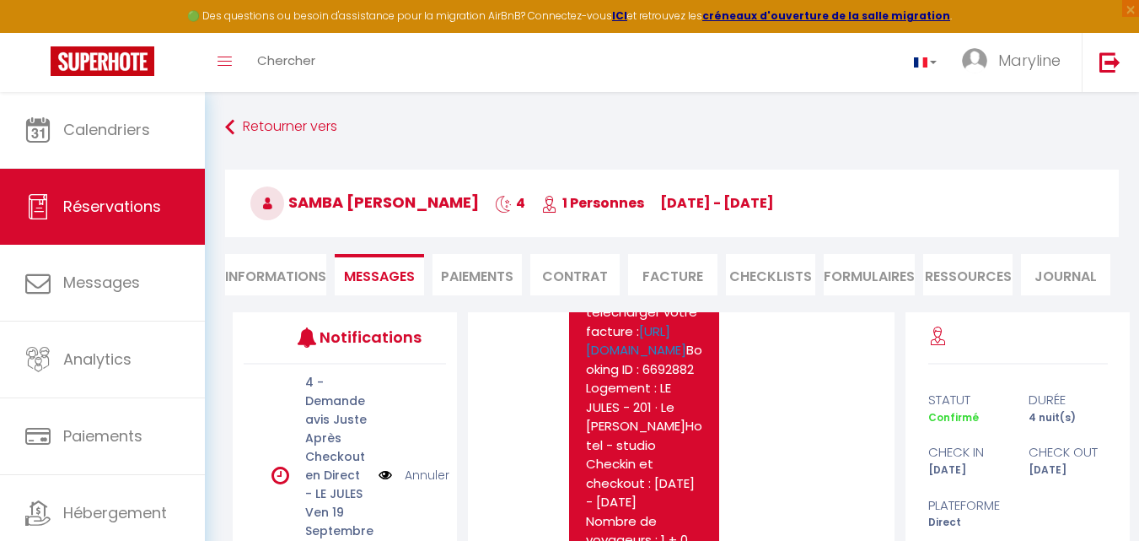
scroll to position [1771, 0]
click at [298, 273] on li "Informations" at bounding box center [275, 274] width 101 height 41
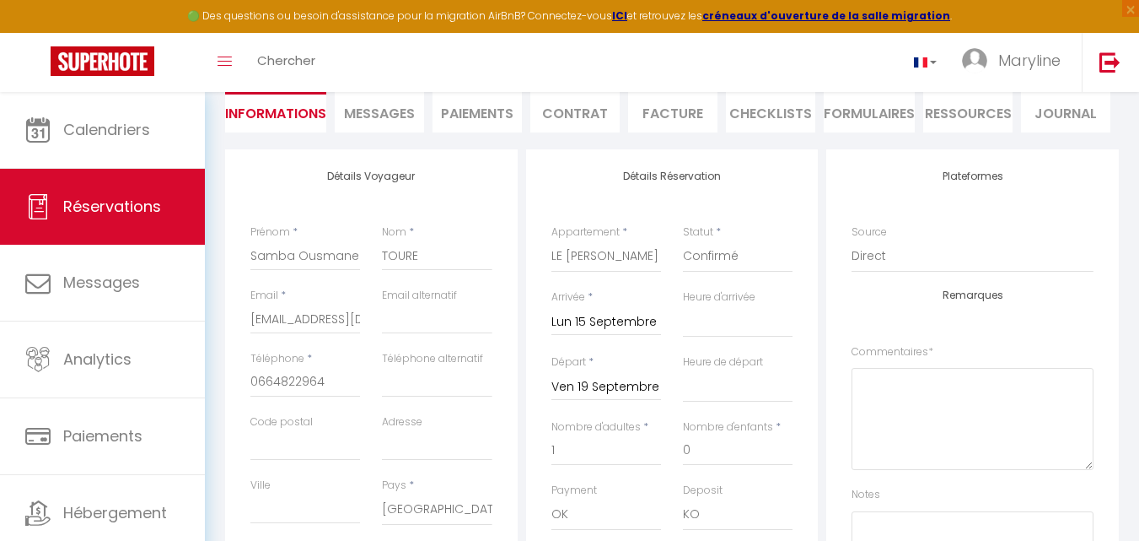
scroll to position [169, 0]
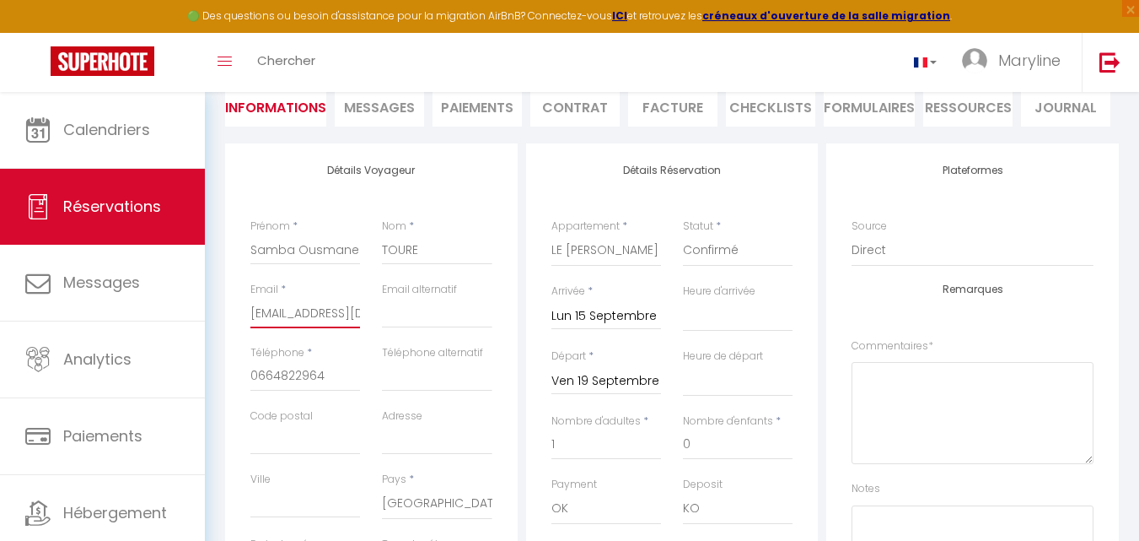
click at [315, 312] on input "[EMAIL_ADDRESS][DOMAIN_NAME]" at bounding box center [305, 313] width 110 height 30
click at [332, 312] on input "[EMAIL_ADDRESS][DOMAIN_NAME]" at bounding box center [305, 313] width 110 height 30
click at [437, 318] on input "email" at bounding box center [437, 313] width 110 height 30
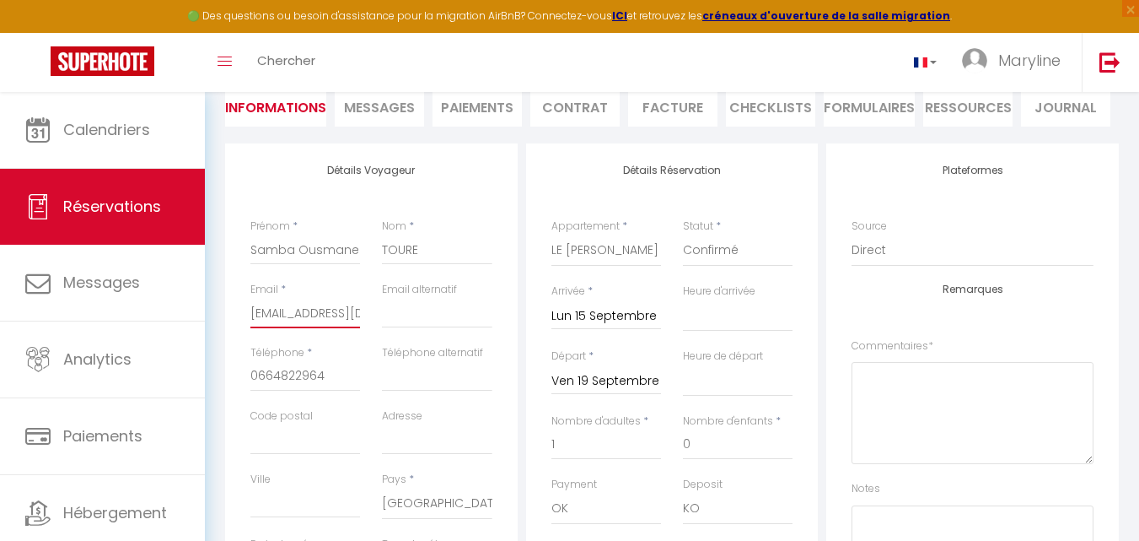
click at [354, 315] on input "[EMAIL_ADDRESS][DOMAIN_NAME]" at bounding box center [305, 313] width 110 height 30
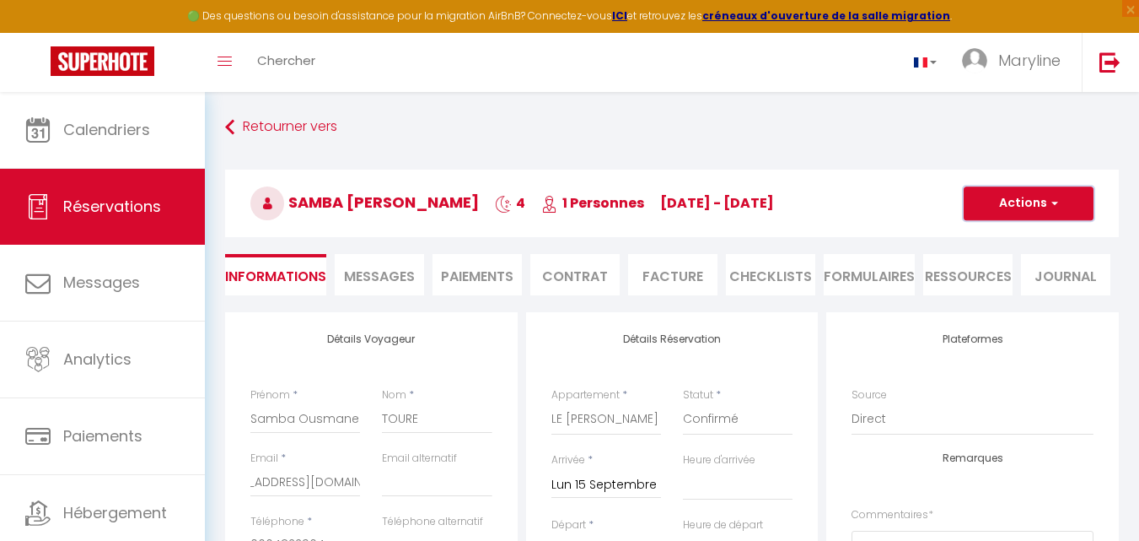
click at [1001, 198] on button "Actions" at bounding box center [1029, 203] width 130 height 34
click at [1005, 234] on link "Enregistrer" at bounding box center [1011, 240] width 133 height 22
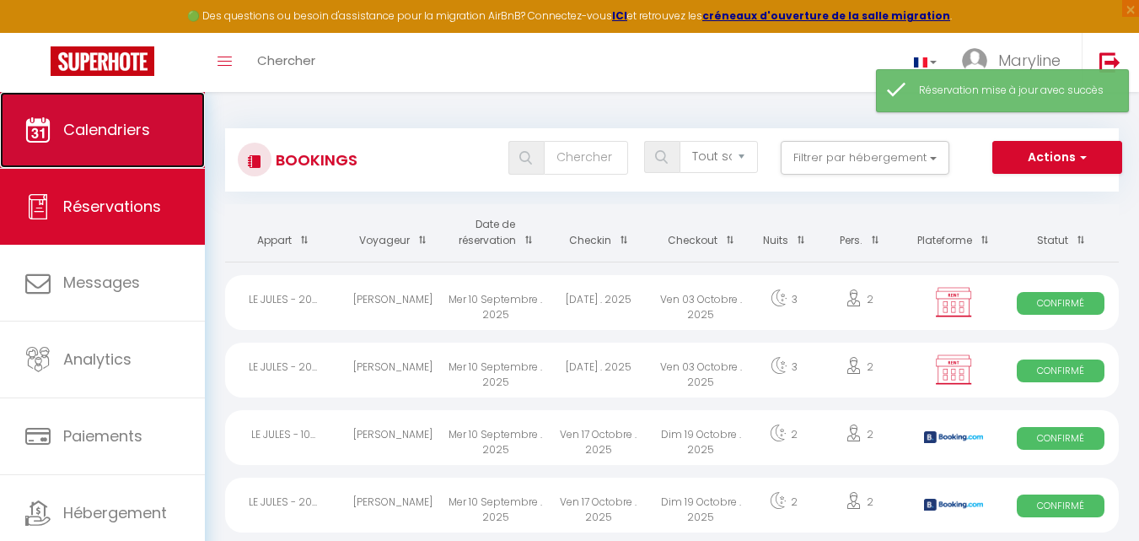
click at [126, 134] on span "Calendriers" at bounding box center [106, 129] width 87 height 21
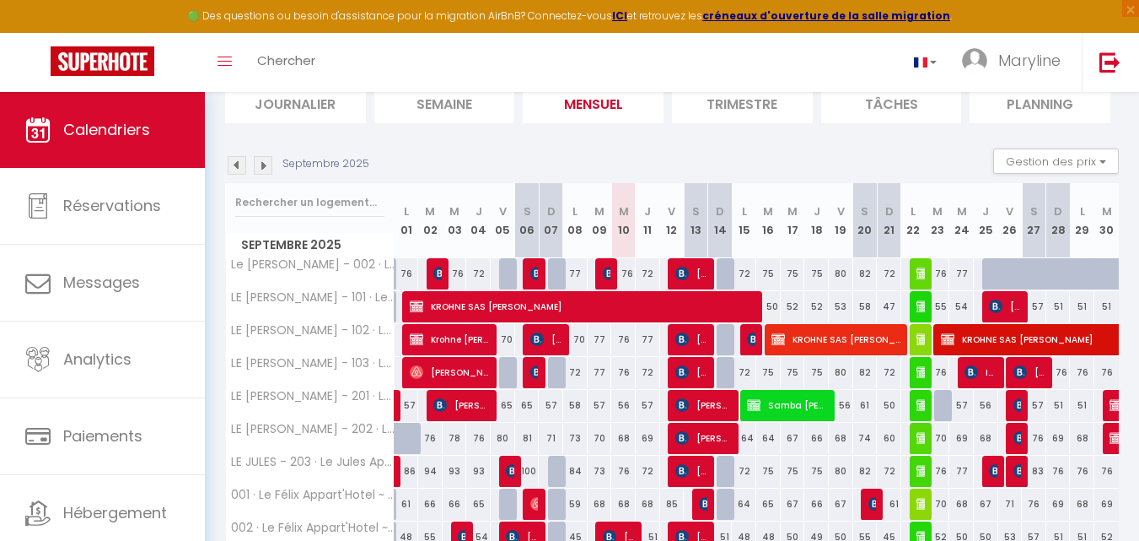
scroll to position [169, 0]
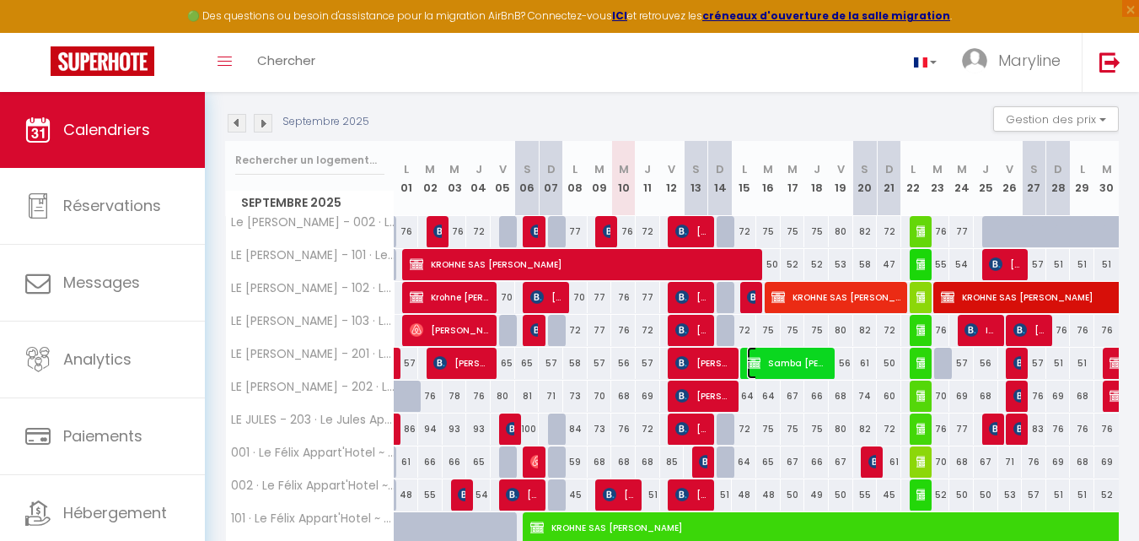
click at [788, 355] on span "Samba [PERSON_NAME]" at bounding box center [788, 363] width 82 height 32
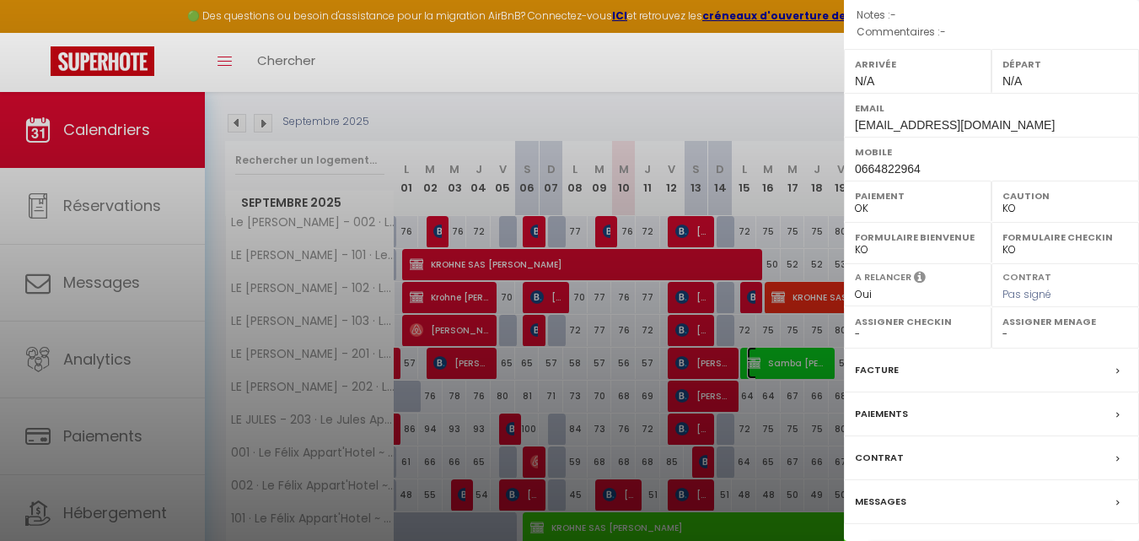
scroll to position [253, 0]
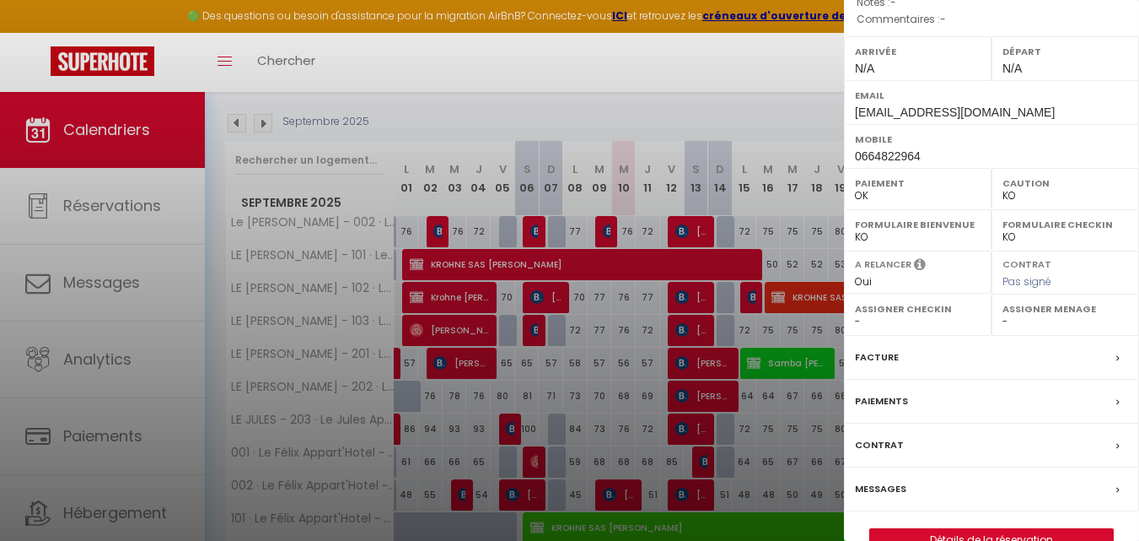
click at [885, 487] on label "Messages" at bounding box center [880, 489] width 51 height 18
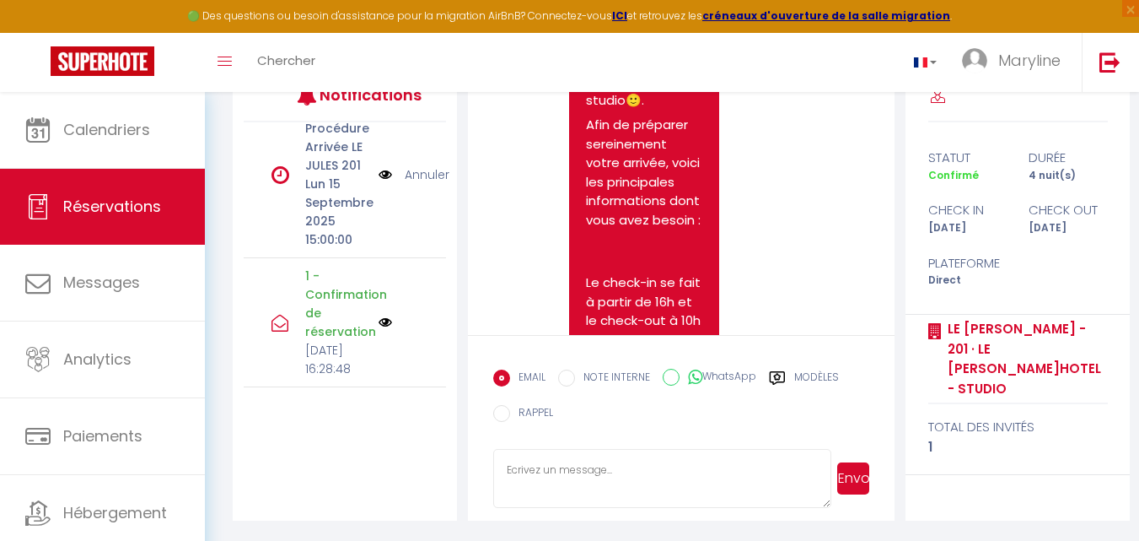
scroll to position [3, 0]
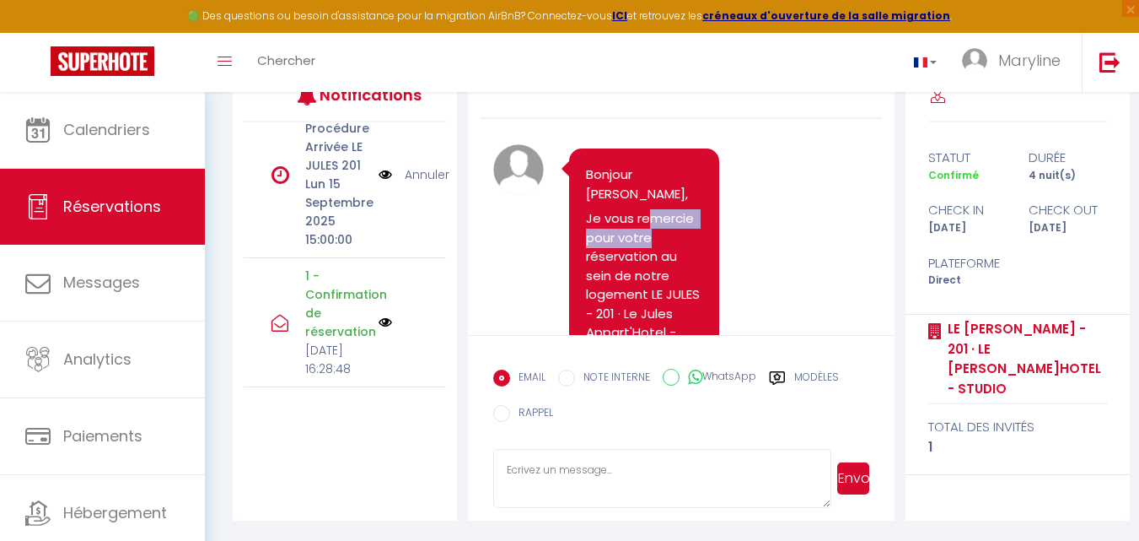
click at [648, 229] on p "Je vous remercie pour votre réservation au sein de notre logement LE JULES - 20…" at bounding box center [644, 285] width 116 height 152
click at [587, 170] on p "Bonjour [PERSON_NAME]," at bounding box center [644, 184] width 116 height 38
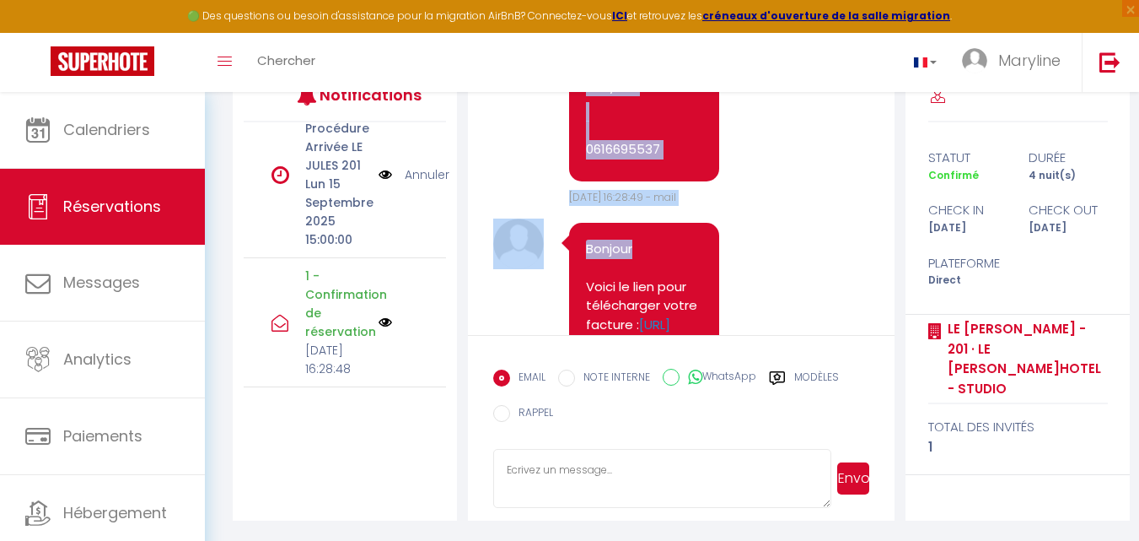
scroll to position [1582, 0]
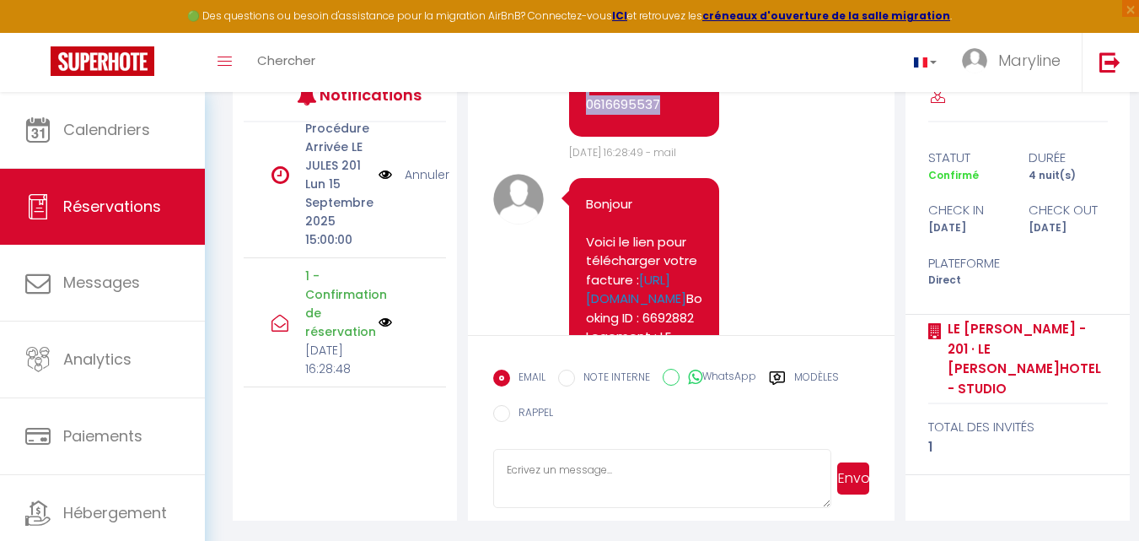
drag, startPoint x: 590, startPoint y: 175, endPoint x: 670, endPoint y: 219, distance: 91.7
copy pre "Loremip Dolor Sitamet, Co adip elitsedd eius tempo incididuntu la etdo ma aliqu…"
click at [556, 469] on textarea at bounding box center [662, 478] width 338 height 59
paste textarea "Loremip Dolor Sitamet, Co adip elitsedd eius tempo incididuntu la etdo ma aliqu…"
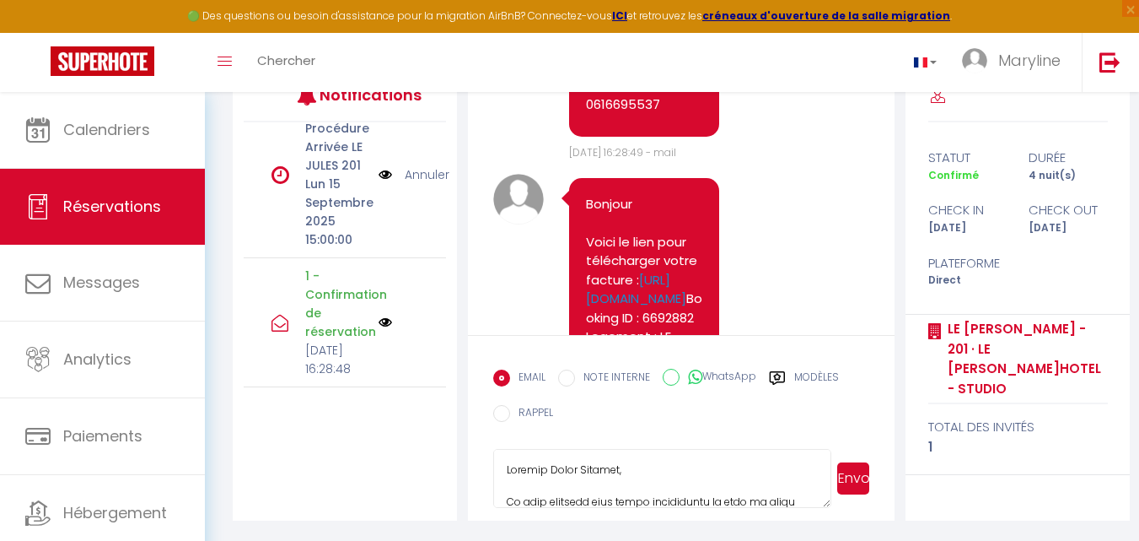
scroll to position [670, 0]
click at [853, 475] on button "Envoyer" at bounding box center [853, 478] width 32 height 32
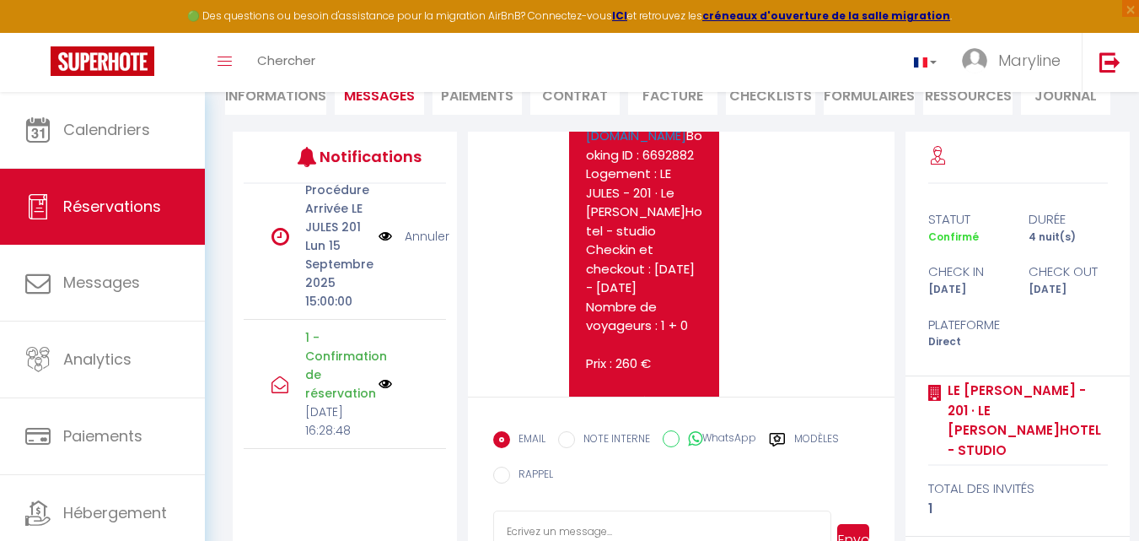
scroll to position [1740, 0]
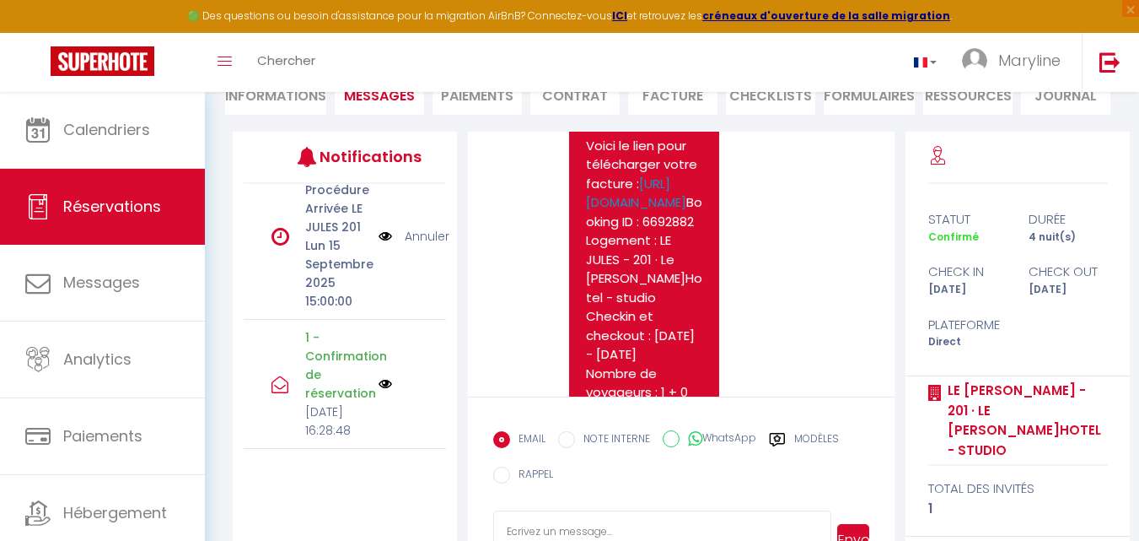
click at [592, 226] on pre "Bonjour Voici le lien pour télécharger votre facture : [URL][DOMAIN_NAME] Booki…" at bounding box center [644, 355] width 116 height 513
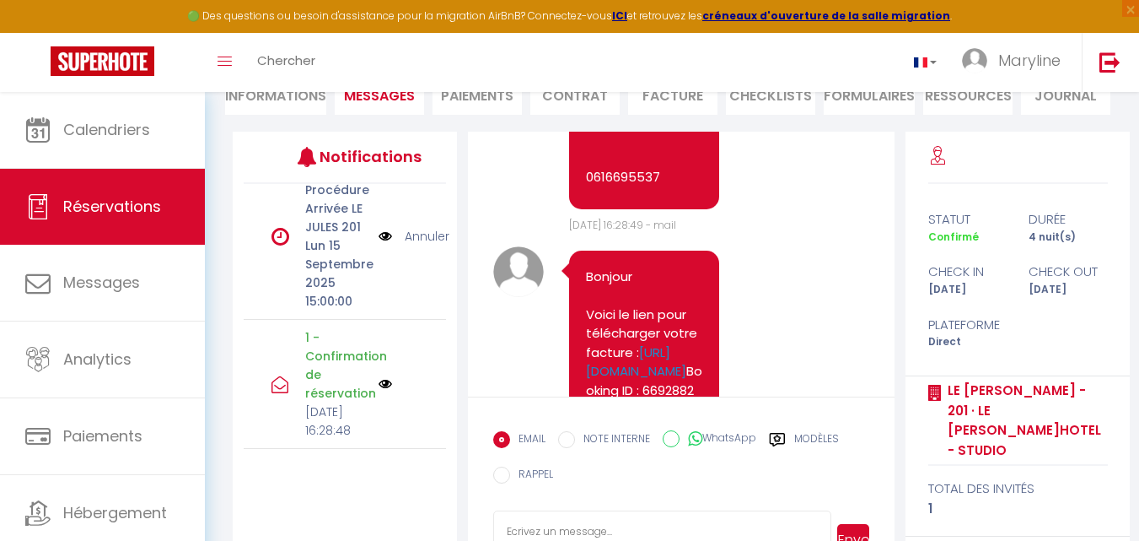
click at [662, 99] on li "Facture" at bounding box center [672, 93] width 89 height 41
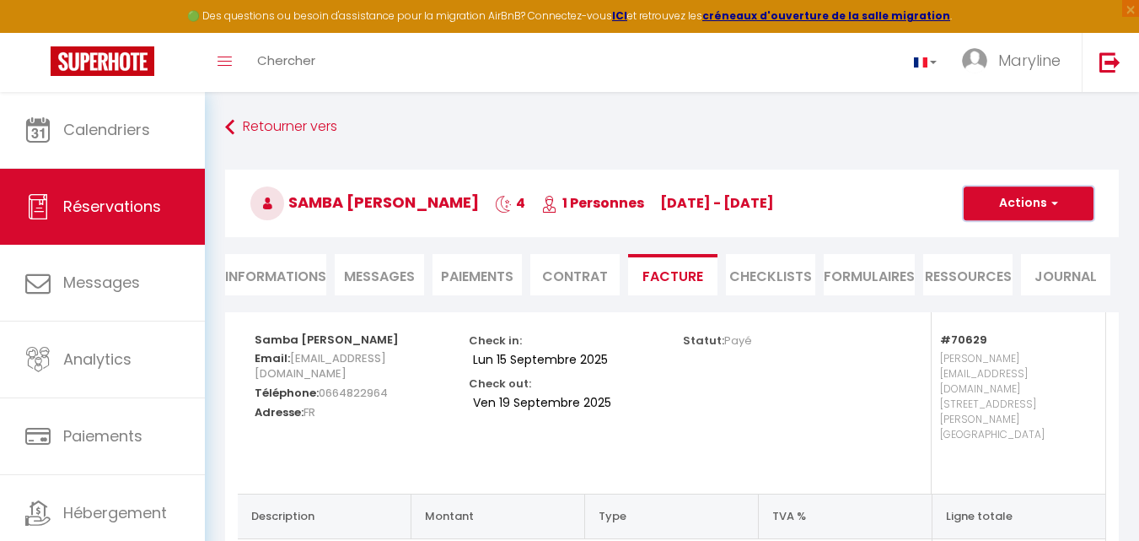
click at [1004, 196] on button "Actions" at bounding box center [1029, 203] width 130 height 34
click at [1005, 280] on link "Envoyer la facture" at bounding box center [1016, 284] width 142 height 22
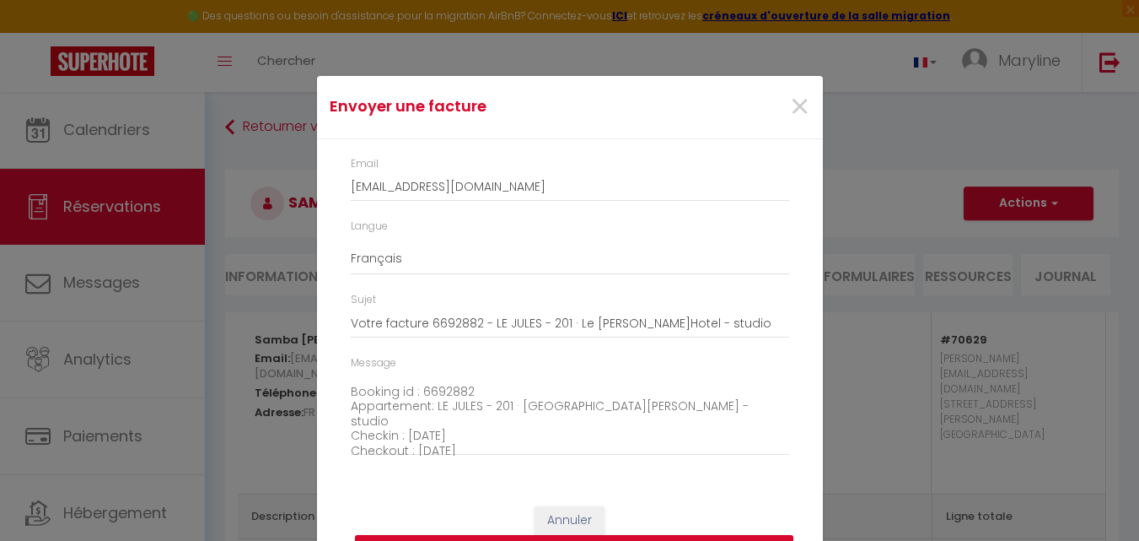
scroll to position [191, 0]
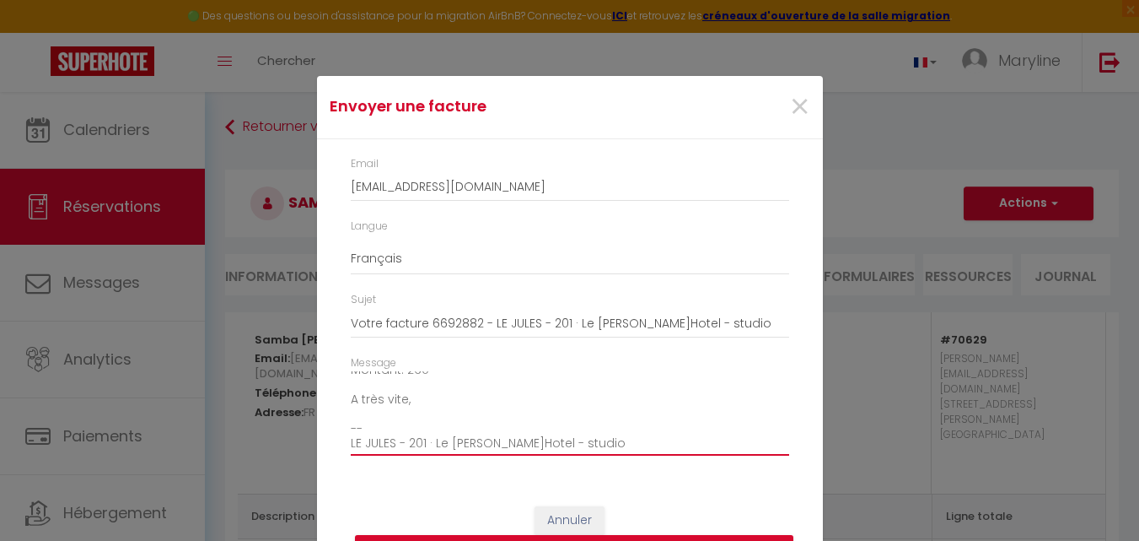
click at [428, 404] on textarea "Bonjour, Voici le lien pour télécharger votre facture : [URL][DOMAIN_NAME] Déta…" at bounding box center [570, 413] width 439 height 85
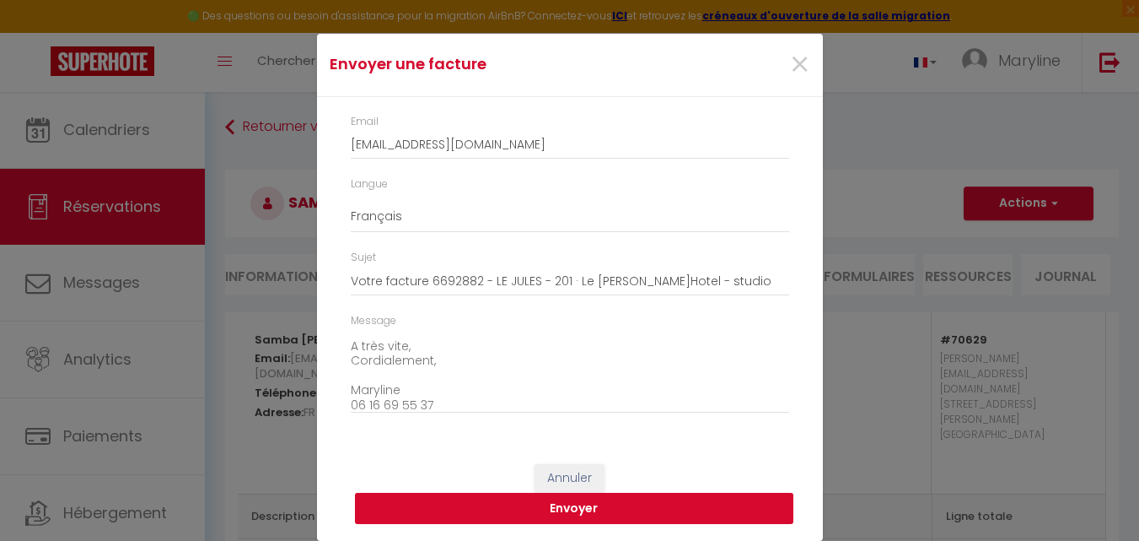
click at [563, 504] on button "Envoyer" at bounding box center [574, 508] width 439 height 32
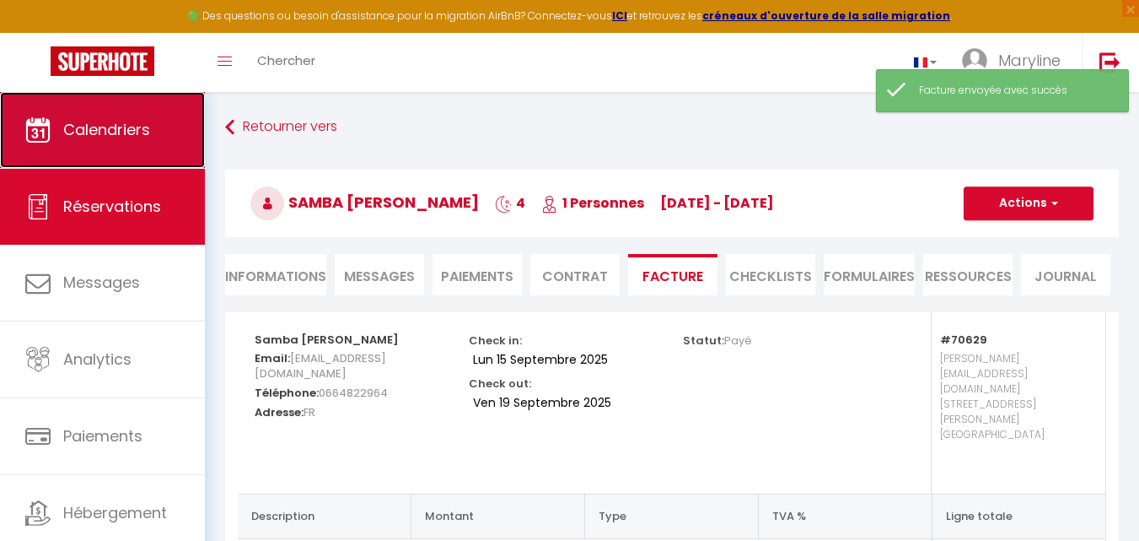
click at [56, 120] on link "Calendriers" at bounding box center [102, 130] width 205 height 76
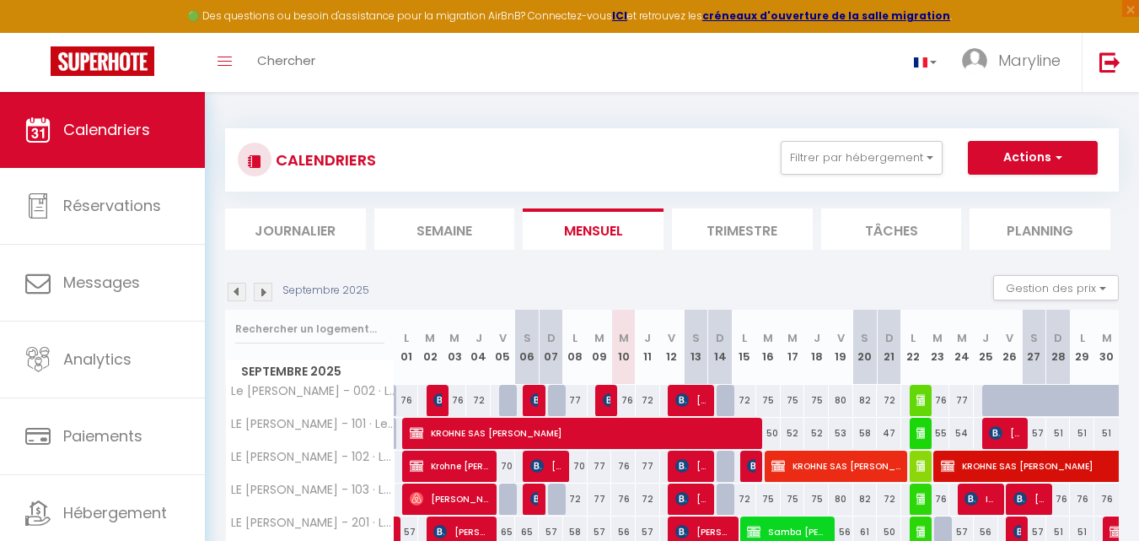
scroll to position [253, 0]
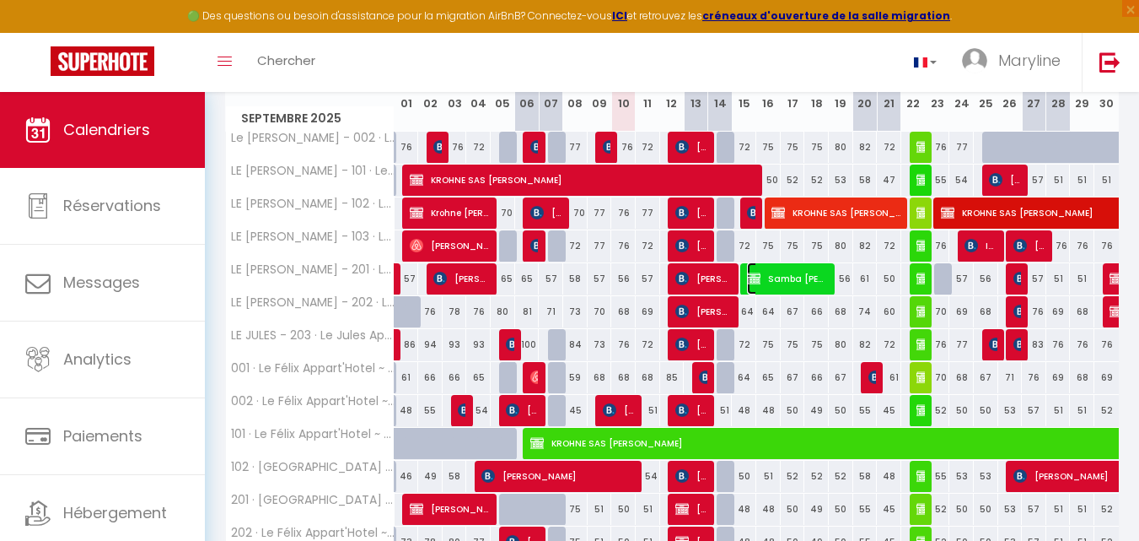
click at [768, 275] on span "Samba [PERSON_NAME]" at bounding box center [788, 278] width 82 height 32
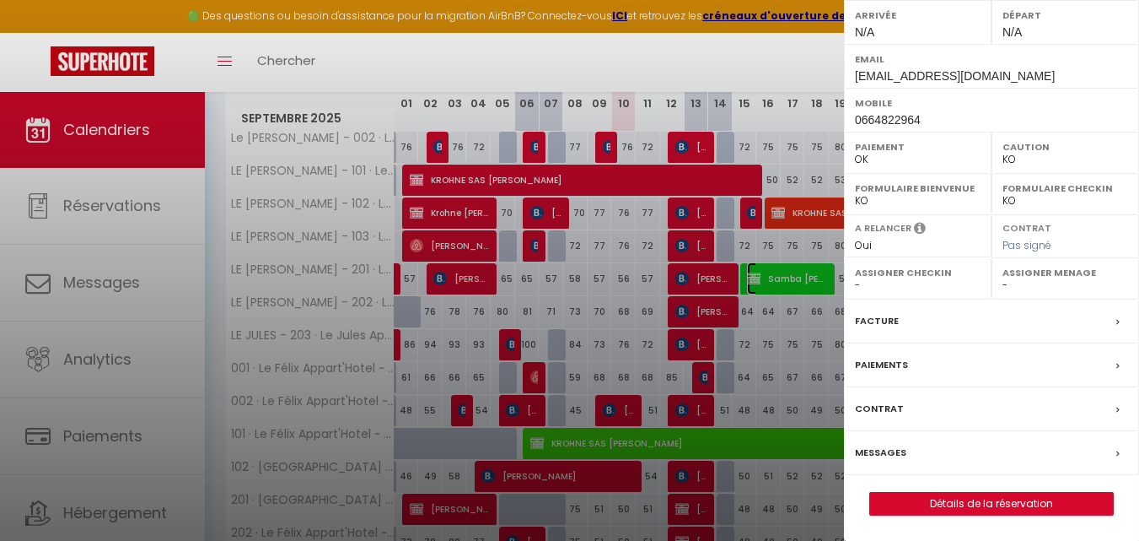
scroll to position [342, 0]
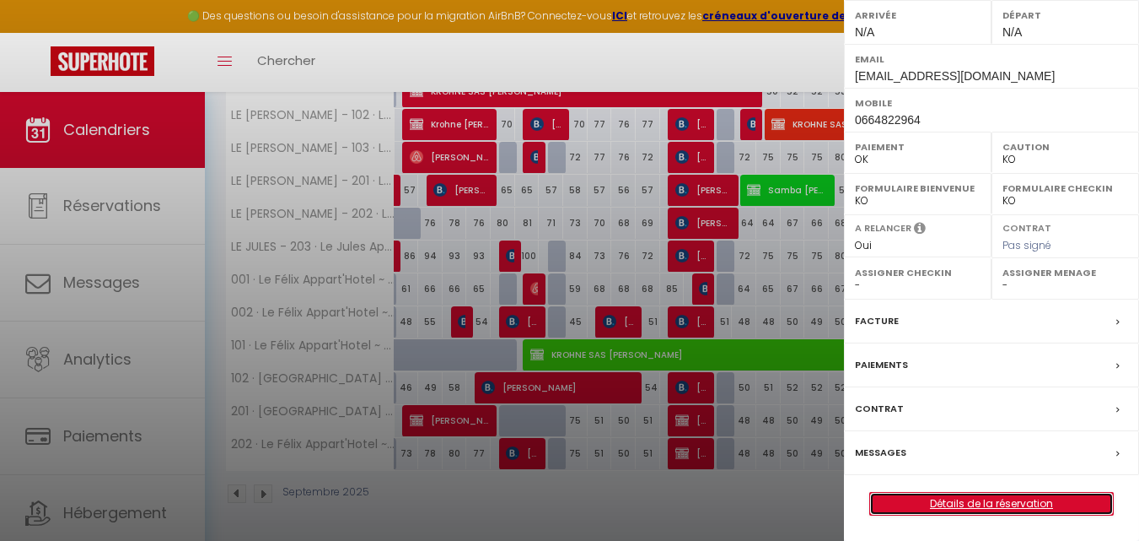
click at [949, 496] on link "Détails de la réservation" at bounding box center [991, 503] width 243 height 22
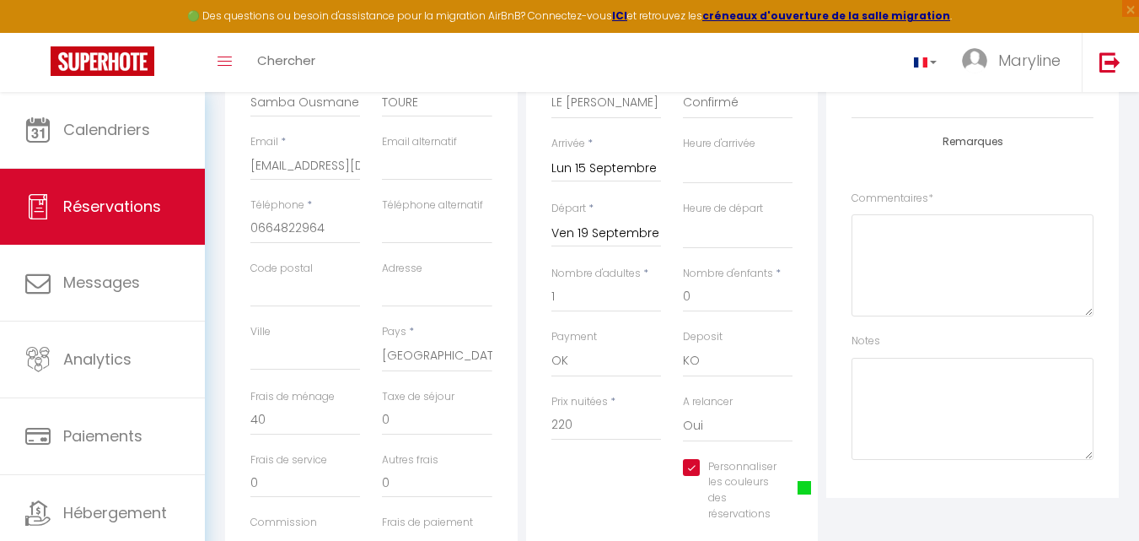
scroll to position [422, 0]
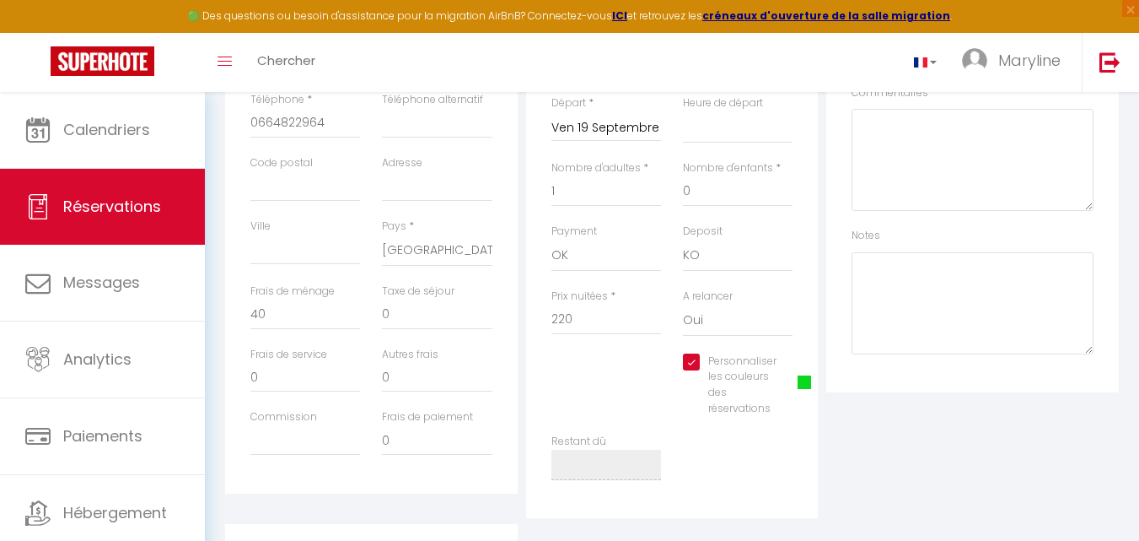
click at [800, 382] on span at bounding box center [804, 381] width 13 height 13
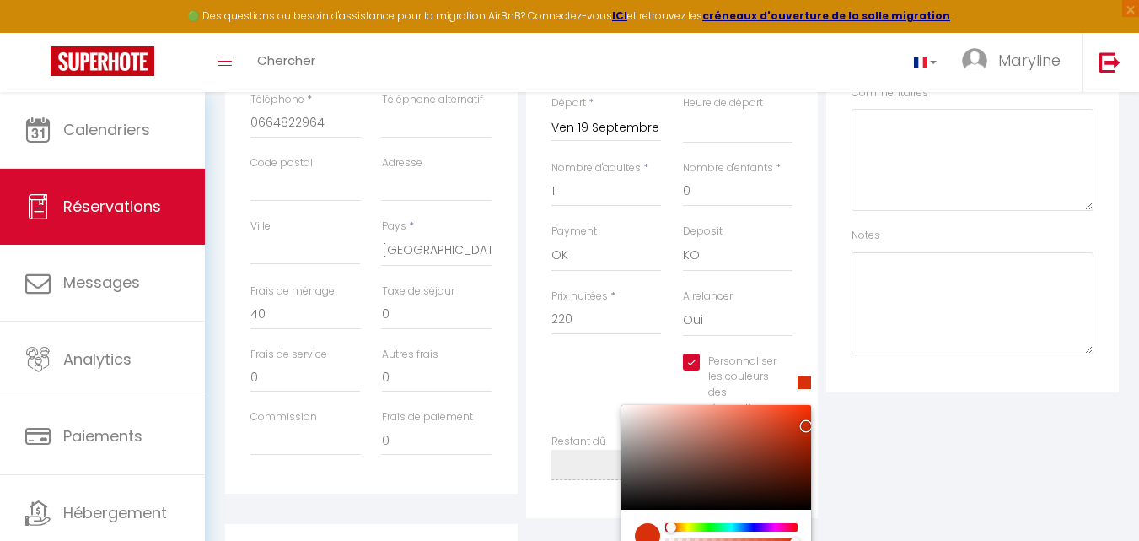
click at [669, 527] on div at bounding box center [731, 527] width 129 height 8
click at [939, 433] on div "Plateformes Source Direct [DOMAIN_NAME] [DOMAIN_NAME] Chalet montagne Expedia G…" at bounding box center [972, 203] width 301 height 627
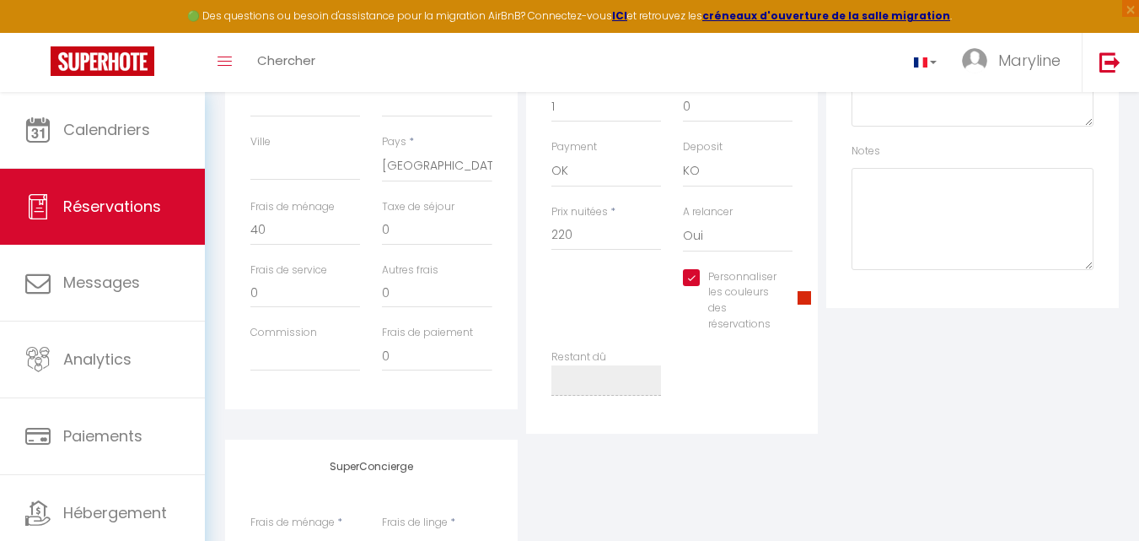
scroll to position [0, 0]
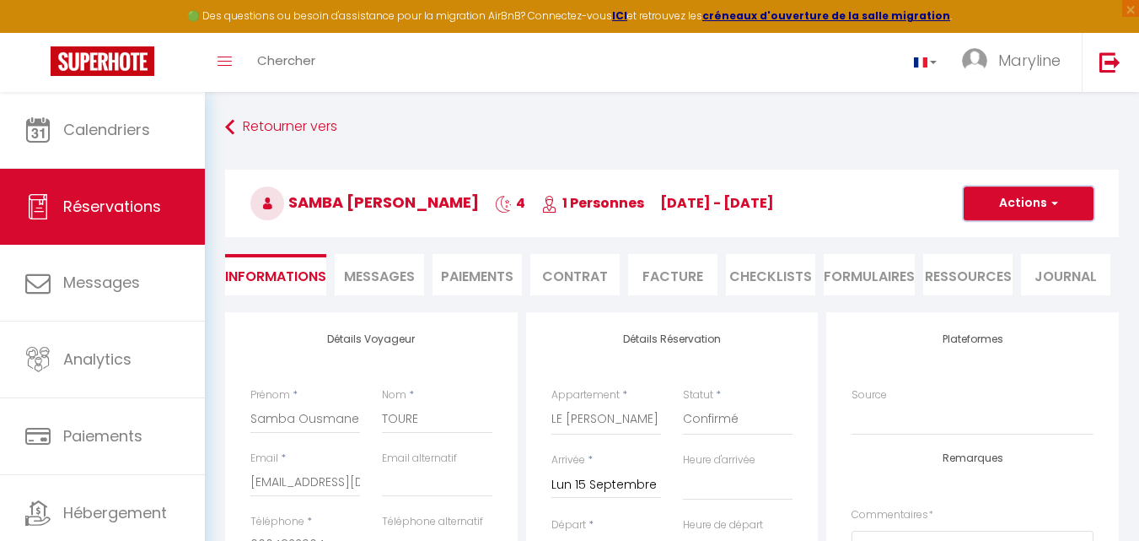
click at [999, 201] on button "Actions" at bounding box center [1029, 203] width 130 height 34
click at [1002, 236] on link "Enregistrer" at bounding box center [1011, 240] width 133 height 22
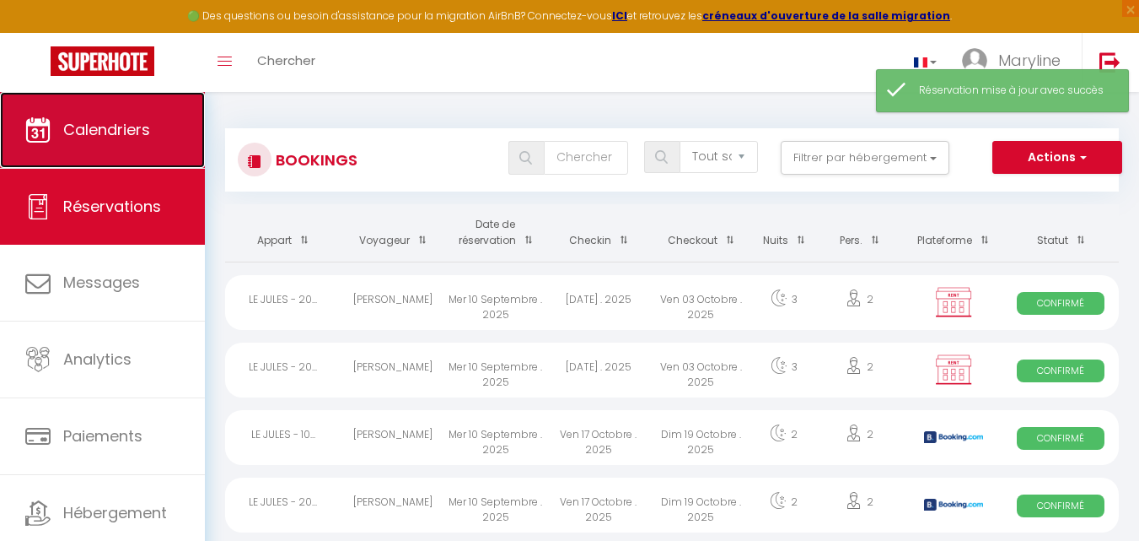
click at [105, 122] on span "Calendriers" at bounding box center [106, 129] width 87 height 21
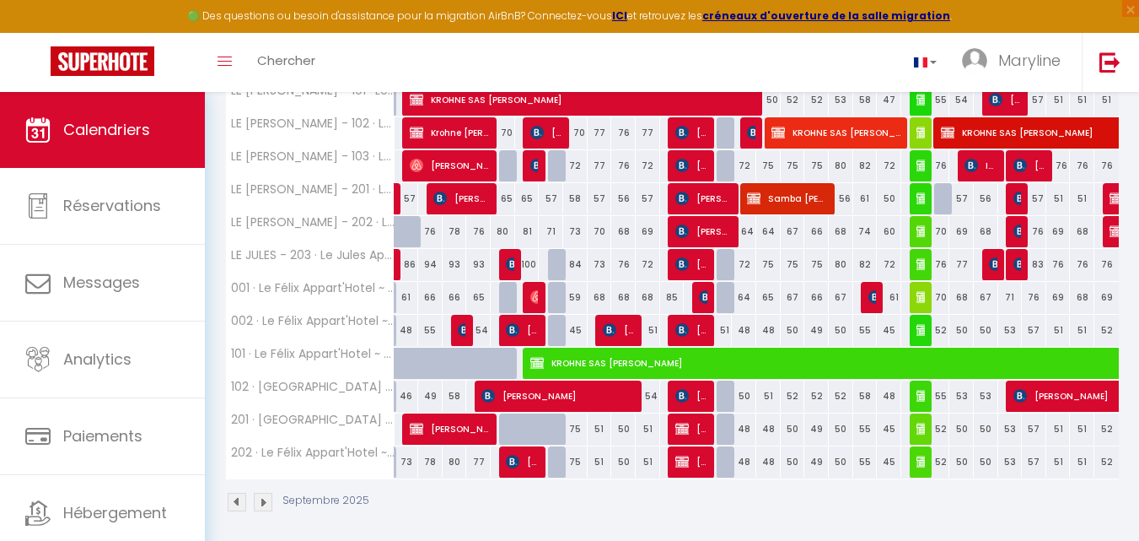
scroll to position [342, 0]
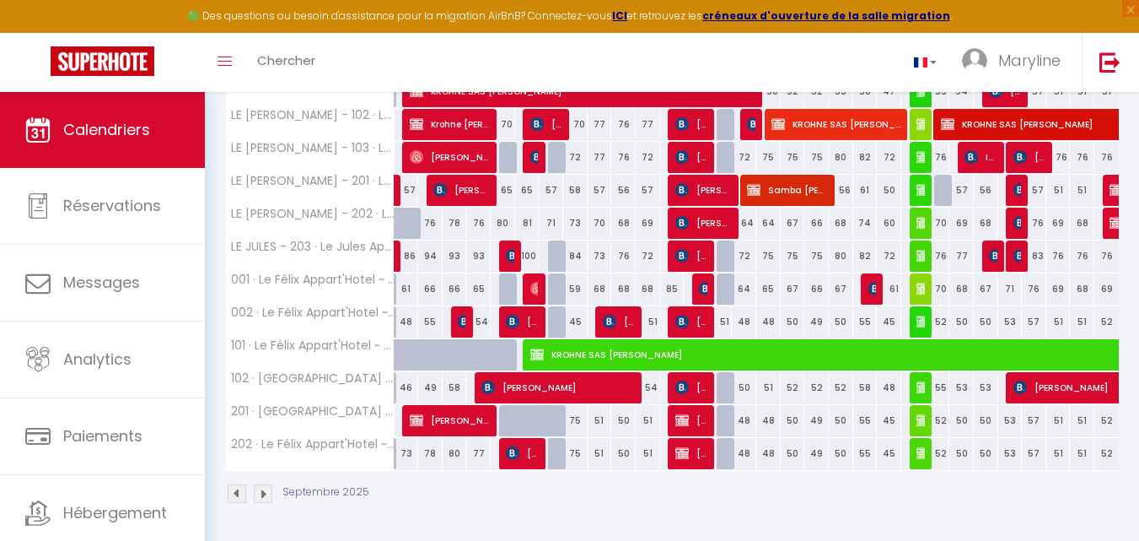
click at [261, 496] on img at bounding box center [263, 493] width 19 height 19
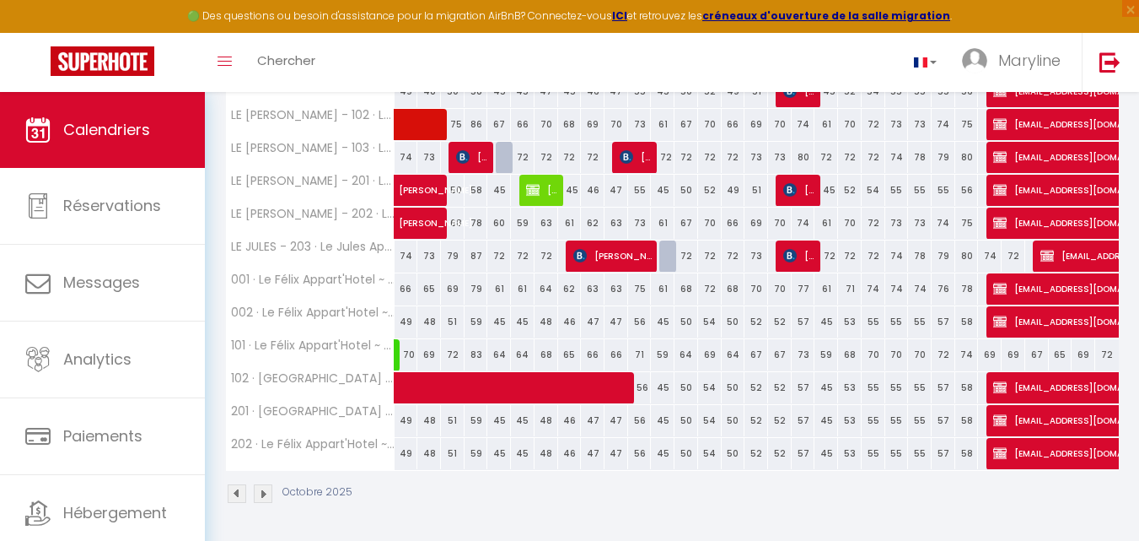
click at [231, 488] on img at bounding box center [237, 493] width 19 height 19
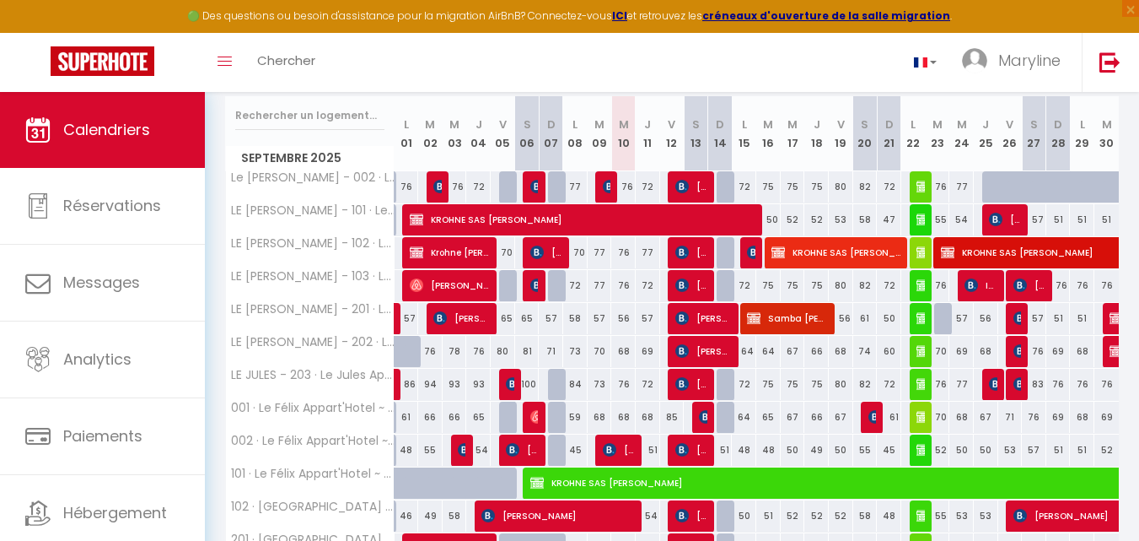
scroll to position [173, 0]
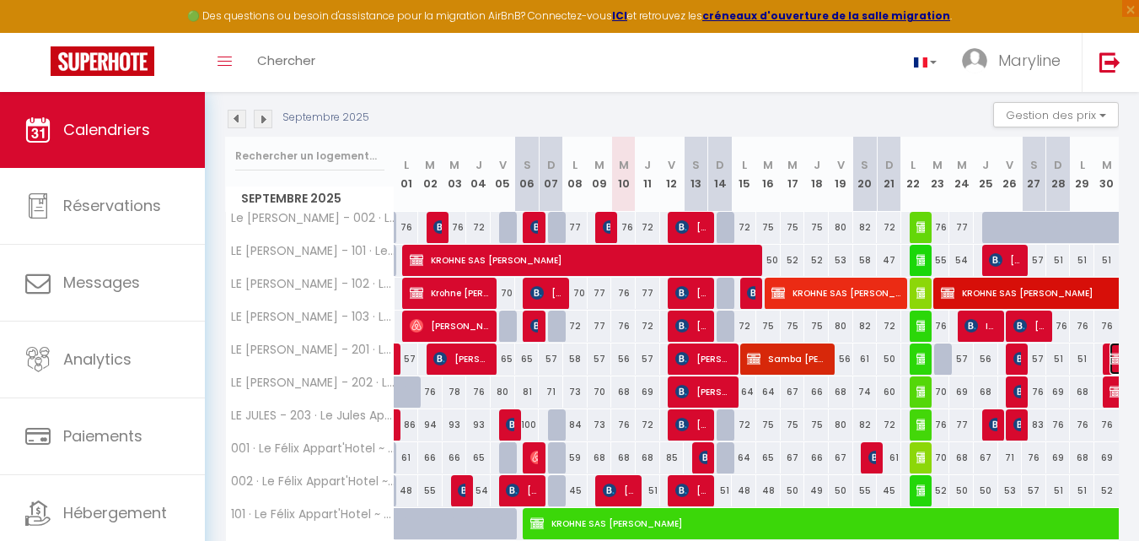
click at [1111, 358] on img at bounding box center [1116, 358] width 13 height 13
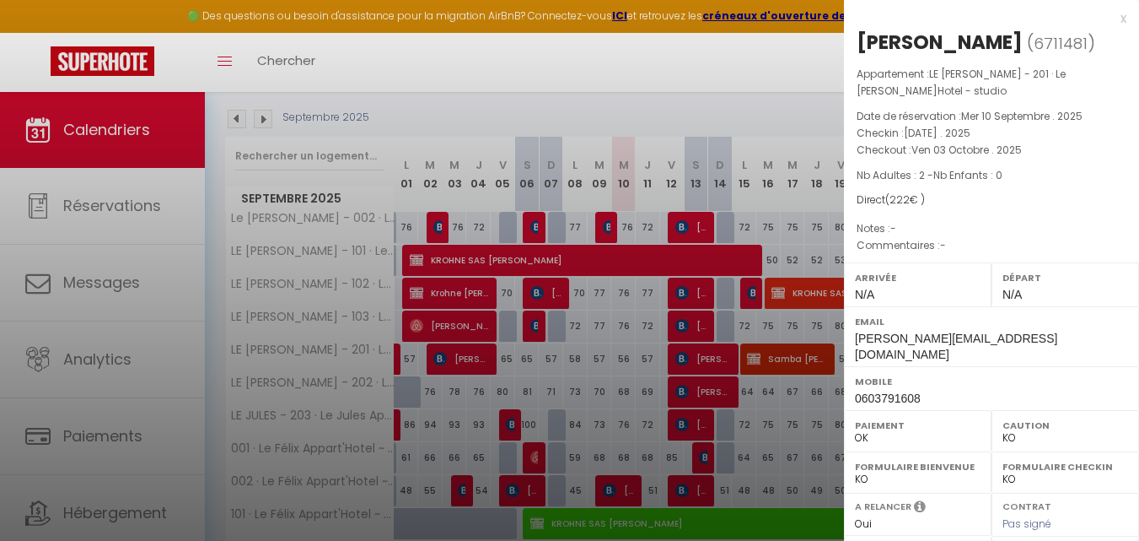
scroll to position [262, 0]
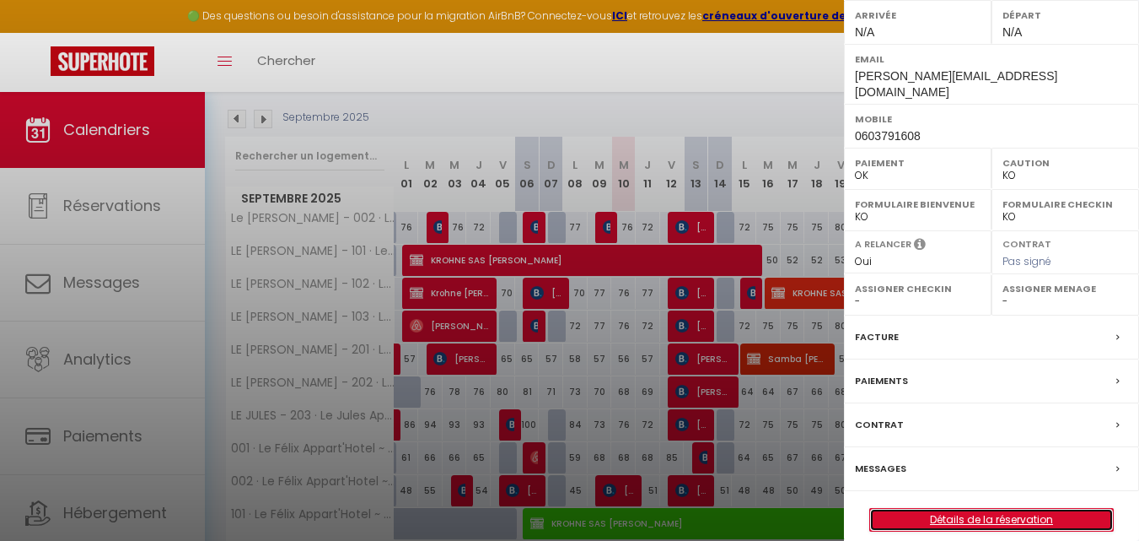
click at [1014, 509] on link "Détails de la réservation" at bounding box center [991, 520] width 243 height 22
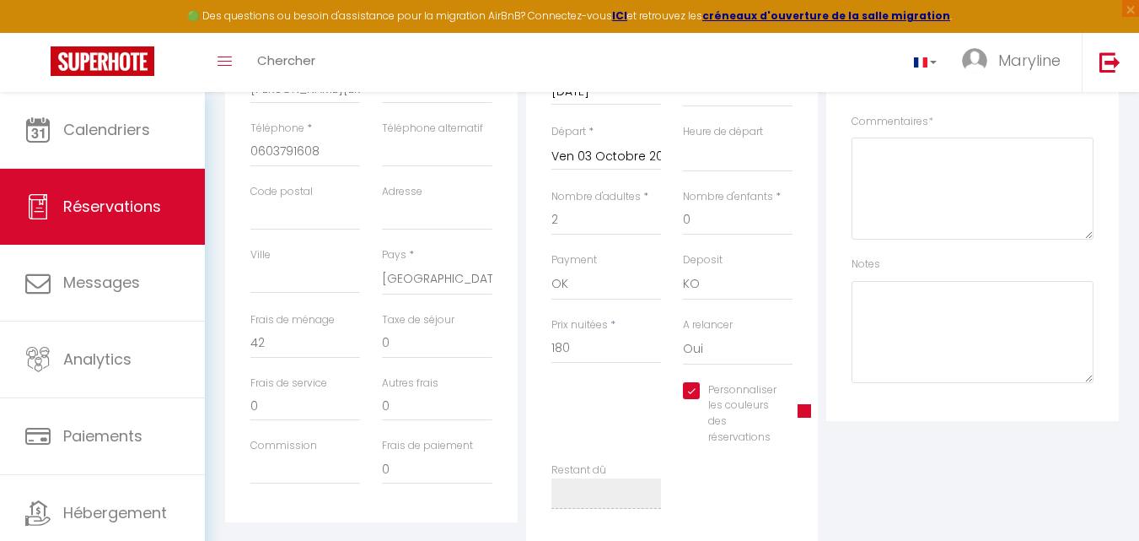
scroll to position [506, 0]
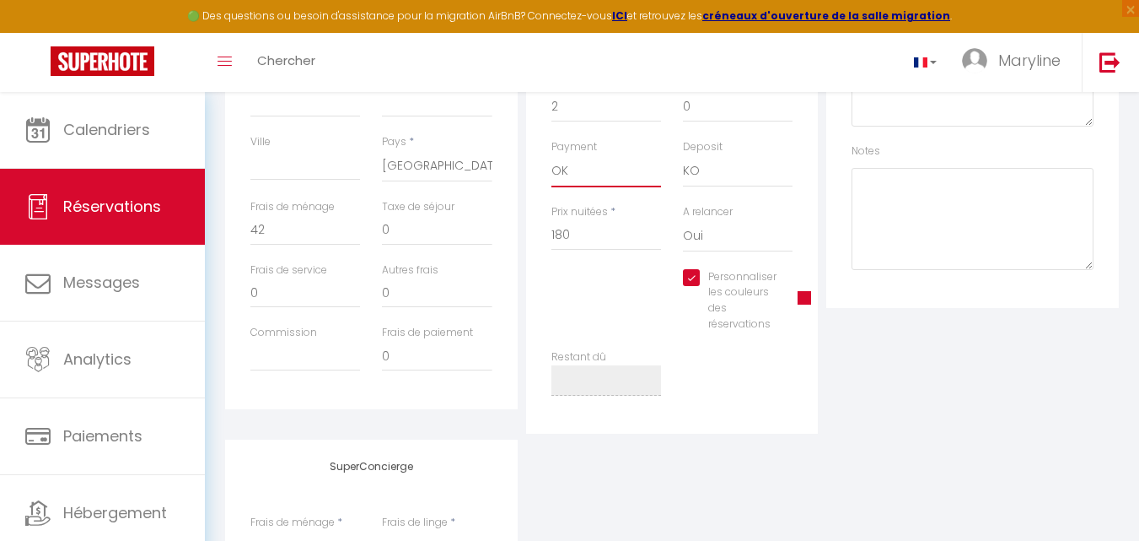
click at [576, 173] on select "OK KO" at bounding box center [607, 171] width 110 height 32
click at [552, 155] on select "OK KO" at bounding box center [607, 171] width 110 height 32
click at [806, 297] on span at bounding box center [804, 297] width 13 height 13
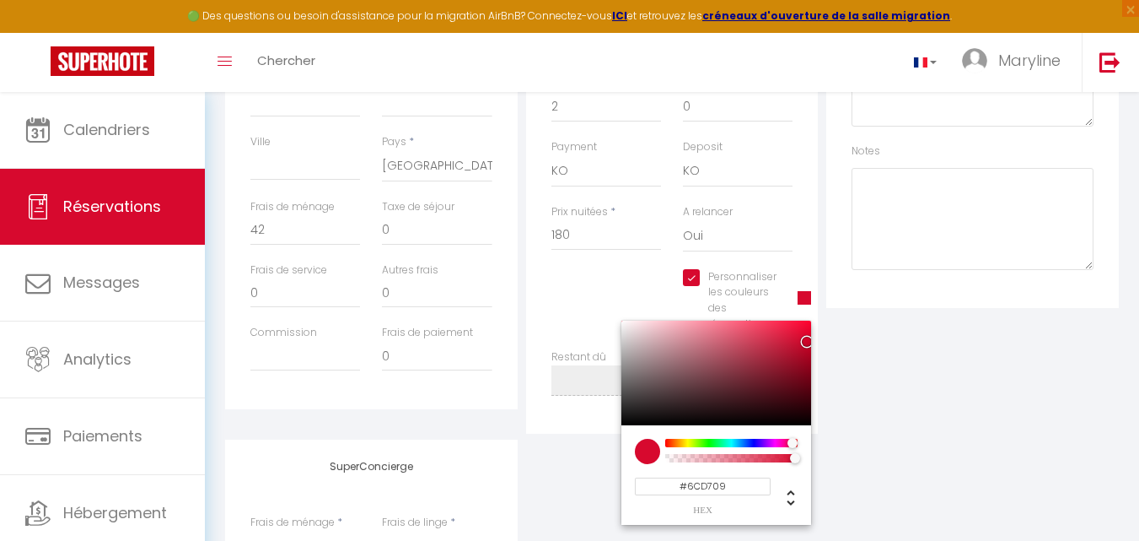
click at [696, 437] on div "#6CD709 hex 108 r 215 g 9 b 1 a 91 h 92% s 44% l 1 a" at bounding box center [717, 475] width 190 height 100
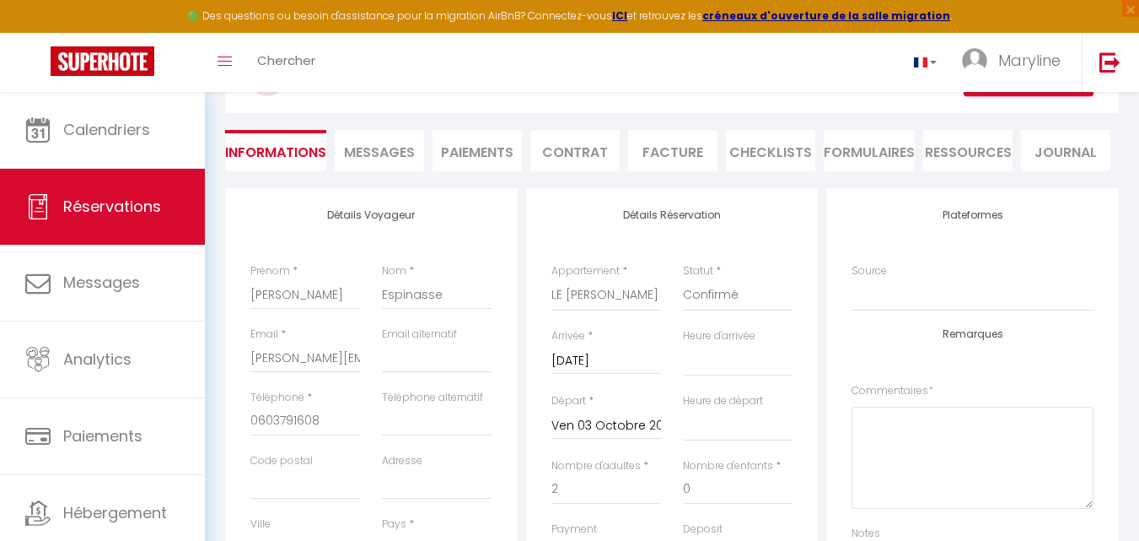
scroll to position [84, 0]
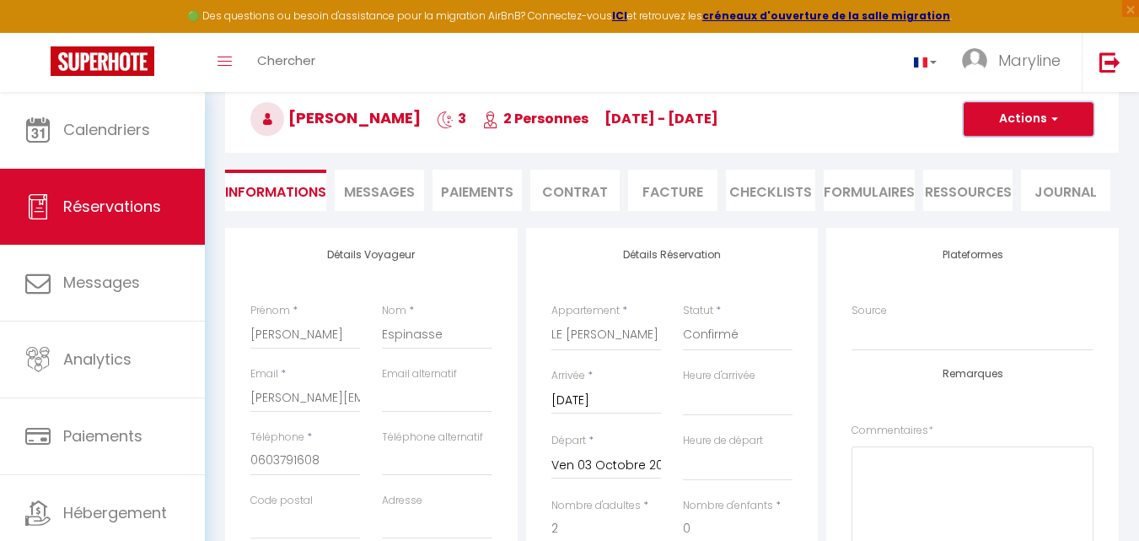
click at [996, 117] on button "Actions" at bounding box center [1029, 119] width 130 height 34
click at [1004, 151] on link "Enregistrer" at bounding box center [1011, 156] width 133 height 22
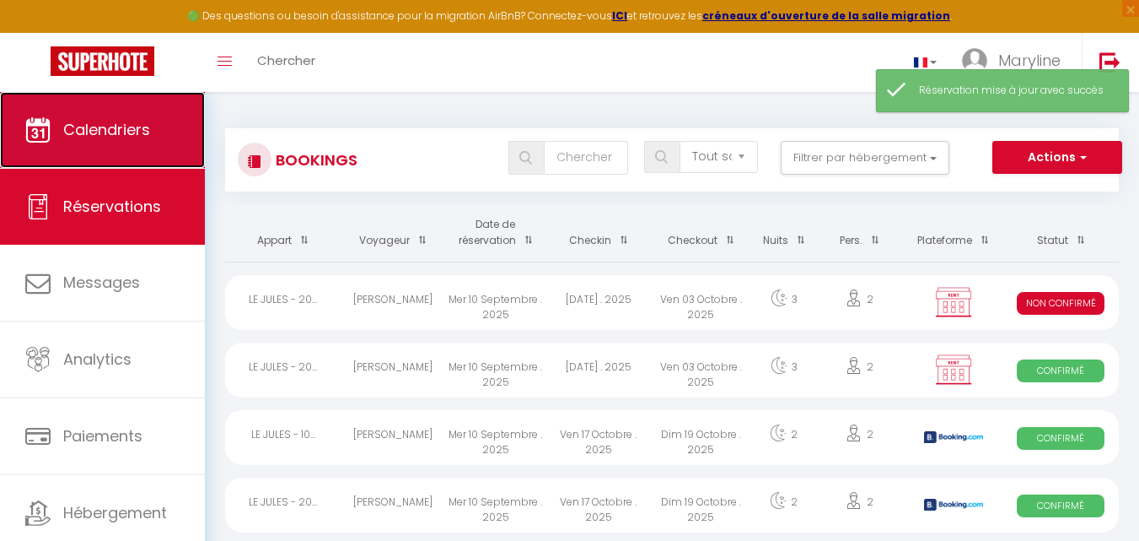
click at [140, 125] on span "Calendriers" at bounding box center [106, 129] width 87 height 21
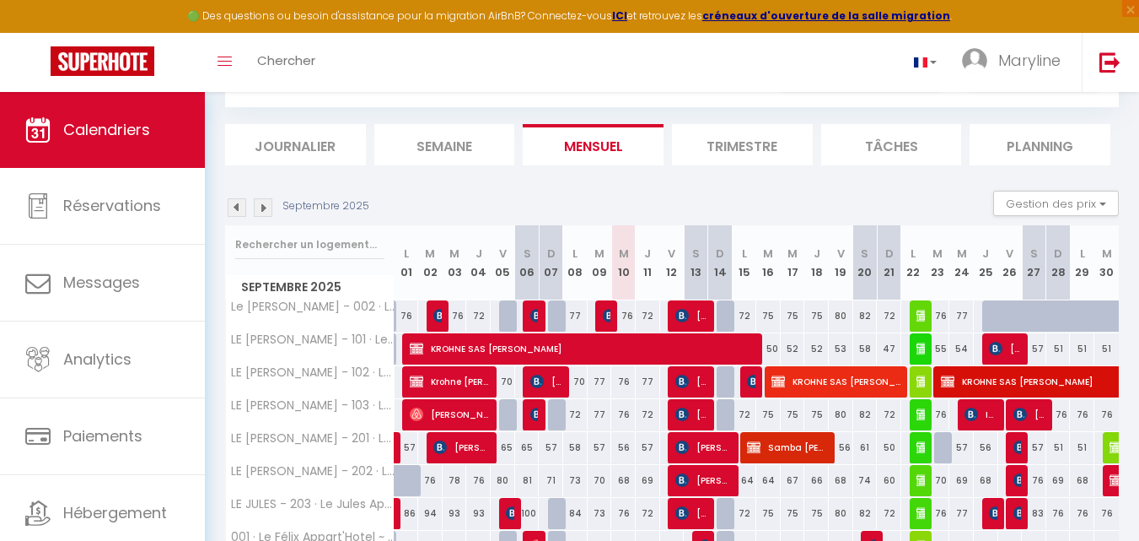
scroll to position [169, 0]
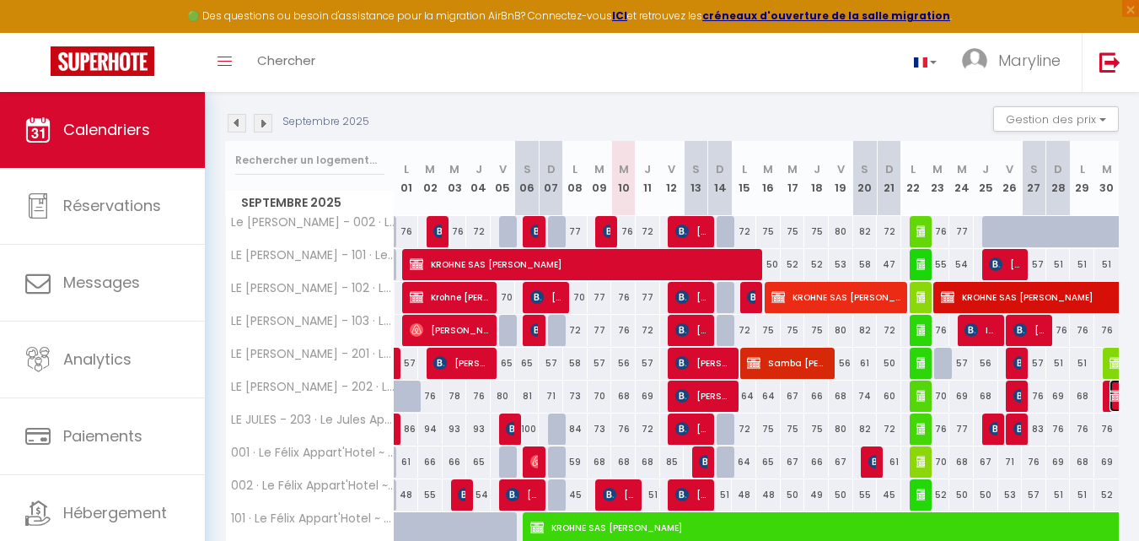
click at [1111, 390] on img at bounding box center [1116, 395] width 13 height 13
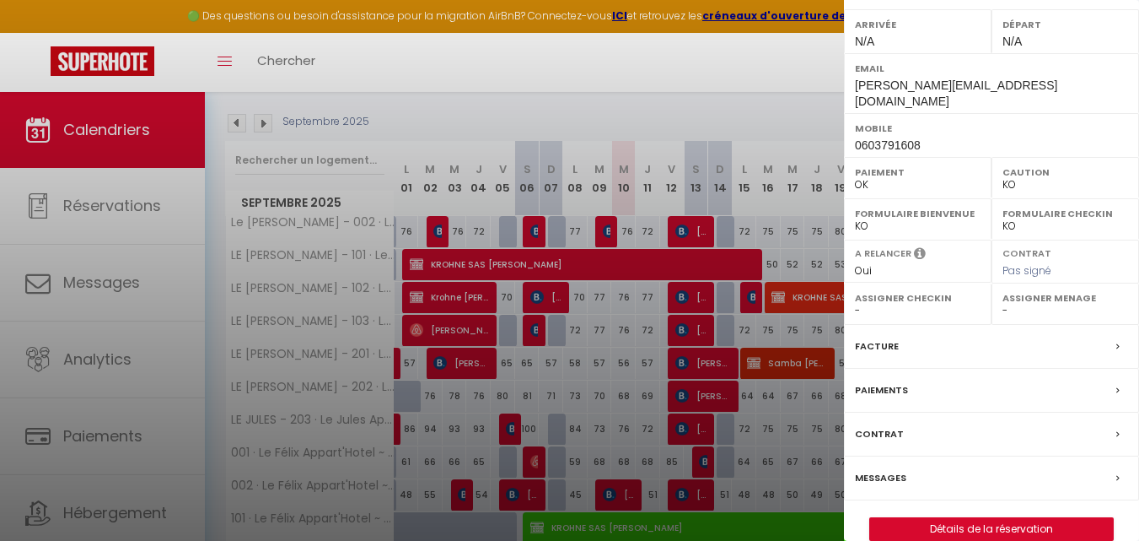
scroll to position [289, 0]
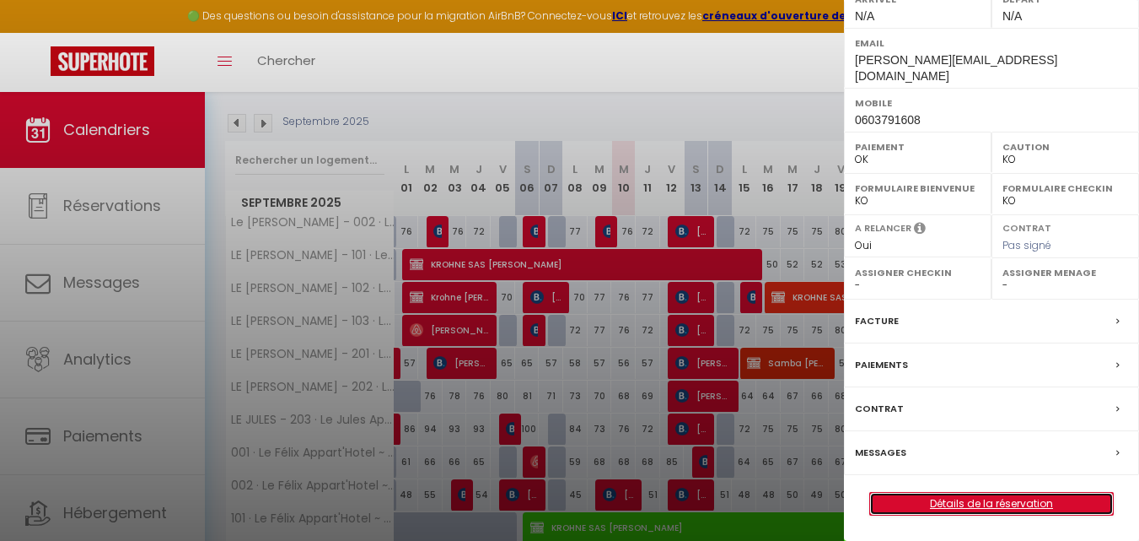
click at [976, 498] on link "Détails de la réservation" at bounding box center [991, 503] width 243 height 22
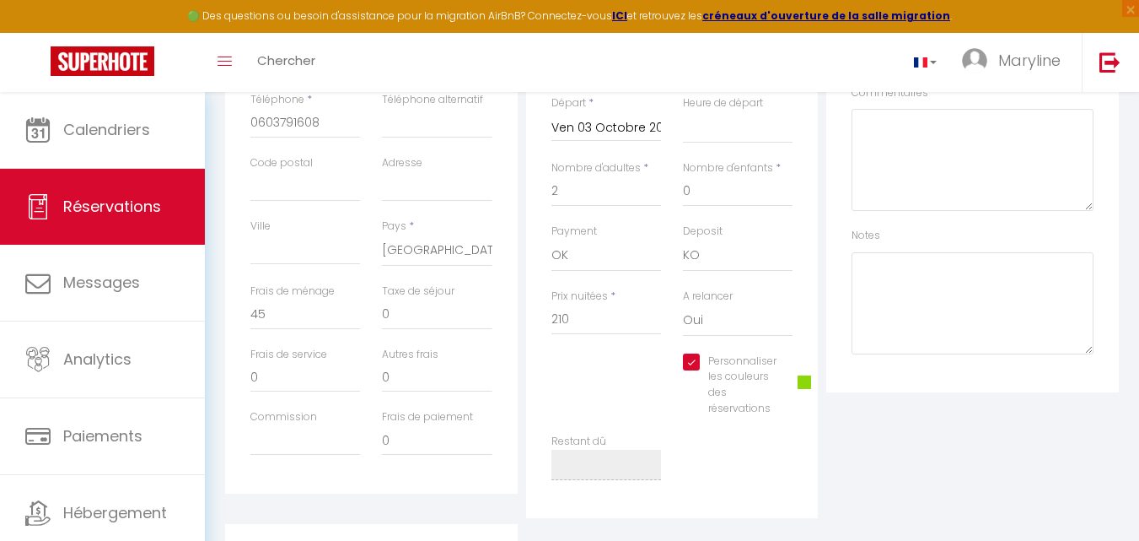
scroll to position [337, 0]
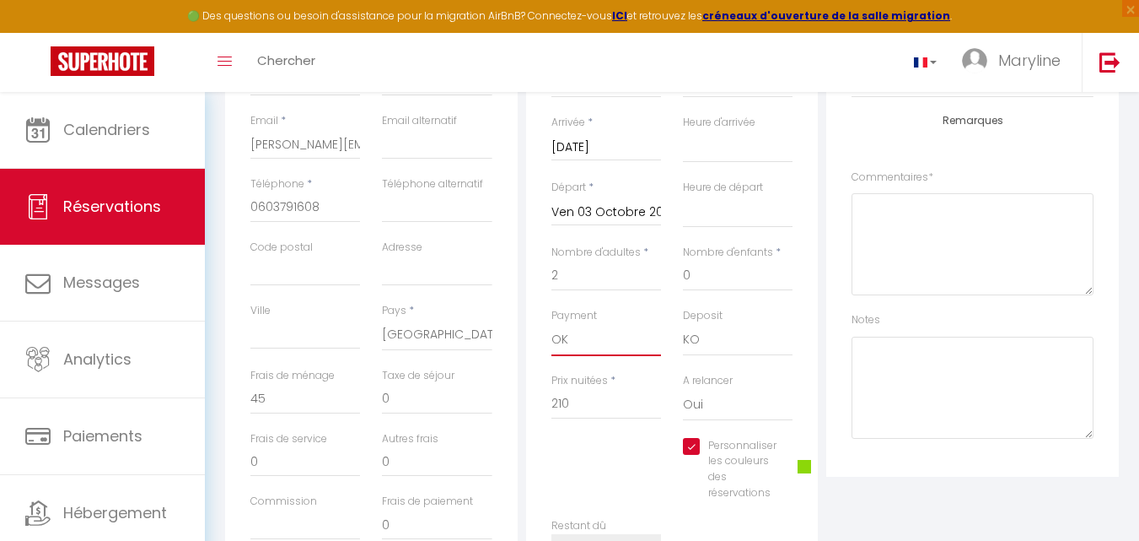
click at [632, 345] on select "OK KO" at bounding box center [607, 340] width 110 height 32
click at [552, 324] on select "OK KO" at bounding box center [607, 340] width 110 height 32
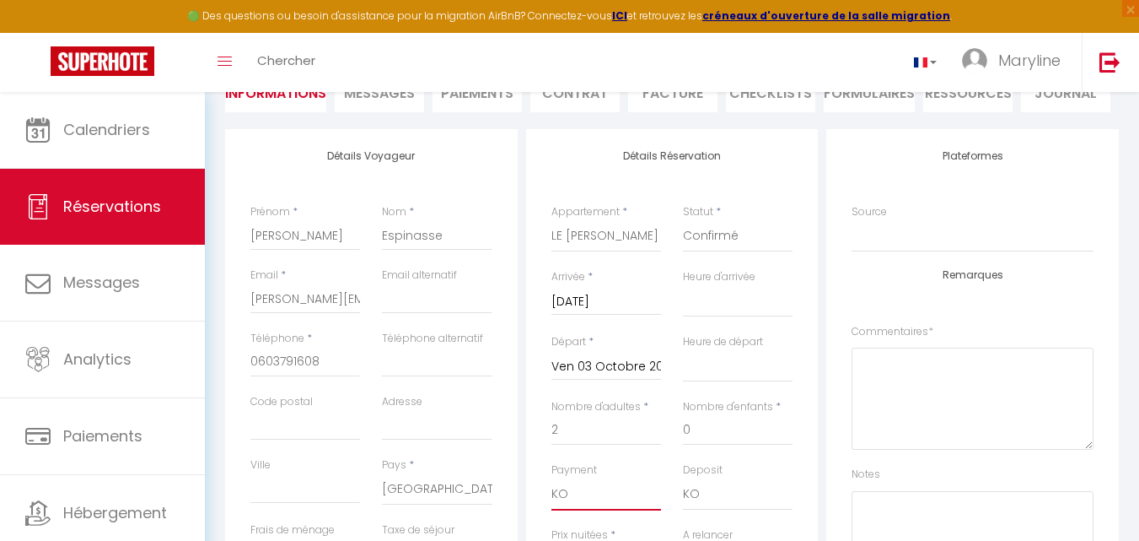
scroll to position [84, 0]
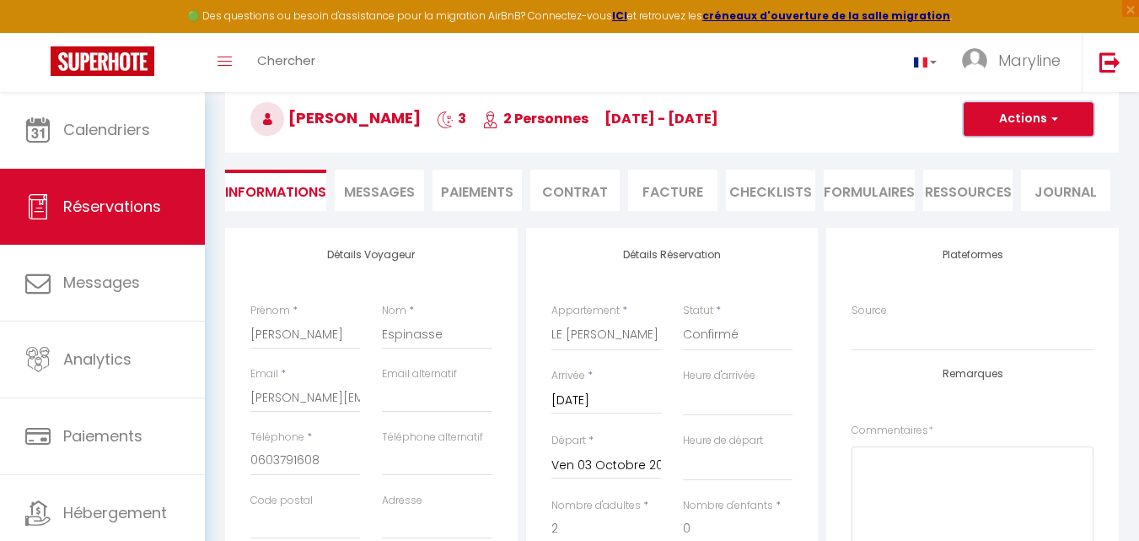
click at [1042, 117] on button "Actions" at bounding box center [1029, 119] width 130 height 34
click at [1009, 150] on link "Enregistrer" at bounding box center [1011, 156] width 133 height 22
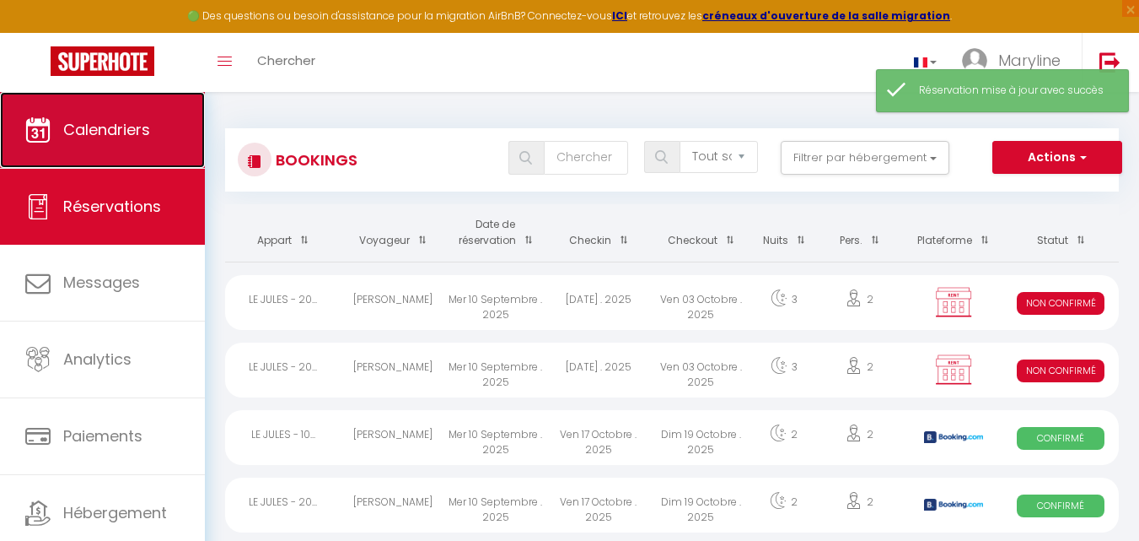
click at [151, 126] on link "Calendriers" at bounding box center [102, 130] width 205 height 76
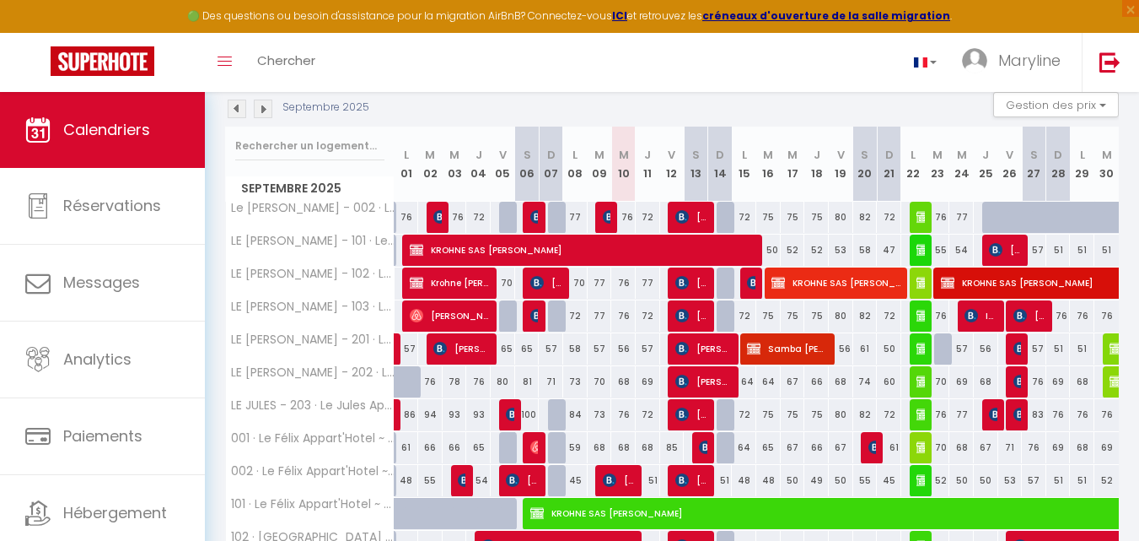
scroll to position [173, 0]
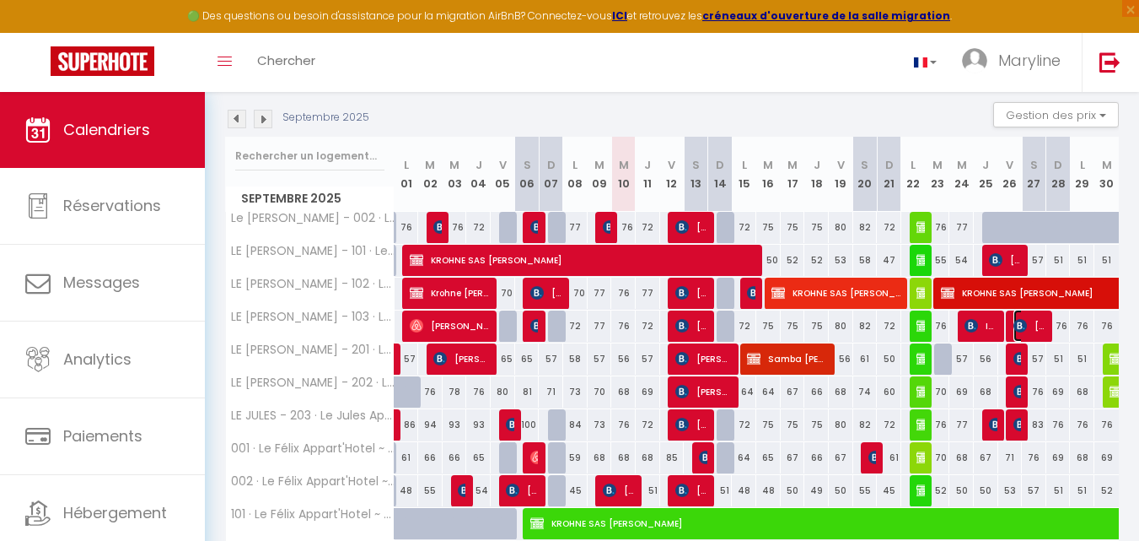
click at [1041, 327] on span "[PERSON_NAME]" at bounding box center [1030, 325] width 33 height 32
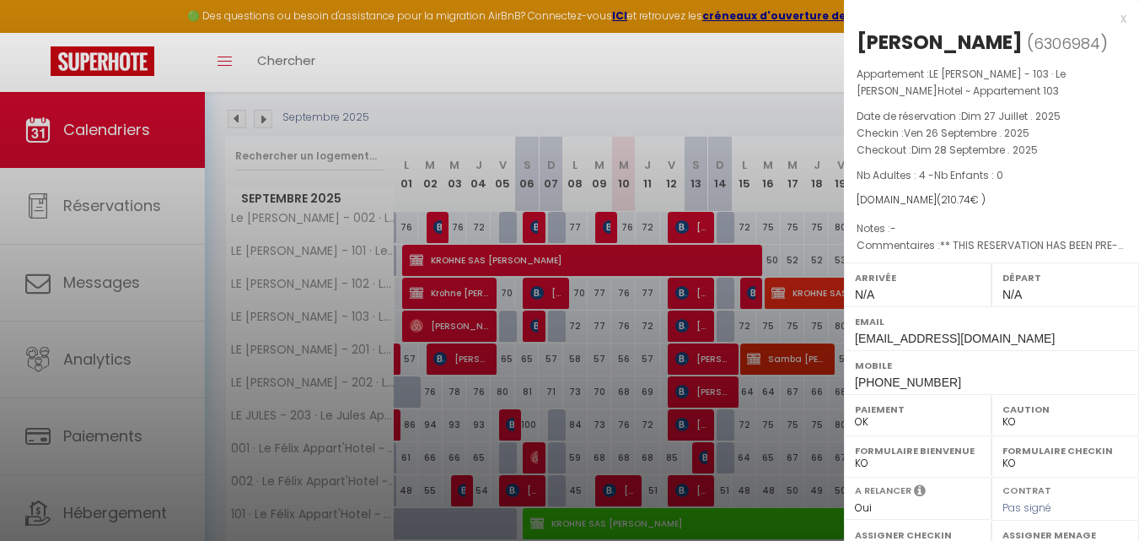
click at [1111, 19] on div "x" at bounding box center [985, 18] width 283 height 20
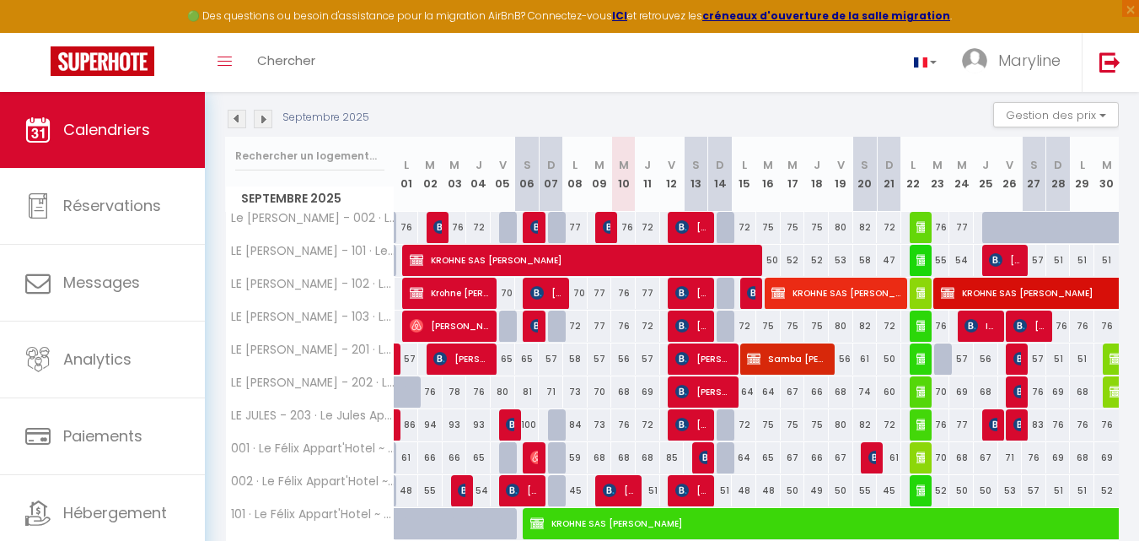
click at [1063, 327] on div "76" at bounding box center [1059, 325] width 24 height 31
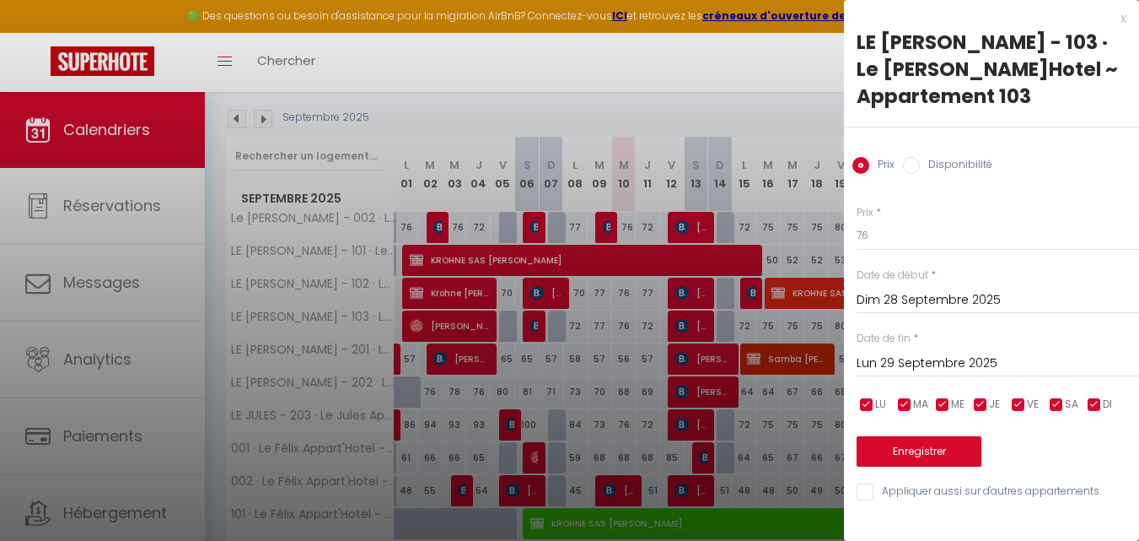
click at [916, 164] on input "Disponibilité" at bounding box center [911, 165] width 17 height 17
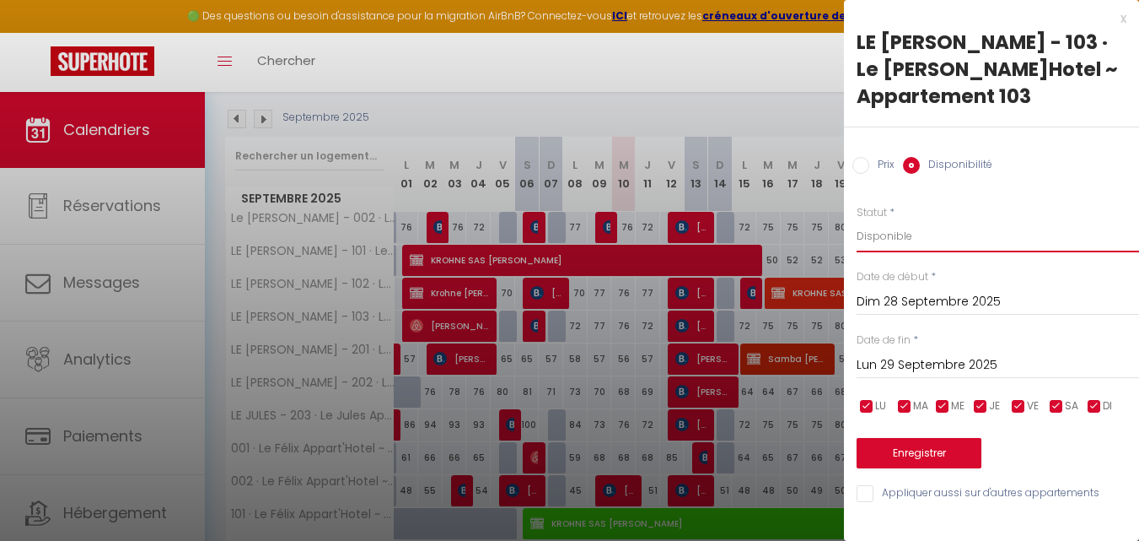
click at [952, 234] on select "Disponible Indisponible" at bounding box center [998, 236] width 283 height 32
click at [857, 220] on select "Disponible Indisponible" at bounding box center [998, 236] width 283 height 32
click at [948, 447] on button "Enregistrer" at bounding box center [919, 453] width 125 height 30
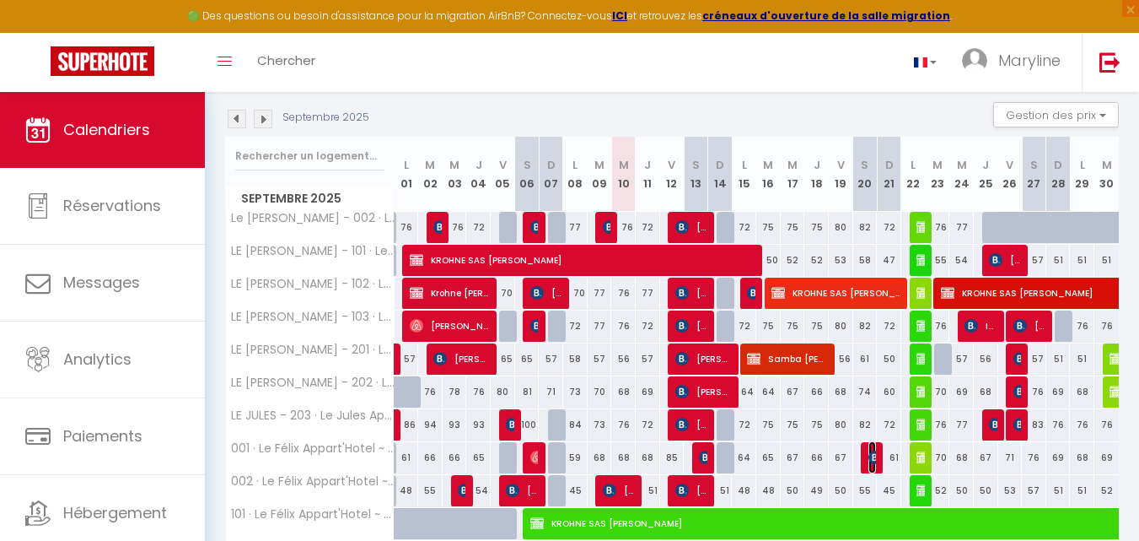
click at [873, 456] on img at bounding box center [875, 456] width 13 height 13
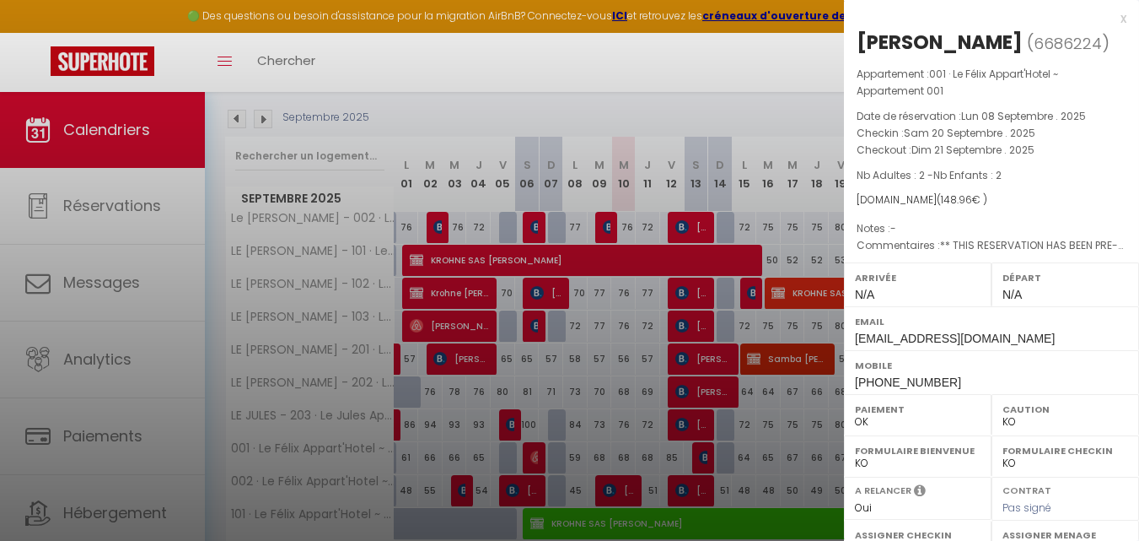
click at [1108, 21] on div "x" at bounding box center [985, 18] width 283 height 20
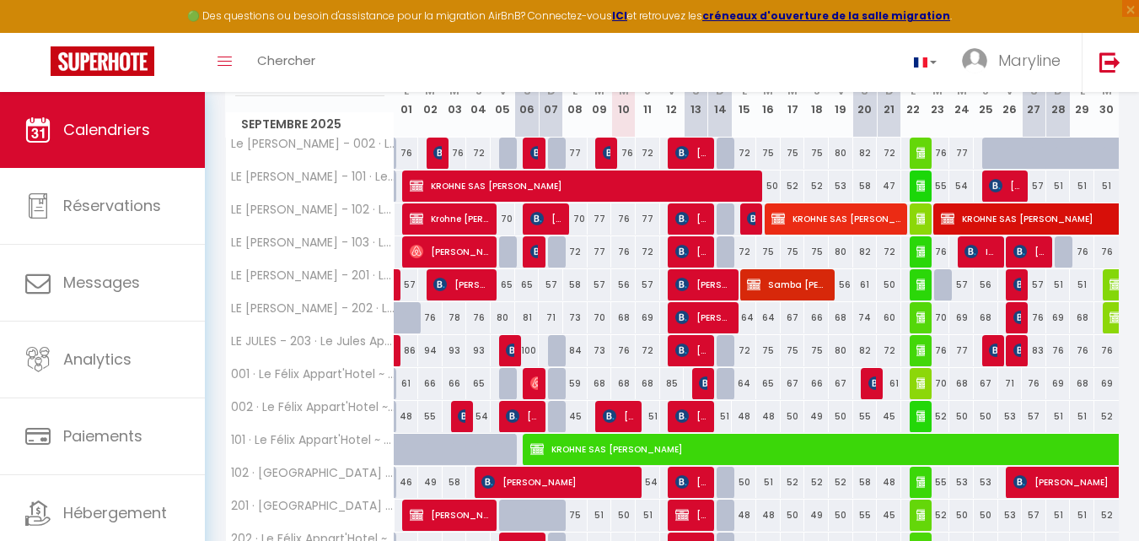
scroll to position [257, 0]
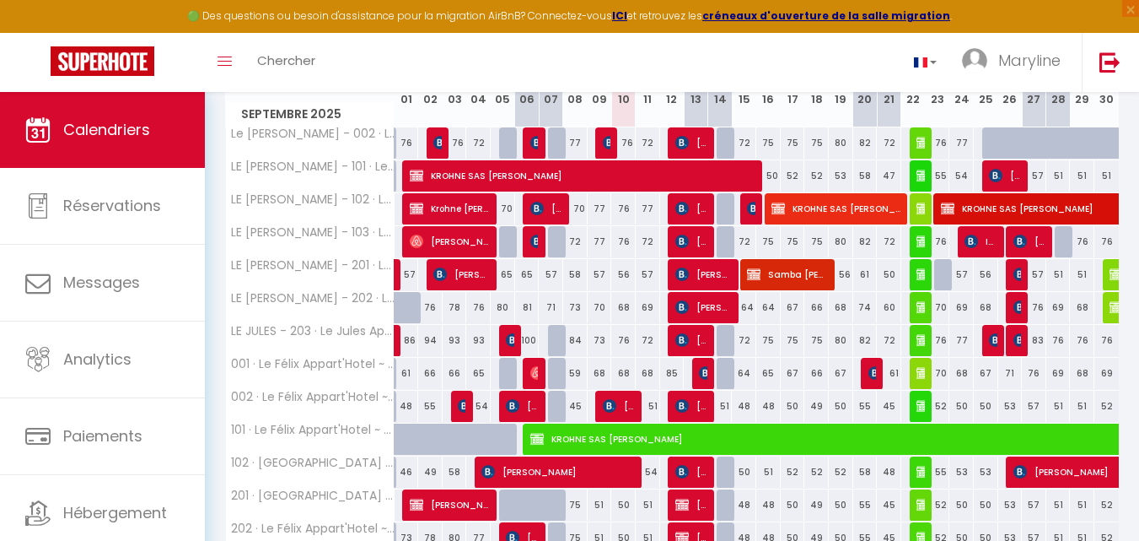
click at [894, 373] on div "61" at bounding box center [889, 373] width 24 height 31
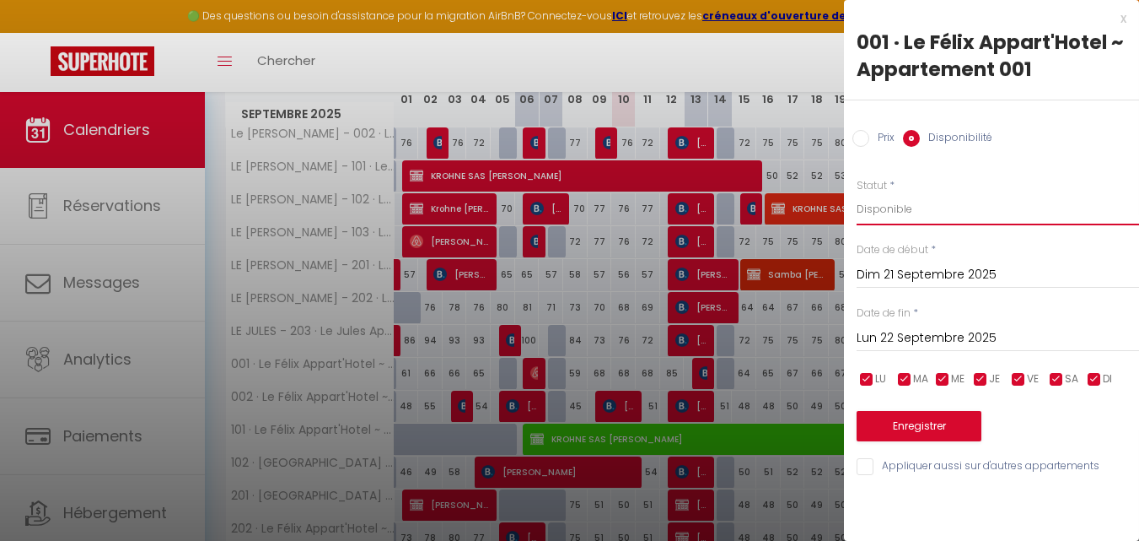
click at [884, 200] on select "Disponible Indisponible" at bounding box center [998, 209] width 283 height 32
click at [857, 193] on select "Disponible Indisponible" at bounding box center [998, 209] width 283 height 32
click at [932, 419] on button "Enregistrer" at bounding box center [919, 426] width 125 height 30
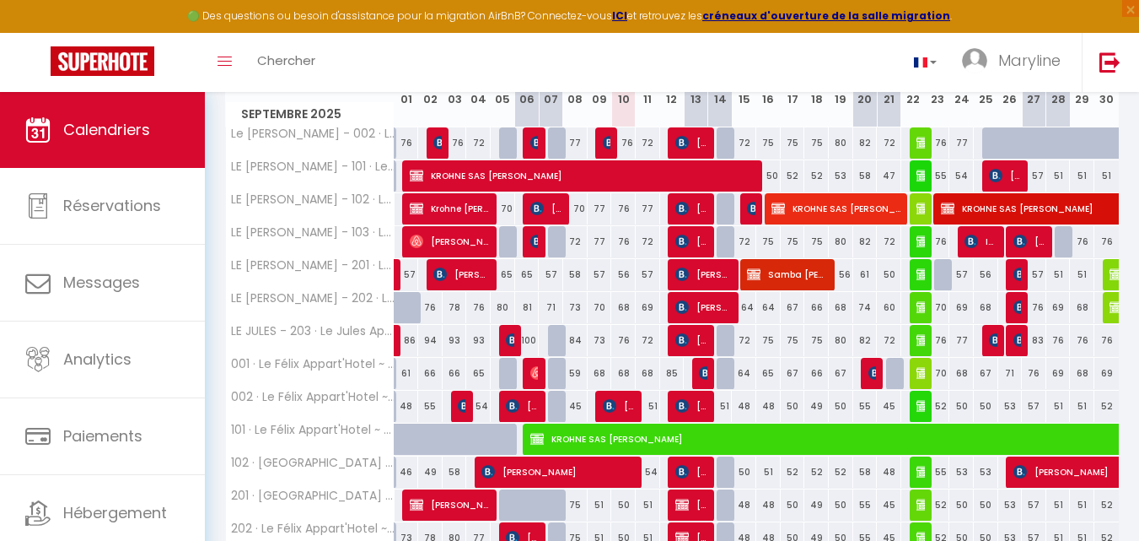
click at [726, 406] on div "51" at bounding box center [720, 405] width 24 height 31
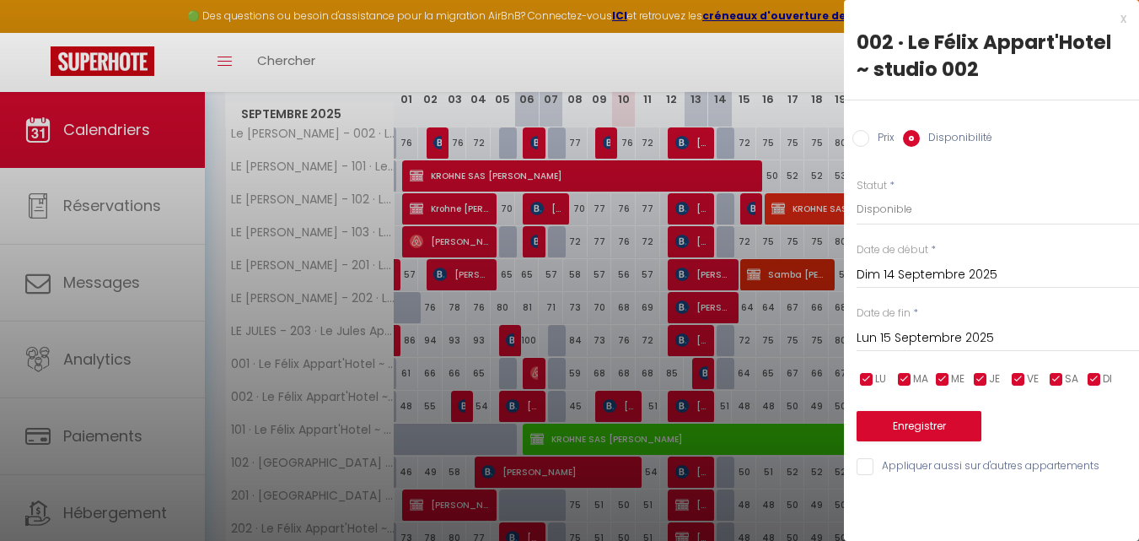
click at [729, 402] on div at bounding box center [569, 270] width 1139 height 541
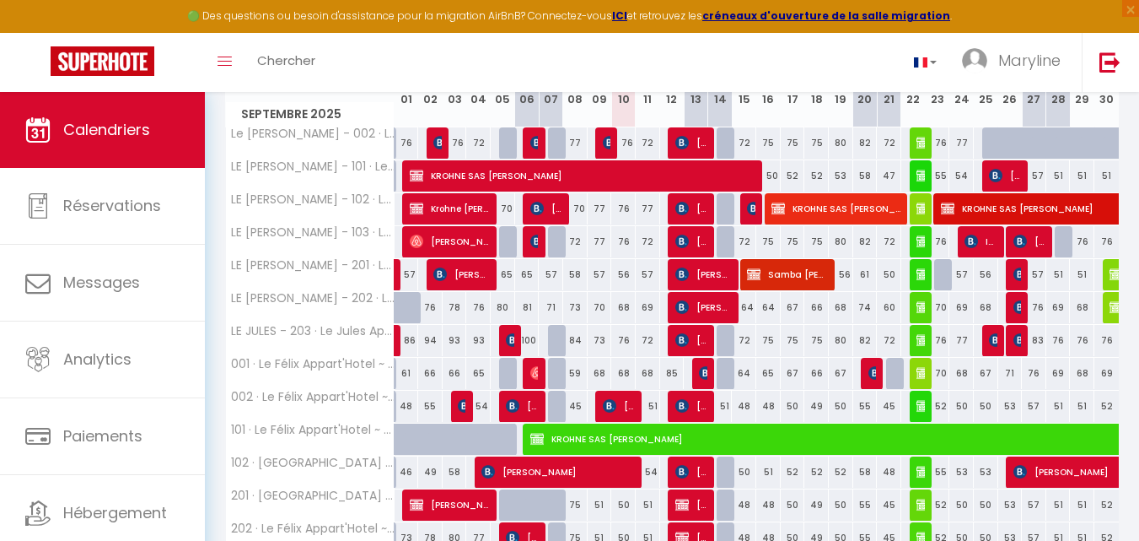
click at [727, 401] on div "51" at bounding box center [720, 405] width 24 height 31
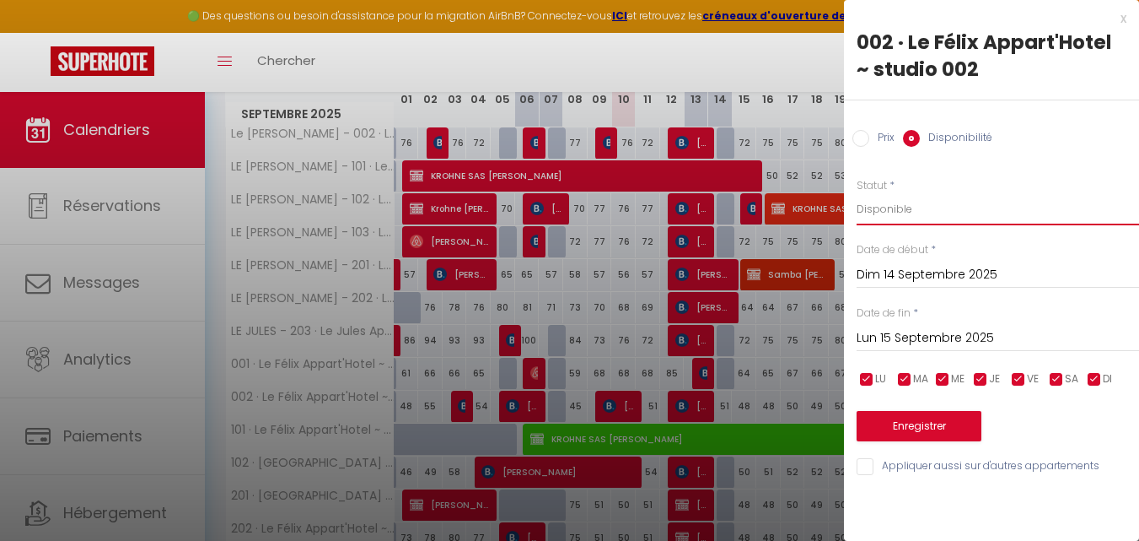
click at [884, 208] on select "Disponible Indisponible" at bounding box center [998, 209] width 283 height 32
click at [857, 193] on select "Disponible Indisponible" at bounding box center [998, 209] width 283 height 32
click at [918, 420] on button "Enregistrer" at bounding box center [919, 426] width 125 height 30
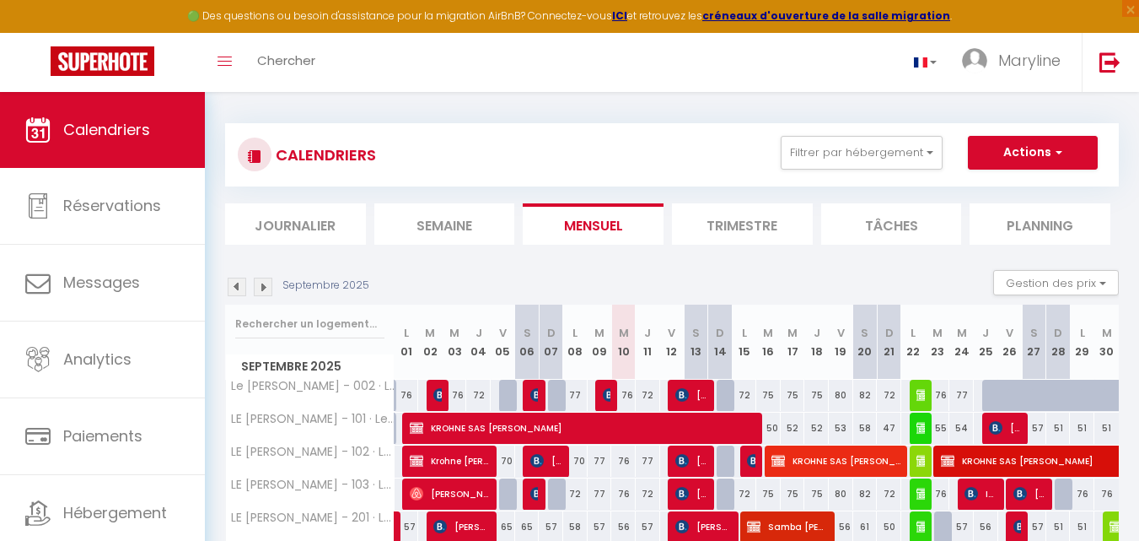
scroll to position [0, 0]
